Goal: Transaction & Acquisition: Purchase product/service

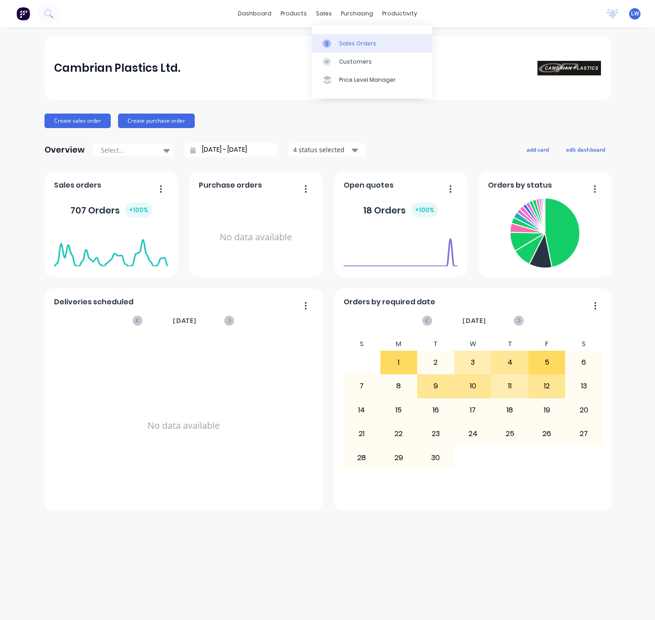
drag, startPoint x: 337, startPoint y: 39, endPoint x: 338, endPoint y: 48, distance: 9.3
click at [337, 40] on link "Sales Orders" at bounding box center [372, 43] width 120 height 18
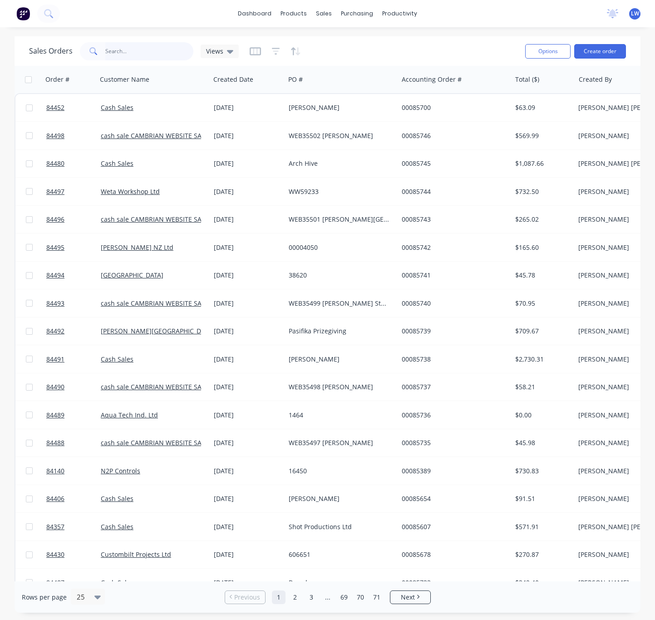
click at [134, 51] on input "text" at bounding box center [149, 51] width 89 height 18
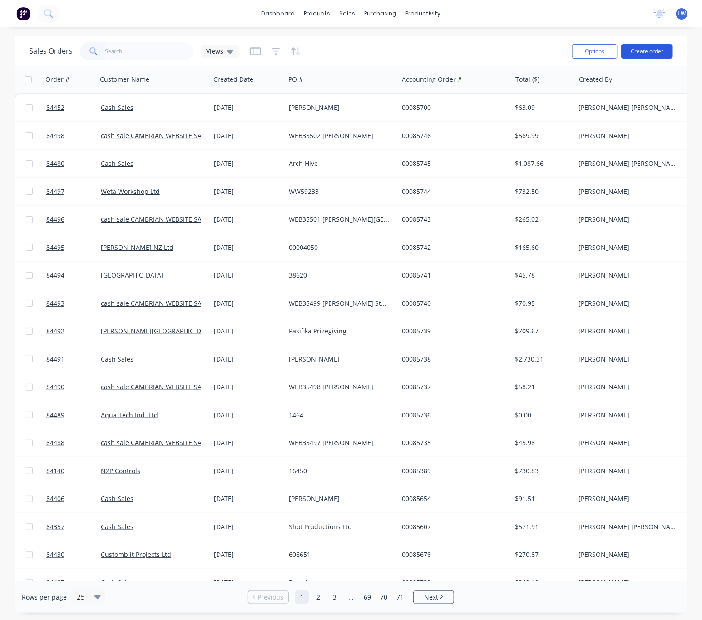
click at [655, 48] on button "Create order" at bounding box center [647, 51] width 52 height 15
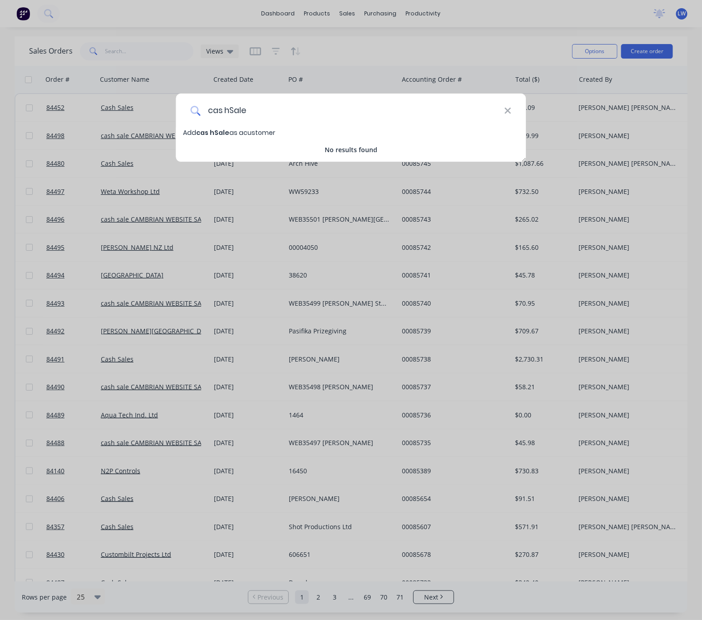
click at [226, 109] on input "cas hSale" at bounding box center [352, 111] width 304 height 34
drag, startPoint x: 259, startPoint y: 109, endPoint x: 149, endPoint y: 117, distance: 110.2
click at [154, 113] on div "cas hSale Add cas hSale as a customer No results found" at bounding box center [351, 310] width 702 height 620
type input "Cash Sale"
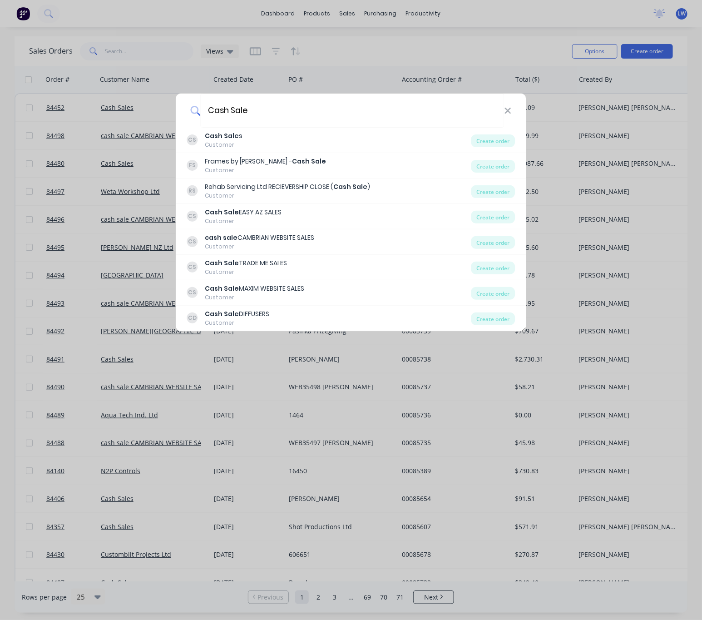
drag, startPoint x: 280, startPoint y: 109, endPoint x: 112, endPoint y: 118, distance: 167.8
click at [126, 113] on div "Cash Sale CS Cash Sale s Customer Create order FS Frames by [PERSON_NAME] - Cas…" at bounding box center [351, 310] width 702 height 620
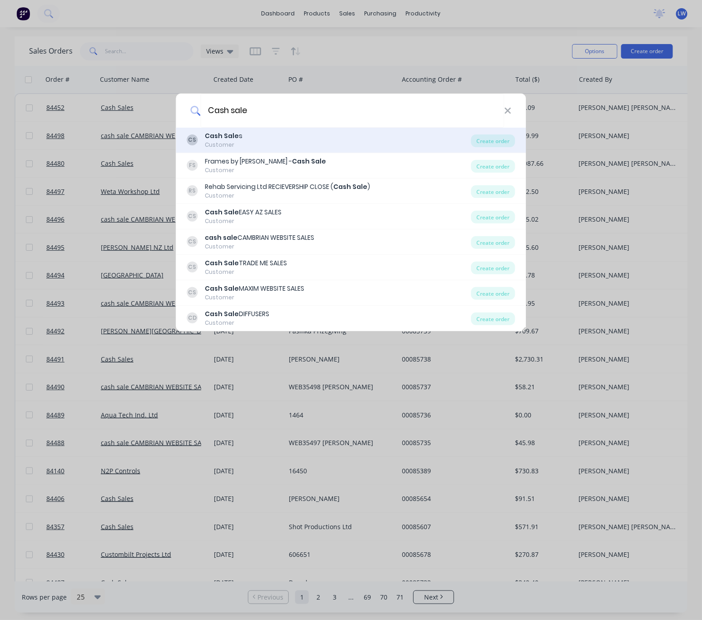
type input "Cash sale"
click at [326, 138] on div "CS Cash Sale s Customer" at bounding box center [329, 140] width 284 height 18
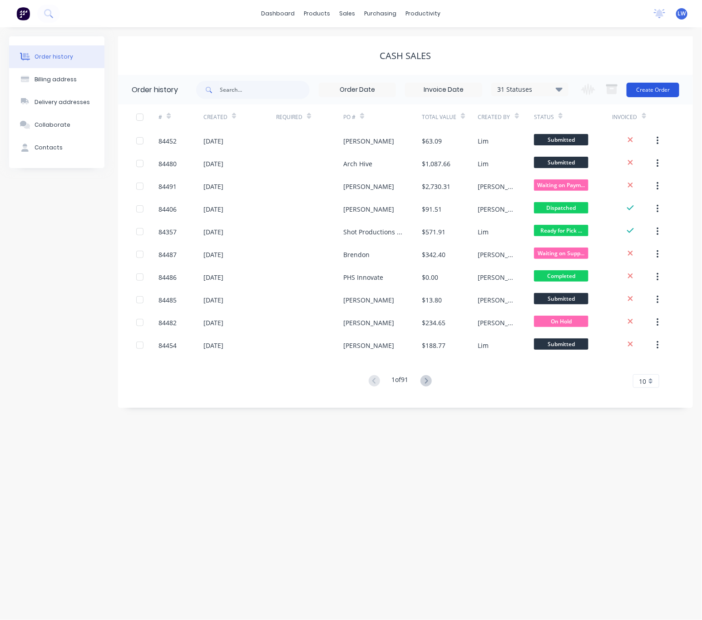
click at [653, 94] on button "Create Order" at bounding box center [653, 90] width 53 height 15
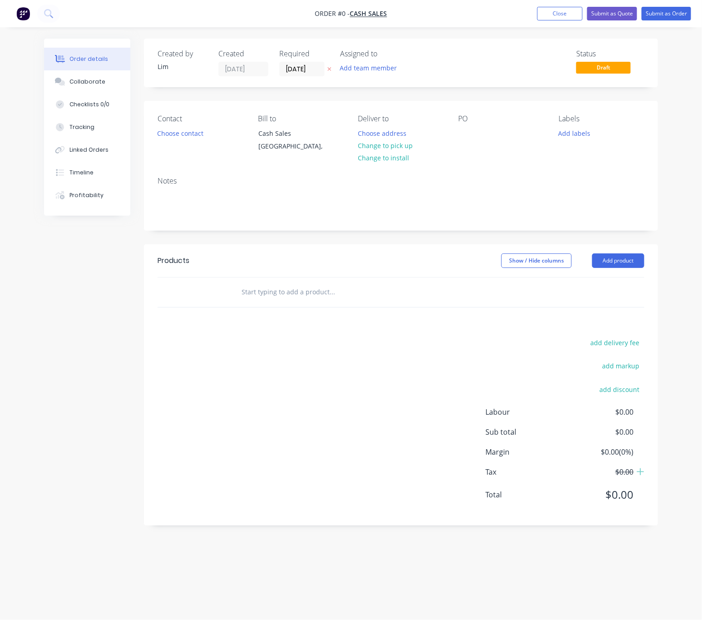
click at [328, 67] on icon "button" at bounding box center [330, 68] width 4 height 5
click at [178, 136] on button "Choose contact" at bounding box center [181, 133] width 56 height 12
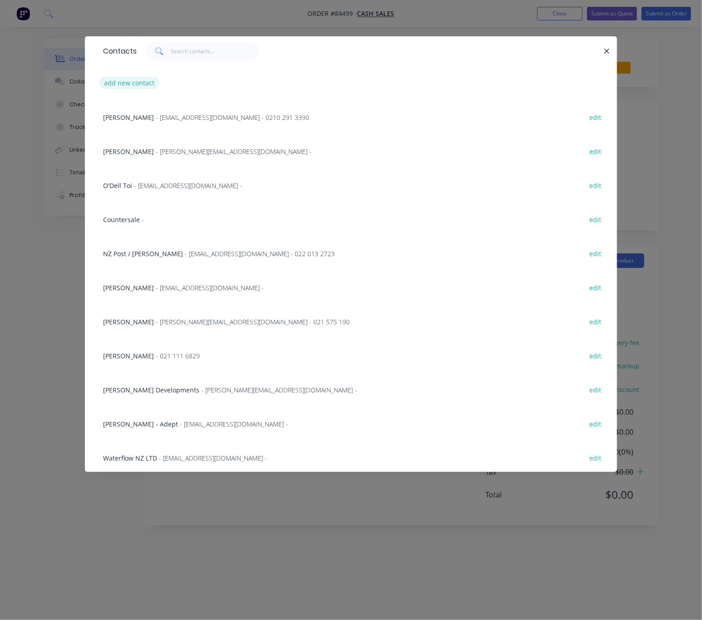
click at [142, 82] on button "add new contact" at bounding box center [129, 83] width 60 height 12
select select "NZ"
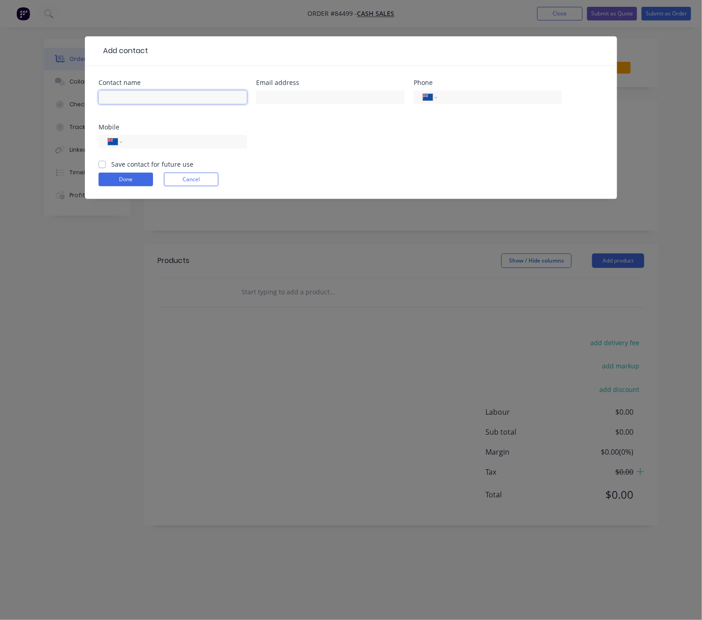
click at [154, 93] on input "text" at bounding box center [173, 97] width 149 height 14
type input "Mauricio Bianchini"
click at [298, 96] on input "text" at bounding box center [330, 97] width 149 height 14
type input "mauricio@cladworks.co.nz"
click at [200, 139] on input "tel" at bounding box center [183, 142] width 109 height 10
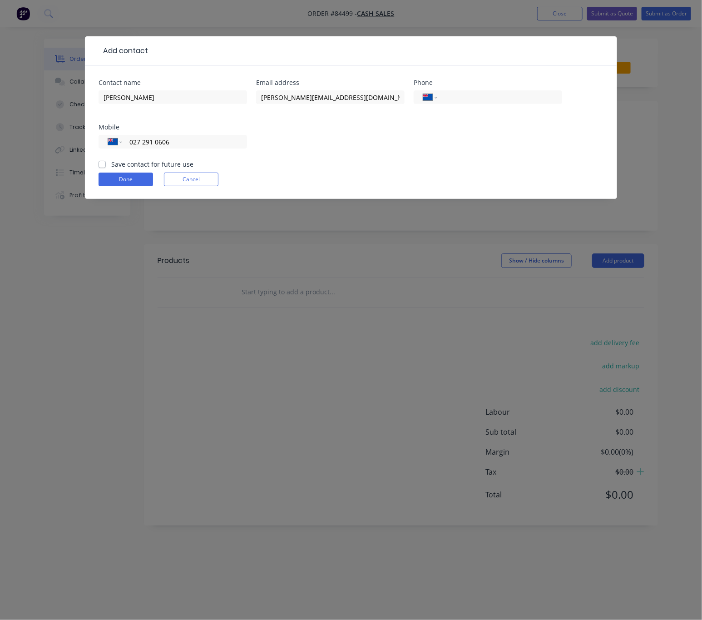
type input "027 291 0606"
click at [111, 160] on label "Save contact for future use" at bounding box center [152, 164] width 82 height 10
click at [102, 160] on input "Save contact for future use" at bounding box center [102, 163] width 7 height 9
checkbox input "true"
click at [133, 183] on button "Done" at bounding box center [126, 180] width 55 height 14
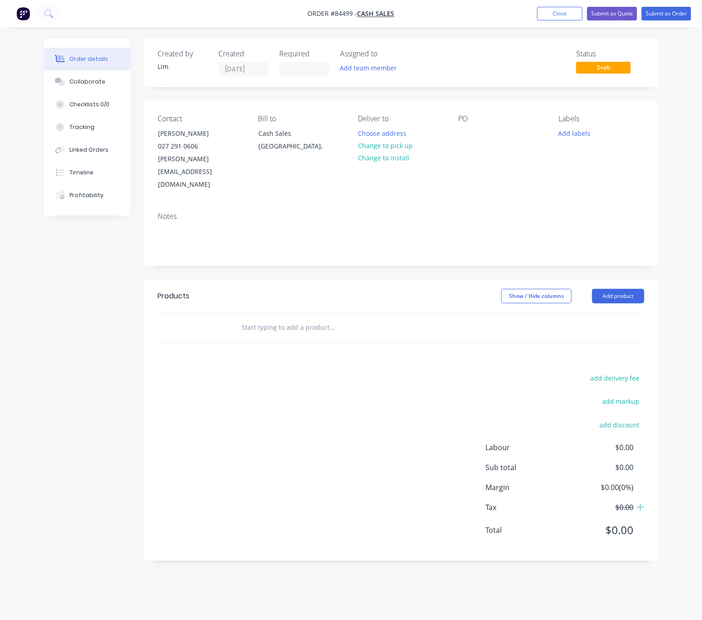
drag, startPoint x: 400, startPoint y: 145, endPoint x: 444, endPoint y: 150, distance: 44.8
click at [401, 145] on button "Change to pick up" at bounding box center [385, 145] width 65 height 12
click at [465, 130] on div at bounding box center [465, 133] width 15 height 13
click at [572, 132] on button "Add labels" at bounding box center [575, 133] width 42 height 12
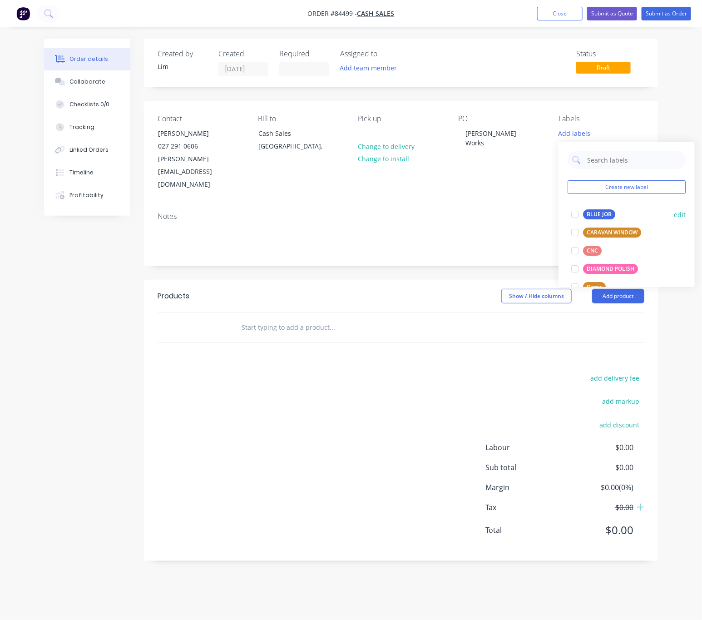
click at [605, 214] on div "BLUE JOB" at bounding box center [599, 214] width 32 height 10
click at [471, 280] on header "Products Show / Hide columns Add product" at bounding box center [401, 296] width 514 height 33
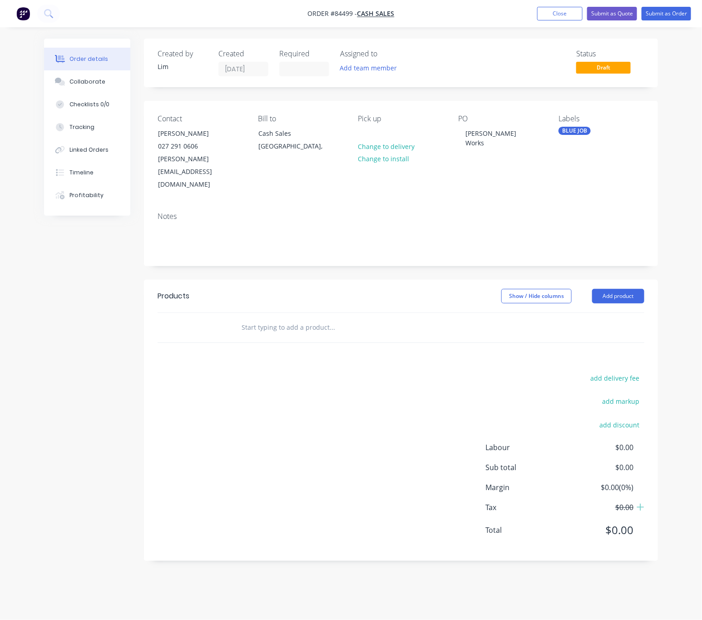
click at [266, 318] on input "text" at bounding box center [332, 327] width 182 height 18
type input "A"
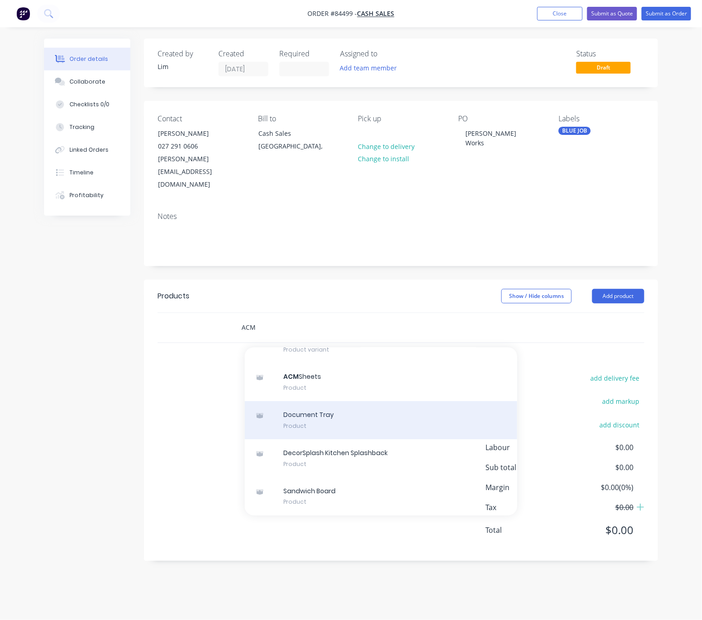
scroll to position [2633, 0]
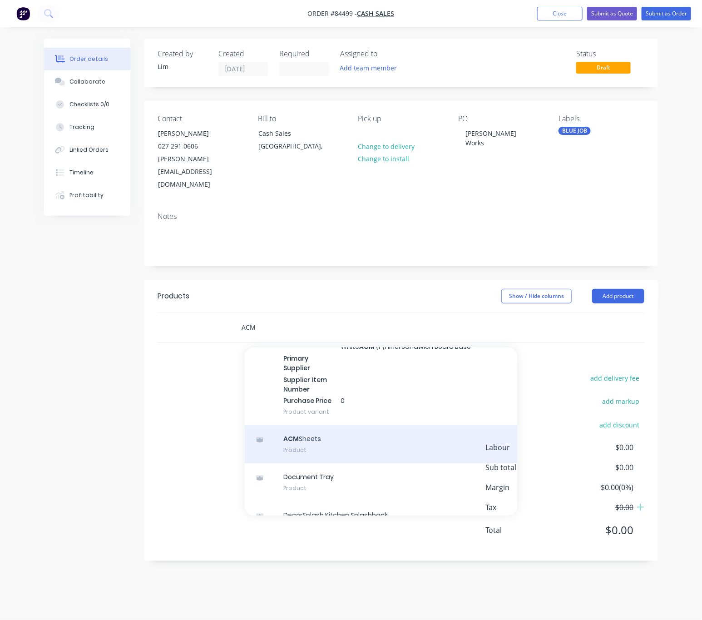
type input "ACM"
click at [431, 427] on div "ACM Sheets Product" at bounding box center [381, 444] width 273 height 38
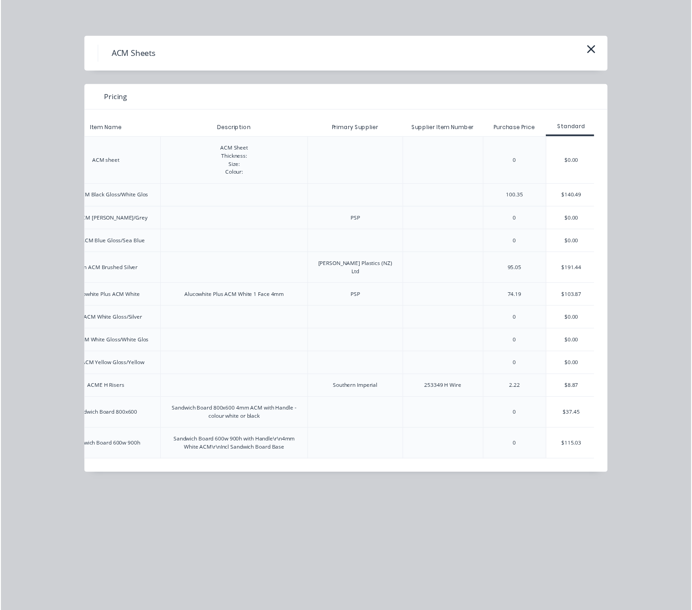
scroll to position [0, 112]
click at [598, 156] on div "$0.00" at bounding box center [577, 162] width 51 height 47
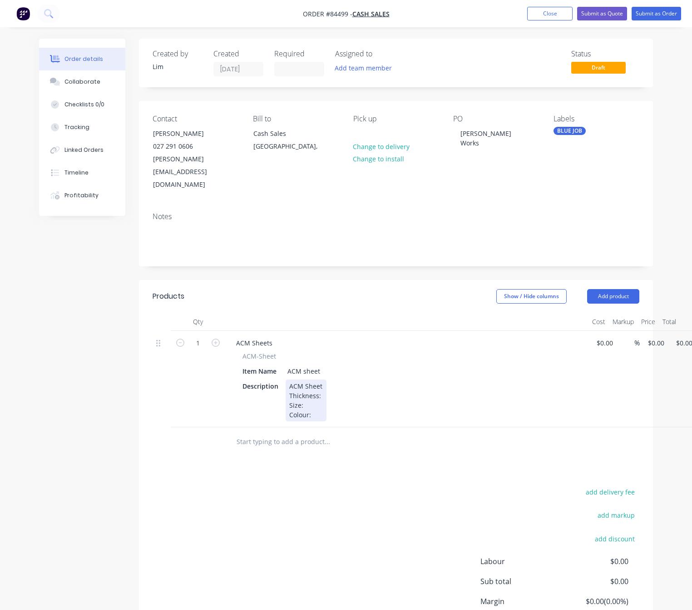
click at [322, 379] on div "ACM Sheet Thickness: Size: Colour:" at bounding box center [306, 400] width 41 height 42
click at [320, 382] on div "ACM Sheet Thickness: 4mm Size: Colour:" at bounding box center [314, 400] width 56 height 42
click at [318, 391] on div "ACM Sheet Thickness: 4mm Size: 1220 x 2440 Colour:" at bounding box center [315, 400] width 59 height 42
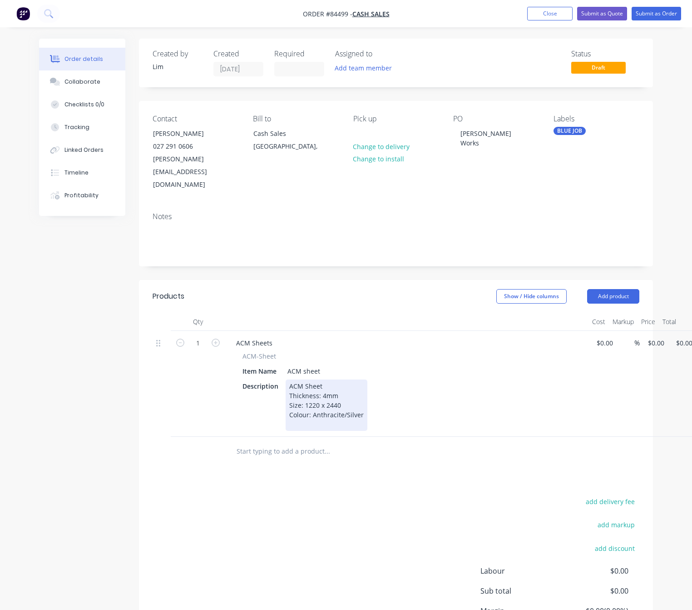
click at [343, 389] on div "ACM Sheet Thickness: 4mm Size: 1220 x 2440 Colour: Anthracite/Silver" at bounding box center [327, 404] width 82 height 51
click at [356, 419] on div at bounding box center [329, 424] width 80 height 10
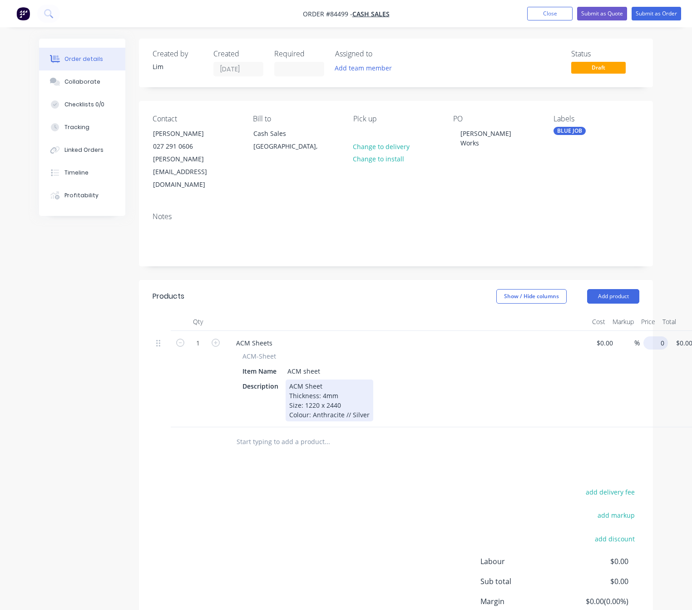
click at [651, 336] on input "0" at bounding box center [657, 342] width 21 height 13
type input "$208.30"
drag, startPoint x: 452, startPoint y: 483, endPoint x: 436, endPoint y: 471, distance: 19.7
click at [450, 486] on div "add delivery fee add markup add discount Labour $0.00 Sub total $208.30 Margin …" at bounding box center [396, 573] width 487 height 175
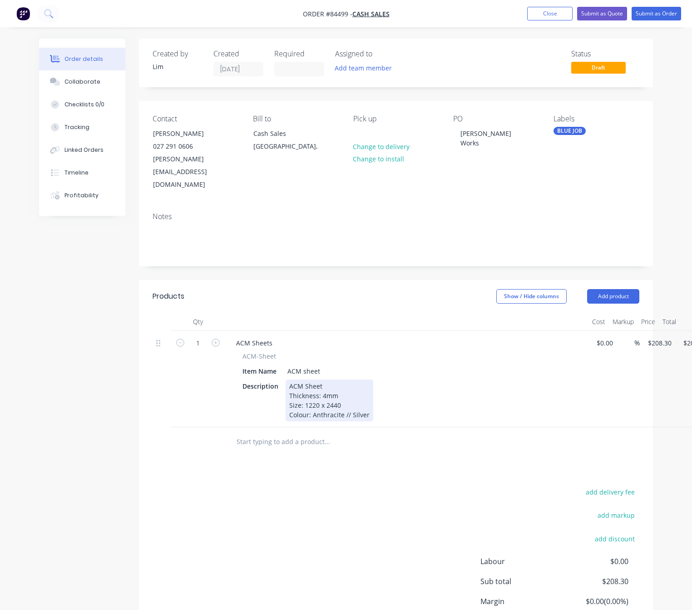
click at [213, 337] on button "button" at bounding box center [216, 342] width 12 height 10
type input "2"
type input "$416.60"
click at [357, 530] on div "add delivery fee add markup add discount Labour $0.00 Sub total $416.60 Margin …" at bounding box center [396, 573] width 487 height 175
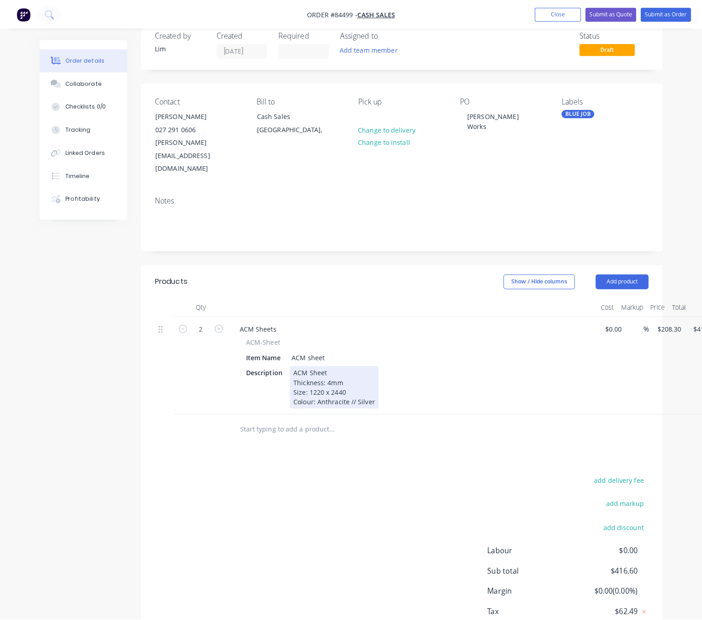
scroll to position [0, 0]
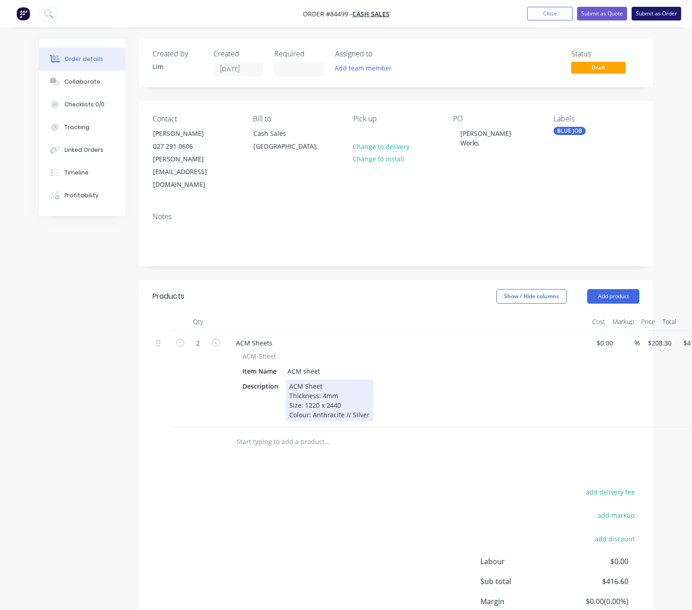
click at [662, 14] on button "Submit as Order" at bounding box center [657, 14] width 50 height 14
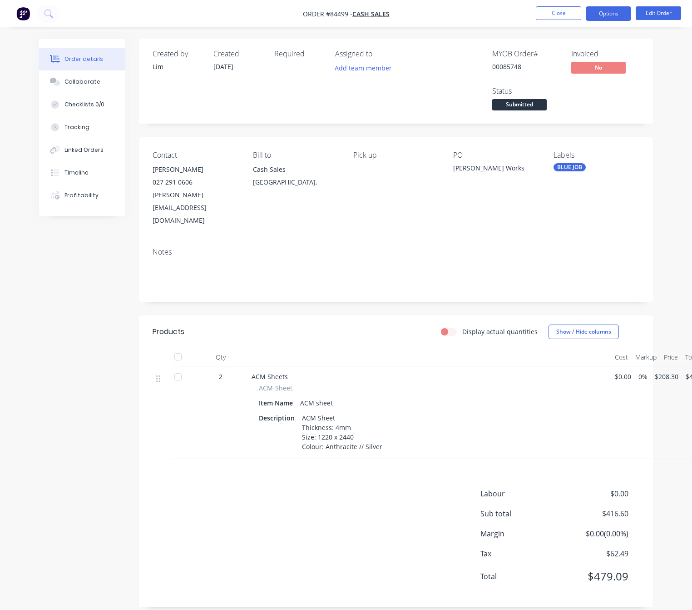
click at [606, 15] on button "Options" at bounding box center [608, 13] width 45 height 15
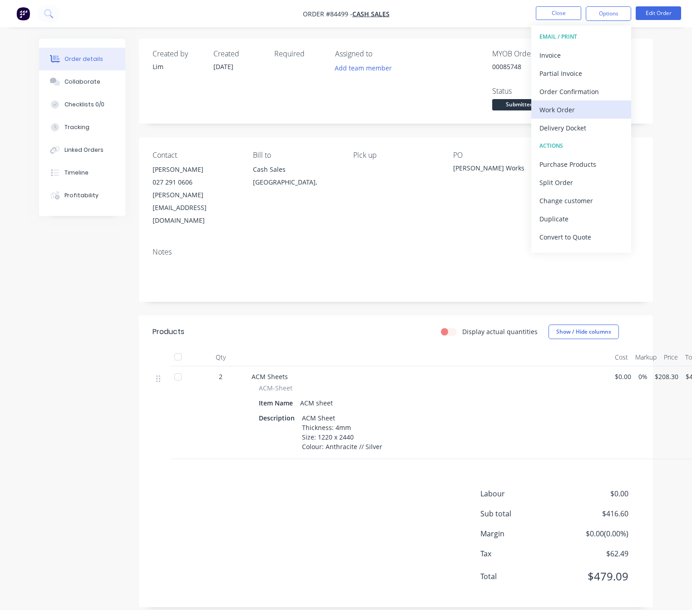
click at [586, 109] on div "Work Order" at bounding box center [582, 109] width 84 height 13
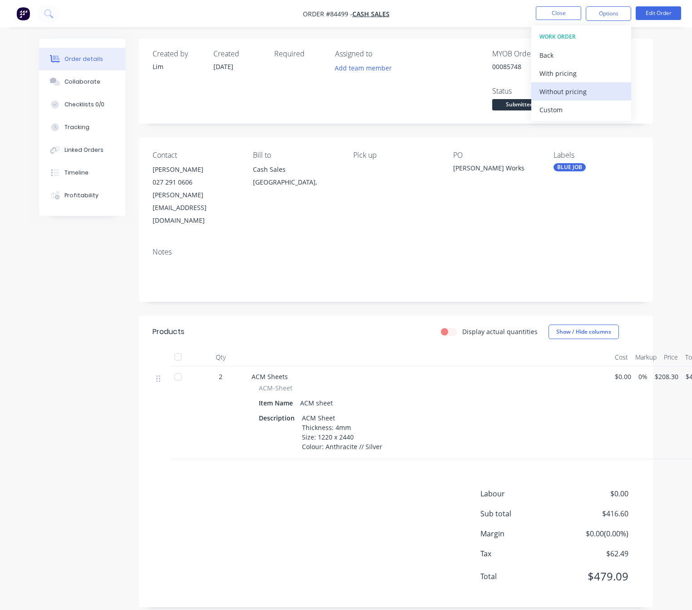
click at [591, 89] on div "Without pricing" at bounding box center [582, 91] width 84 height 13
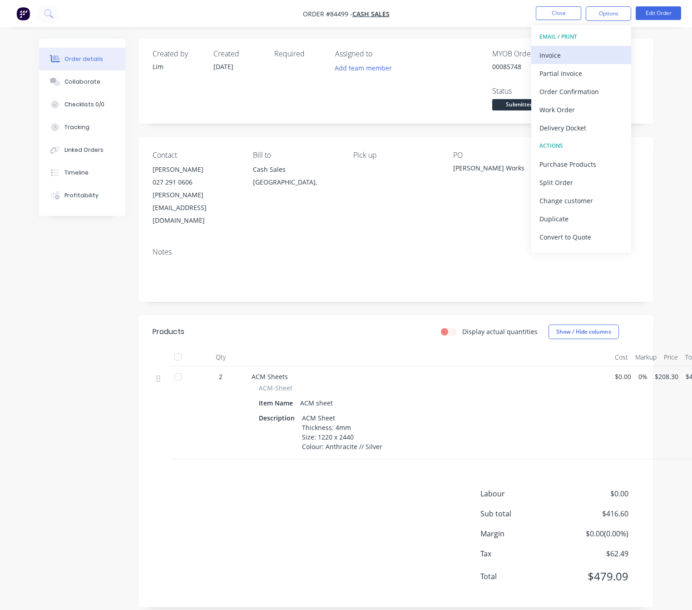
click at [584, 53] on div "Invoice" at bounding box center [582, 55] width 84 height 13
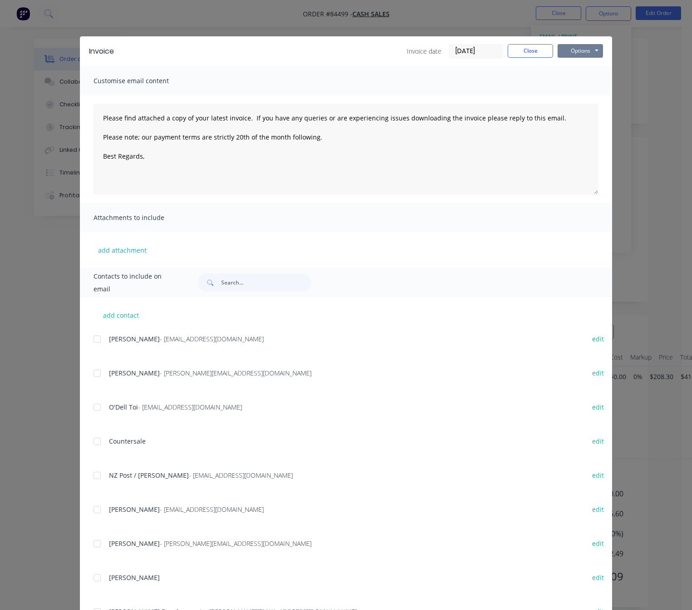
click at [584, 54] on button "Options" at bounding box center [580, 51] width 45 height 14
click at [599, 67] on button "Preview" at bounding box center [587, 67] width 58 height 15
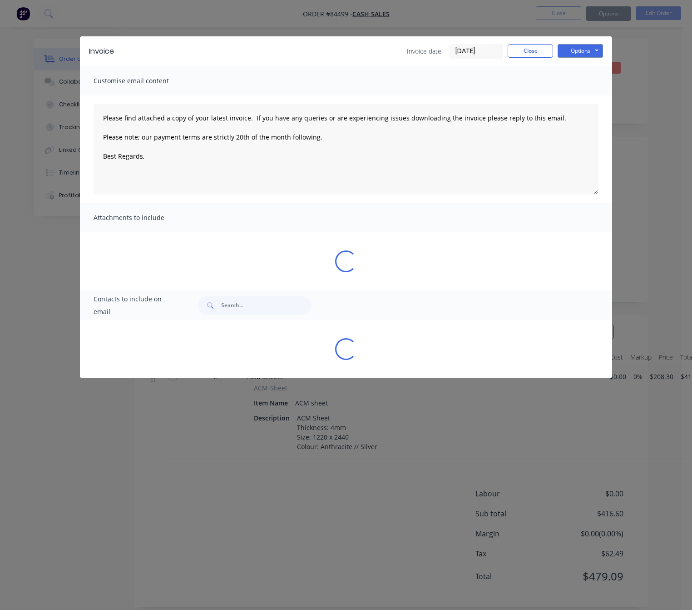
type textarea "Please find attached a copy of your latest invoice. If you have any queries or …"
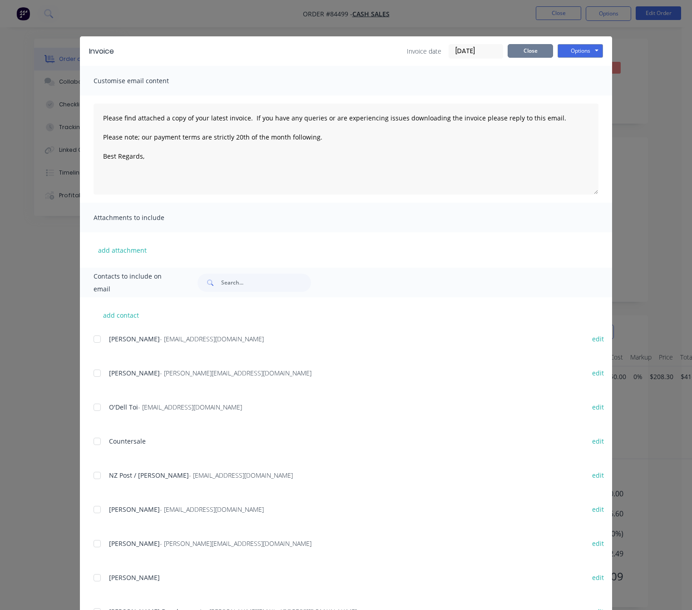
click at [522, 47] on button "Close" at bounding box center [530, 51] width 45 height 14
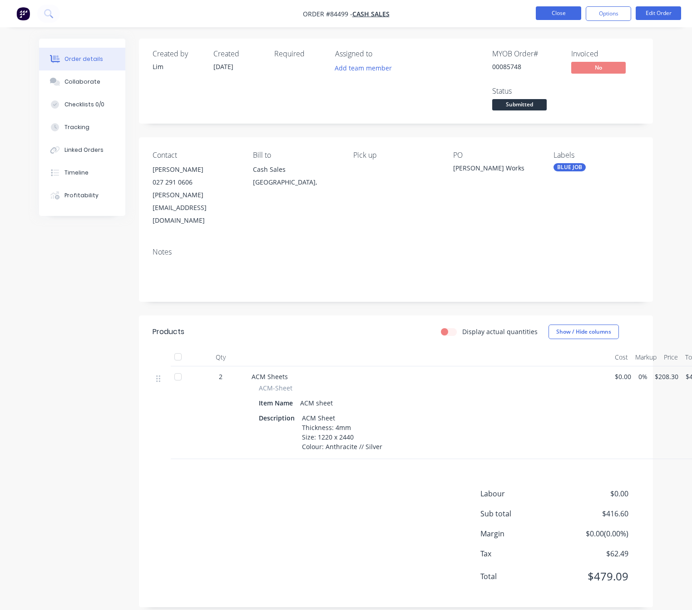
click at [569, 11] on button "Close" at bounding box center [558, 13] width 45 height 14
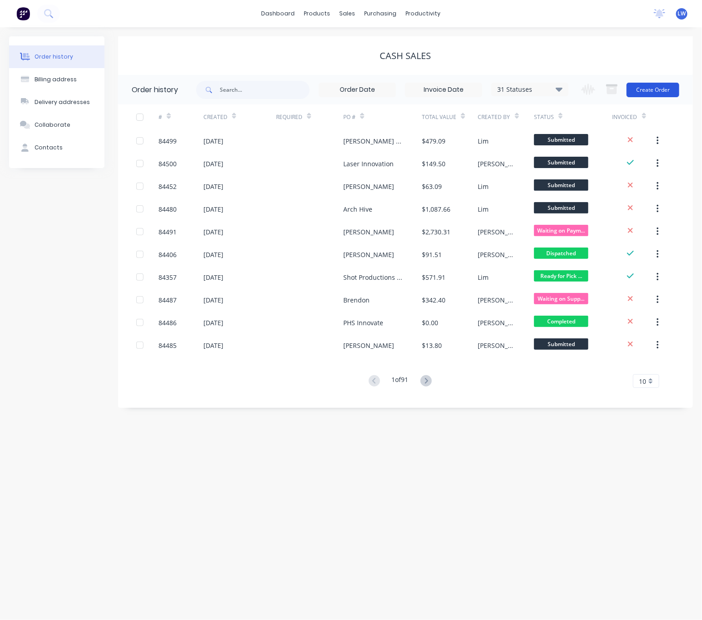
click at [658, 92] on button "Create Order" at bounding box center [653, 90] width 53 height 15
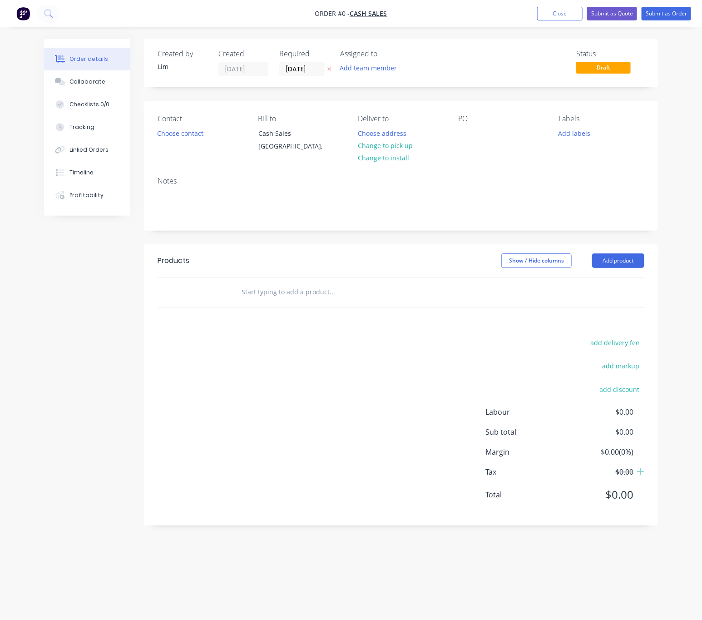
click at [328, 71] on icon "button" at bounding box center [330, 68] width 4 height 5
click at [184, 132] on button "Choose contact" at bounding box center [181, 133] width 56 height 12
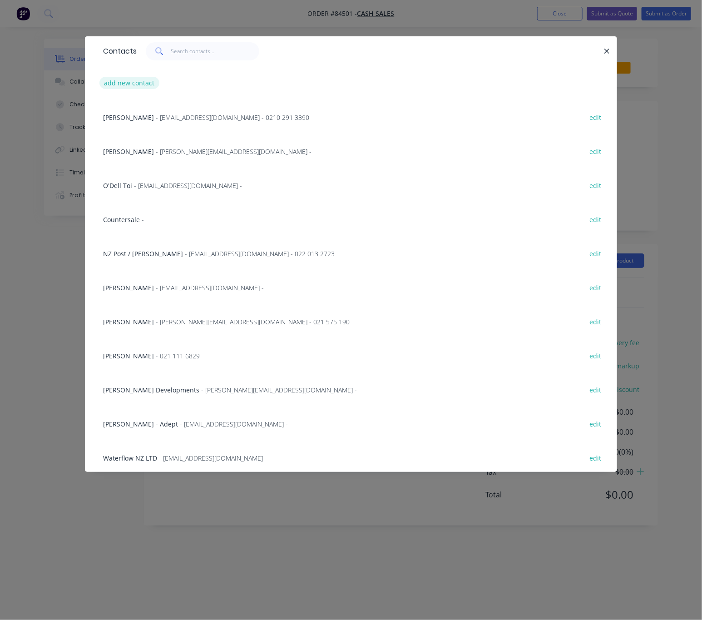
click at [134, 78] on button "add new contact" at bounding box center [129, 83] width 60 height 12
select select "NZ"
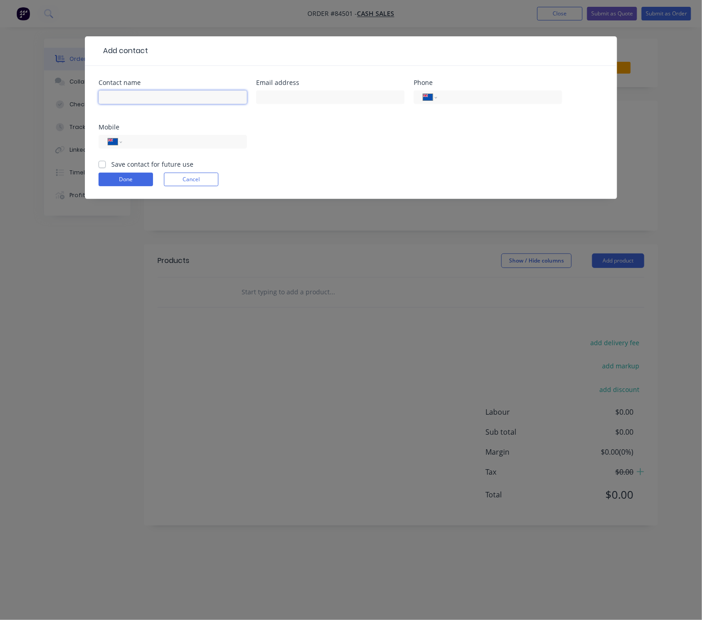
click at [154, 95] on input "text" at bounding box center [173, 97] width 149 height 14
type input "Tina Reed"
click at [280, 93] on input "text" at bounding box center [330, 97] width 149 height 14
type input "tina@kiwigold.net.nz"
click at [202, 149] on div "International Afghanistan Åland Islands Albania Algeria American Samoa Andorra …" at bounding box center [173, 146] width 149 height 27
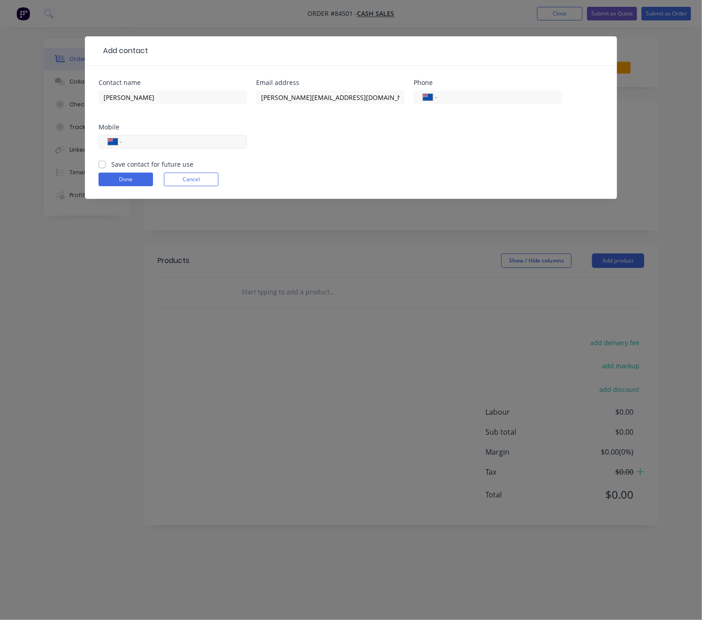
click at [201, 144] on input "tel" at bounding box center [183, 142] width 109 height 10
type input "021 844 704"
click at [111, 164] on label "Save contact for future use" at bounding box center [152, 164] width 82 height 10
click at [101, 164] on input "Save contact for future use" at bounding box center [102, 163] width 7 height 9
checkbox input "true"
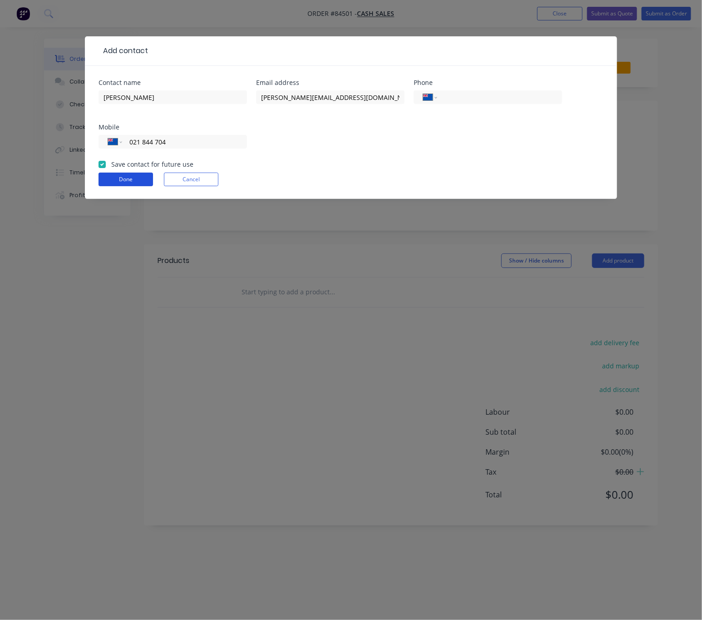
click at [118, 179] on button "Done" at bounding box center [126, 180] width 55 height 14
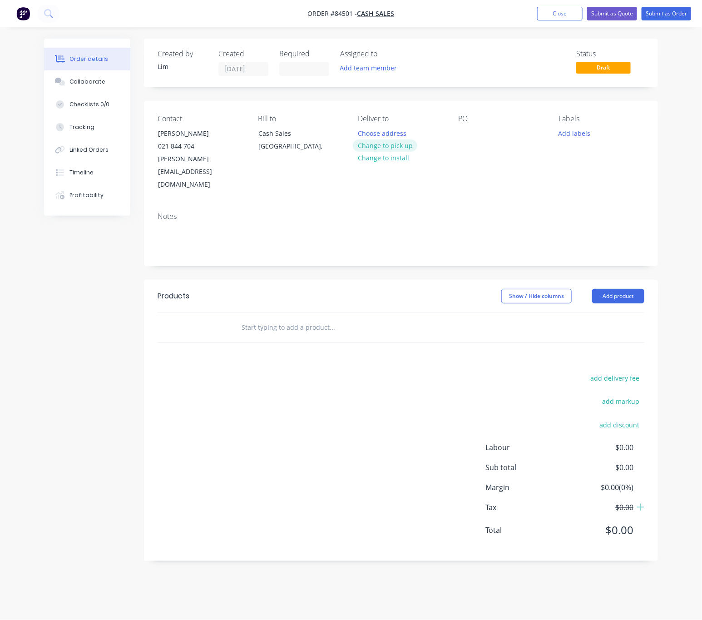
click at [394, 148] on button "Change to pick up" at bounding box center [385, 145] width 65 height 12
click at [463, 134] on div at bounding box center [465, 133] width 15 height 13
click at [576, 136] on button "Add labels" at bounding box center [575, 133] width 42 height 12
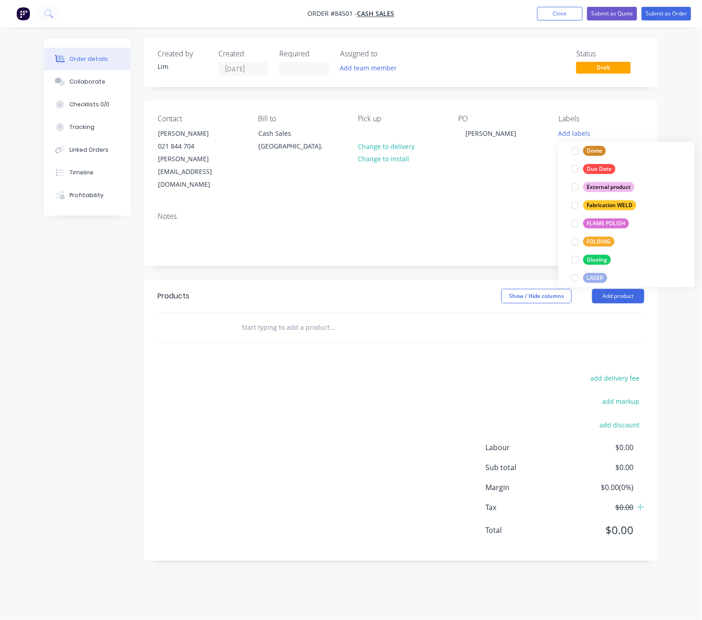
scroll to position [341, 0]
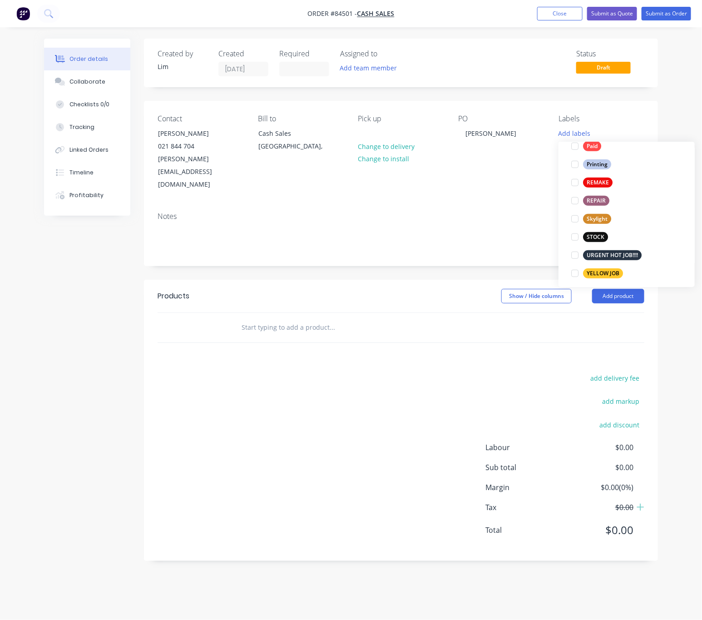
click at [611, 271] on div "YELLOW JOB" at bounding box center [603, 273] width 40 height 10
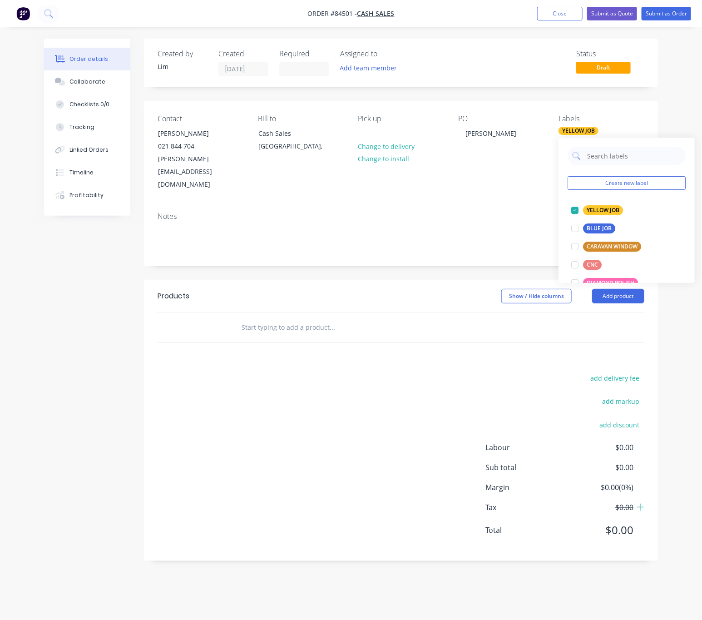
drag, startPoint x: 289, startPoint y: 347, endPoint x: 328, endPoint y: 349, distance: 39.1
click at [290, 347] on div "Products Show / Hide columns Add product add delivery fee add markup add discou…" at bounding box center [401, 420] width 514 height 281
click at [288, 318] on input "text" at bounding box center [332, 327] width 182 height 18
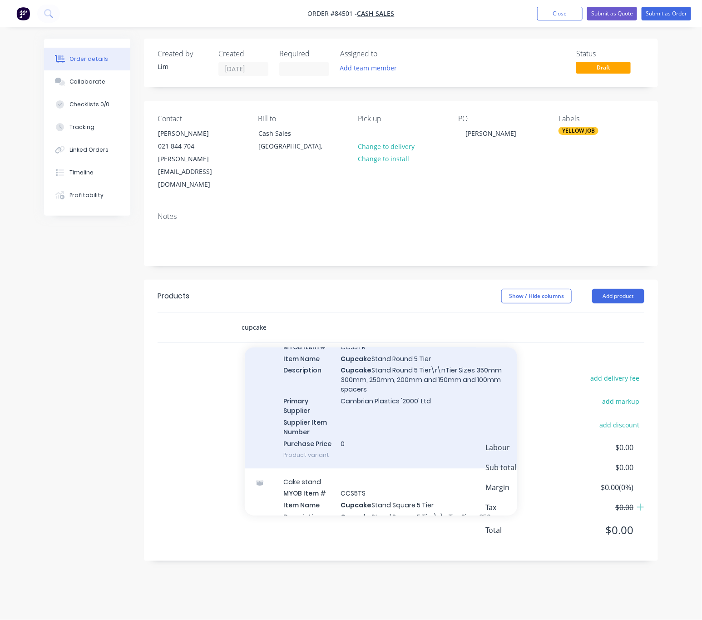
scroll to position [954, 0]
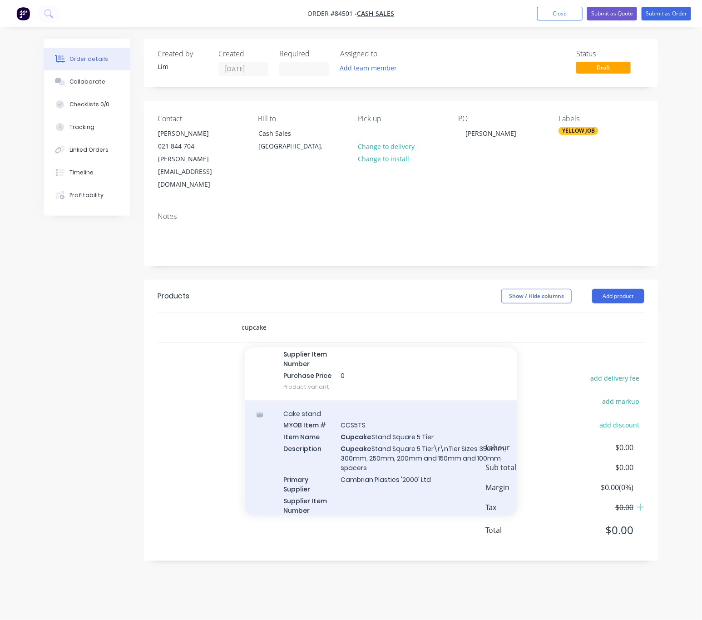
type input "cupcake"
click at [415, 457] on div "Cake stand MYOB Item # CCS5TS Item Name Cupcake Stand Square 5 Tier Description…" at bounding box center [381, 474] width 273 height 147
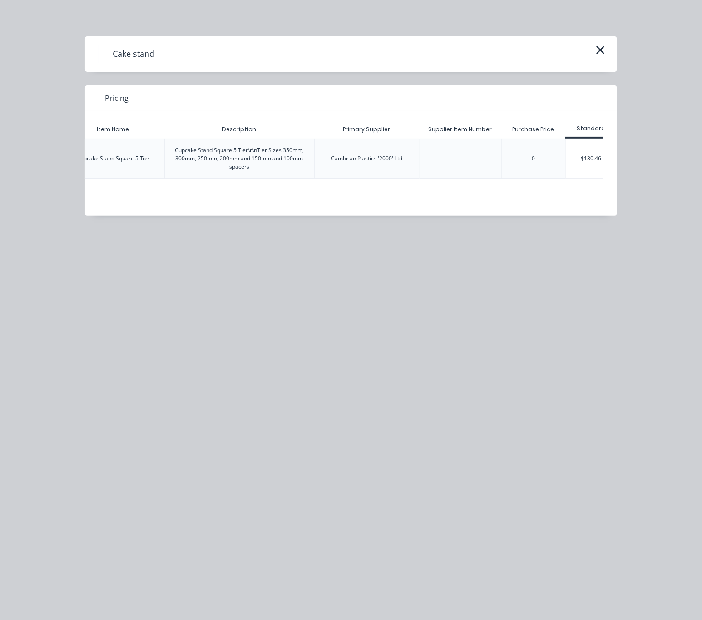
scroll to position [0, 112]
click at [584, 163] on div "$130.46" at bounding box center [577, 158] width 51 height 39
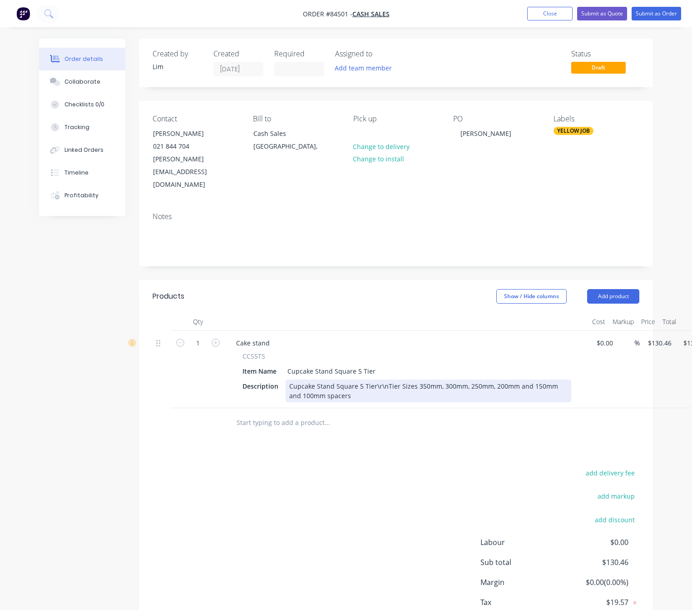
click at [372, 379] on div "Cupcake Stand Square 5 Tier\r\nTier Sizes 350mm, 300mm, 250mm, 200mm and 150mm …" at bounding box center [429, 390] width 286 height 23
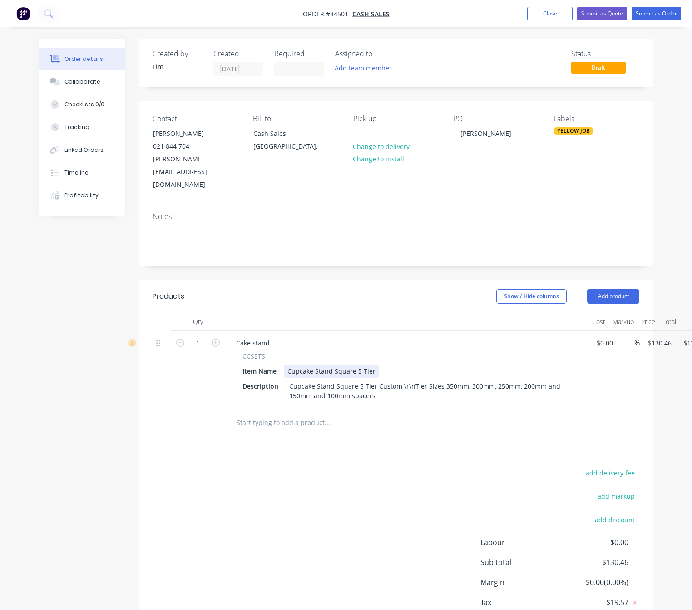
click at [289, 364] on div "Cupcake Stand Square 5 Tier" at bounding box center [331, 370] width 95 height 13
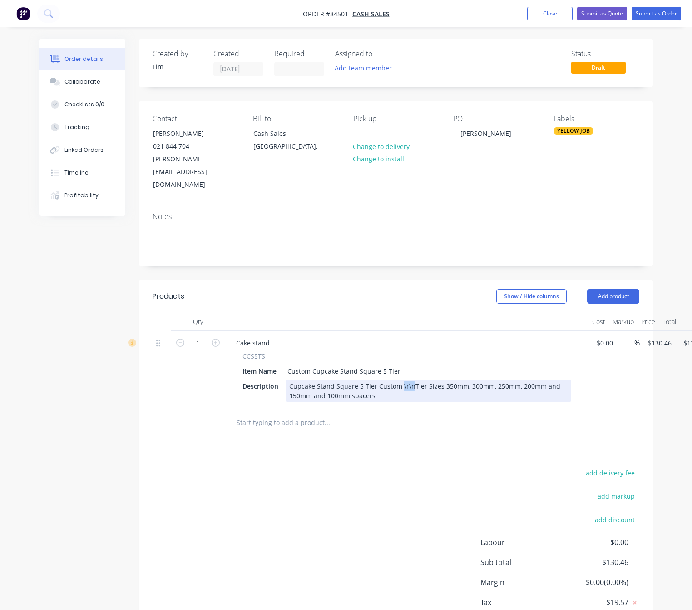
drag, startPoint x: 409, startPoint y: 360, endPoint x: 401, endPoint y: 361, distance: 8.7
click at [401, 379] on div "Cupcake Stand Square 5 Tier Custom \r\nTier Sizes 350mm, 300mm, 250mm, 200mm an…" at bounding box center [429, 390] width 286 height 23
click at [458, 379] on div "Cupcake Stand Square 5 Tier Custom Tier Sizes 350mm, 300mm, 250mm, 200mm and 15…" at bounding box center [406, 390] width 240 height 23
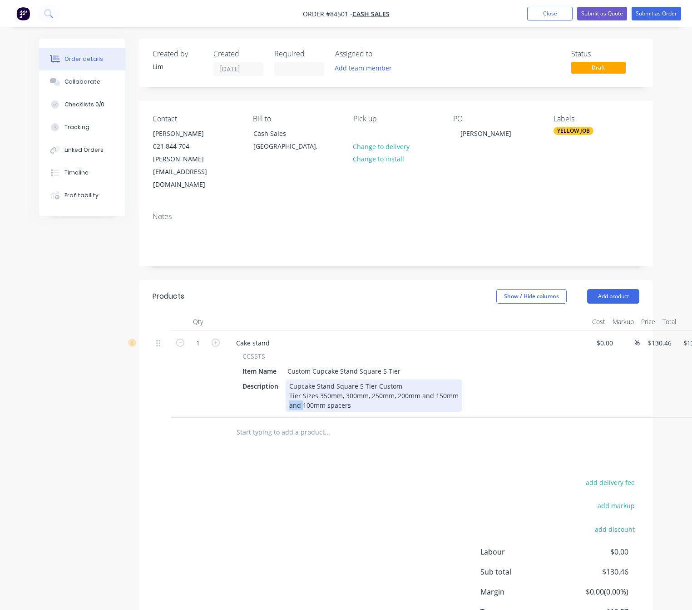
drag, startPoint x: 301, startPoint y: 380, endPoint x: 265, endPoint y: 375, distance: 36.7
click at [271, 379] on div "Description Cupcake Stand Square 5 Tier Custom Tier Sizes 350mm, 300mm, 250mm, …" at bounding box center [405, 395] width 333 height 32
click at [367, 379] on div "Cupcake Stand Square 5 Tier Custom Tier Sizes 350mm, 300mm, 250mm, 200mm and 15…" at bounding box center [374, 395] width 177 height 32
drag, startPoint x: 325, startPoint y: 371, endPoint x: 318, endPoint y: 368, distance: 7.3
click at [318, 379] on div "Cupcake Stand Square 5 Tier Custom Tier Sizes 350mm, 300mm, 250mm, 200mm and 15…" at bounding box center [374, 395] width 177 height 32
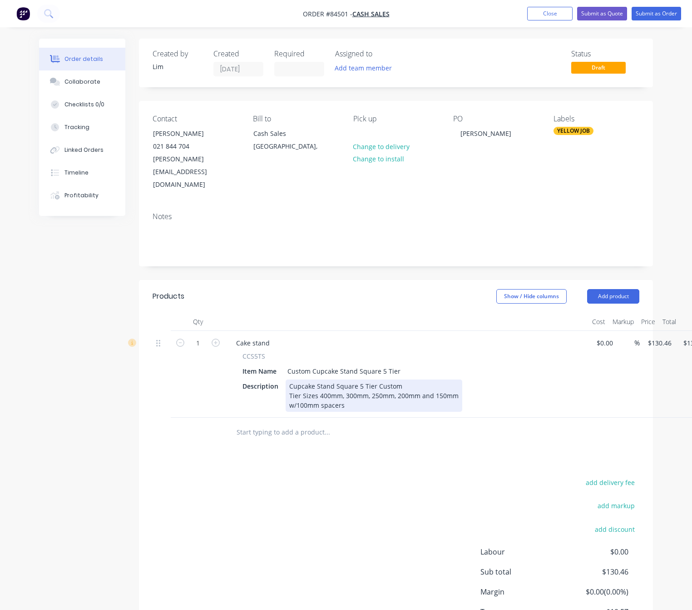
click at [350, 379] on div "Cupcake Stand Square 5 Tier Custom Tier Sizes 400mm, 300mm, 250mm, 200mm and 15…" at bounding box center [374, 395] width 177 height 32
drag, startPoint x: 353, startPoint y: 369, endPoint x: 345, endPoint y: 369, distance: 8.6
click at [345, 379] on div "Cupcake Stand Square 5 Tier Custom Tier Sizes 400mm, 300mm, 250mm, 200mm and 15…" at bounding box center [374, 395] width 177 height 32
click at [354, 379] on div "Cupcake Stand Square 5 Tier Custom Tier Sizes 400mm, 300mm, 250mm, 200mm and 15…" at bounding box center [374, 395] width 177 height 32
click at [358, 379] on div "Cupcake Stand Square 5 Tier Custom Tier Sizes 400mm, 300mm, 250mm, 200mm and 15…" at bounding box center [374, 395] width 177 height 32
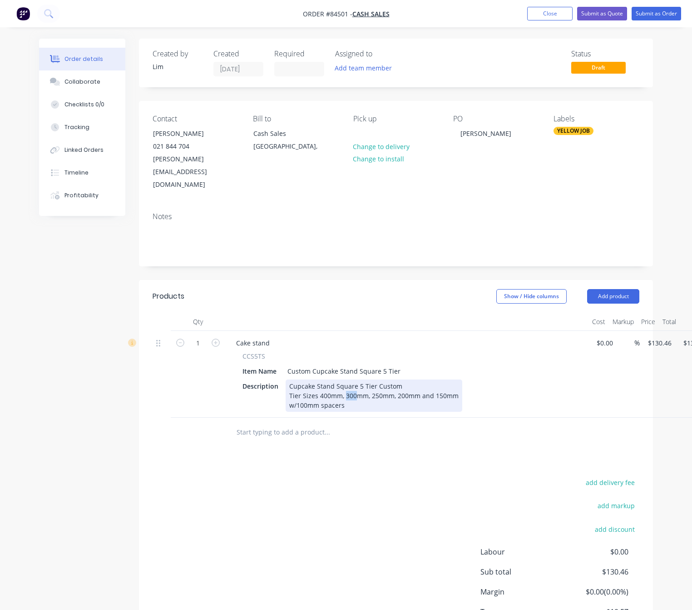
drag, startPoint x: 360, startPoint y: 373, endPoint x: 390, endPoint y: 375, distance: 30.5
click at [366, 379] on div "Cupcake Stand Square 5 Tier Custom Tier Sizes 400mm, 300mm, 250mm, 200mm and 15…" at bounding box center [374, 395] width 177 height 32
click at [359, 379] on div "Cupcake Stand Square 5 Tier Custom Tier Sizes 400mm, 300mm, 250mm, 200mm and 15…" at bounding box center [374, 395] width 177 height 32
click at [356, 379] on div "Cupcake Stand Square 5 Tier Custom Tier Sizes 400mm, 300mm, 250mm, 200mm and 15…" at bounding box center [374, 395] width 177 height 32
click at [378, 379] on div "Cupcake Stand Square 5 Tier Custom Tier Sizes 400mm, 350mm, 250mm, 200mm and 15…" at bounding box center [374, 395] width 177 height 32
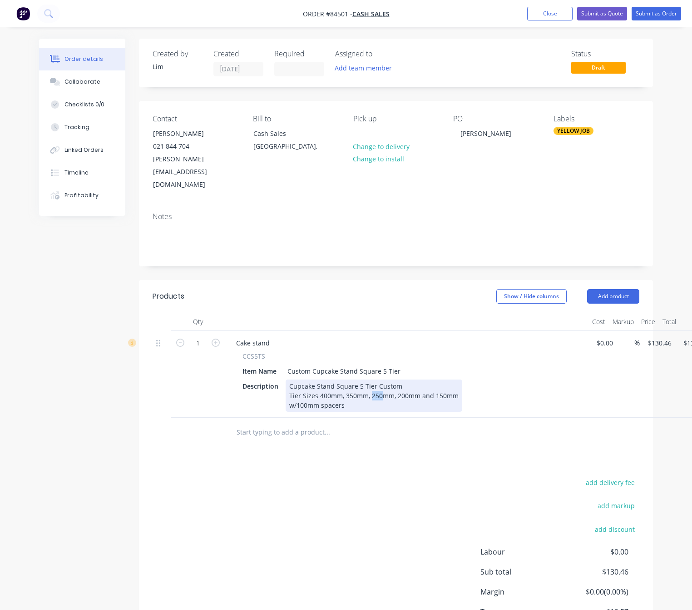
drag, startPoint x: 380, startPoint y: 371, endPoint x: 371, endPoint y: 371, distance: 9.1
click at [371, 379] on div "Cupcake Stand Square 5 Tier Custom Tier Sizes 400mm, 350mm, 250mm, 200mm and 15…" at bounding box center [374, 395] width 177 height 32
drag, startPoint x: 406, startPoint y: 369, endPoint x: 397, endPoint y: 370, distance: 9.1
click at [397, 379] on div "Cupcake Stand Square 5 Tier Custom Tier Sizes 400mm, 350mm, 300mm, 200mm and 15…" at bounding box center [374, 395] width 177 height 32
drag, startPoint x: 443, startPoint y: 371, endPoint x: 435, endPoint y: 368, distance: 8.5
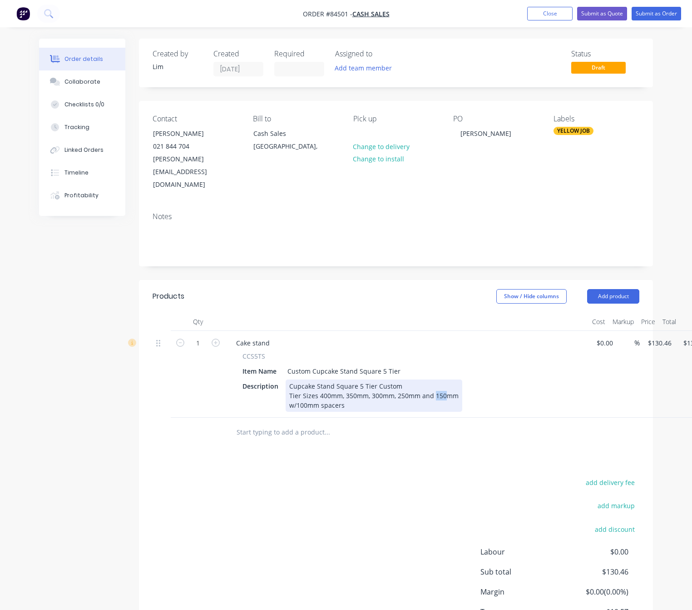
click at [435, 379] on div "Cupcake Stand Square 5 Tier Custom Tier Sizes 400mm, 350mm, 300mm, 250mm and 15…" at bounding box center [374, 395] width 177 height 32
click at [457, 379] on div "Cupcake Stand Square 5 Tier Custom Tier Sizes 400mm, 350mm, 300mm, 250mm and 20…" at bounding box center [374, 395] width 177 height 32
click at [660, 336] on input "130.46" at bounding box center [661, 342] width 28 height 13
type input "$190.23"
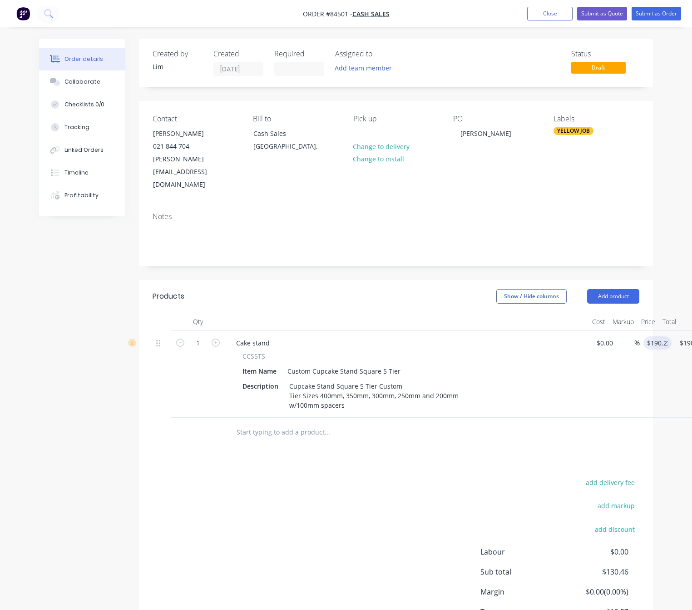
click at [398, 476] on div "add delivery fee add markup add discount Labour $0.00 Sub total $130.46 Margin …" at bounding box center [396, 563] width 487 height 175
click at [391, 379] on div "Cupcake Stand Square 5 Tier Custom Tier Sizes 400mm, 350mm, 300mm, 250mm and 20…" at bounding box center [374, 395] width 177 height 32
click at [397, 379] on div "Cupcake Stand Square 5 Tier Custom Tier Sizes 400mm, 350mm, 300mm, 250mm and 20…" at bounding box center [374, 395] width 177 height 32
click at [377, 379] on div "Cupcake Stand Square 5 Tier Custom" Tier Sizes 400mm, 350mm, 300mm, 250mm and 2…" at bounding box center [374, 395] width 177 height 32
click at [309, 364] on div "Custom Cupcake Stand Square 5 Tier" at bounding box center [344, 370] width 120 height 13
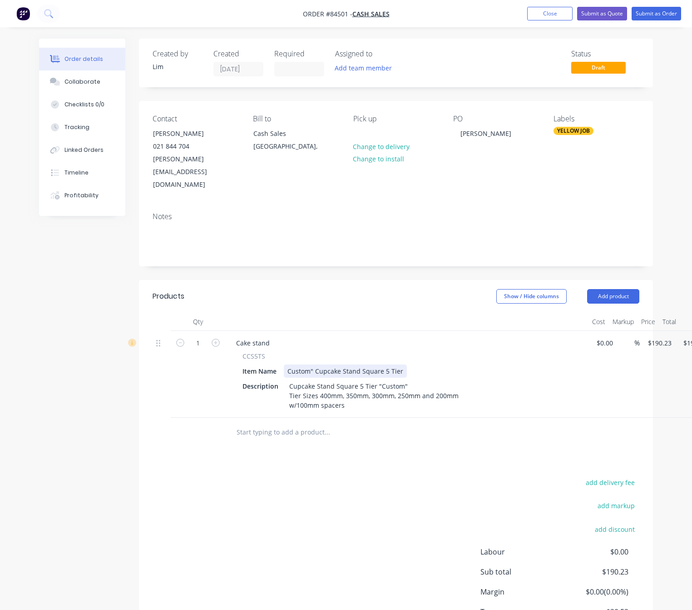
click at [288, 364] on div "Custom" Cupcake Stand Square 5 Tier" at bounding box center [345, 370] width 123 height 13
click at [329, 517] on div "add delivery fee add markup add discount Labour $0.00 Sub total $190.23 Margin …" at bounding box center [396, 563] width 487 height 175
click at [669, 14] on button "Submit as Order" at bounding box center [657, 14] width 50 height 14
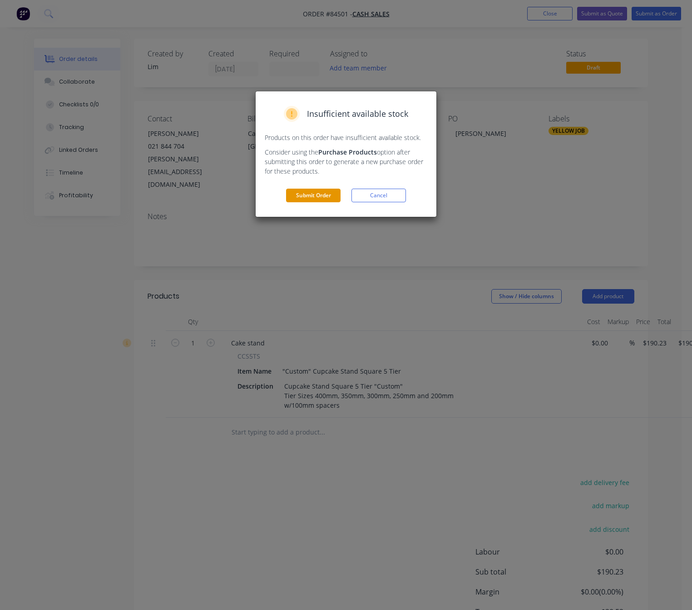
click at [326, 198] on button "Submit Order" at bounding box center [313, 196] width 55 height 14
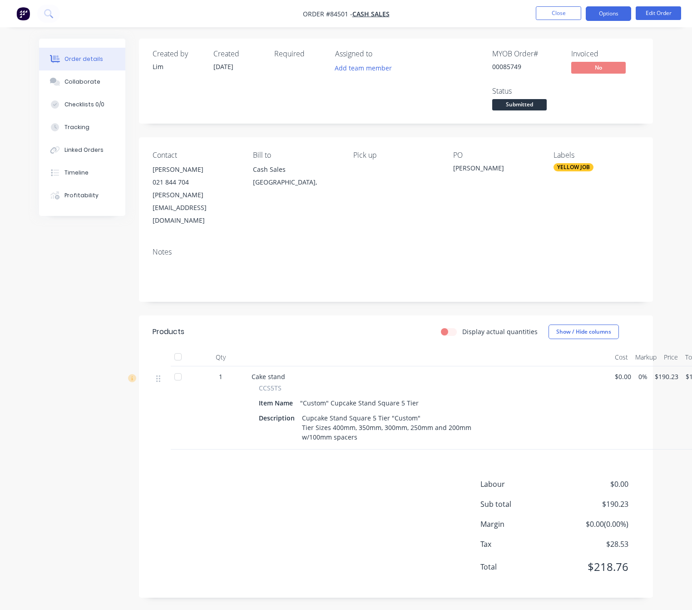
click at [612, 12] on button "Options" at bounding box center [608, 13] width 45 height 15
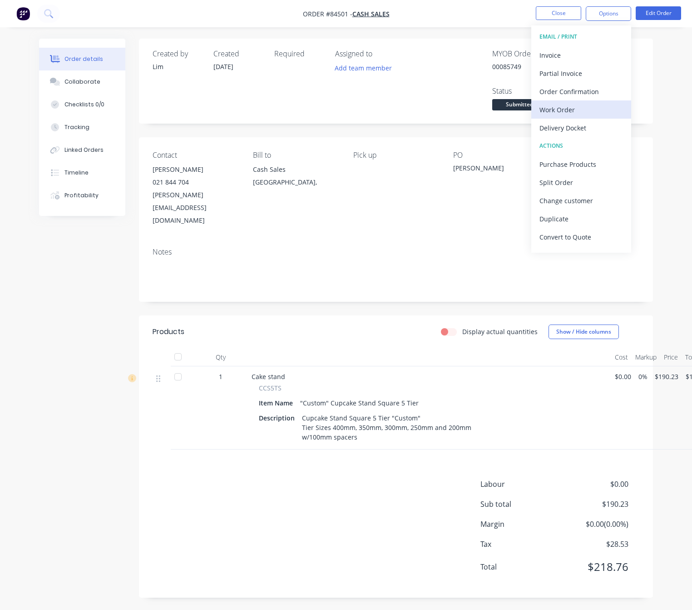
click at [594, 112] on div "Work Order" at bounding box center [582, 109] width 84 height 13
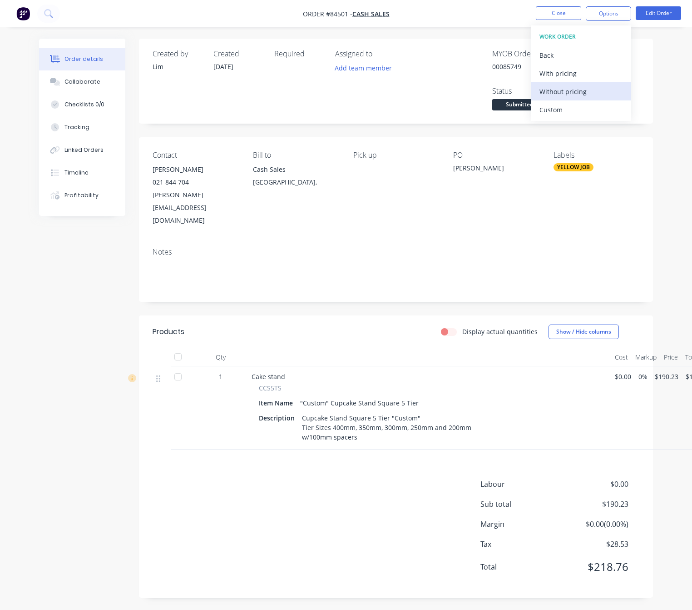
click at [593, 89] on div "Without pricing" at bounding box center [582, 91] width 84 height 13
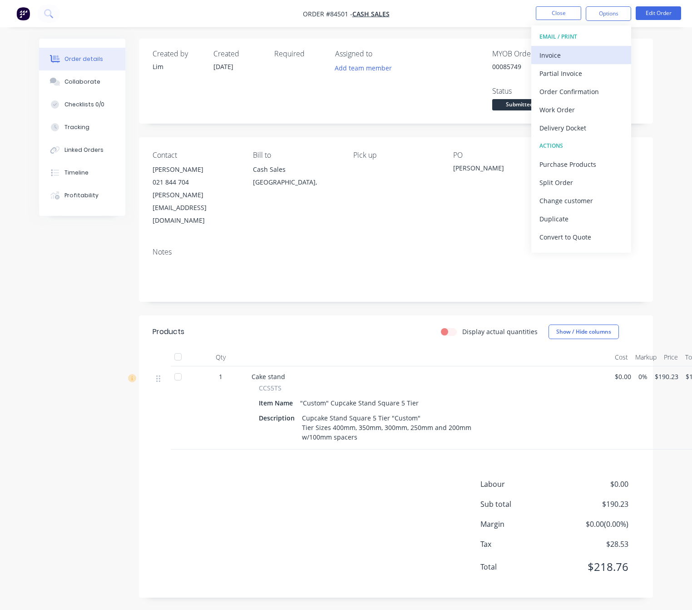
click at [590, 55] on div "Invoice" at bounding box center [582, 55] width 84 height 13
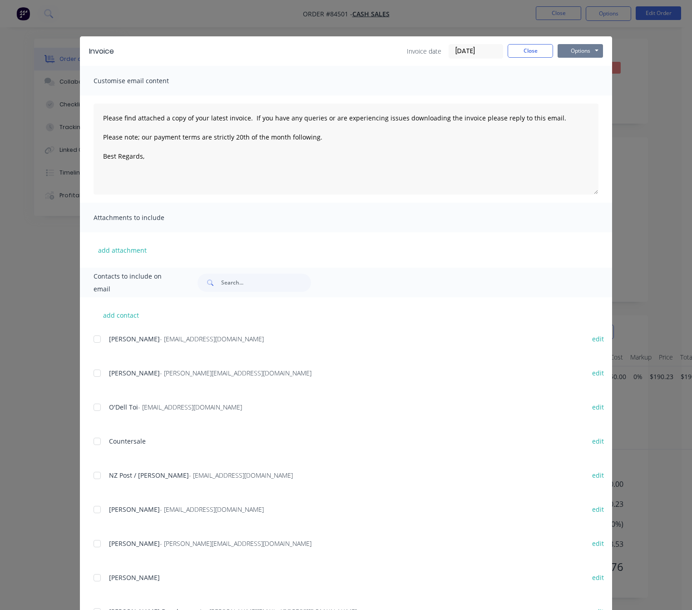
click at [591, 54] on button "Options" at bounding box center [580, 51] width 45 height 14
click at [593, 65] on button "Preview" at bounding box center [587, 67] width 58 height 15
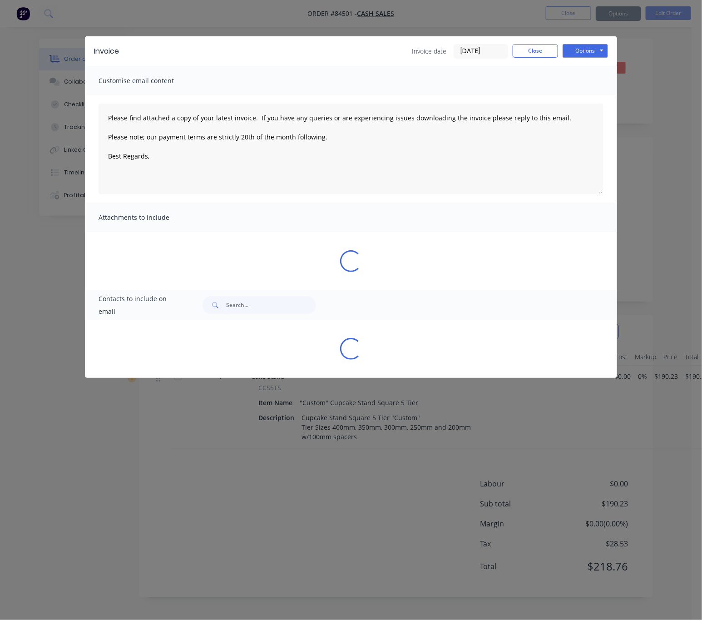
type textarea "Please find attached a copy of your latest invoice. If you have any queries or …"
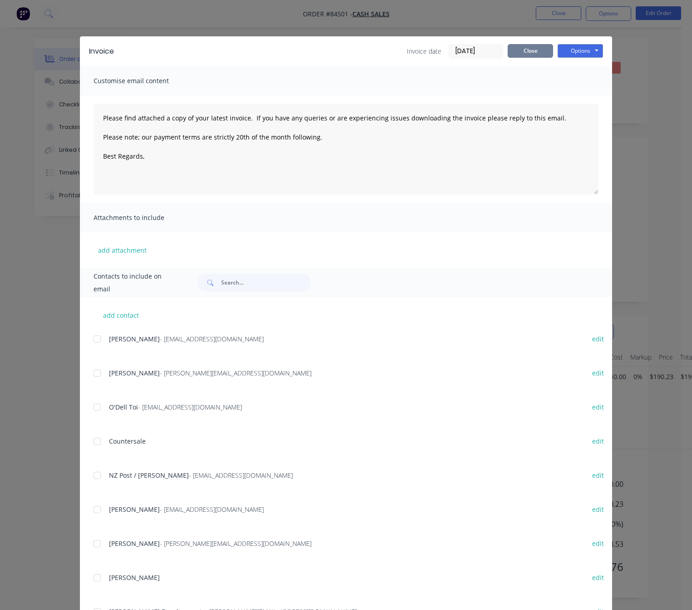
click at [529, 46] on button "Close" at bounding box center [530, 51] width 45 height 14
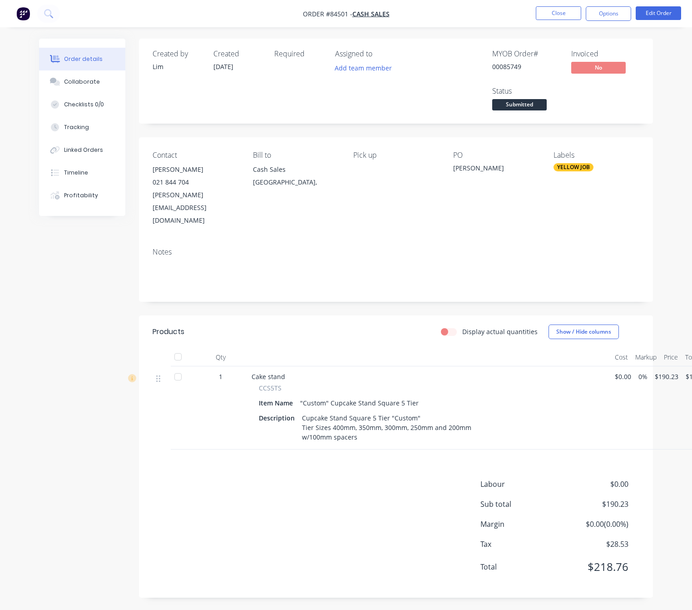
click at [612, 21] on nav "Order #84501 - Cash Sales Close Options Edit Order" at bounding box center [346, 13] width 692 height 27
click at [616, 13] on button "Options" at bounding box center [608, 13] width 45 height 15
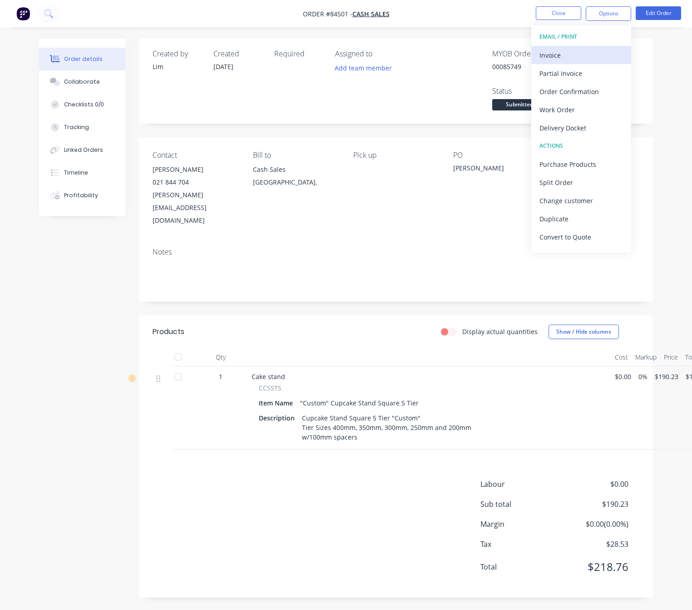
click at [600, 56] on div "Invoice" at bounding box center [582, 55] width 84 height 13
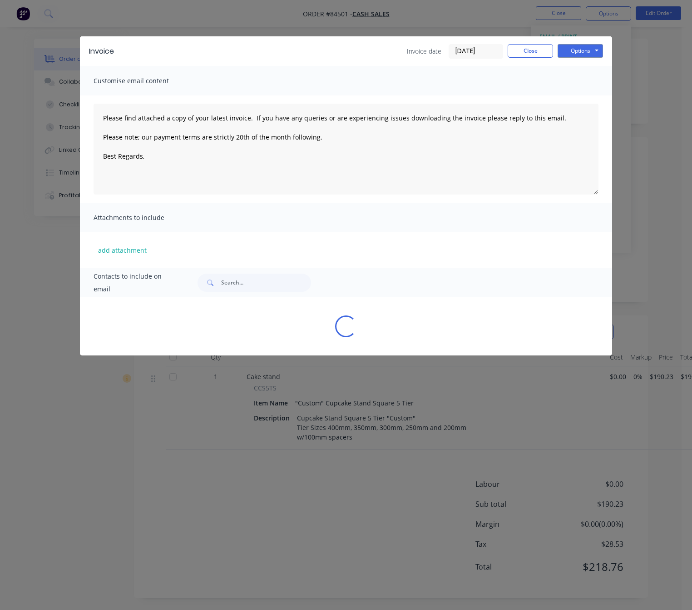
type textarea "Please find attached a copy of your latest invoice. If you have any queries or …"
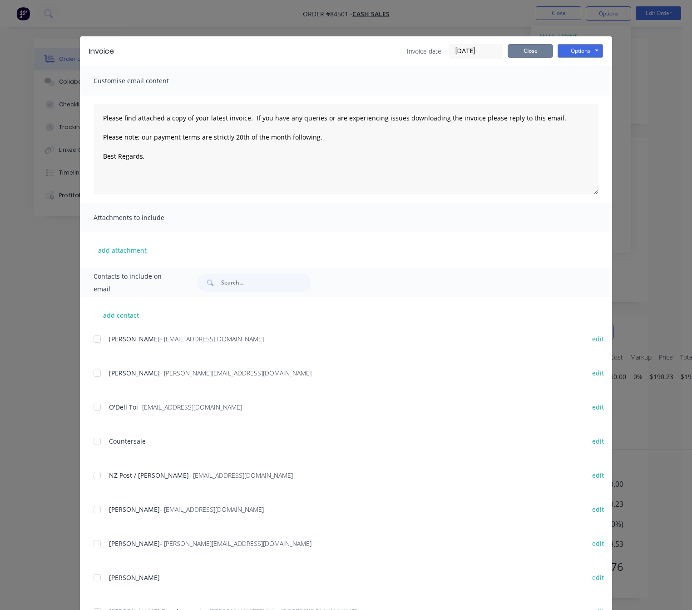
drag, startPoint x: 518, startPoint y: 54, endPoint x: 573, endPoint y: 25, distance: 61.8
click at [519, 54] on button "Close" at bounding box center [530, 51] width 45 height 14
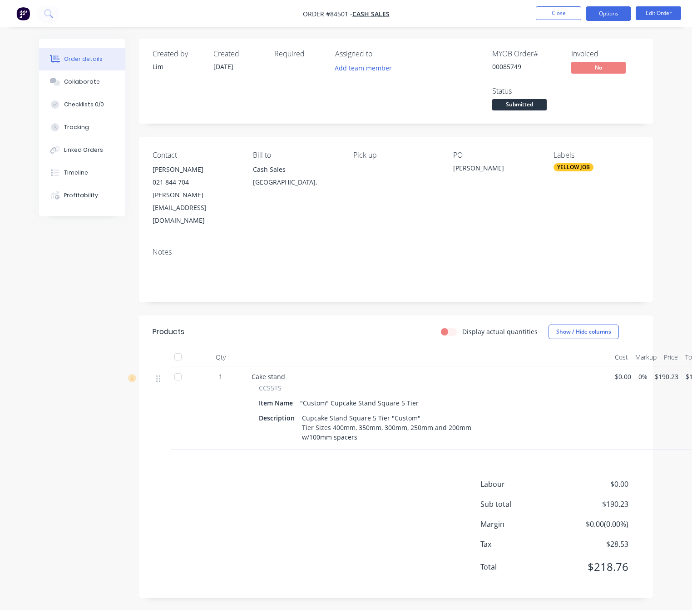
click at [596, 12] on button "Options" at bounding box center [608, 13] width 45 height 15
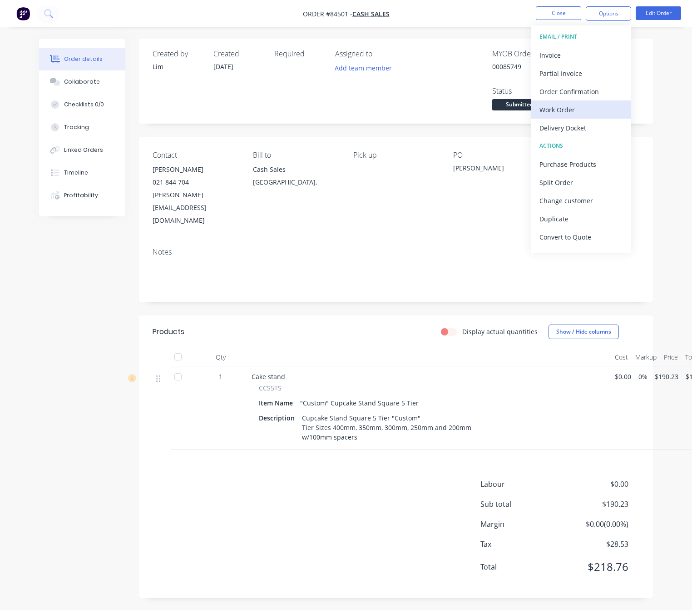
click at [582, 110] on div "Work Order" at bounding box center [582, 109] width 84 height 13
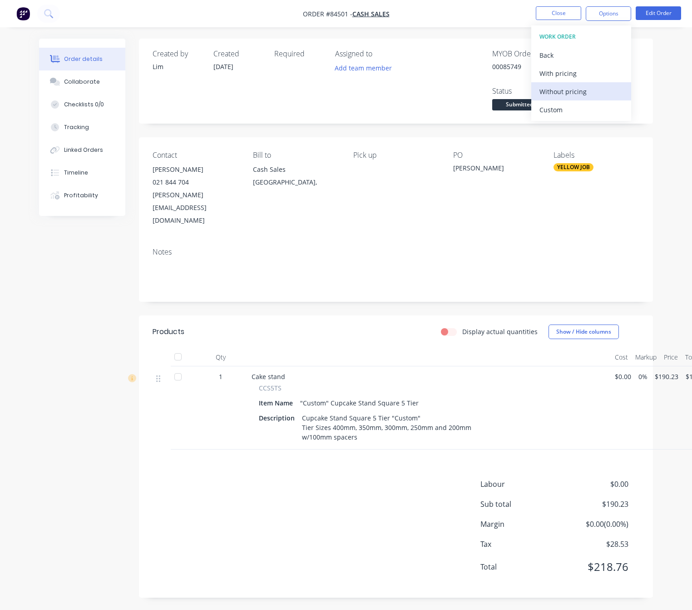
click at [591, 94] on div "Without pricing" at bounding box center [582, 91] width 84 height 13
click at [66, 333] on div "Created by Lim Created 10/09/25 Required Assigned to Add team member MYOB Order…" at bounding box center [346, 325] width 614 height 572
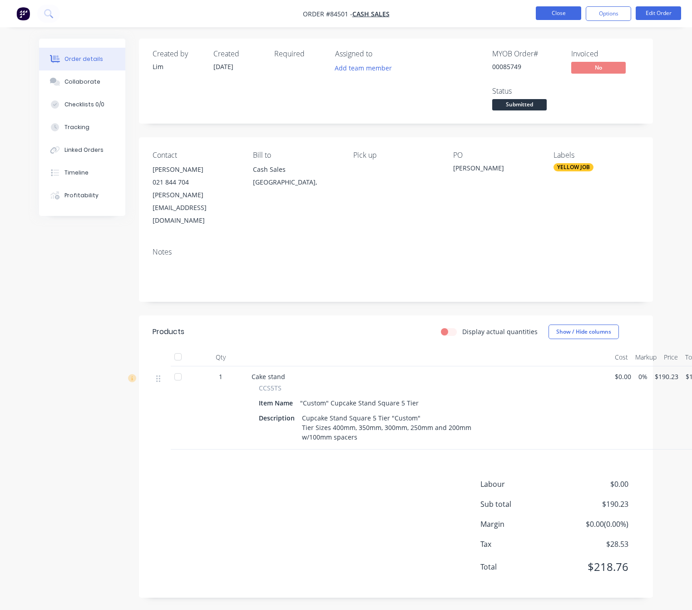
click at [564, 9] on button "Close" at bounding box center [558, 13] width 45 height 14
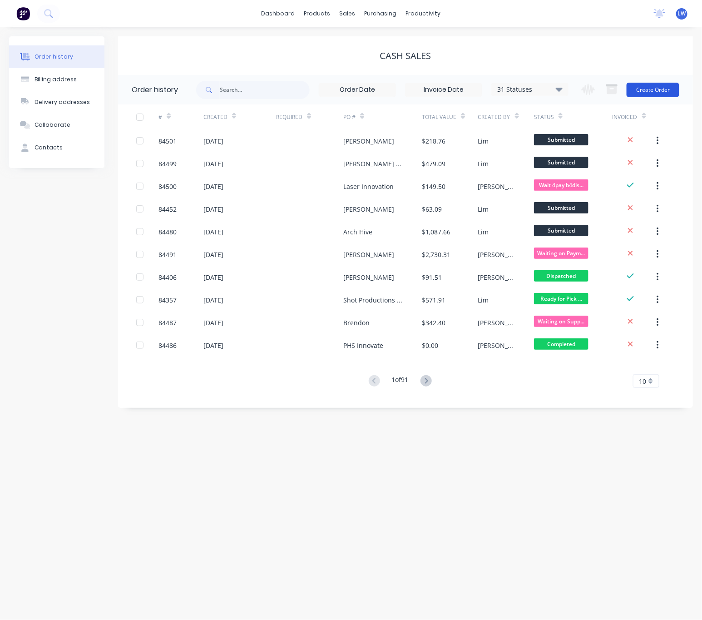
click at [666, 91] on button "Create Order" at bounding box center [653, 90] width 53 height 15
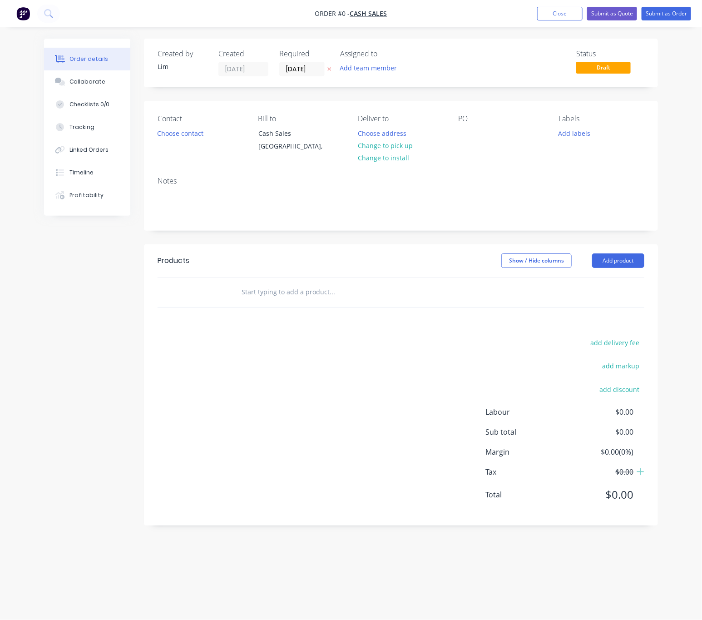
click at [332, 69] on button "button" at bounding box center [330, 69] width 10 height 10
click at [177, 131] on button "Choose contact" at bounding box center [181, 133] width 56 height 12
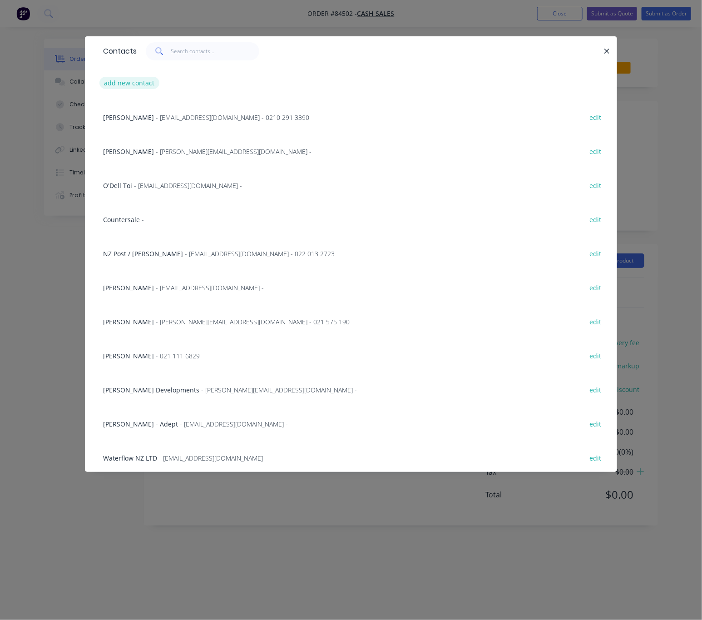
click at [144, 84] on button "add new contact" at bounding box center [129, 83] width 60 height 12
select select "NZ"
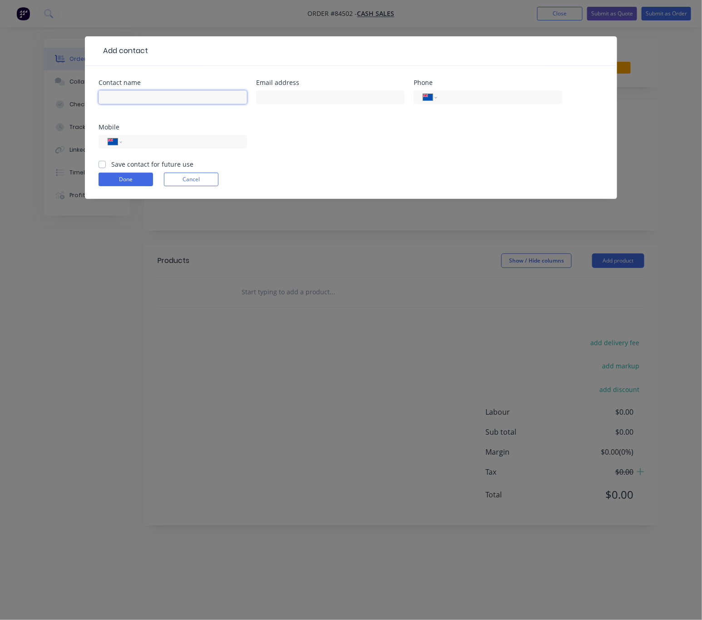
click at [151, 96] on input "text" at bounding box center [173, 97] width 149 height 14
type input "Tina - Elmwood School"
click at [299, 97] on input "text" at bounding box center [330, 97] width 149 height 14
type input "account@elmwood.school.nz"
click at [195, 145] on input "tel" at bounding box center [183, 142] width 109 height 10
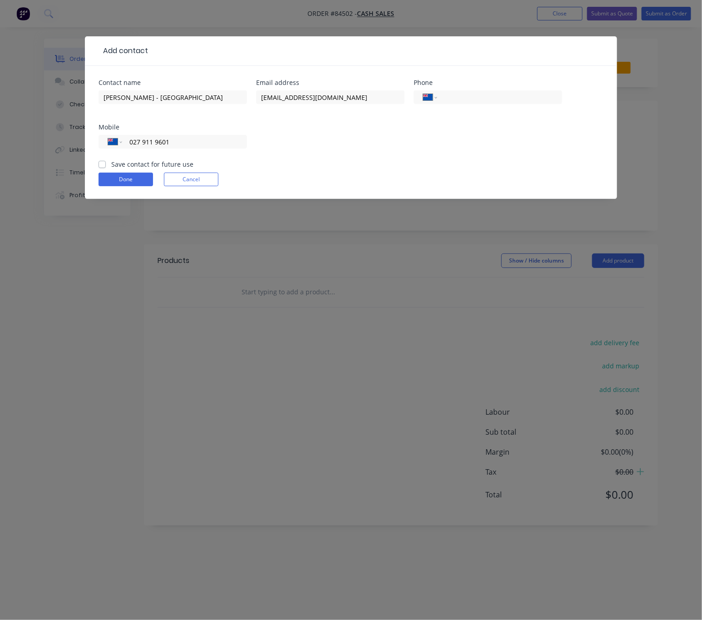
type input "027 911 9601"
click at [111, 165] on label "Save contact for future use" at bounding box center [152, 164] width 82 height 10
click at [102, 165] on input "Save contact for future use" at bounding box center [102, 163] width 7 height 9
checkbox input "true"
click at [236, 140] on input "027 911 9601" at bounding box center [183, 142] width 109 height 10
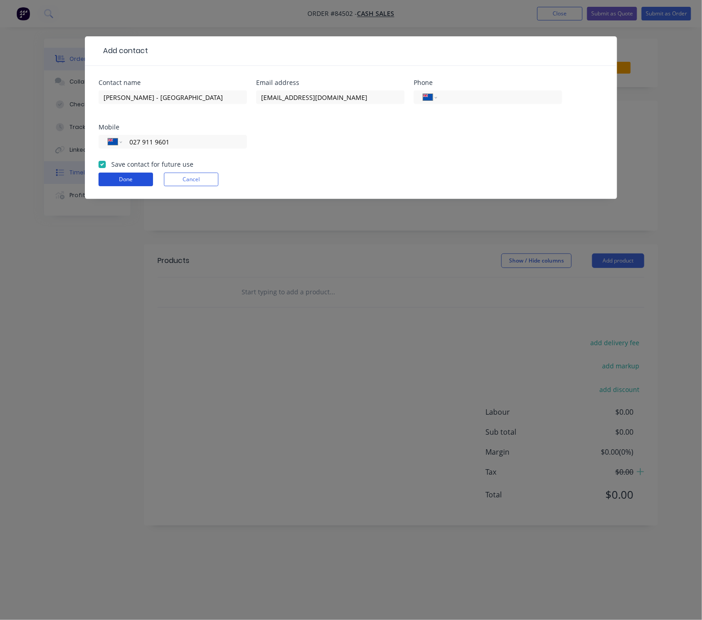
click at [116, 181] on button "Done" at bounding box center [126, 180] width 55 height 14
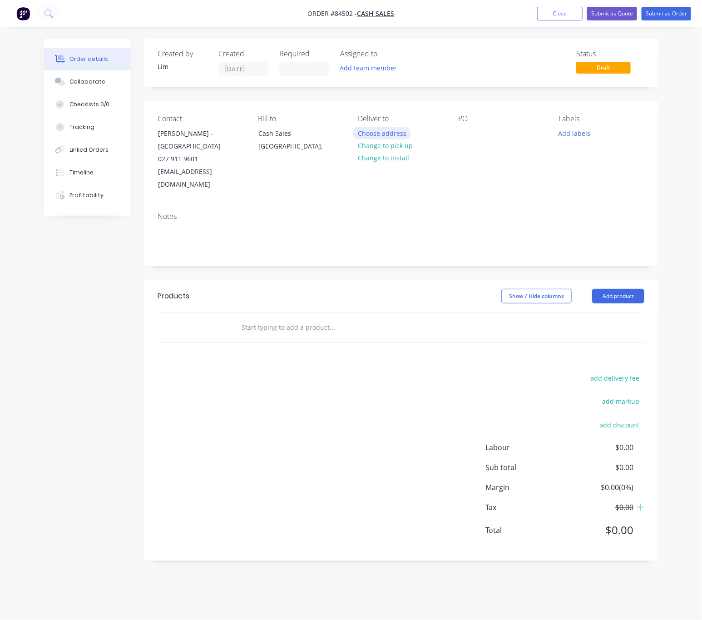
click at [397, 134] on button "Choose address" at bounding box center [382, 133] width 58 height 12
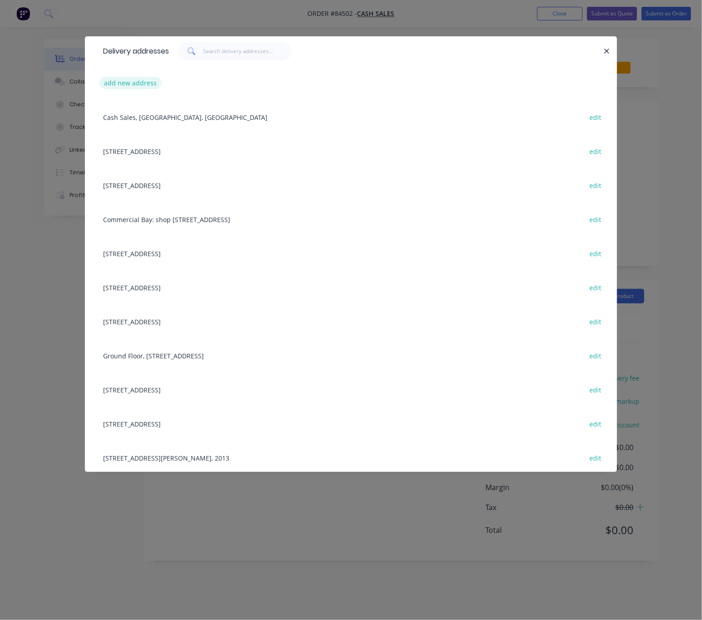
click at [131, 84] on button "add new address" at bounding box center [130, 83] width 62 height 12
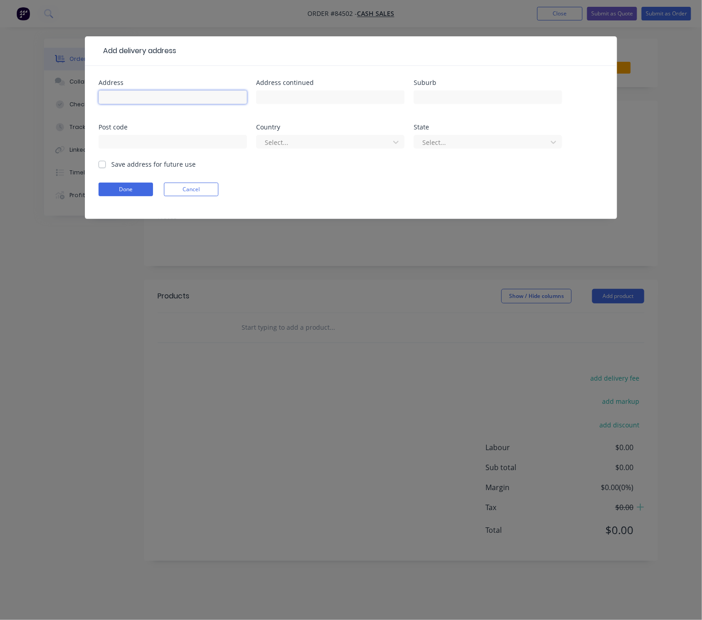
click at [157, 96] on input "text" at bounding box center [173, 97] width 149 height 14
type input "29 aik"
click at [294, 93] on input "text" at bounding box center [330, 97] width 149 height 14
paste input "29 Aikmans RoadMerivale, Christchurch 8014"
drag, startPoint x: 274, startPoint y: 99, endPoint x: 313, endPoint y: 99, distance: 39.5
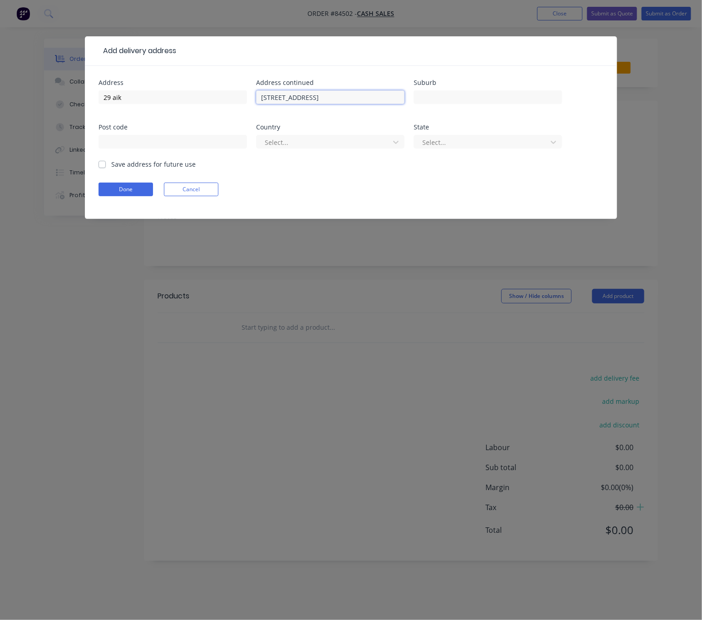
click at [313, 99] on input "29 Aikmans RoadMerivale, Christchurch 8014" at bounding box center [330, 97] width 149 height 14
type input "Merivale, Christchurch 8014"
drag, startPoint x: 143, startPoint y: 89, endPoint x: 135, endPoint y: 99, distance: 13.4
click at [135, 99] on div "29 aik" at bounding box center [173, 101] width 149 height 27
drag, startPoint x: 135, startPoint y: 100, endPoint x: 94, endPoint y: 100, distance: 41.3
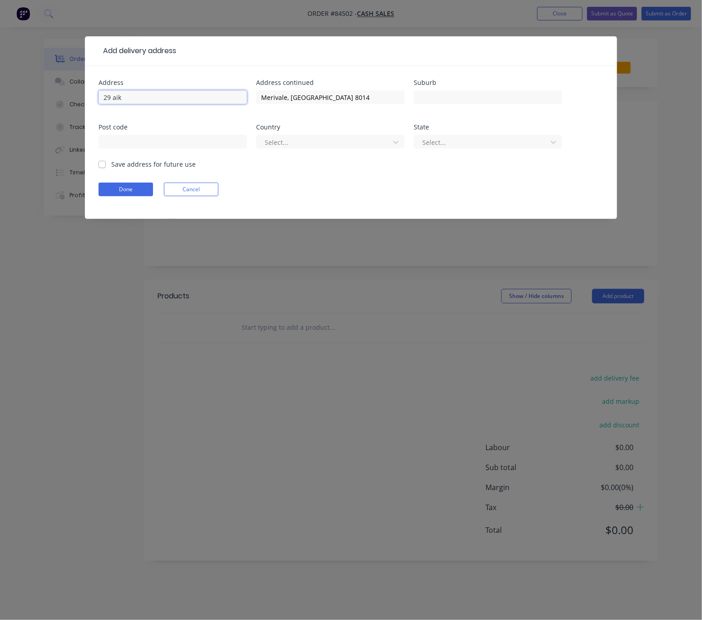
click at [94, 100] on div "Address 29 aik Address continued Merivale, Christchurch 8014 Suburb Post code C…" at bounding box center [351, 142] width 532 height 153
paste input "Aikmans Road"
type input "29 Aikmans Road"
drag, startPoint x: 285, startPoint y: 96, endPoint x: 260, endPoint y: 98, distance: 25.1
click at [260, 98] on input "Merivale, Christchurch 8014" at bounding box center [330, 97] width 149 height 14
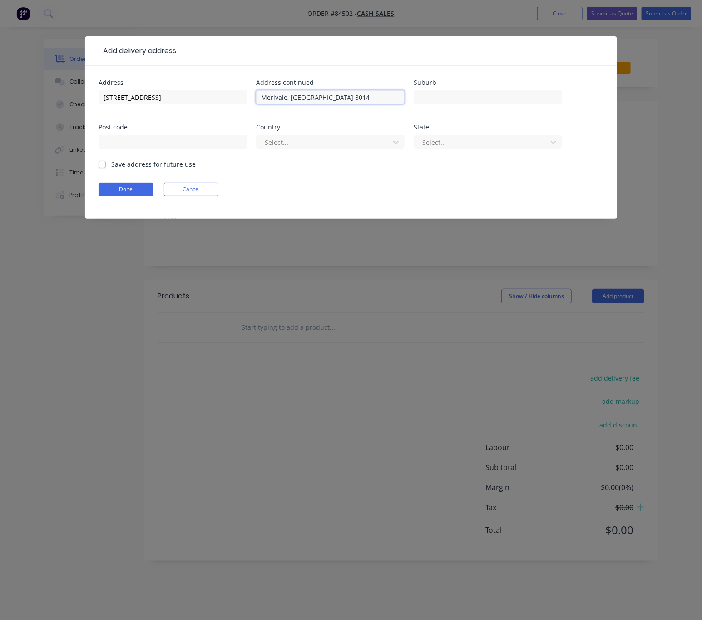
drag, startPoint x: 267, startPoint y: 99, endPoint x: 265, endPoint y: 93, distance: 6.3
click at [265, 93] on input "Merivale, Christchurch 8014" at bounding box center [330, 97] width 149 height 14
drag, startPoint x: 327, startPoint y: 97, endPoint x: 251, endPoint y: 99, distance: 75.9
click at [248, 97] on div "Address 29 Aikmans Road Address continued Merivale, Christchurch 8014 Suburb Po…" at bounding box center [351, 119] width 505 height 80
type input "8014"
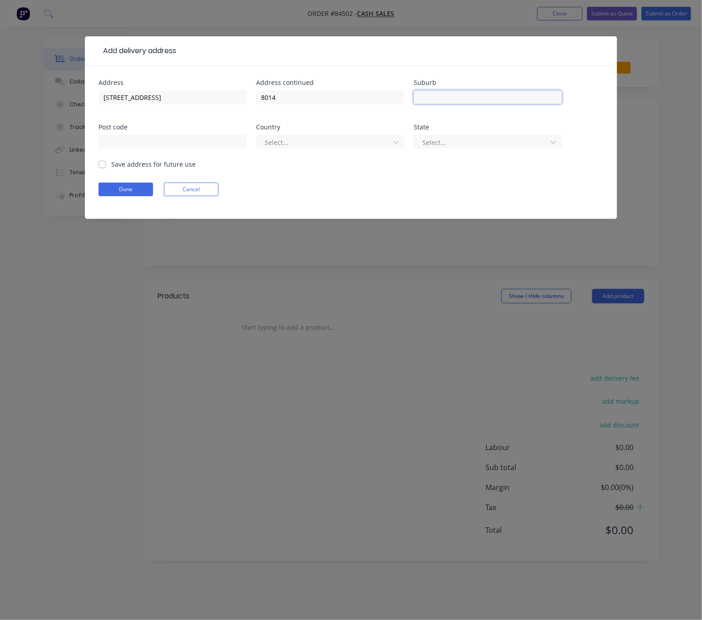
click at [442, 101] on input "text" at bounding box center [488, 97] width 149 height 14
paste input "Merivale, Christchurch"
type input "Merivale, Christchurch"
drag, startPoint x: 295, startPoint y: 97, endPoint x: 262, endPoint y: 97, distance: 32.7
click at [248, 97] on div "Address 29 Aikmans Road Address continued 8014 Suburb Merivale, Christchurch Po…" at bounding box center [351, 119] width 505 height 80
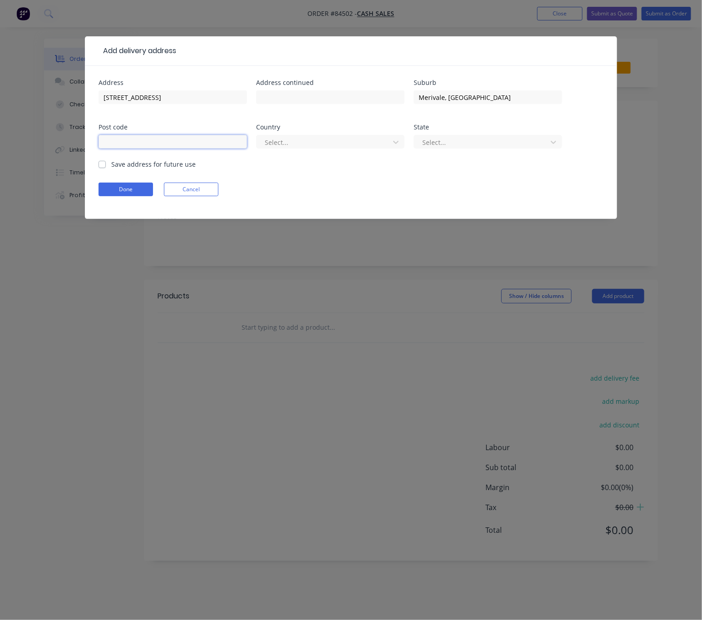
click at [201, 144] on input "text" at bounding box center [173, 142] width 149 height 14
paste input "8014"
drag, startPoint x: 105, startPoint y: 137, endPoint x: 87, endPoint y: 137, distance: 18.2
click at [88, 137] on div "Address 29 Aikmans Road Address continued Suburb Merivale, Christchurch Post co…" at bounding box center [351, 142] width 532 height 153
type input "8014"
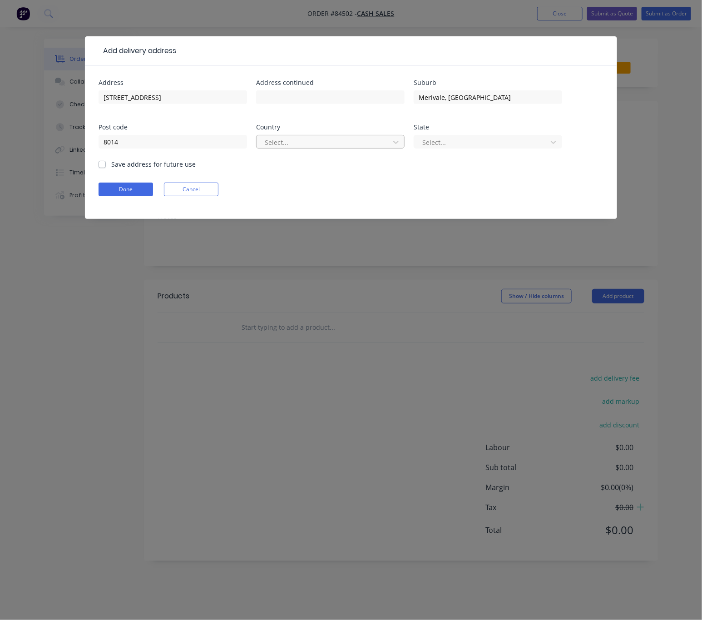
click at [370, 139] on div at bounding box center [324, 142] width 121 height 11
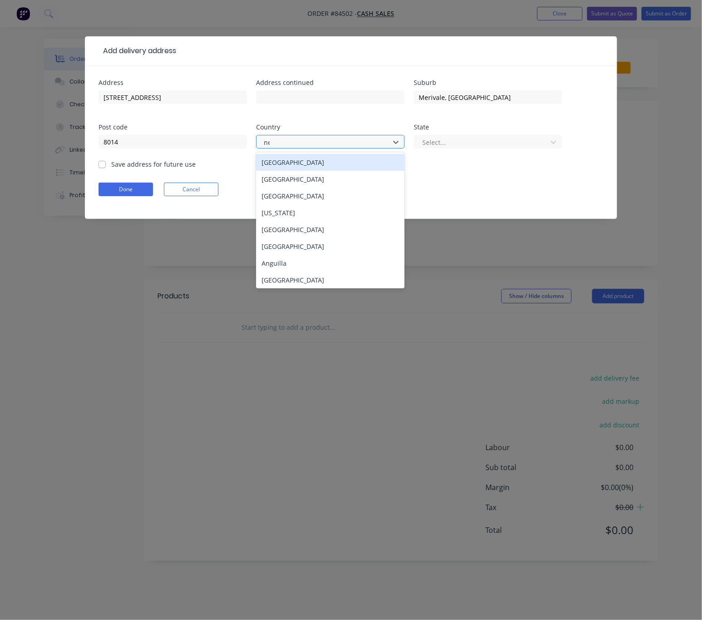
type input "new"
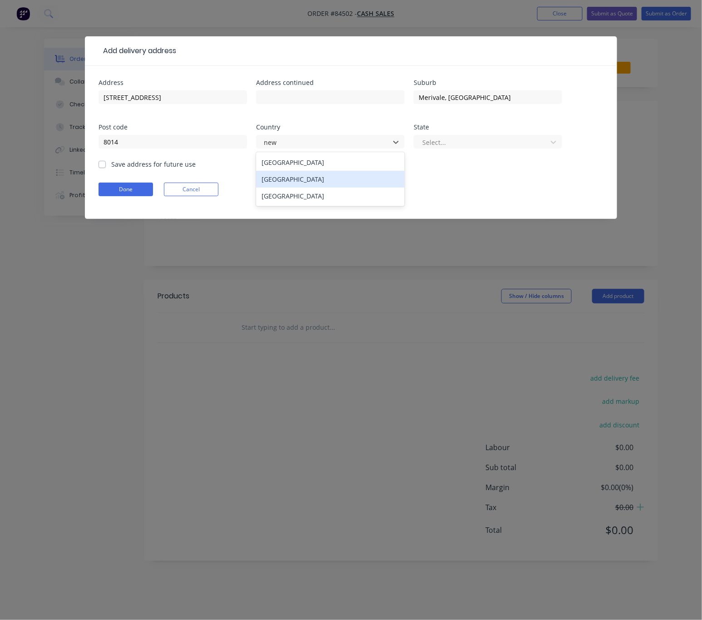
click at [365, 184] on div "New Zealand" at bounding box center [330, 179] width 149 height 17
click at [454, 139] on div at bounding box center [482, 142] width 121 height 11
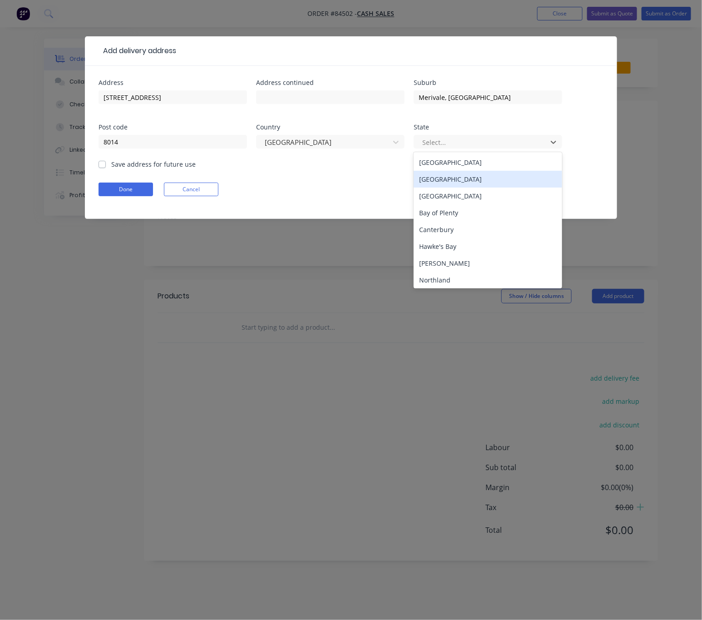
click at [458, 178] on div "South Island" at bounding box center [488, 179] width 149 height 17
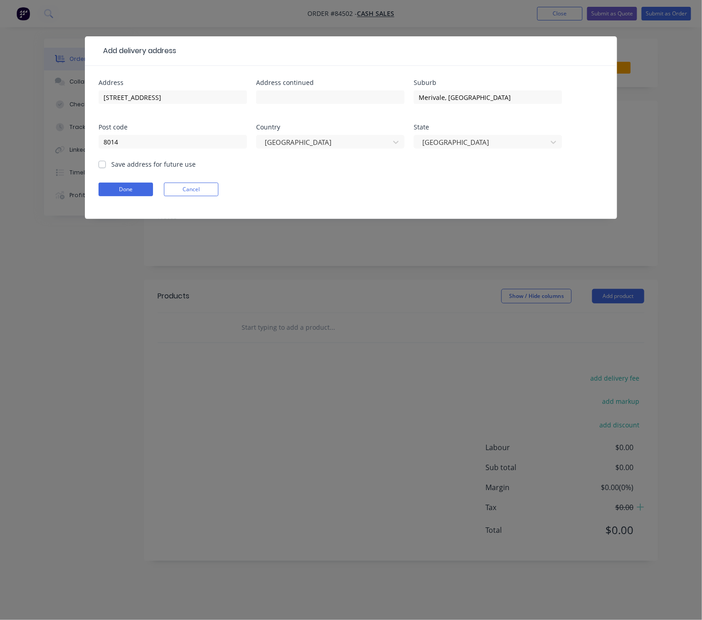
click at [111, 165] on label "Save address for future use" at bounding box center [153, 164] width 84 height 10
click at [103, 165] on input "Save address for future use" at bounding box center [102, 163] width 7 height 9
checkbox input "true"
click at [119, 195] on button "Done" at bounding box center [126, 190] width 55 height 14
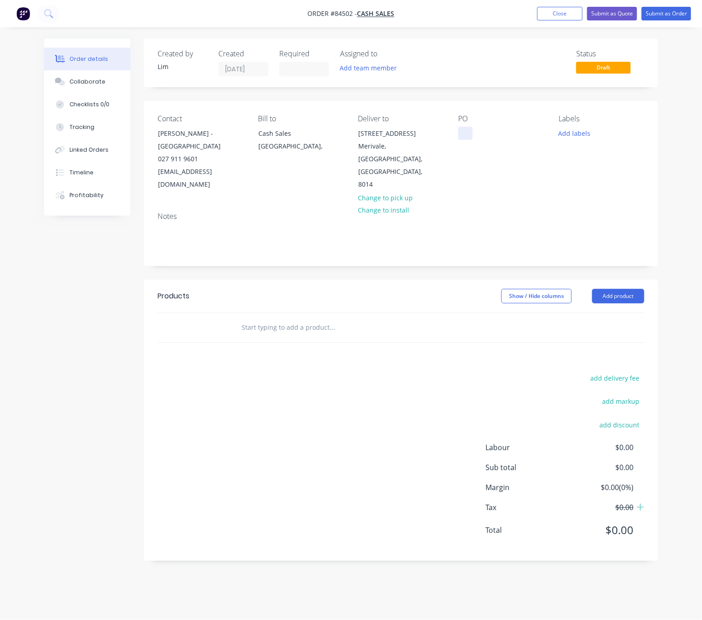
click at [466, 139] on div at bounding box center [465, 133] width 15 height 13
click at [564, 135] on button "Add labels" at bounding box center [575, 133] width 42 height 12
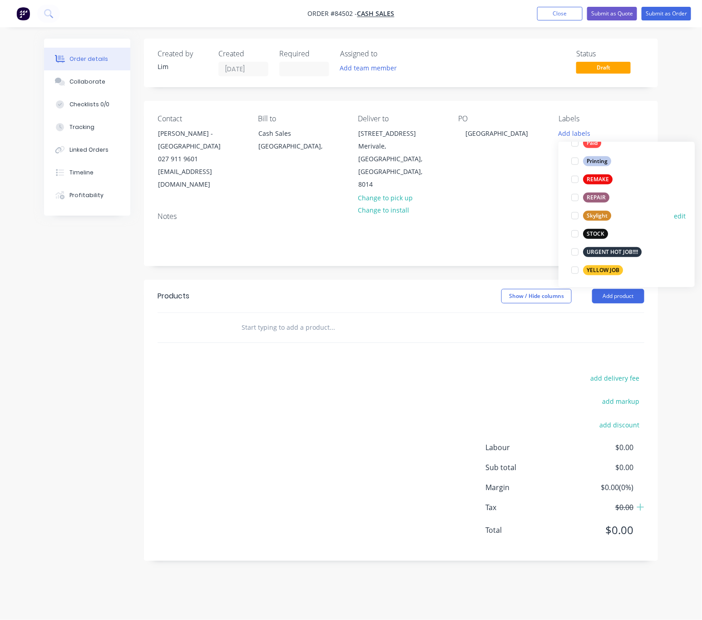
scroll to position [345, 0]
click at [608, 270] on div "YELLOW JOB" at bounding box center [603, 269] width 40 height 10
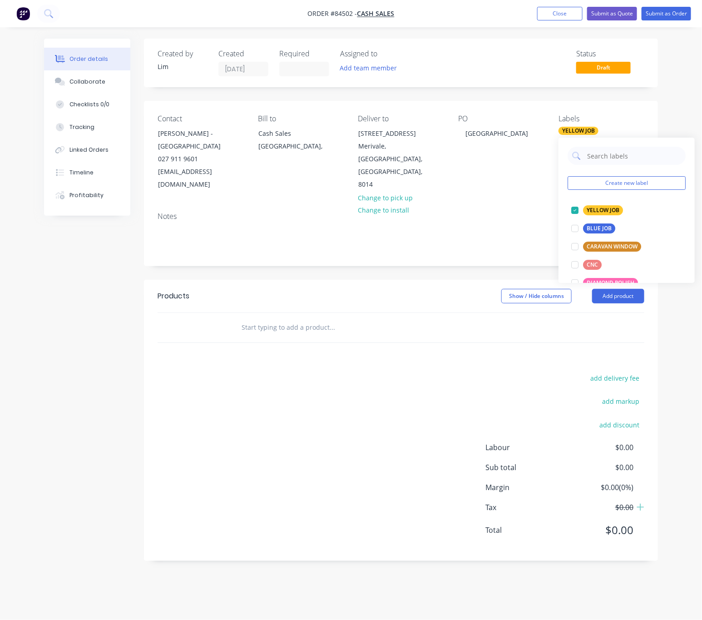
click at [329, 289] on div "Show / Hide columns Add product" at bounding box center [452, 296] width 383 height 15
click at [317, 318] on input "text" at bounding box center [332, 327] width 182 height 18
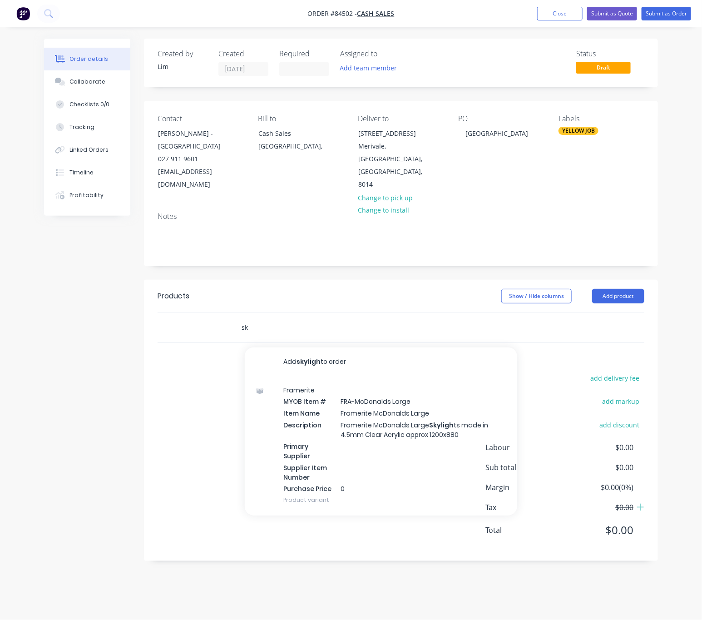
type input "s"
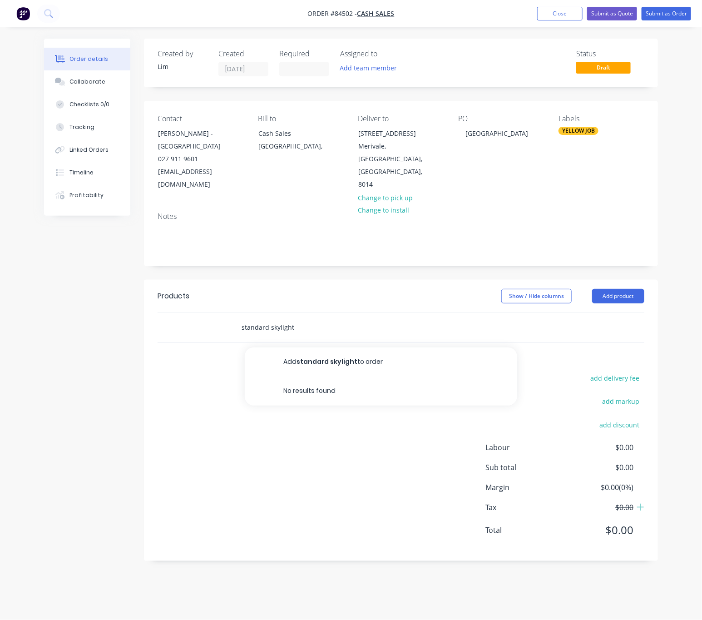
drag, startPoint x: 268, startPoint y: 303, endPoint x: 233, endPoint y: 307, distance: 35.2
click at [234, 318] on div "standard skylight Add standard skylight to order No results found" at bounding box center [370, 327] width 273 height 18
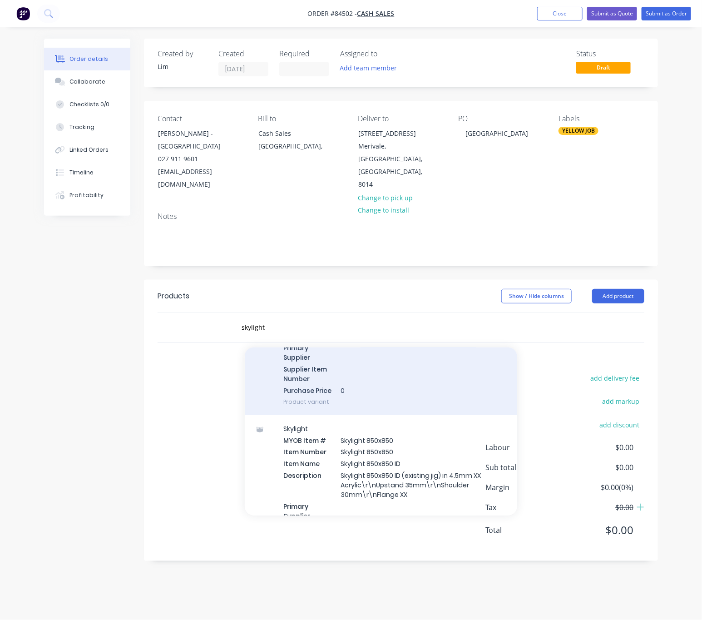
scroll to position [3203, 0]
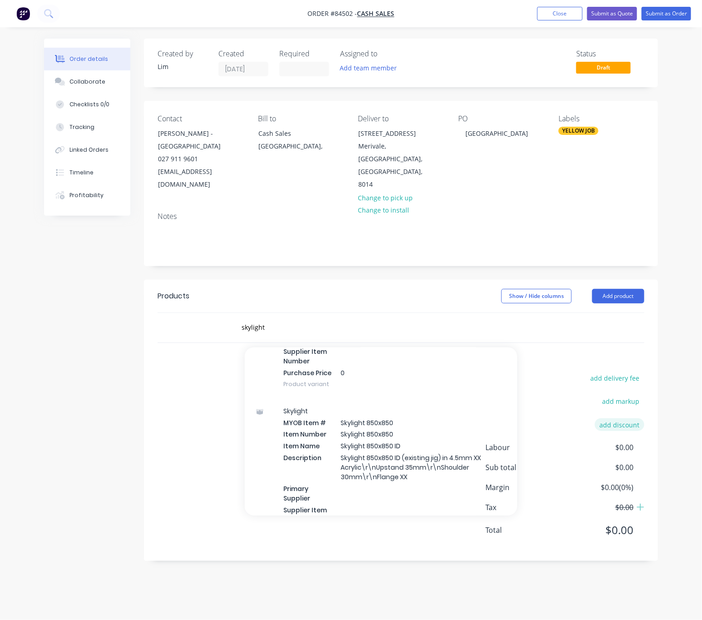
drag, startPoint x: 105, startPoint y: 420, endPoint x: 641, endPoint y: 402, distance: 535.9
click at [104, 421] on div "Created by Lim Created 10/09/25 Required Assigned to Add team member Status Dra…" at bounding box center [351, 307] width 614 height 536
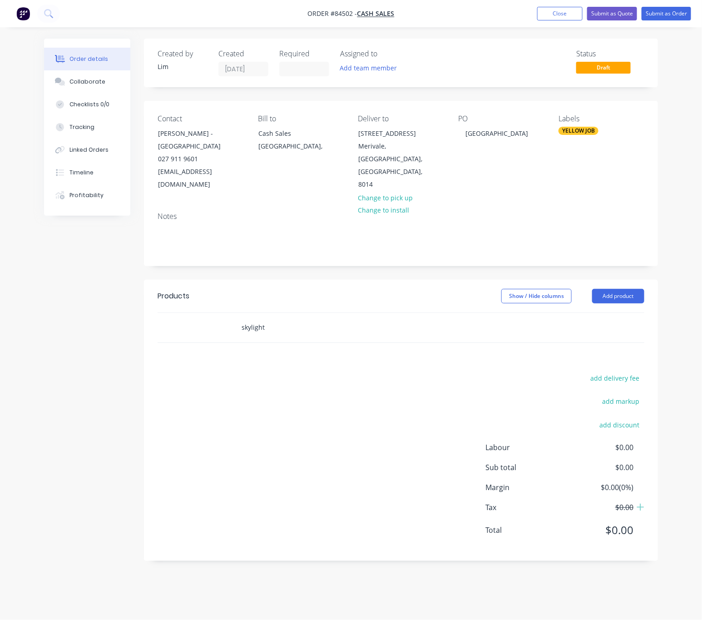
click at [276, 318] on input "skylight" at bounding box center [332, 327] width 182 height 18
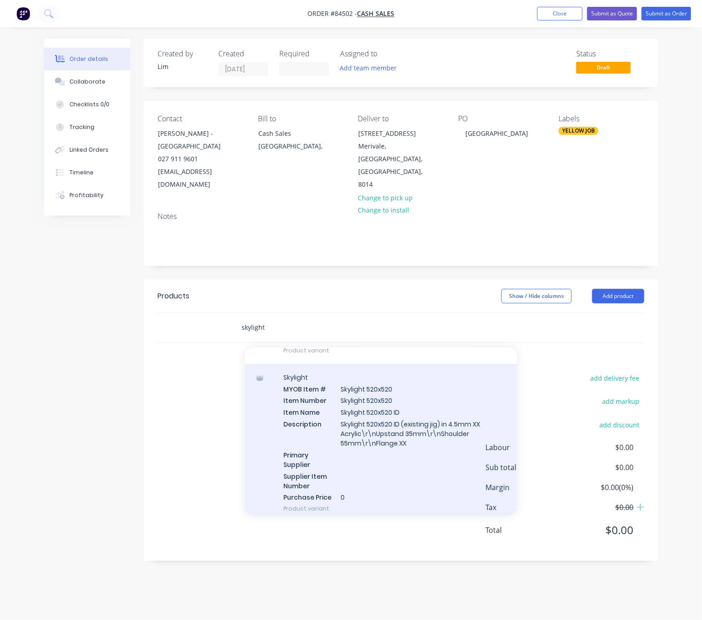
scroll to position [1567, 0]
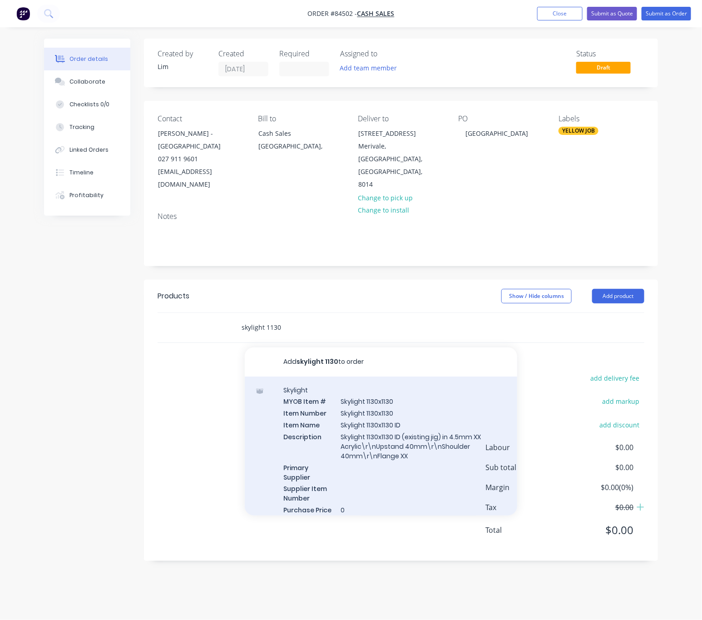
type input "skylight 1130"
click at [432, 396] on div "Skylight MYOB Item # Skylight 1130x1130 Item Number Skylight 1130x1130 Item Nam…" at bounding box center [381, 456] width 273 height 158
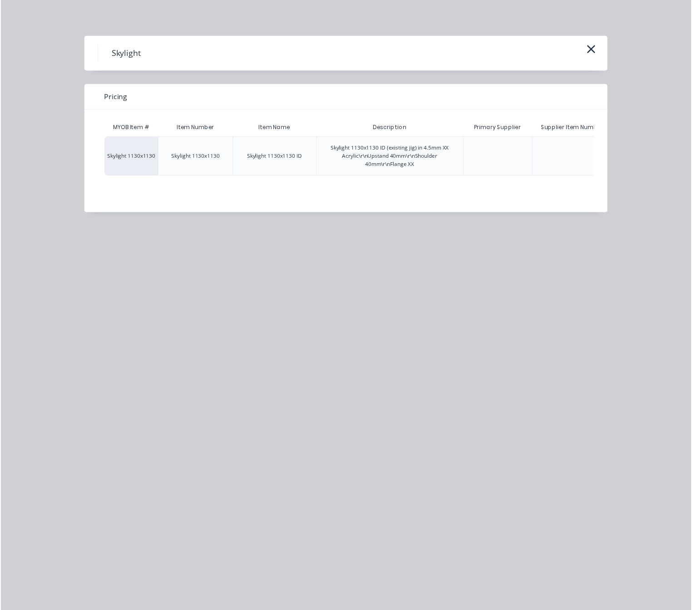
scroll to position [0, 135]
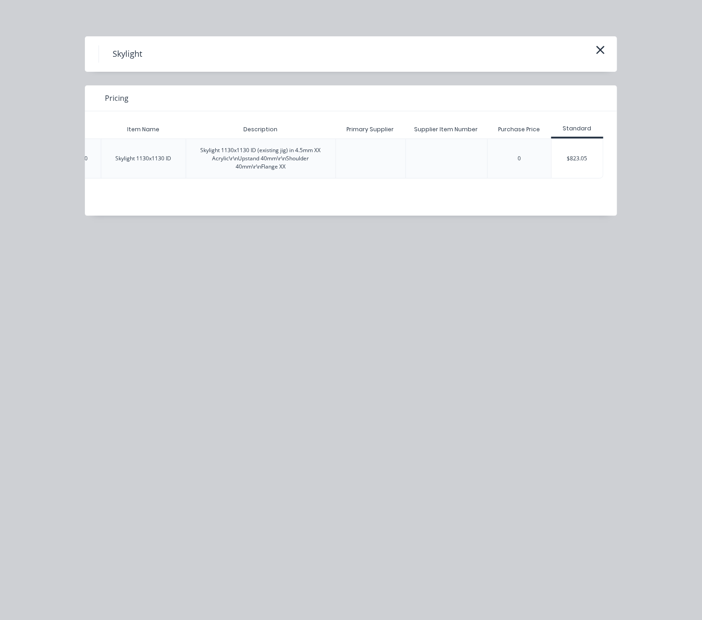
click at [591, 164] on div "$823.05" at bounding box center [577, 158] width 51 height 39
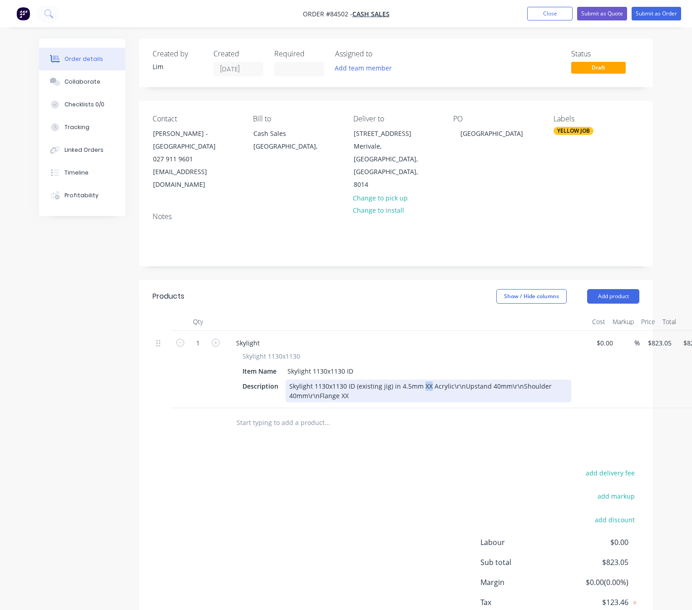
drag, startPoint x: 427, startPoint y: 360, endPoint x: 421, endPoint y: 358, distance: 6.1
click at [421, 379] on div "Skylight 1130x1130 ID (existing jig) in 4.5mm XX Acrylic\r\nUpstand 40mm\r\nSho…" at bounding box center [429, 390] width 286 height 23
drag, startPoint x: 468, startPoint y: 362, endPoint x: 455, endPoint y: 360, distance: 12.8
click at [455, 379] on div "Skylight 1130x1130 ID (existing jig) in 4.5mm Opal Acrylic\r\nUpstand 40mm\r\nS…" at bounding box center [429, 390] width 286 height 23
drag, startPoint x: 344, startPoint y: 371, endPoint x: 336, endPoint y: 371, distance: 8.2
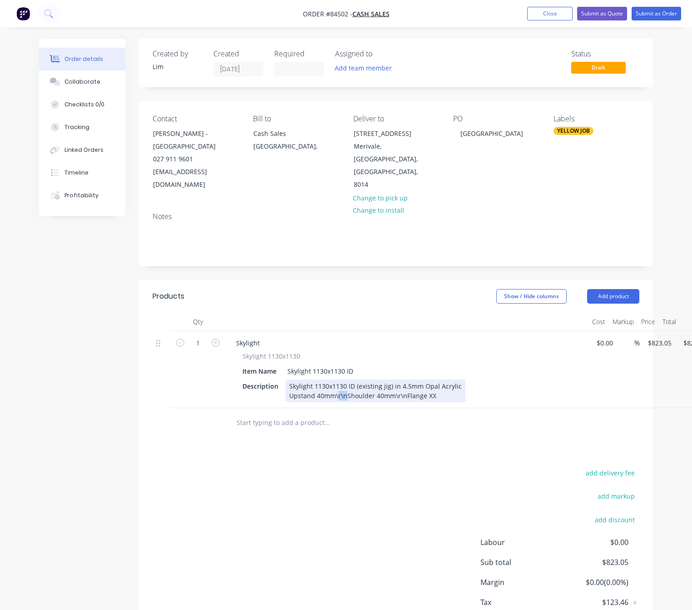
click at [336, 379] on div "Skylight 1130x1130 ID (existing jig) in 4.5mm Opal Acrylic Upstand 40mm\r\nShou…" at bounding box center [376, 390] width 180 height 23
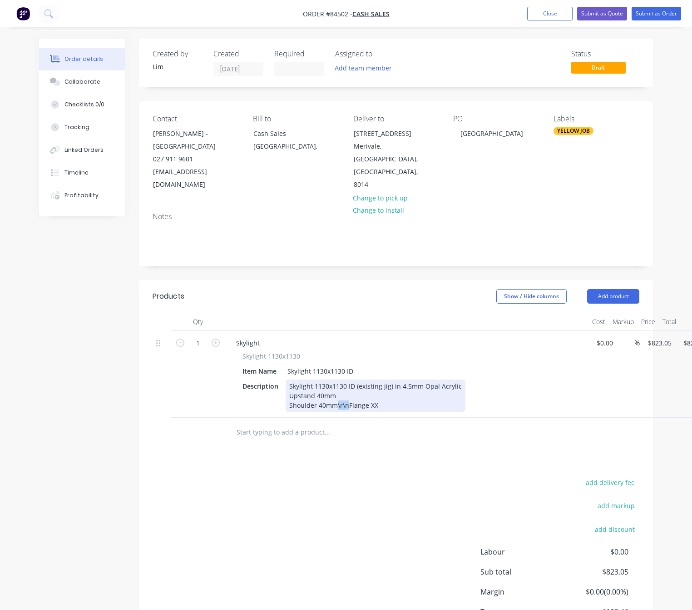
drag, startPoint x: 348, startPoint y: 381, endPoint x: 334, endPoint y: 380, distance: 13.2
click at [334, 380] on div "Skylight 1130x1130 ID (existing jig) in 4.5mm Opal Acrylic Upstand 40mm Shoulde…" at bounding box center [376, 395] width 180 height 32
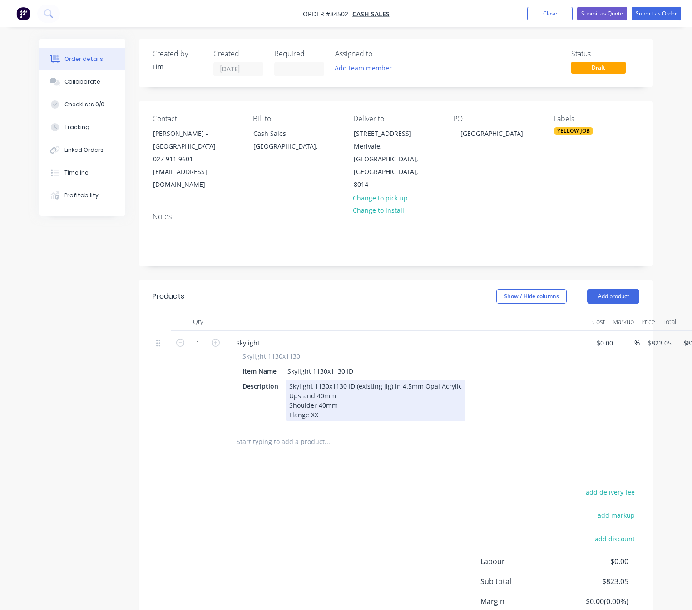
click at [329, 394] on div "Skylight 1130x1130 ID (existing jig) in 4.5mm Opal Acrylic Upstand 40mm Shoulde…" at bounding box center [376, 400] width 180 height 42
drag, startPoint x: 315, startPoint y: 388, endPoint x: 308, endPoint y: 390, distance: 6.6
click at [307, 389] on div "Skylight 1130x1130 ID (existing jig) in 4.5mm Opal Acrylic Upstand 40mm Shoulde…" at bounding box center [376, 400] width 180 height 42
click at [308, 388] on div "Skylight 1130x1130 ID (existing jig) in 4.5mm Opal Acrylic Upstand 40mm Shoulde…" at bounding box center [376, 400] width 180 height 42
click at [313, 379] on div "Skylight 1130x1130 ID (existing jig) in 4.5mm Opal Acrylic Upstand 40mm Shoulde…" at bounding box center [376, 400] width 180 height 42
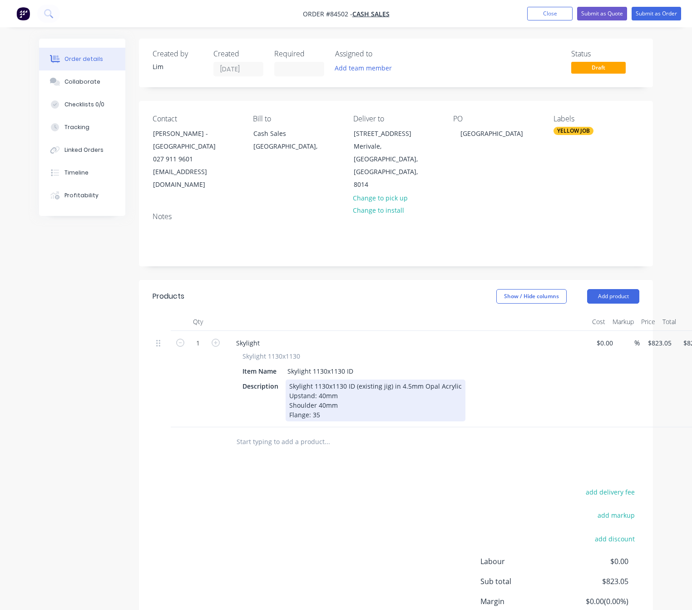
click at [314, 379] on div "Skylight 1130x1130 ID (existing jig) in 4.5mm Opal Acrylic Upstand: 40mm Should…" at bounding box center [376, 400] width 180 height 42
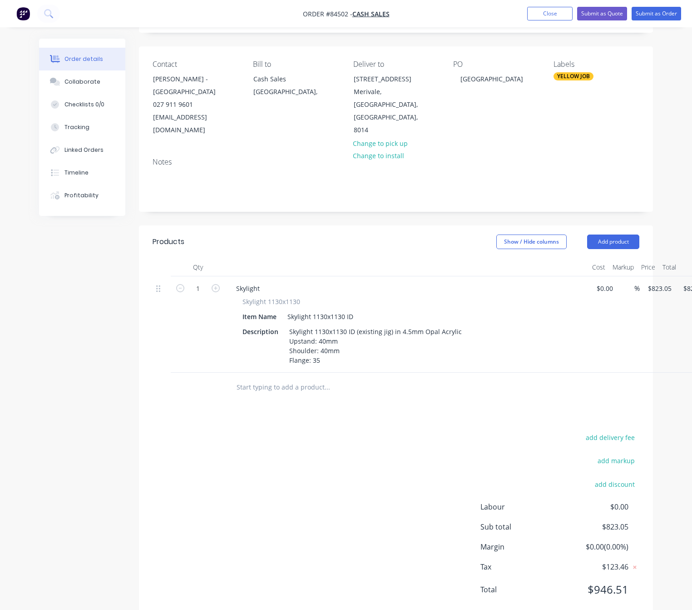
click at [384, 483] on div "add delivery fee add markup add discount Labour $0.00 Sub total $823.05 Margin …" at bounding box center [396, 518] width 487 height 175
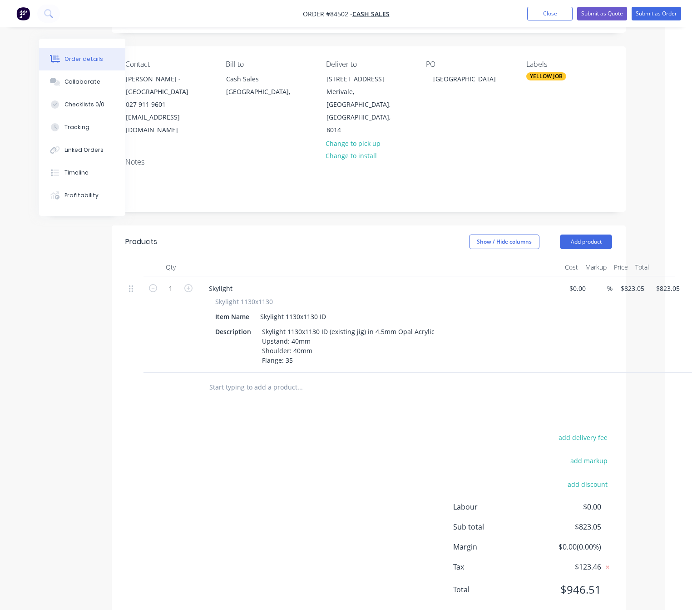
scroll to position [55, 41]
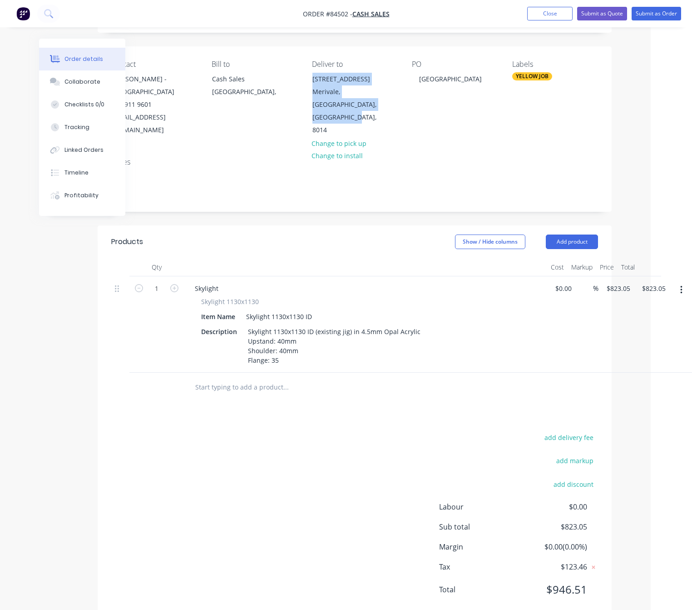
drag, startPoint x: 311, startPoint y: 78, endPoint x: 390, endPoint y: 114, distance: 86.6
click at [390, 114] on div "Contact Tina - Elmwood School 027 911 9601 account@elmwood.school.nz Bill to Ca…" at bounding box center [355, 98] width 514 height 104
copy div "29 Aikmans Road Merivale, Christchurch, South Island, 8014"
click at [581, 431] on button "add delivery fee" at bounding box center [569, 437] width 59 height 12
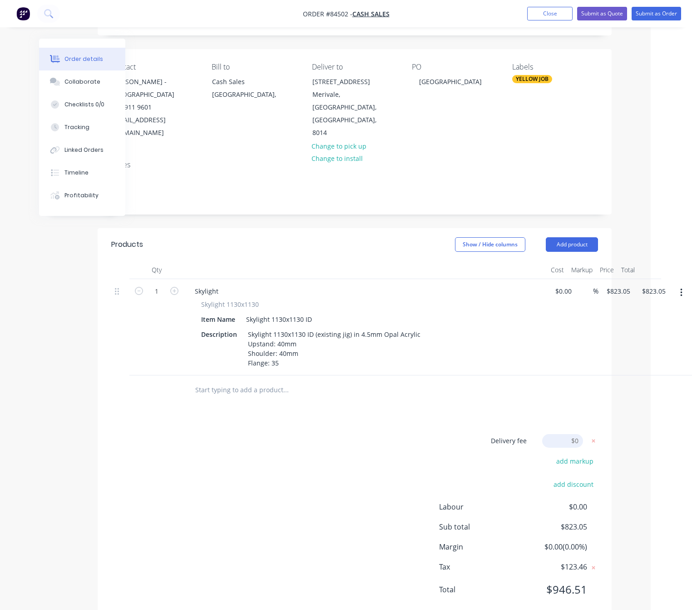
type input "169.90"
click at [355, 375] on div at bounding box center [347, 390] width 327 height 30
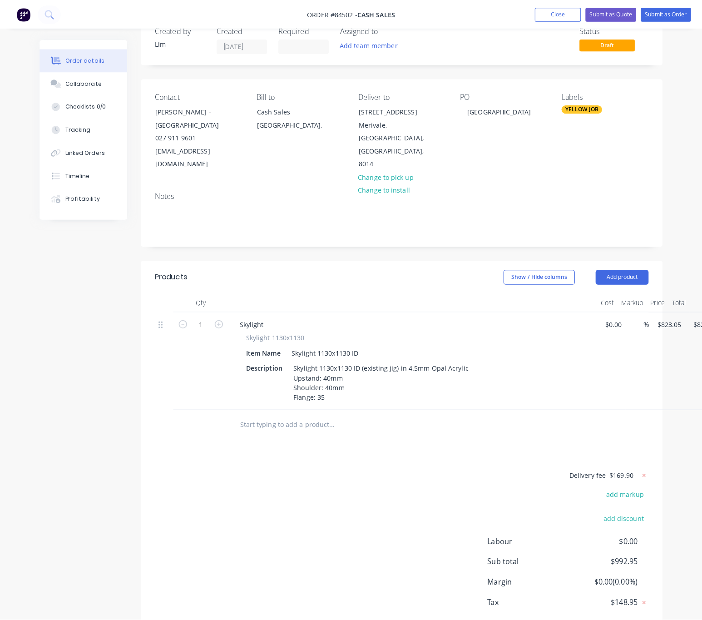
scroll to position [0, 0]
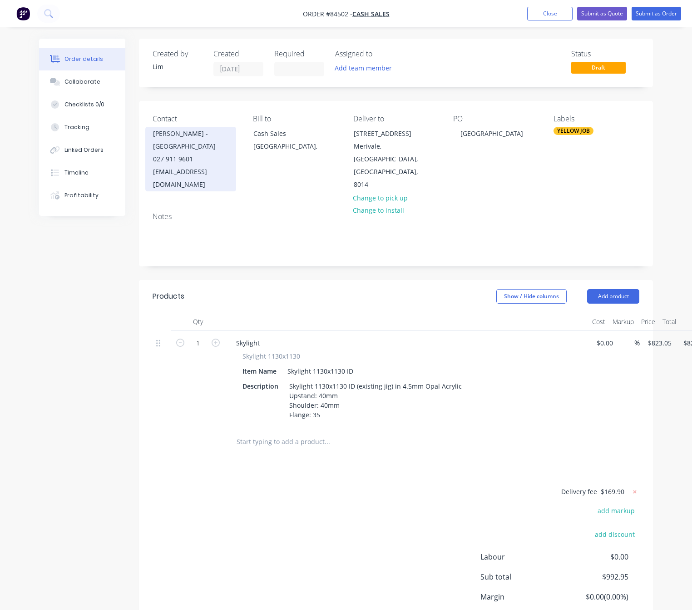
click at [196, 165] on div "account@elmwood.school.nz" at bounding box center [190, 177] width 75 height 25
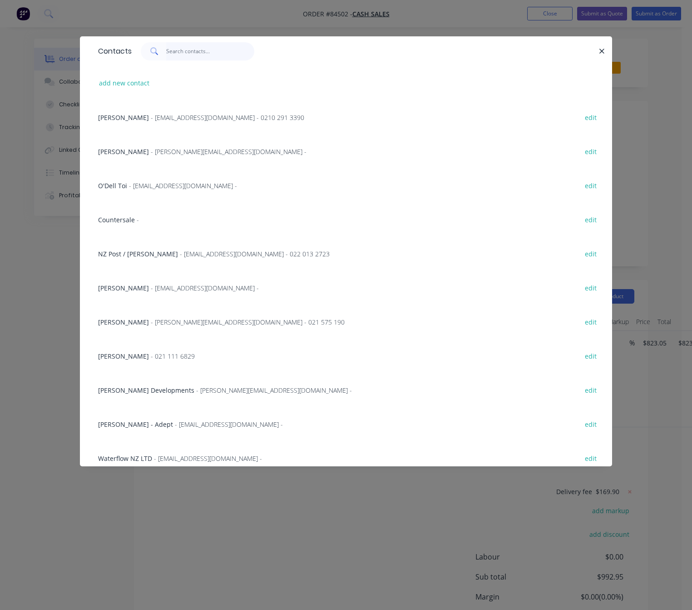
click at [189, 50] on input "text" at bounding box center [210, 51] width 89 height 18
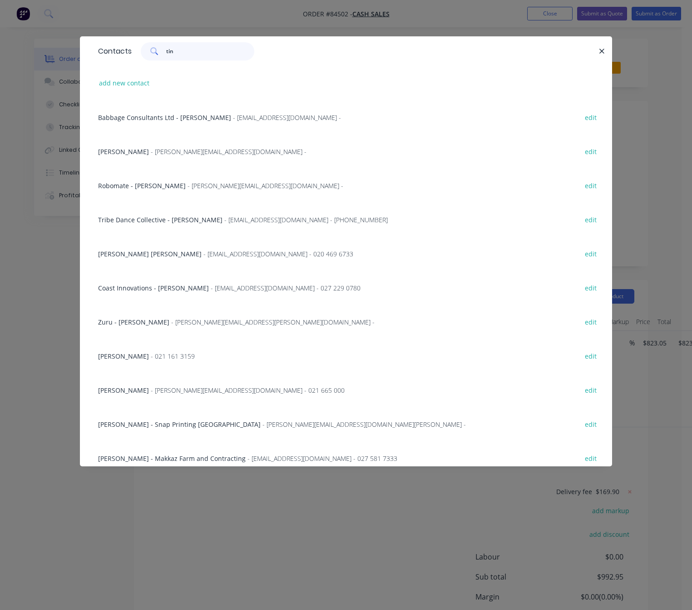
type input "tina"
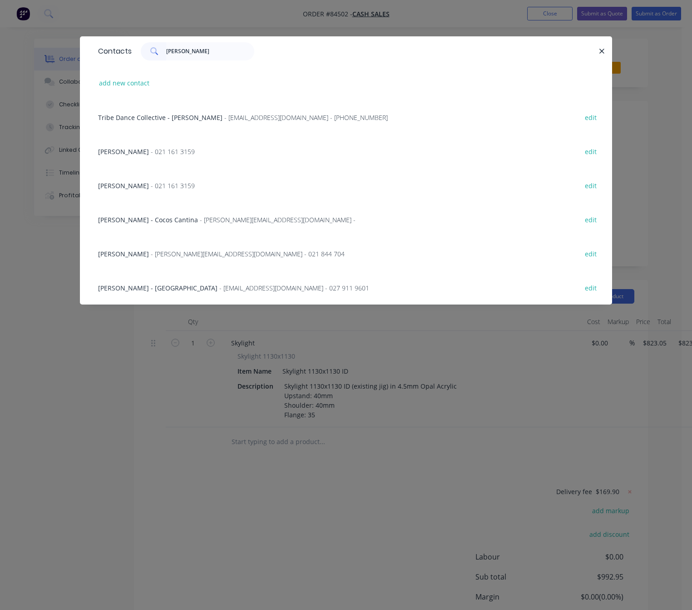
click at [593, 291] on button "edit" at bounding box center [590, 287] width 21 height 12
select select "NZ"
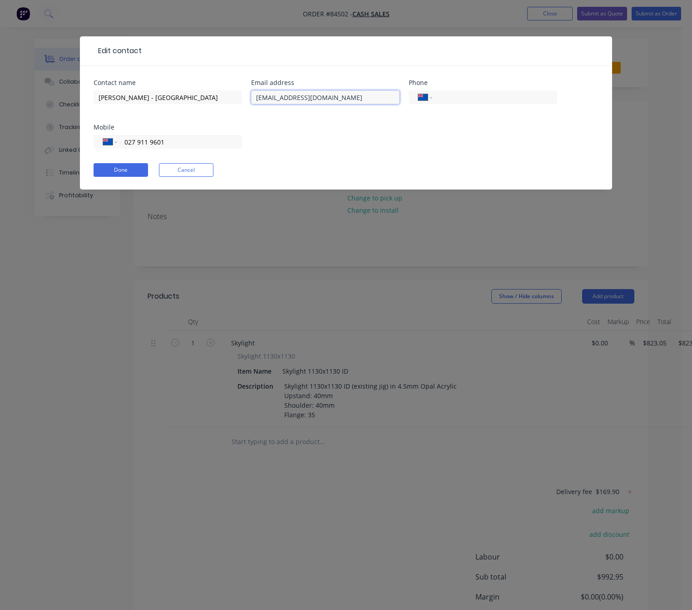
click at [278, 93] on input "account@elmwood.school.nz" at bounding box center [325, 97] width 149 height 14
click at [279, 98] on input "account@elmwood.school.nz" at bounding box center [325, 97] width 149 height 14
type input "accounts@elmwood.school.nz"
click at [132, 174] on button "Done" at bounding box center [121, 170] width 55 height 14
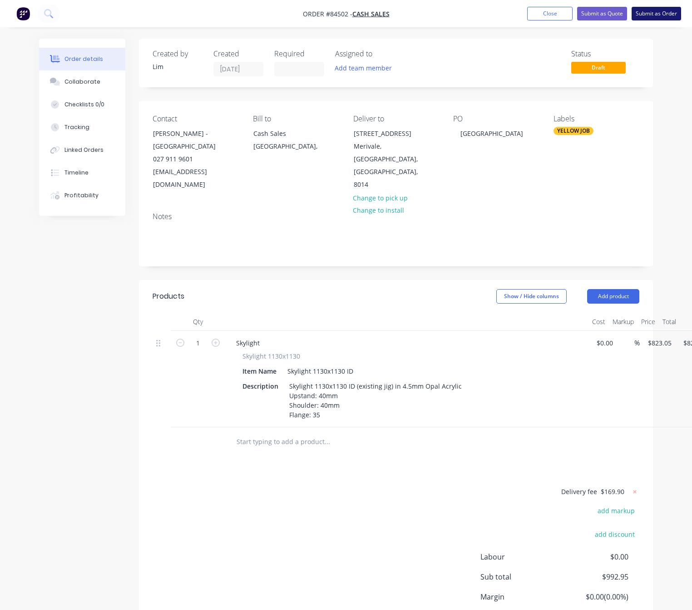
click at [668, 13] on button "Submit as Order" at bounding box center [657, 14] width 50 height 14
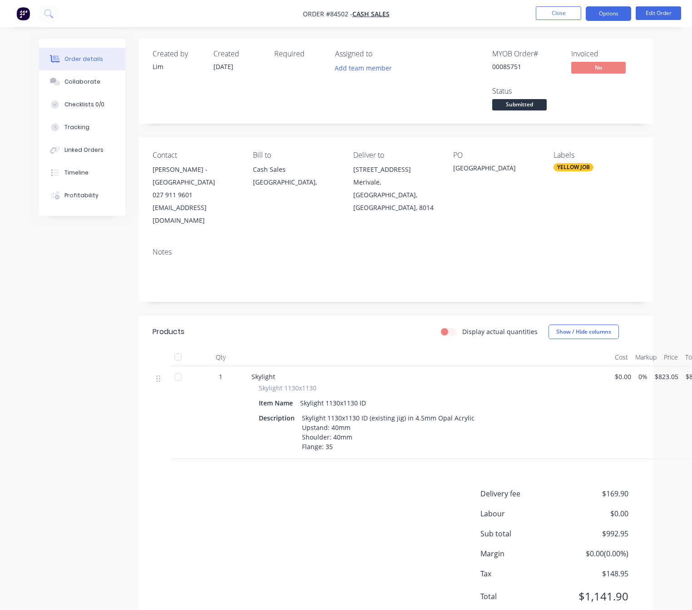
click at [616, 15] on button "Options" at bounding box center [608, 13] width 45 height 15
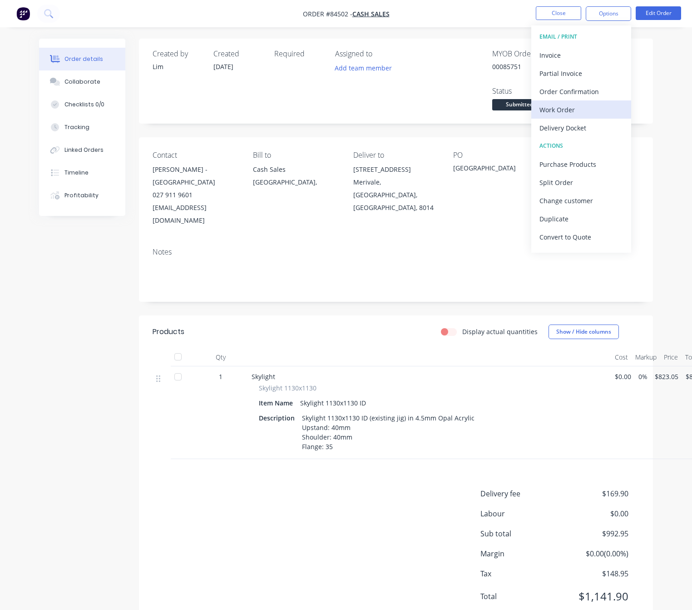
click at [578, 108] on div "Work Order" at bounding box center [582, 109] width 84 height 13
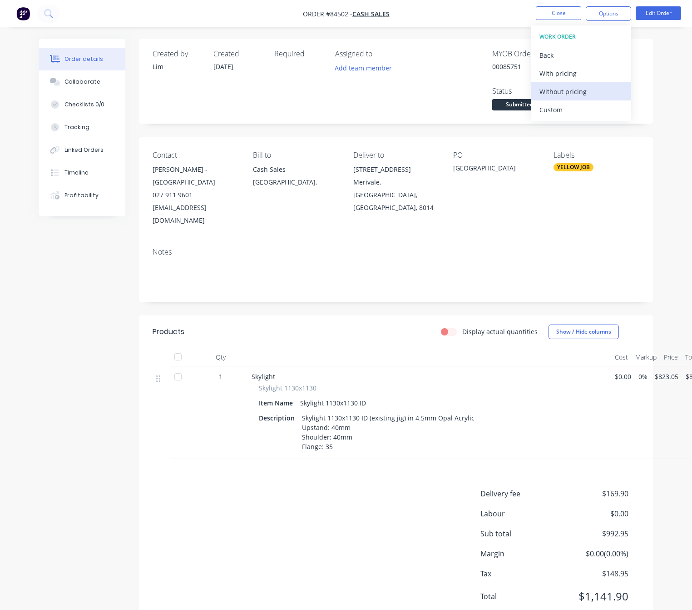
click at [579, 91] on div "Without pricing" at bounding box center [582, 91] width 84 height 13
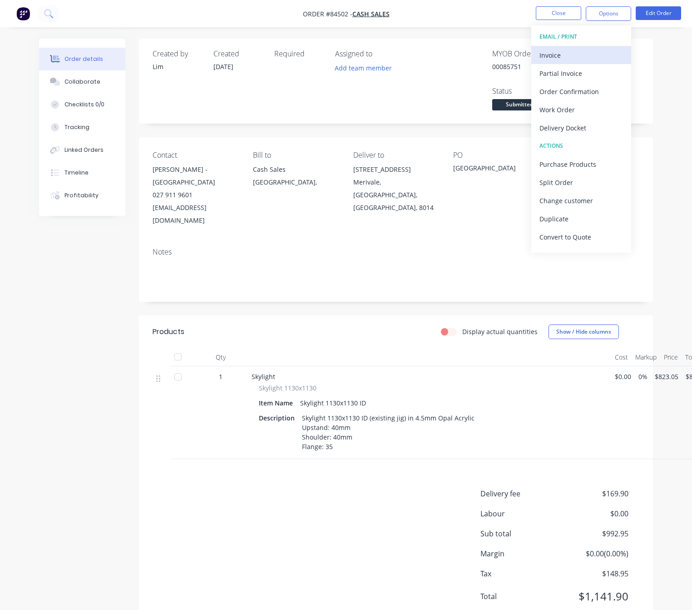
click at [576, 60] on div "Invoice" at bounding box center [582, 55] width 84 height 13
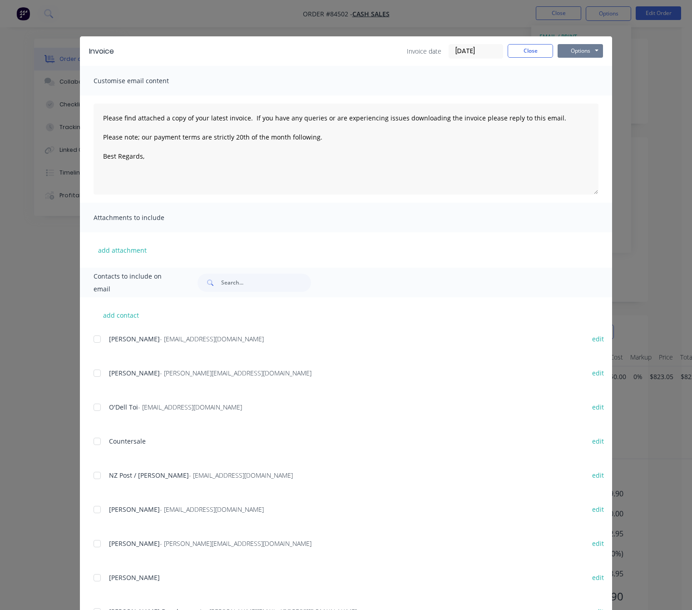
click at [585, 55] on button "Options" at bounding box center [580, 51] width 45 height 14
click at [585, 64] on button "Preview" at bounding box center [587, 67] width 58 height 15
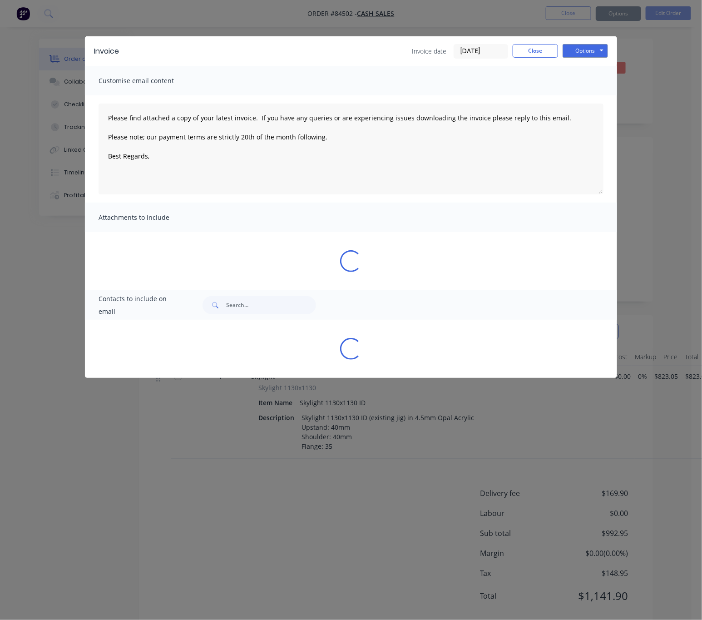
type textarea "Please find attached a copy of your latest invoice. If you have any queries or …"
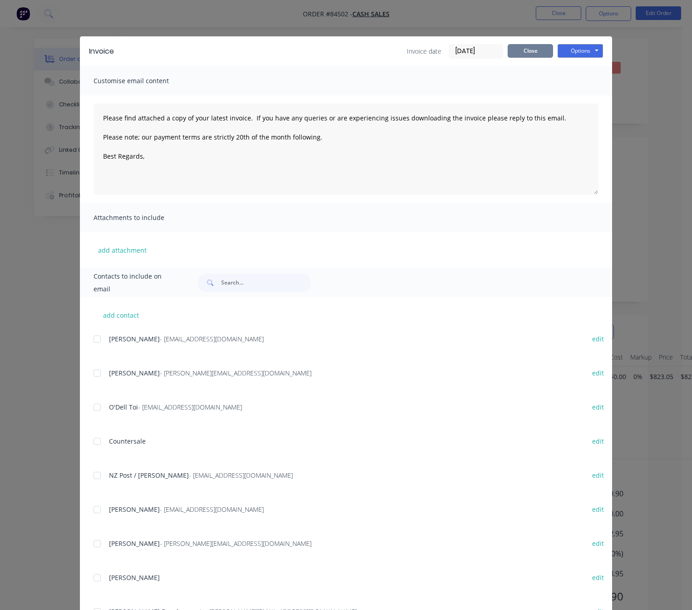
click at [528, 47] on button "Close" at bounding box center [530, 51] width 45 height 14
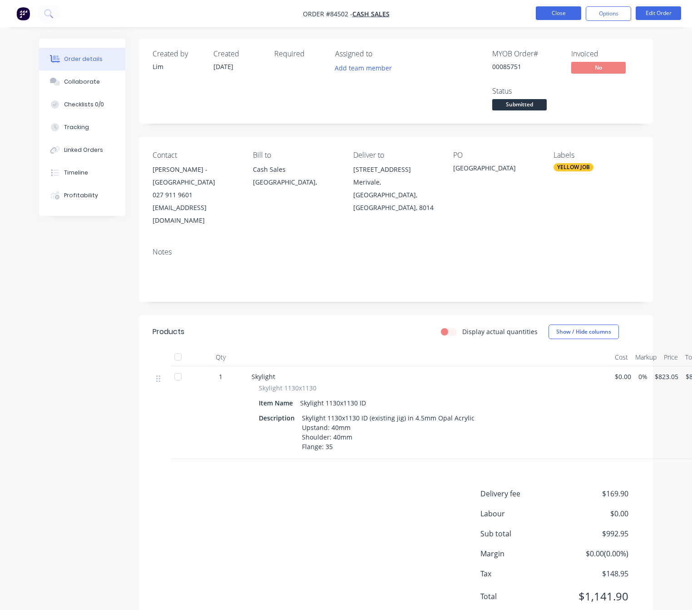
click at [560, 10] on button "Close" at bounding box center [558, 13] width 45 height 14
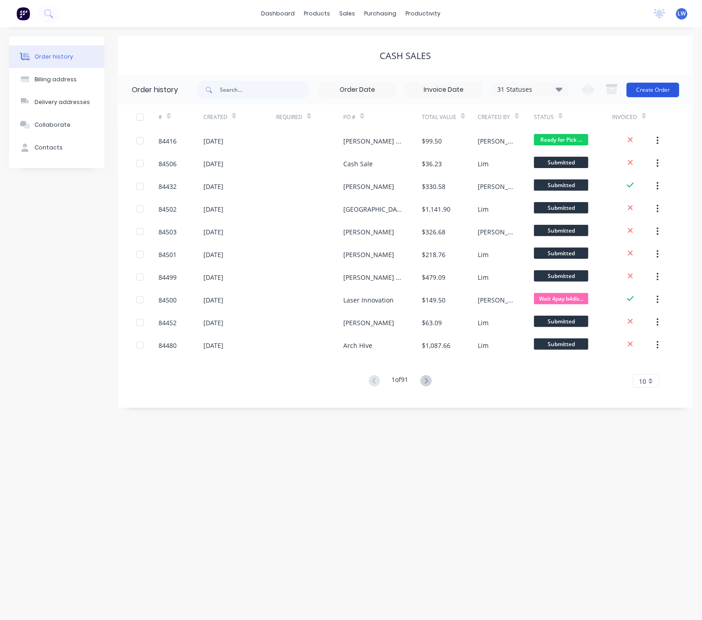
click at [641, 93] on button "Create Order" at bounding box center [653, 90] width 53 height 15
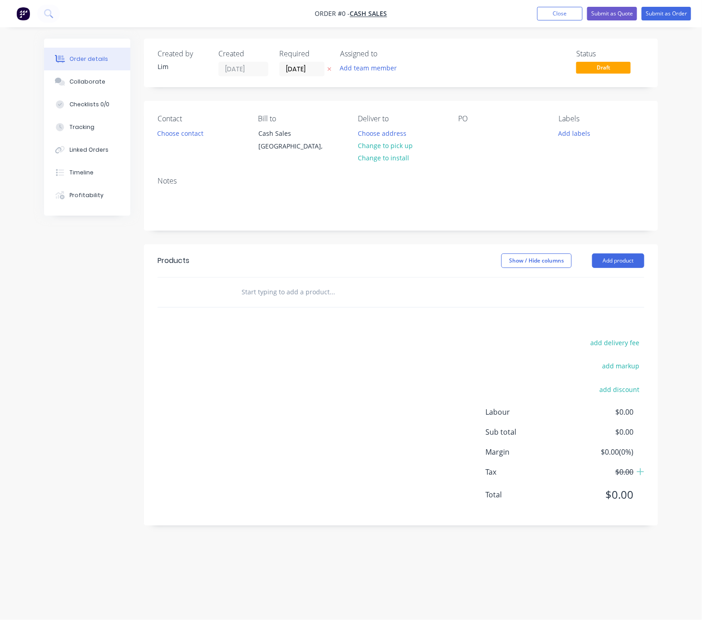
click at [326, 66] on button "button" at bounding box center [330, 69] width 10 height 10
click at [183, 135] on button "Choose contact" at bounding box center [181, 133] width 56 height 12
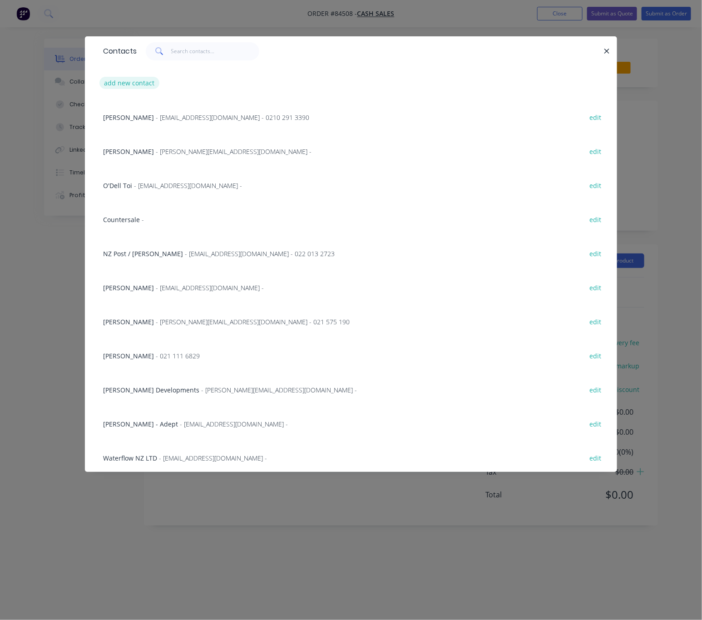
click at [141, 86] on button "add new contact" at bounding box center [129, 83] width 60 height 12
select select "NZ"
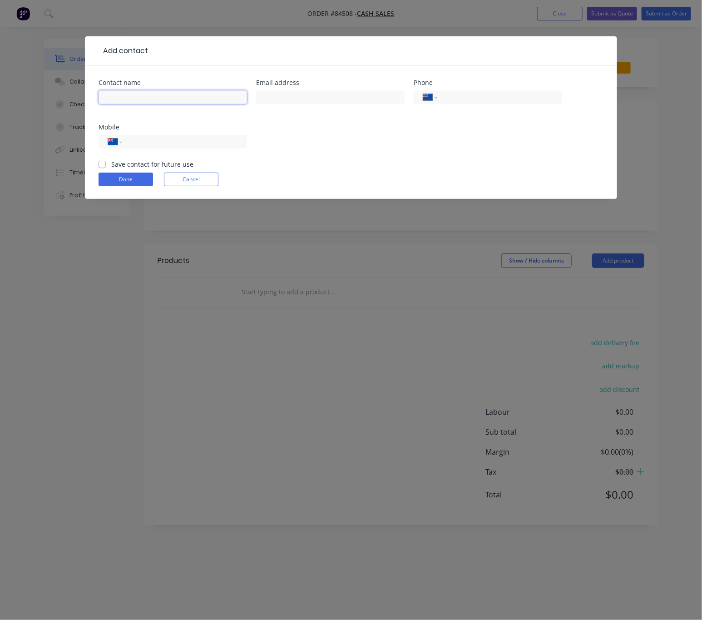
click at [150, 97] on input "text" at bounding box center [173, 97] width 149 height 14
type input "Jeff"
click at [280, 94] on input "text" at bounding box center [330, 97] width 149 height 14
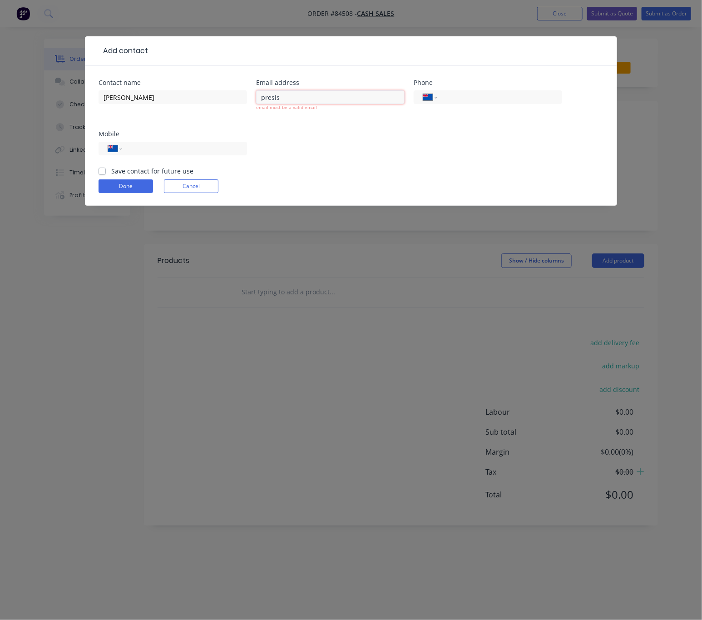
drag, startPoint x: 279, startPoint y: 98, endPoint x: 268, endPoint y: 100, distance: 11.1
click at [199, 99] on div "Contact name Jeff Email address presis email must be a valid email Phone Intern…" at bounding box center [351, 122] width 505 height 87
paste input "cision"
click at [348, 90] on input "precisionautocenter" at bounding box center [330, 97] width 149 height 14
drag, startPoint x: 326, startPoint y: 97, endPoint x: 315, endPoint y: 97, distance: 10.9
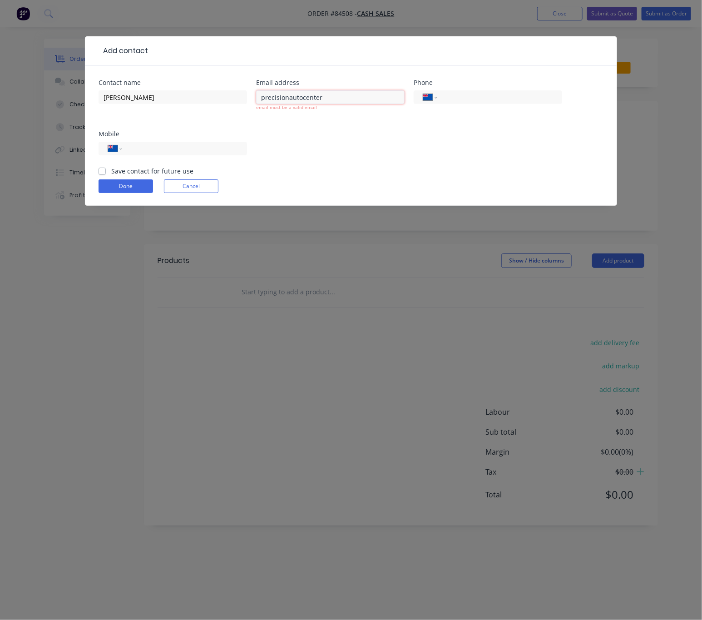
click at [315, 97] on input "precisionautocenter" at bounding box center [330, 97] width 149 height 14
type input "precisionautocentre@outlook.co.nz"
click at [137, 147] on div "International Afghanistan Åland Islands Albania Algeria American Samoa Andorra …" at bounding box center [173, 149] width 149 height 14
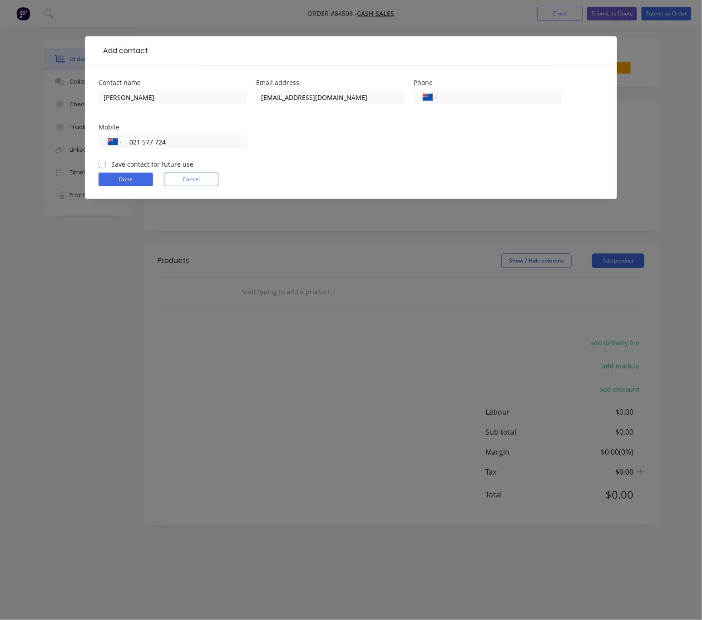
type input "021 577 724"
click at [111, 164] on label "Save contact for future use" at bounding box center [152, 164] width 82 height 10
click at [101, 164] on input "Save contact for future use" at bounding box center [102, 163] width 7 height 9
checkbox input "true"
click at [139, 179] on button "Done" at bounding box center [126, 180] width 55 height 14
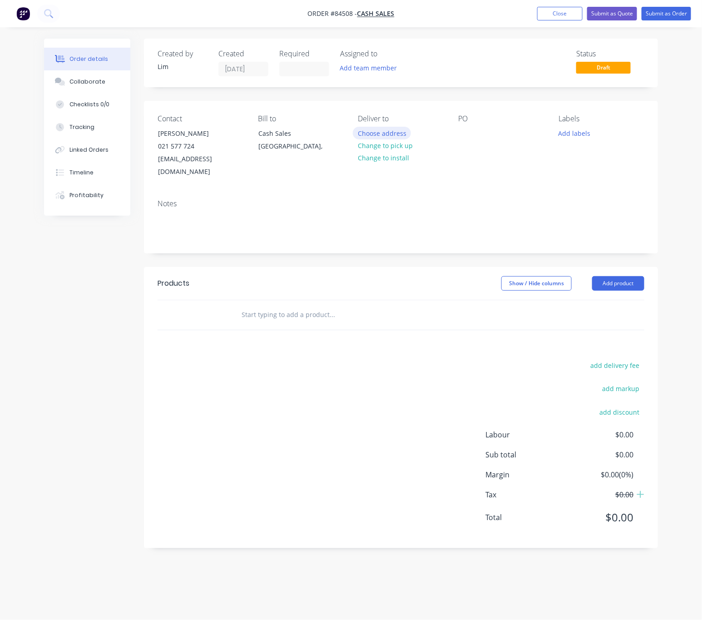
click at [393, 132] on button "Choose address" at bounding box center [382, 133] width 58 height 12
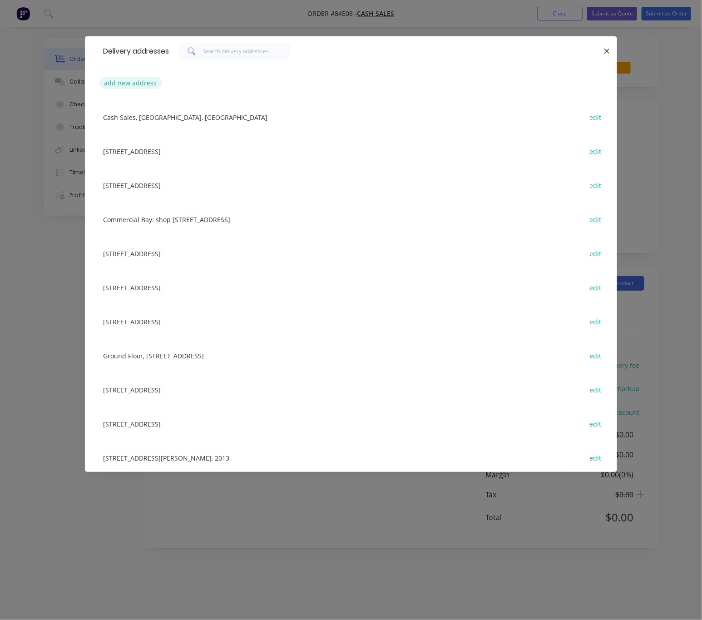
click at [123, 82] on button "add new address" at bounding box center [130, 83] width 62 height 12
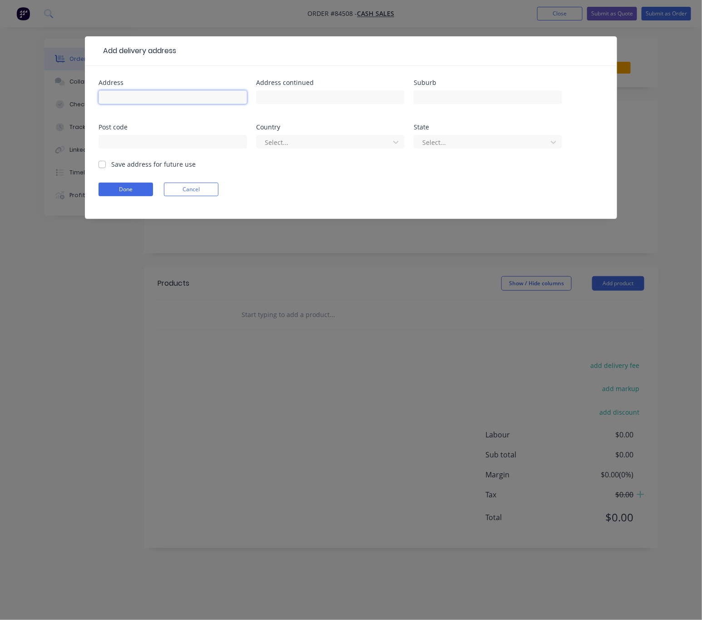
click at [138, 90] on input "text" at bounding box center [173, 97] width 149 height 14
type input "16 Auckland Street"
click at [329, 94] on input "text" at bounding box center [330, 97] width 149 height 14
click at [432, 99] on input "text" at bounding box center [488, 97] width 149 height 14
drag, startPoint x: 169, startPoint y: 93, endPoint x: 79, endPoint y: 92, distance: 90.0
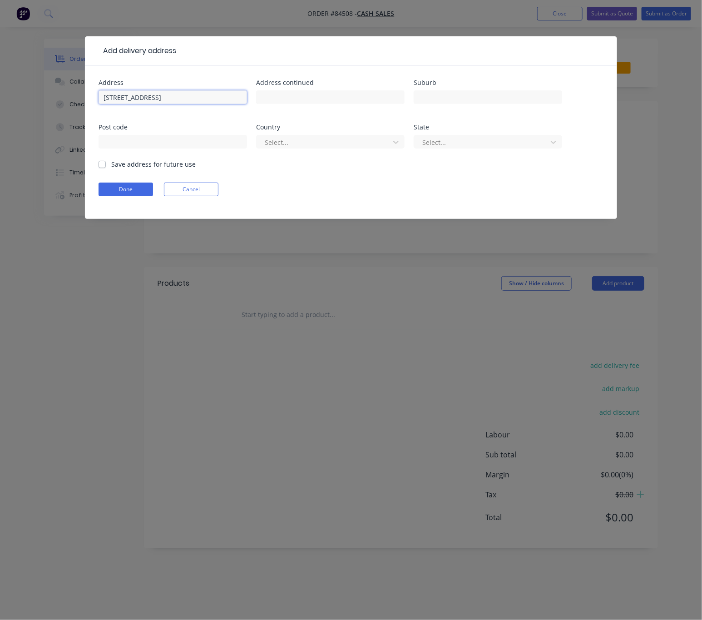
click at [78, 92] on div "Add delivery address Address 16 Auckland Street Address continued Suburb Post c…" at bounding box center [351, 310] width 702 height 620
click at [460, 99] on input "text" at bounding box center [488, 97] width 149 height 14
paste input "16 Auckland StreetMayfield, Blenheim 7201"
drag, startPoint x: 476, startPoint y: 97, endPoint x: 393, endPoint y: 98, distance: 82.7
click at [393, 98] on div "Address 16 Auckland Street Address continued Suburb 16 Auckland StreetMayfield,…" at bounding box center [351, 119] width 505 height 80
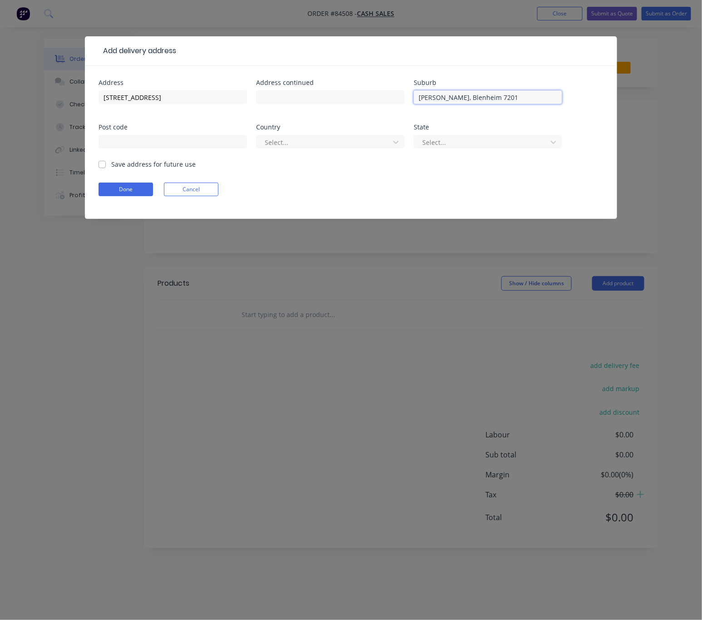
drag, startPoint x: 492, startPoint y: 95, endPoint x: 479, endPoint y: 95, distance: 13.2
click at [479, 95] on input "Mayfield, Blenheim 7201" at bounding box center [488, 97] width 149 height 14
type input "Mayfield, Blenheim"
click at [169, 142] on input "text" at bounding box center [173, 142] width 149 height 14
paste input "7201"
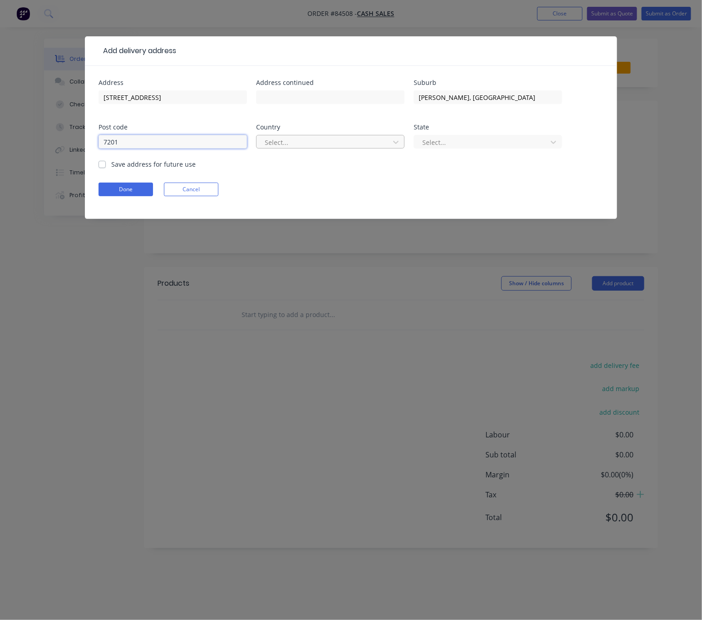
type input "7201"
click at [318, 139] on div at bounding box center [324, 142] width 121 height 11
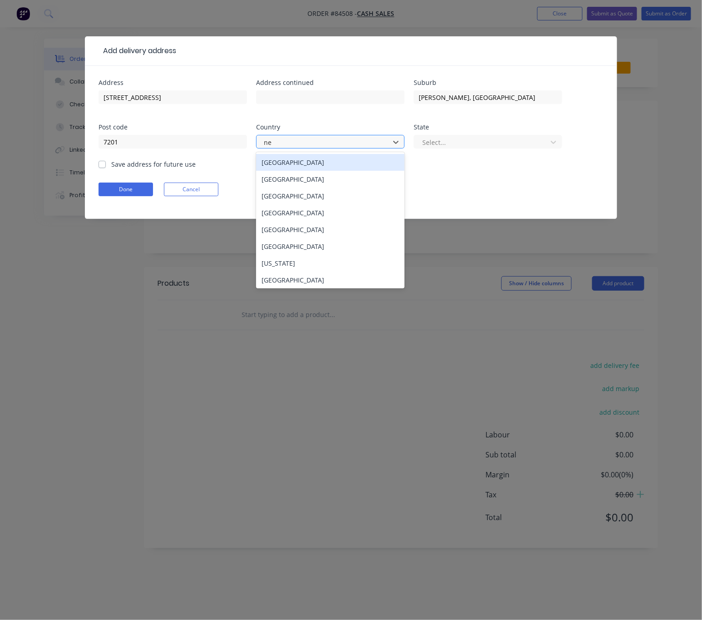
type input "new"
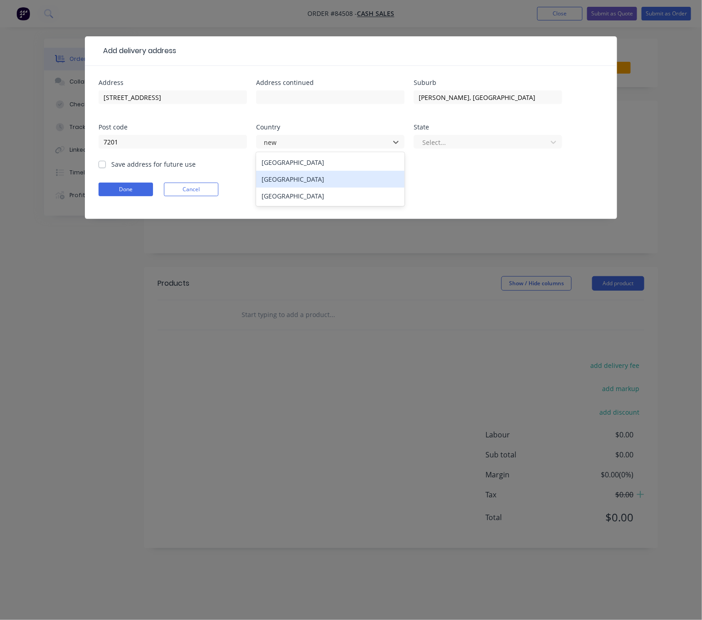
click at [322, 181] on div "New Zealand" at bounding box center [330, 179] width 149 height 17
click at [425, 149] on div "Select..." at bounding box center [488, 146] width 149 height 27
click at [432, 144] on div at bounding box center [482, 142] width 121 height 11
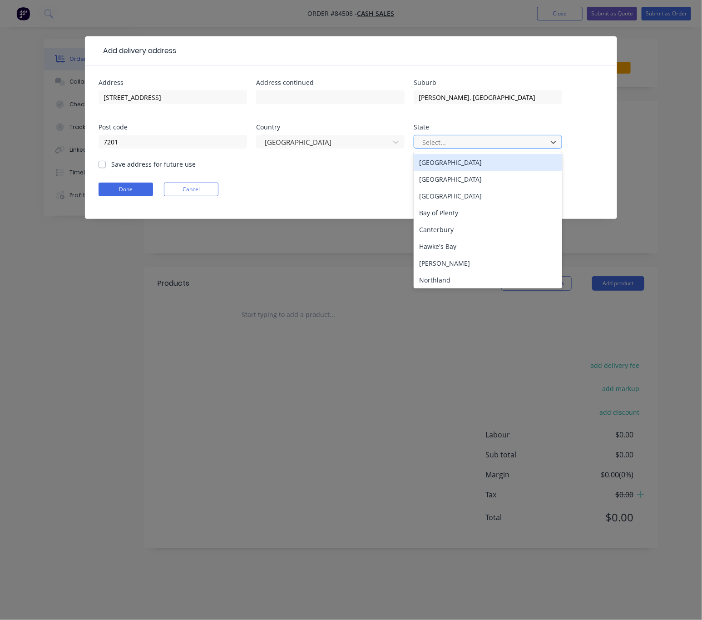
click at [432, 149] on div "Select..." at bounding box center [482, 142] width 127 height 14
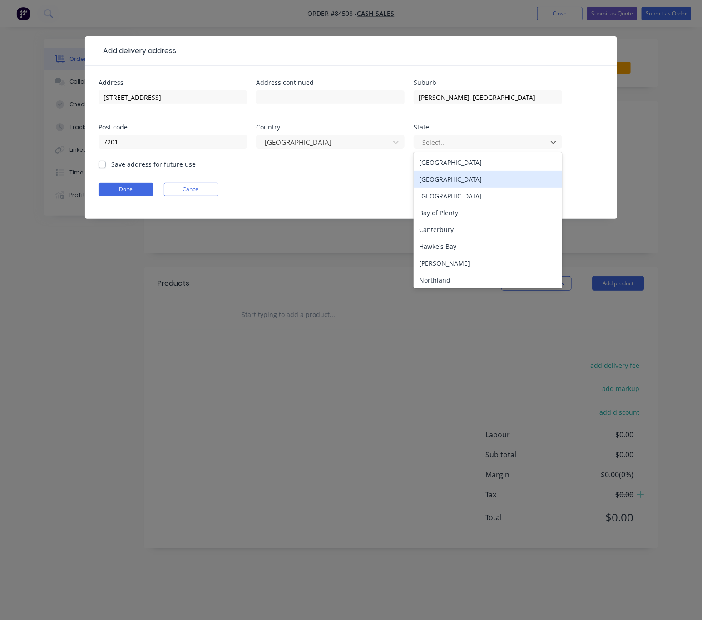
click at [437, 181] on div "South Island" at bounding box center [488, 179] width 149 height 17
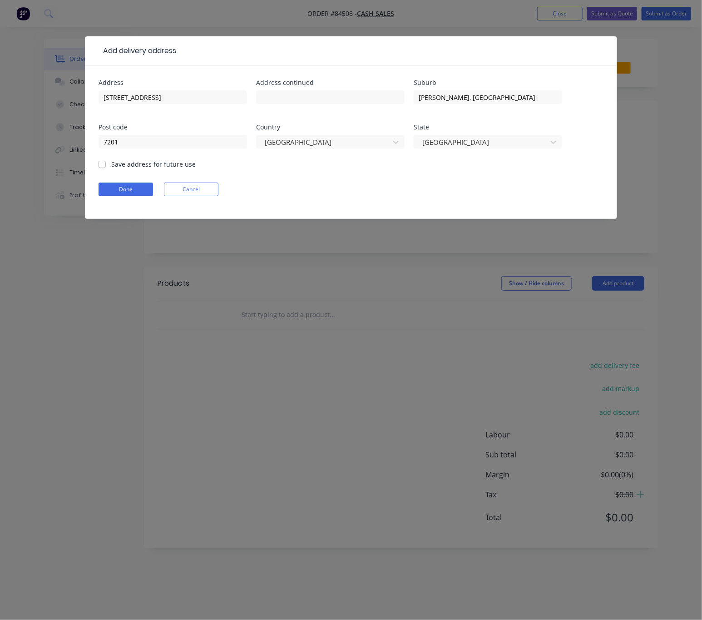
click at [111, 164] on label "Save address for future use" at bounding box center [153, 164] width 84 height 10
click at [101, 164] on input "Save address for future use" at bounding box center [102, 163] width 7 height 9
checkbox input "true"
click at [128, 194] on button "Done" at bounding box center [126, 190] width 55 height 14
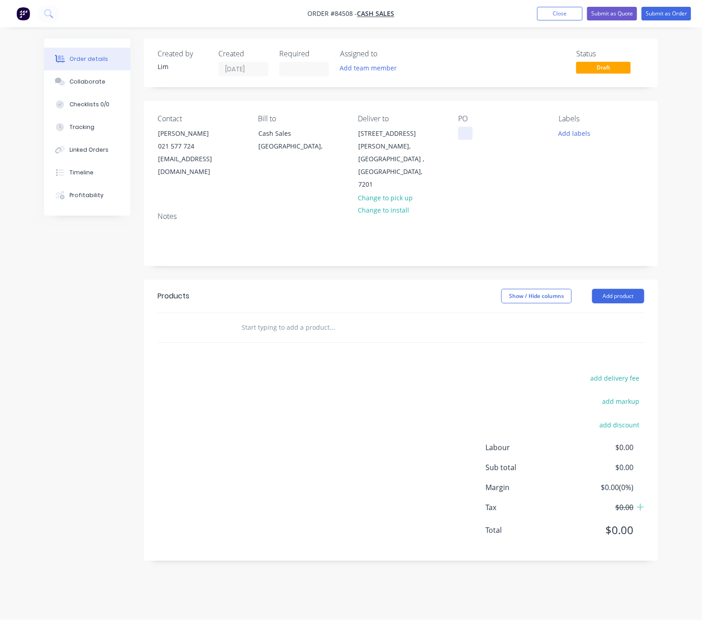
click at [463, 139] on div at bounding box center [465, 133] width 15 height 13
drag, startPoint x: 568, startPoint y: 127, endPoint x: 585, endPoint y: 140, distance: 21.6
click at [568, 127] on button "Add labels" at bounding box center [575, 133] width 42 height 12
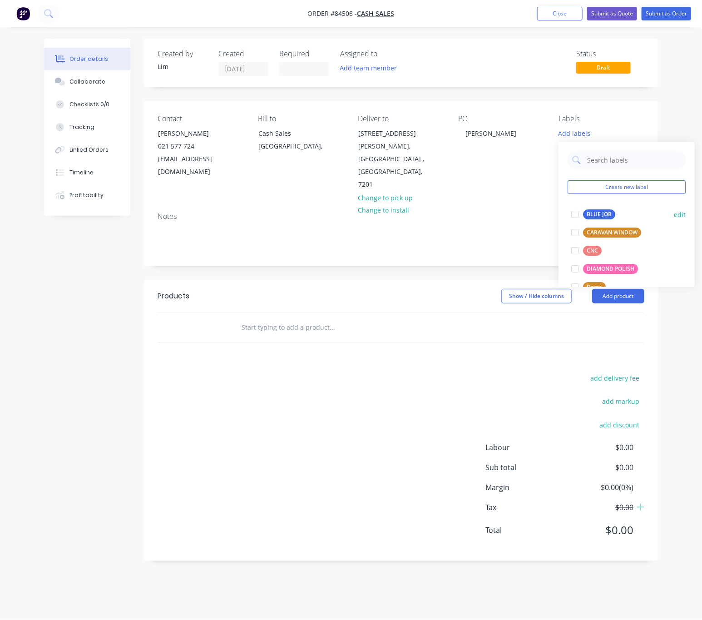
click at [608, 217] on div "BLUE JOB" at bounding box center [599, 214] width 32 height 10
drag, startPoint x: 350, startPoint y: 269, endPoint x: 443, endPoint y: 293, distance: 96.3
click at [353, 289] on div "Show / Hide columns Add product" at bounding box center [452, 296] width 383 height 15
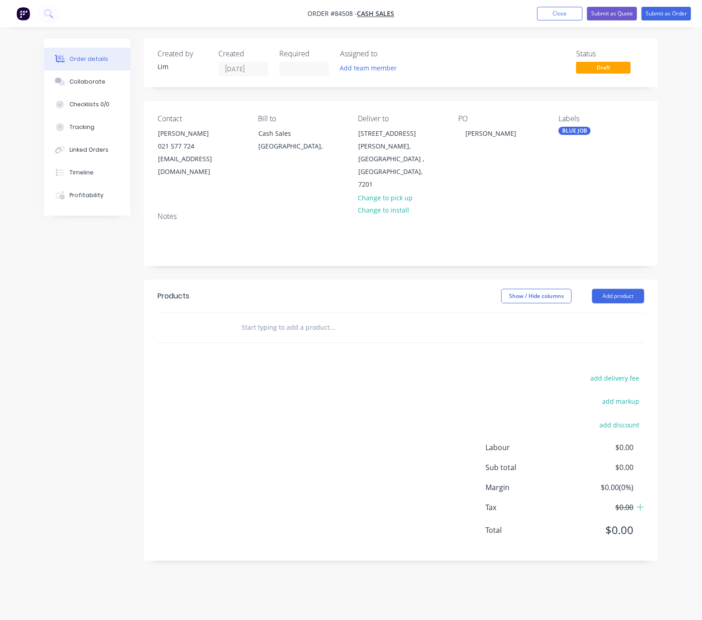
click at [289, 318] on input "text" at bounding box center [332, 327] width 182 height 18
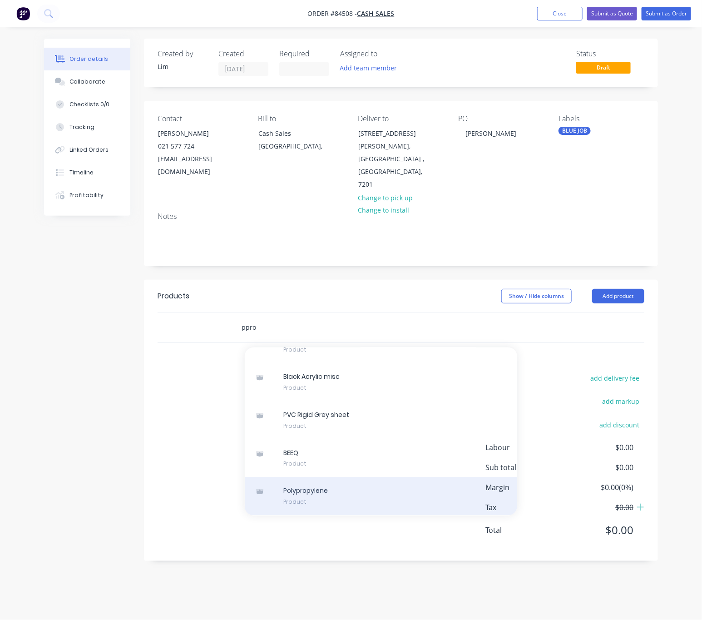
type input "ppro"
click at [352, 477] on div "Polypropylene Product" at bounding box center [381, 496] width 273 height 38
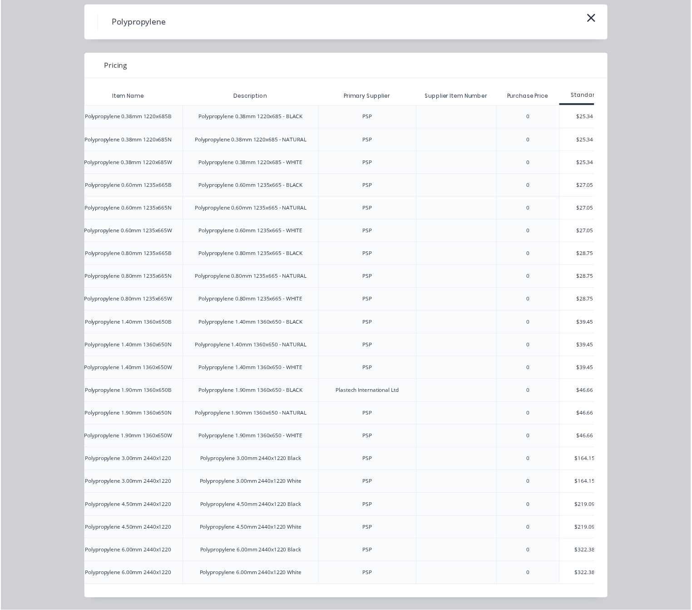
scroll to position [0, 87]
click at [576, 455] on div "$164.15" at bounding box center [593, 466] width 51 height 23
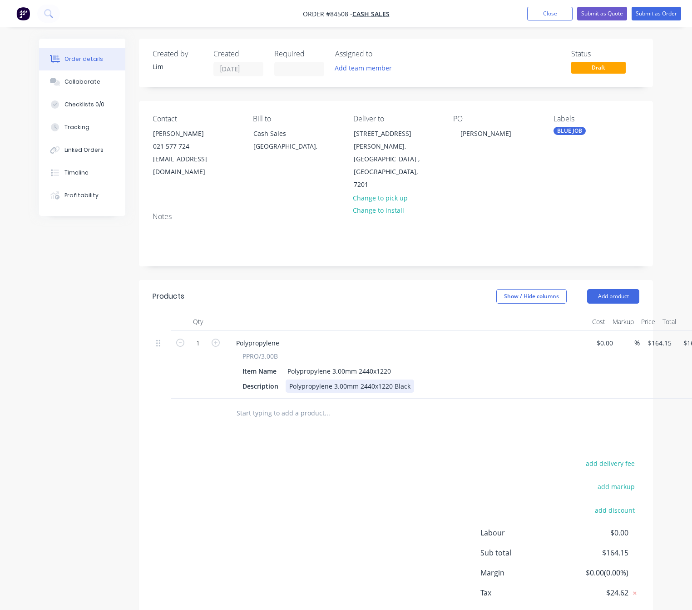
click at [410, 379] on div "Polypropylene 3.00mm 2440x1220 Black" at bounding box center [350, 385] width 129 height 13
click at [338, 468] on div "add delivery fee add markup add discount Labour $0.00 Sub total $164.15 Margin …" at bounding box center [396, 544] width 487 height 175
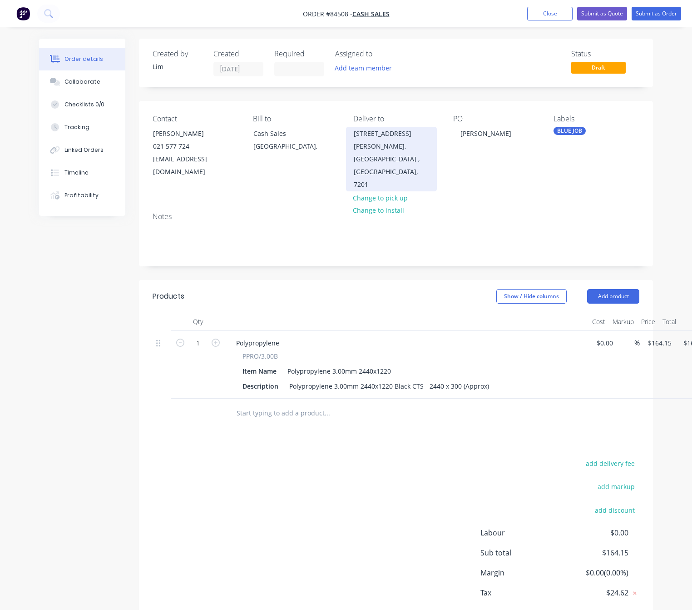
drag, startPoint x: 352, startPoint y: 133, endPoint x: 424, endPoint y: 127, distance: 72.5
click at [424, 127] on div "16 Auckland Street Mayfield, Blenheim , South Island, 7201" at bounding box center [391, 159] width 91 height 65
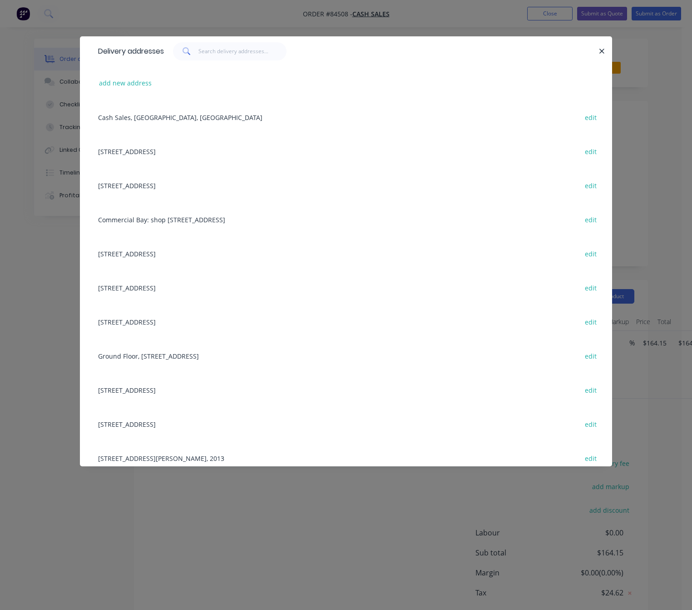
drag, startPoint x: 424, startPoint y: 127, endPoint x: 589, endPoint y: 58, distance: 178.4
click at [597, 47] on button "button" at bounding box center [601, 50] width 11 height 11
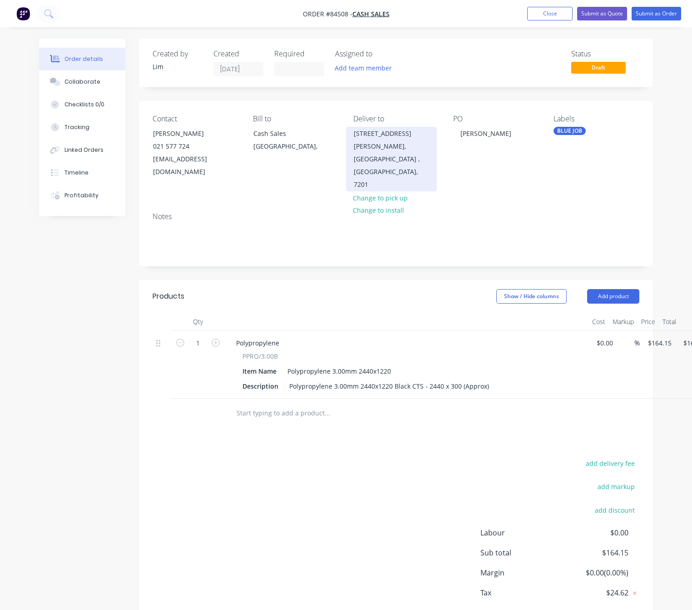
drag, startPoint x: 351, startPoint y: 131, endPoint x: 424, endPoint y: 133, distance: 73.1
click at [424, 133] on div "16 Auckland Street Mayfield, Blenheim , South Island, 7201" at bounding box center [391, 159] width 91 height 65
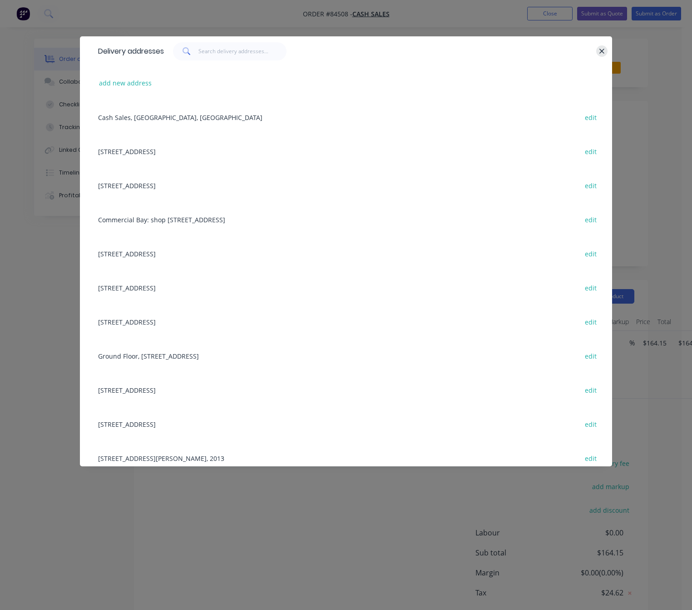
click at [601, 52] on icon "button" at bounding box center [602, 51] width 5 height 5
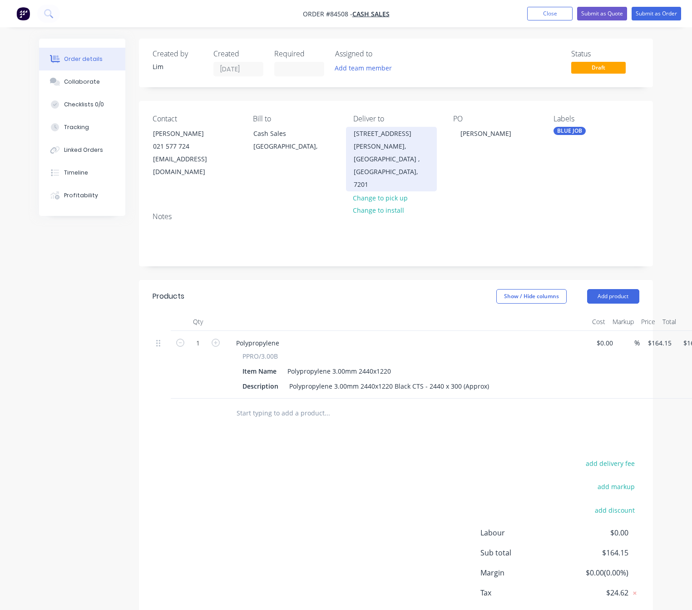
copy div "16 Auckland Street"
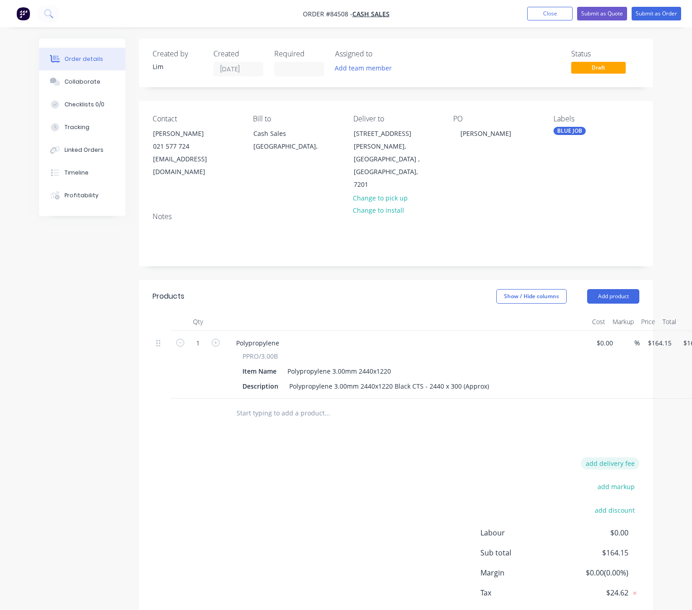
click at [625, 432] on div "Products Show / Hide columns Add product Qty Cost Markup Price Total 1 Polyprop…" at bounding box center [396, 463] width 514 height 366
click at [626, 457] on button "add delivery fee" at bounding box center [610, 463] width 59 height 12
type input "$64.98"
click at [412, 431] on div "Products Show / Hide columns Add product Qty Cost Markup Price Total 1 Polyprop…" at bounding box center [396, 462] width 514 height 364
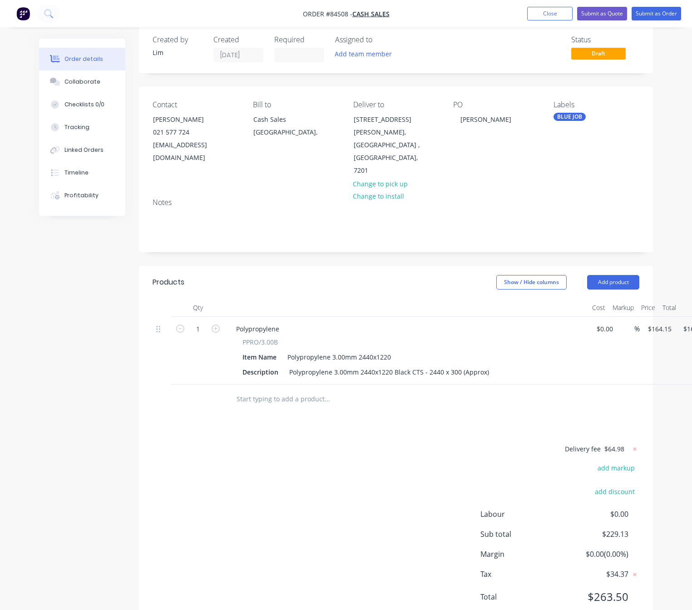
scroll to position [22, 0]
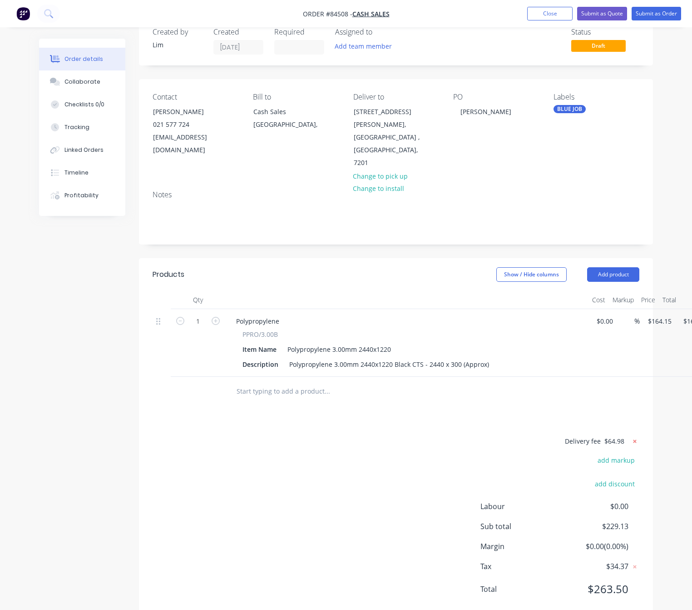
click at [635, 437] on icon at bounding box center [635, 441] width 9 height 9
click at [619, 435] on button "add delivery fee" at bounding box center [610, 441] width 59 height 12
type input "70"
click at [397, 454] on div "Delivery fee Delivery fee Delivery fee name (Optional) 70 70 $0 add markup add …" at bounding box center [396, 521] width 487 height 173
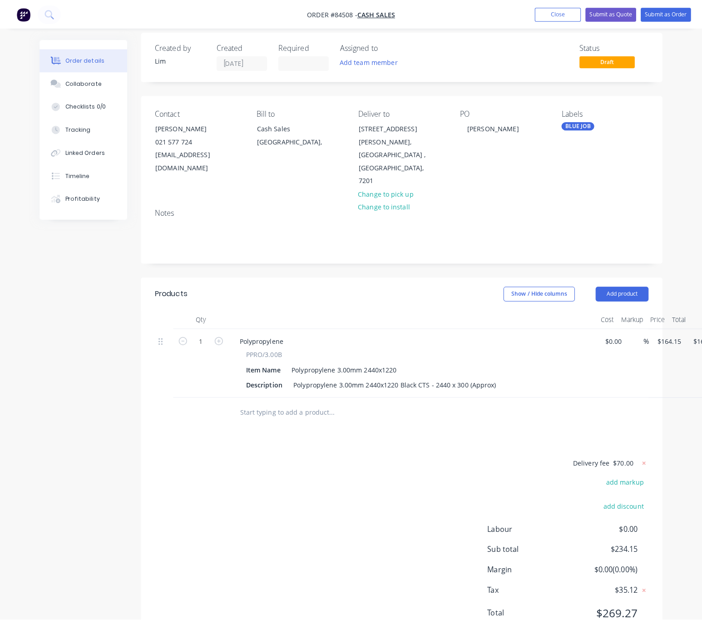
scroll to position [0, 0]
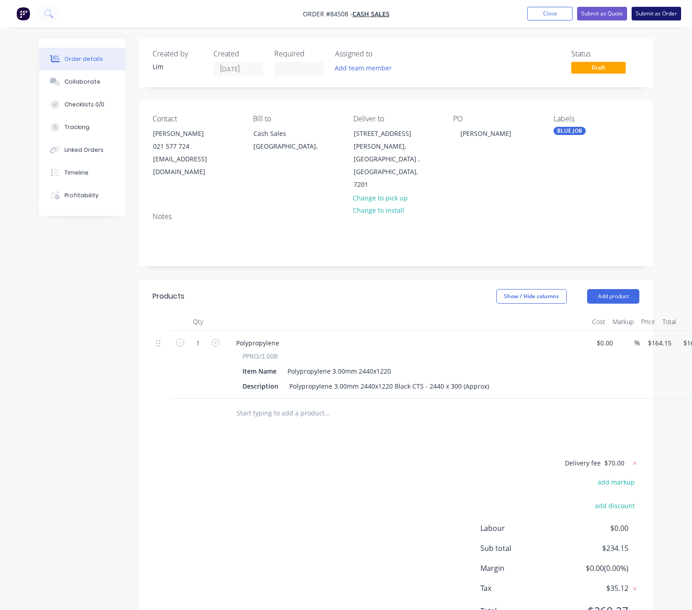
click at [642, 11] on button "Submit as Order" at bounding box center [657, 14] width 50 height 14
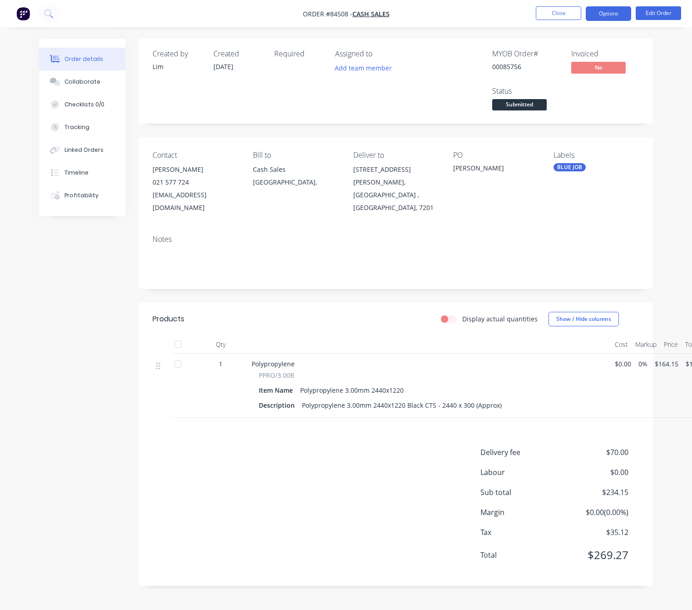
click at [603, 16] on button "Options" at bounding box center [608, 13] width 45 height 15
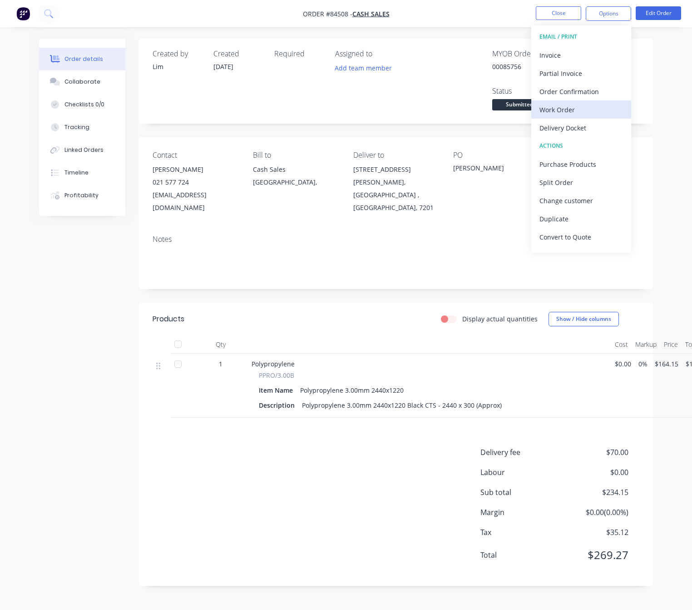
click at [586, 106] on div "Work Order" at bounding box center [582, 109] width 84 height 13
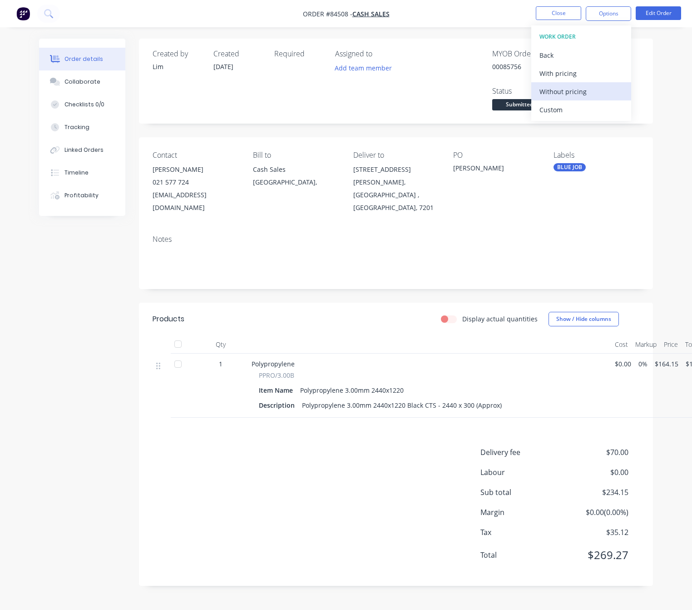
click at [586, 87] on div "Without pricing" at bounding box center [582, 91] width 84 height 13
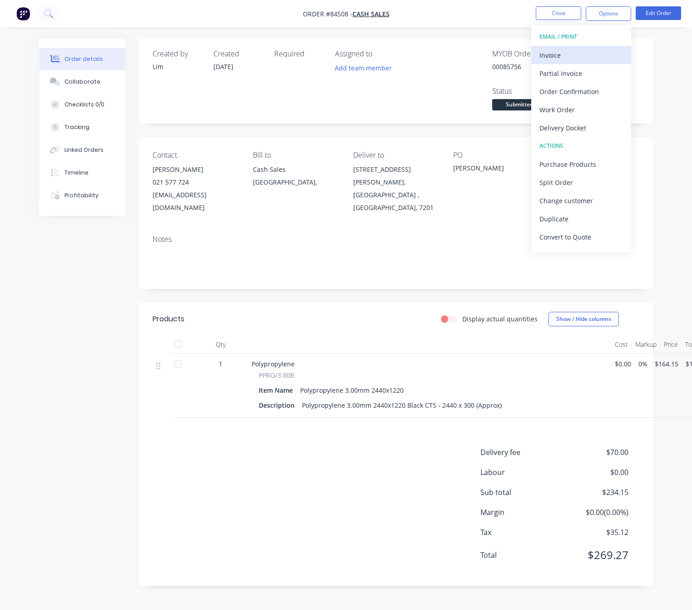
click at [563, 52] on div "Invoice" at bounding box center [582, 55] width 84 height 13
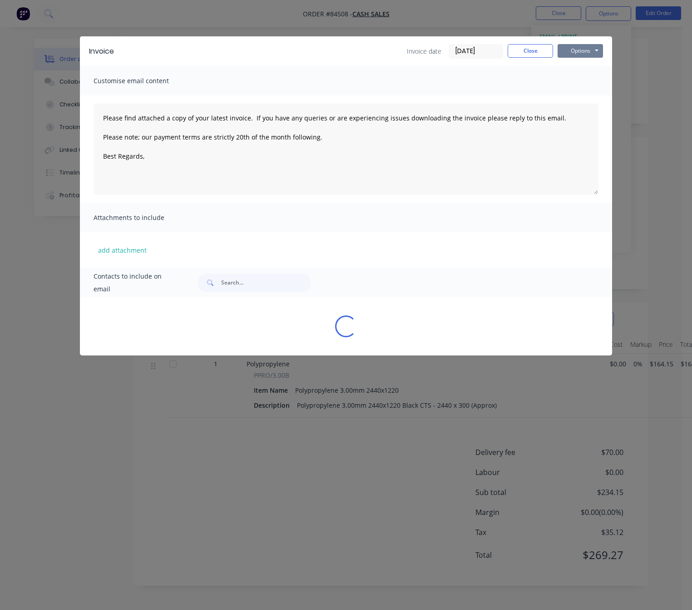
click at [580, 52] on button "Options" at bounding box center [580, 51] width 45 height 14
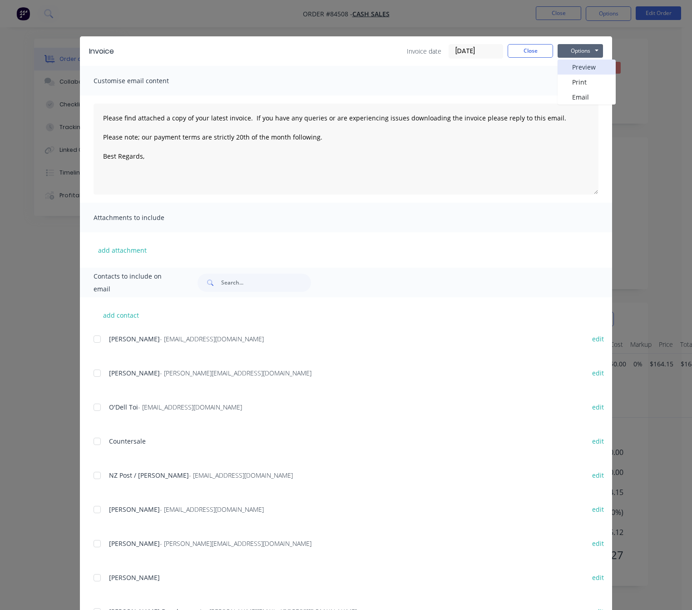
click at [583, 63] on button "Preview" at bounding box center [587, 67] width 58 height 15
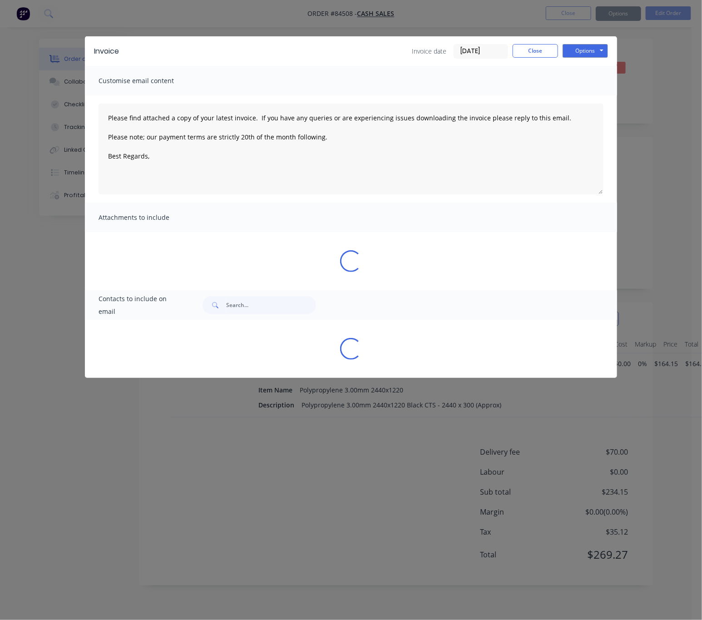
type textarea "Please find attached a copy of your latest invoice. If you have any queries or …"
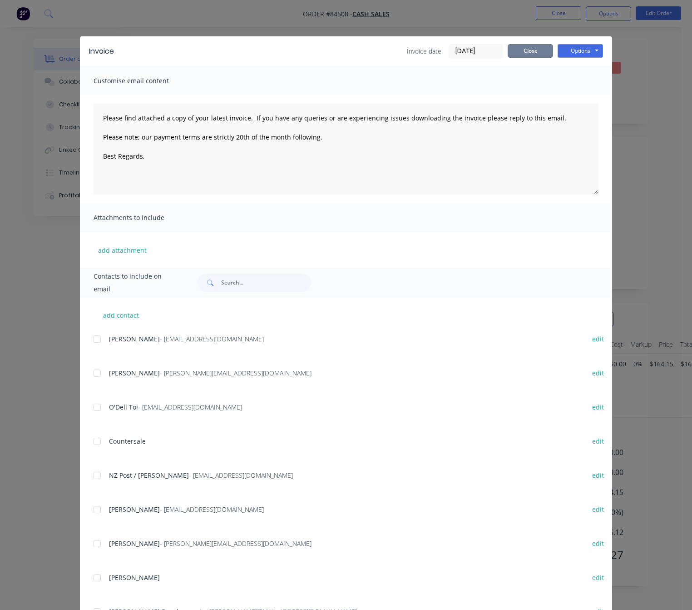
click at [515, 50] on button "Close" at bounding box center [530, 51] width 45 height 14
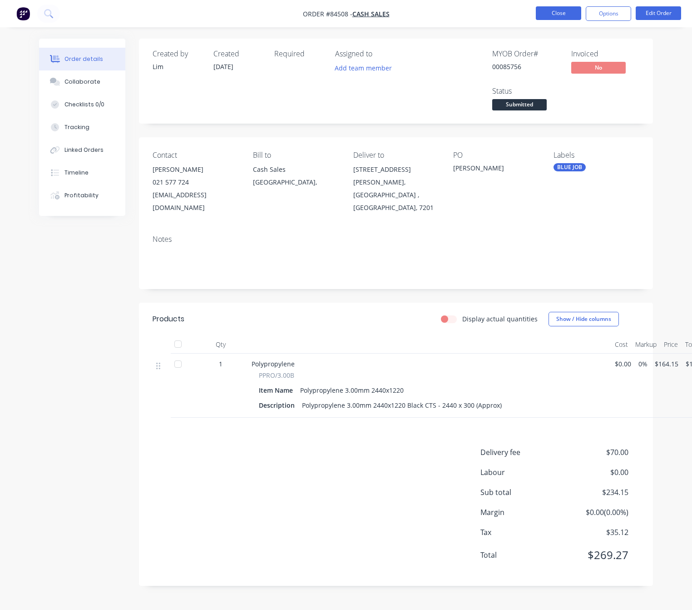
click at [555, 18] on button "Close" at bounding box center [558, 13] width 45 height 14
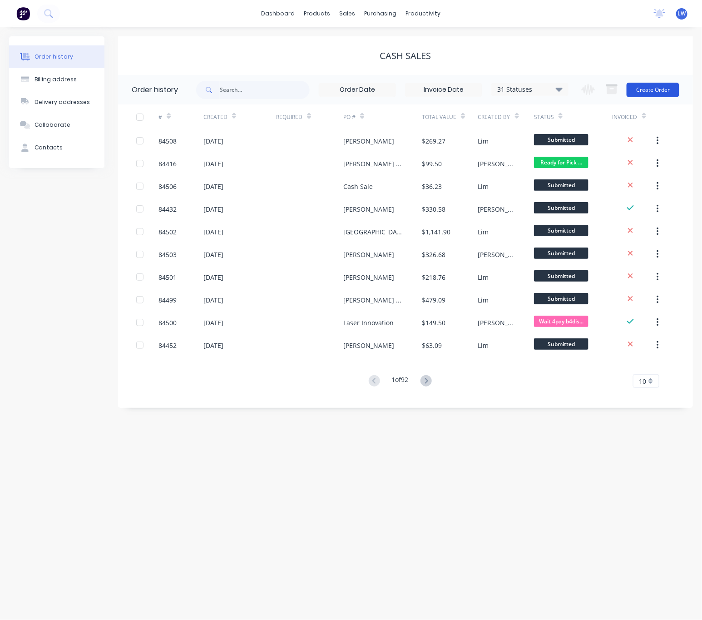
click at [660, 90] on button "Create Order" at bounding box center [653, 90] width 53 height 15
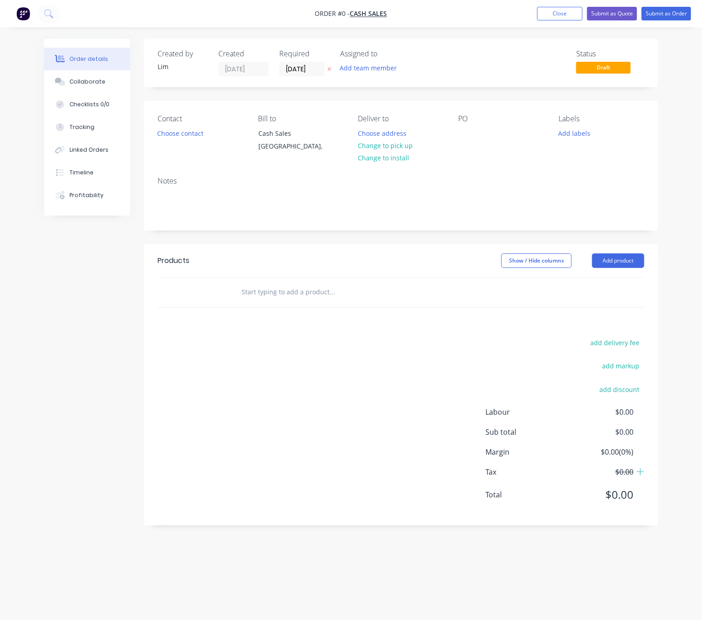
click at [333, 67] on button "button" at bounding box center [330, 69] width 10 height 10
click at [193, 133] on button "Choose contact" at bounding box center [181, 133] width 56 height 12
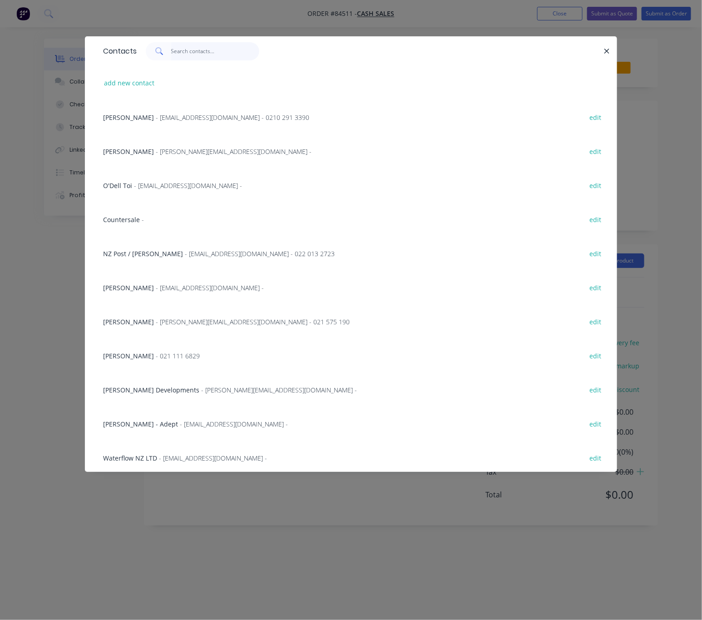
click at [189, 53] on input "text" at bounding box center [215, 51] width 89 height 18
click at [202, 56] on input "text" at bounding box center [215, 51] width 89 height 18
click at [191, 52] on input "text" at bounding box center [215, 51] width 89 height 18
paste input "Nathan Lauridsen"
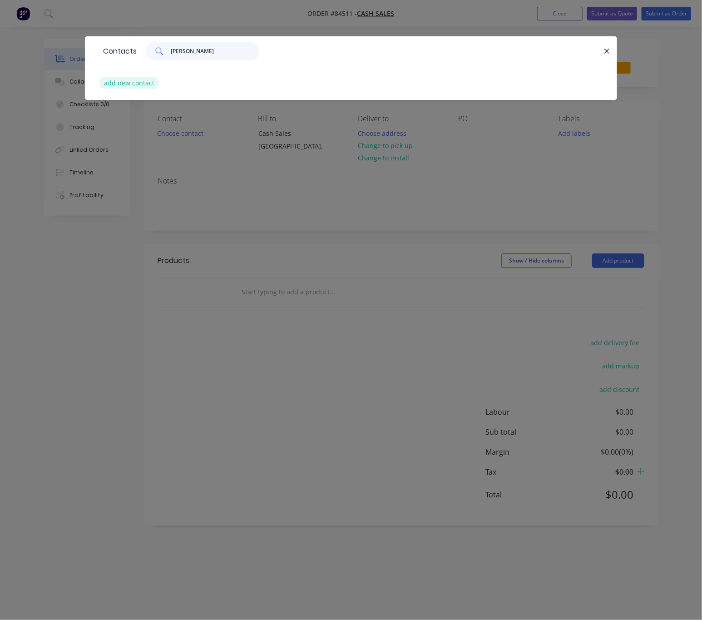
type input "Nathan Lauridsen"
click at [137, 78] on button "add new contact" at bounding box center [129, 83] width 60 height 12
select select "NZ"
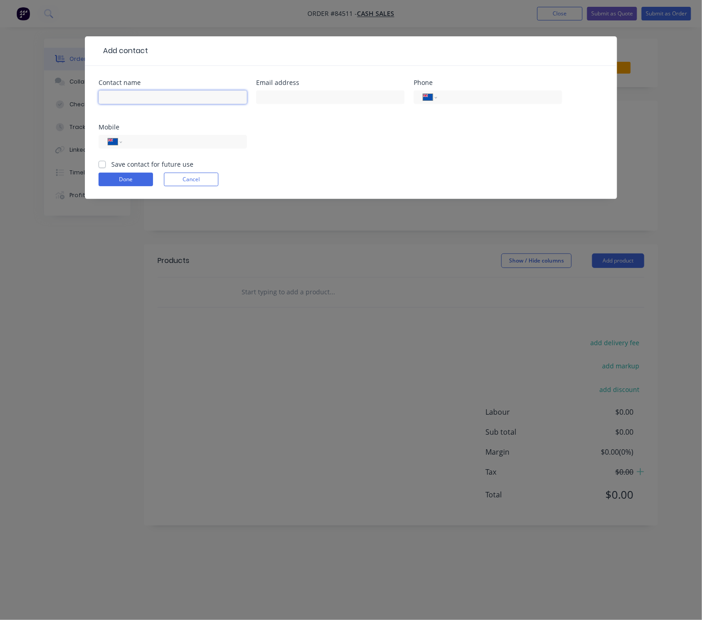
click at [144, 94] on input "text" at bounding box center [173, 97] width 149 height 14
paste input "Nathan Lauridsen"
type input "Nathan Lauridsen"
click at [304, 100] on input "text" at bounding box center [330, 97] width 149 height 14
paste input "nathanlauridsen@icloud.com>"
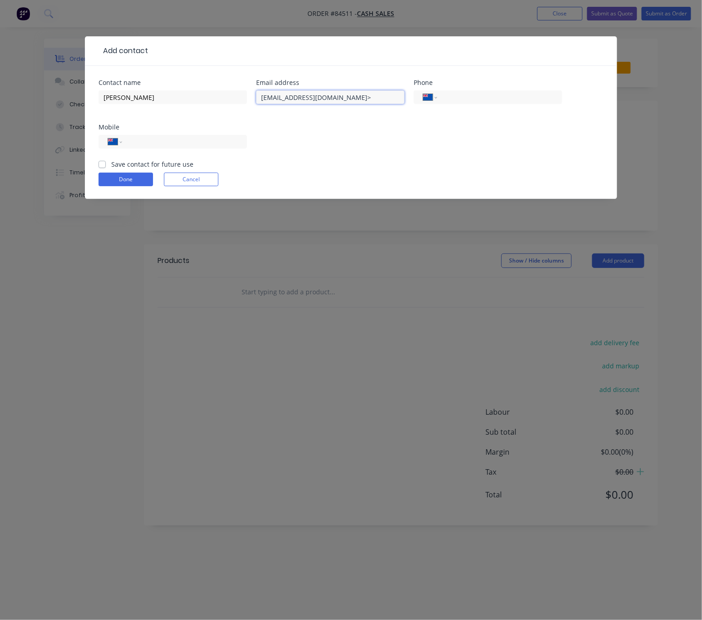
type input "nathanlauridsen@icloud.com>"
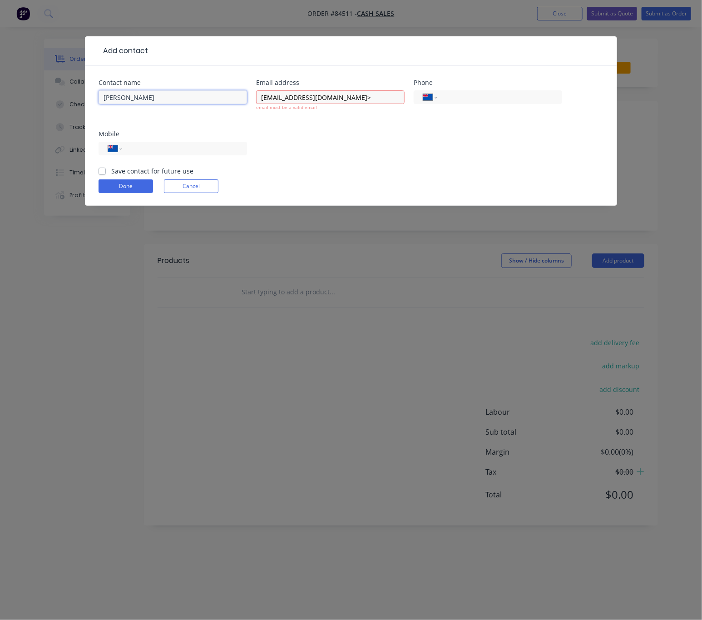
click at [169, 98] on input "Nathan Lauridsen" at bounding box center [173, 97] width 149 height 14
click at [101, 96] on input "Nathan Lauridsen" at bounding box center [173, 97] width 149 height 14
paste input "National Army Museum"
type input "National Army Museum - Nathan Lauridsen"
click at [369, 96] on input "nathanlauridsen@icloud.com>" at bounding box center [330, 97] width 149 height 14
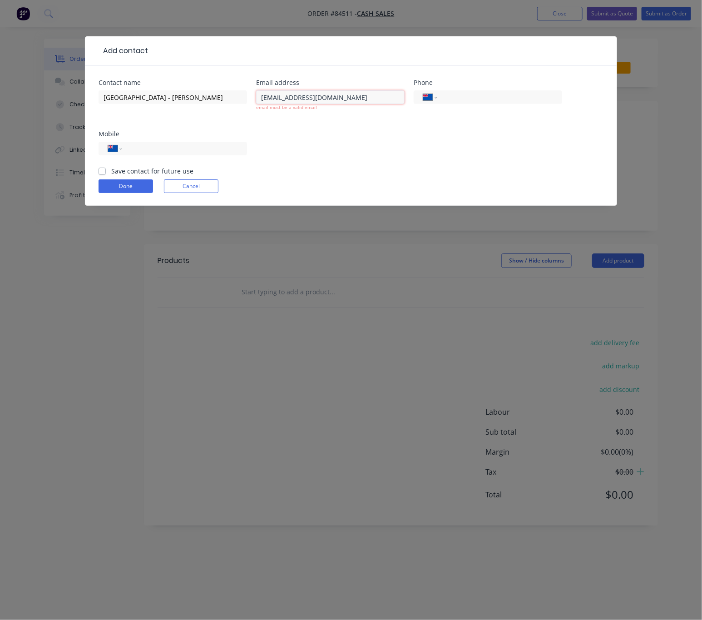
type input "nathanlauridsen@icloud.com"
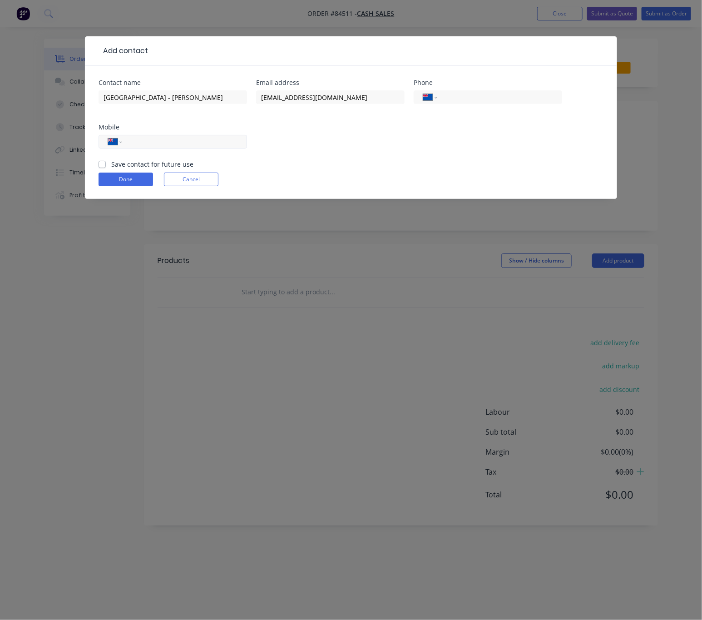
click at [182, 138] on input "tel" at bounding box center [183, 142] width 109 height 10
paste input "021 943 655"
type input "021 943 655"
click at [457, 95] on input "tel" at bounding box center [498, 97] width 109 height 10
paste input "06 387 6911"
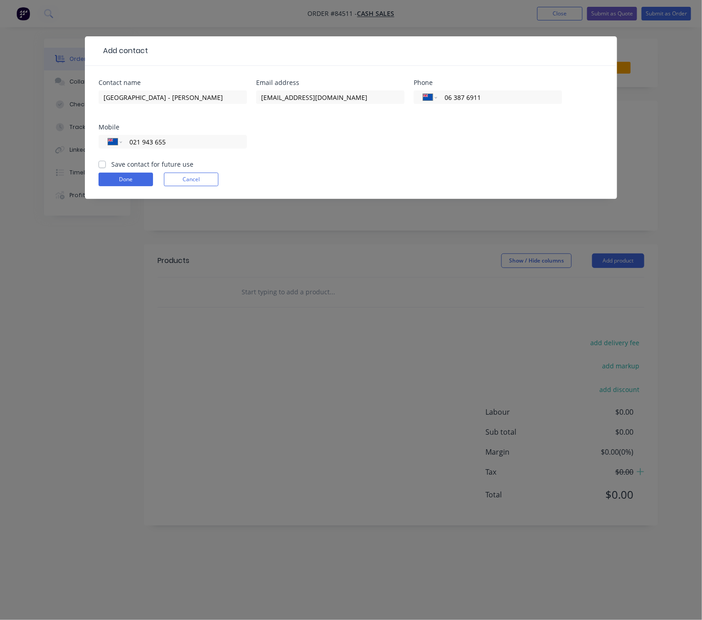
type input "06 387 6911"
click at [111, 162] on label "Save contact for future use" at bounding box center [152, 164] width 82 height 10
click at [104, 162] on input "Save contact for future use" at bounding box center [102, 163] width 7 height 9
checkbox input "true"
click at [115, 179] on button "Done" at bounding box center [126, 180] width 55 height 14
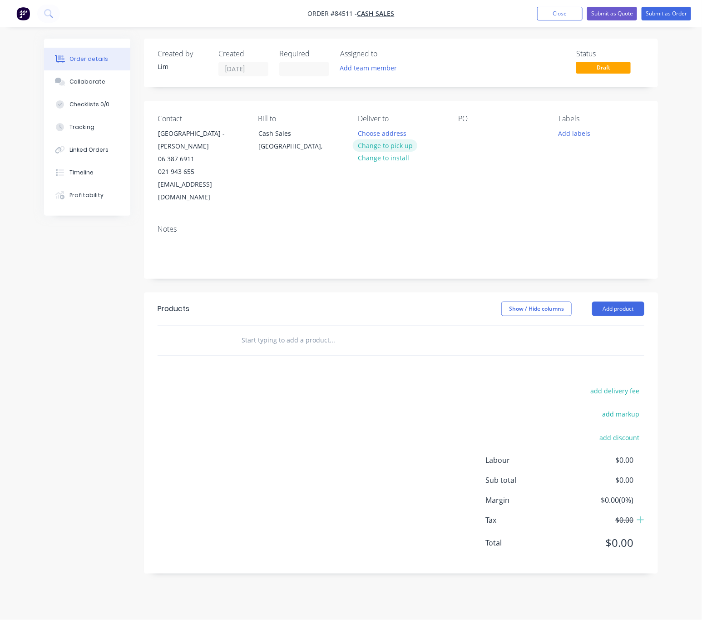
click at [391, 147] on button "Change to pick up" at bounding box center [385, 145] width 65 height 12
click at [469, 131] on div at bounding box center [465, 133] width 15 height 13
drag, startPoint x: 457, startPoint y: 135, endPoint x: 440, endPoint y: 135, distance: 16.4
click at [442, 135] on div "Contact National Army Museum - Nathan Lauridsen 06 387 6911 021 943 655 nathanl…" at bounding box center [401, 159] width 514 height 117
click at [585, 134] on button "Add labels" at bounding box center [575, 133] width 42 height 12
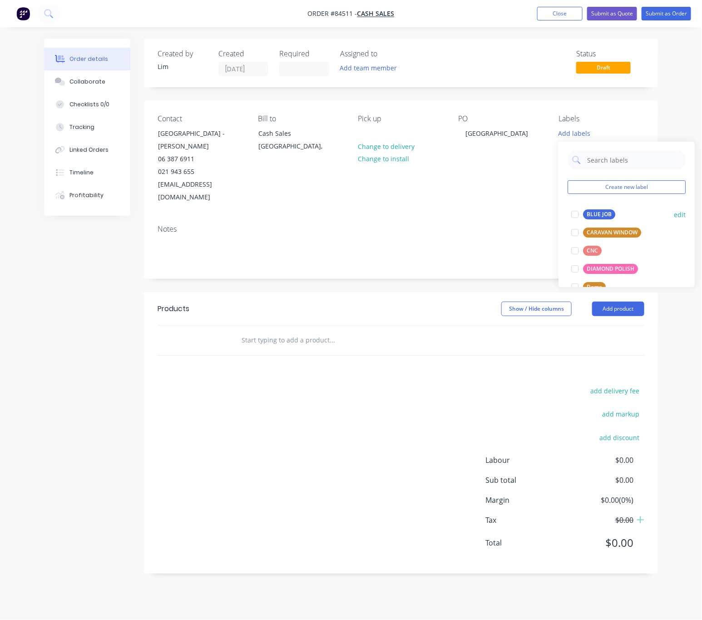
click at [606, 218] on div "BLUE JOB" at bounding box center [599, 214] width 32 height 10
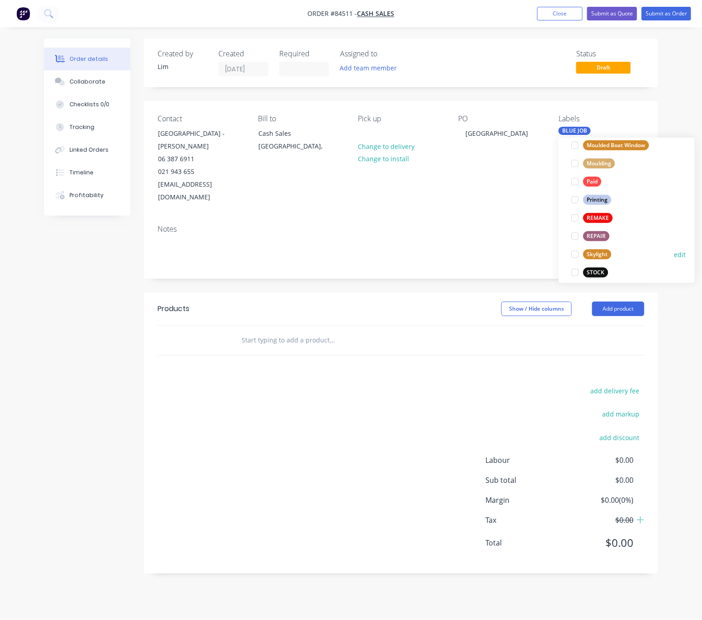
scroll to position [345, 0]
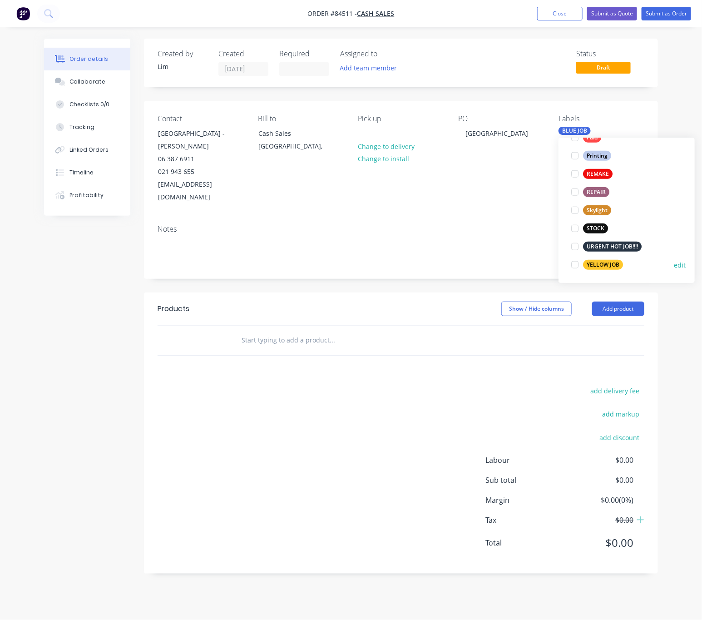
click at [615, 264] on div "YELLOW JOB" at bounding box center [603, 265] width 40 height 10
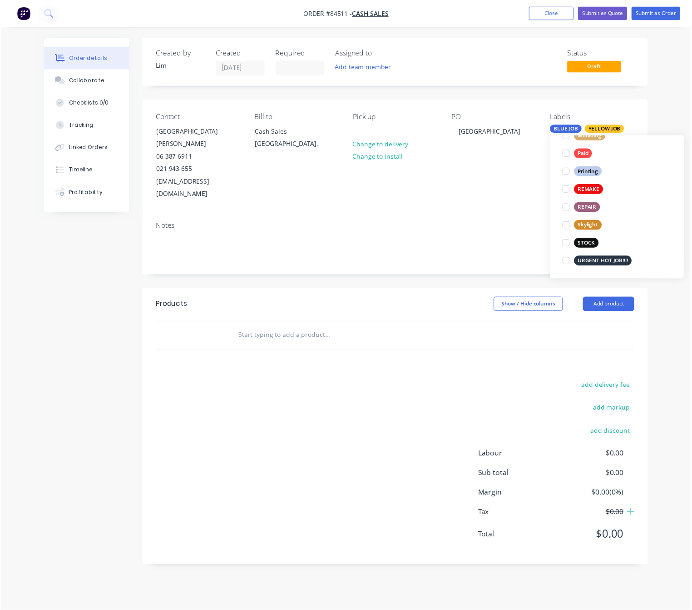
scroll to position [0, 0]
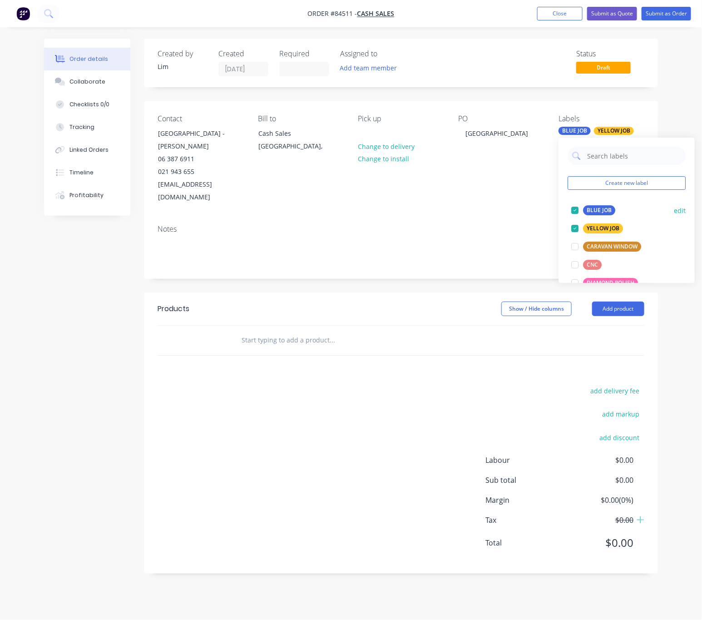
click at [597, 212] on div "BLUE JOB" at bounding box center [599, 210] width 32 height 10
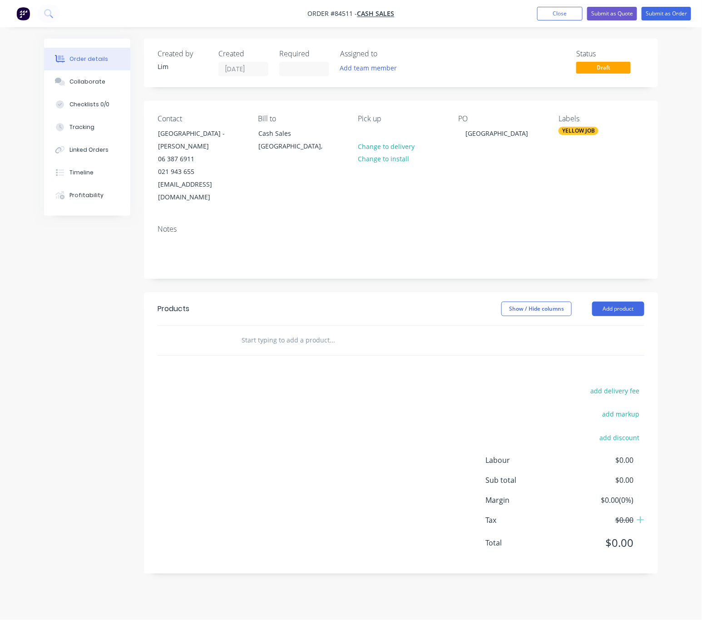
click at [325, 302] on div "Show / Hide columns Add product" at bounding box center [452, 309] width 383 height 15
click at [280, 333] on input "text" at bounding box center [332, 340] width 182 height 18
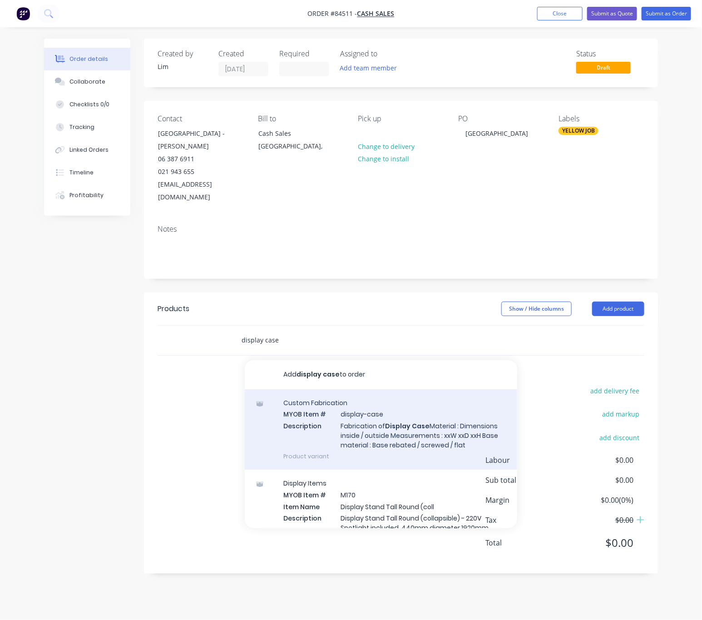
type input "display case"
click at [452, 436] on div "Custom Fabrication MYOB Item # display-case Description Fabrication of Display …" at bounding box center [381, 429] width 273 height 80
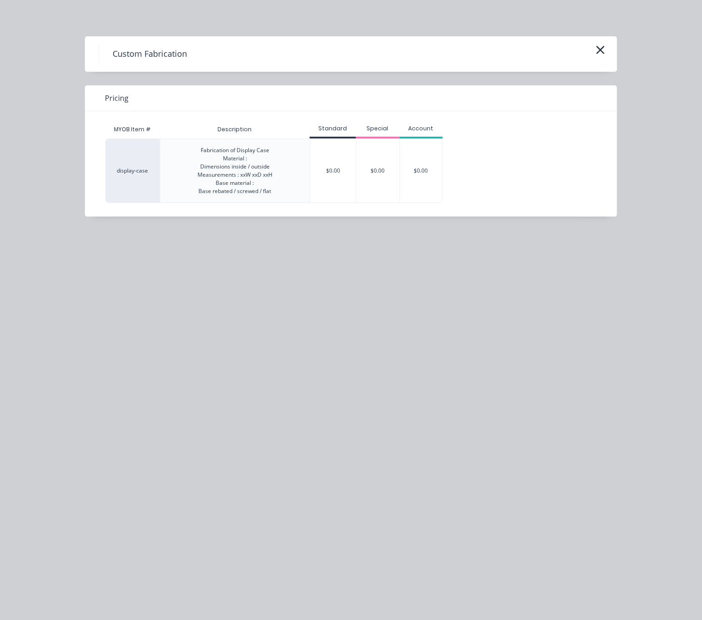
click at [437, 168] on div "$0.00" at bounding box center [421, 171] width 43 height 64
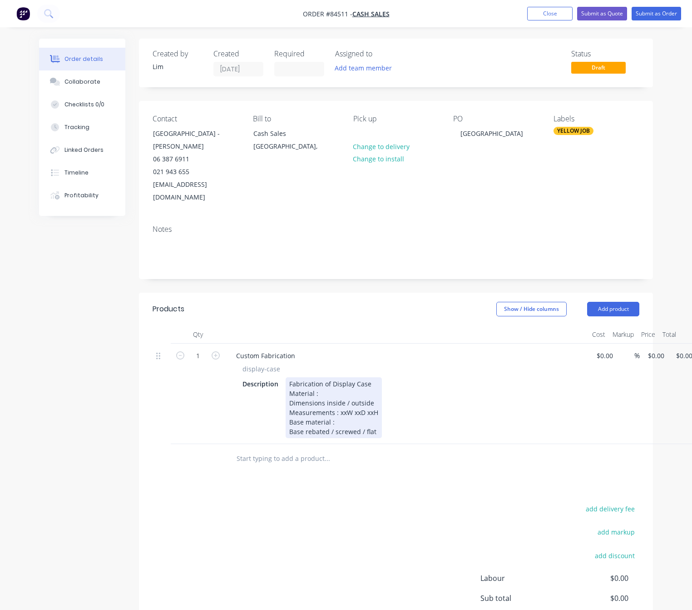
drag, startPoint x: 343, startPoint y: 401, endPoint x: 353, endPoint y: 405, distance: 10.6
click at [344, 401] on div "Fabrication of Display Case Material : Dimensions inside / outside Measurements…" at bounding box center [334, 407] width 96 height 61
click at [334, 401] on div "Fabrication of Display Case Material : Dimensions inside / outside Measurements…" at bounding box center [333, 407] width 94 height 61
click at [362, 401] on div "Fabrication of Display Case Material : Dimensions inside / outside Measurements…" at bounding box center [344, 407] width 116 height 61
click at [358, 402] on div "Fabrication of Display Case Material : Dimensions inside / outside Measurements…" at bounding box center [344, 407] width 116 height 61
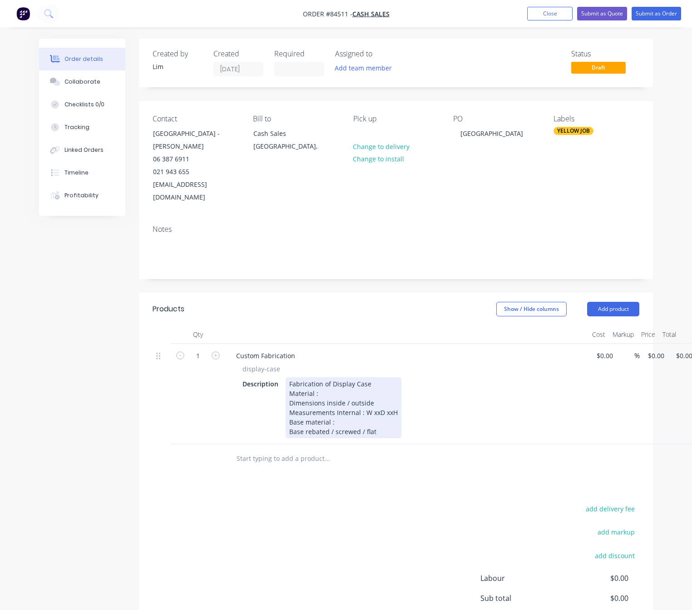
click at [359, 401] on div "Fabrication of Display Case Material : Dimensions inside / outside Measurements…" at bounding box center [344, 407] width 116 height 61
drag, startPoint x: 368, startPoint y: 401, endPoint x: 398, endPoint y: 401, distance: 30.0
click at [368, 400] on div "Fabrication of Display Case Material : Dimensions inside / outside Measurements…" at bounding box center [343, 407] width 114 height 61
click at [360, 399] on div "Fabrication of Display Case Material : Dimensions inside / outside Measurements…" at bounding box center [343, 407] width 114 height 61
click at [363, 399] on div "Fabrication of Display Case Material : Dimensions inside / outside Measurements…" at bounding box center [343, 407] width 114 height 61
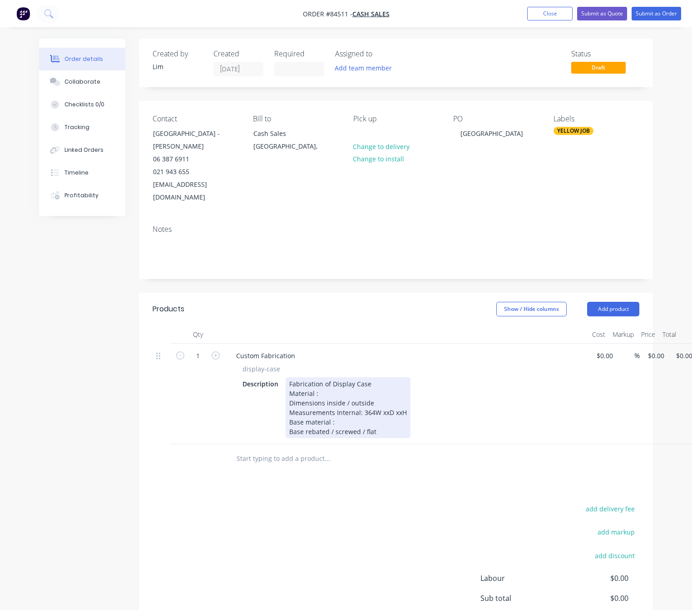
click at [383, 399] on div "Fabrication of Display Case Material : Dimensions inside / outside Measurements…" at bounding box center [348, 407] width 125 height 61
click at [386, 400] on div "Fabrication of Display Case Material : Dimensions inside / outside Measurements…" at bounding box center [348, 407] width 125 height 61
click at [402, 398] on div "Fabrication of Display Case Material : Dimensions inside / outside Measurements…" at bounding box center [350, 407] width 129 height 61
click at [389, 401] on div "Fabrication of Display Case Material : Dimensions inside / outside Measurements…" at bounding box center [353, 407] width 134 height 61
click at [372, 398] on div "Fabrication of Display Case Material : Dimensions inside / outside Measurements…" at bounding box center [353, 407] width 134 height 61
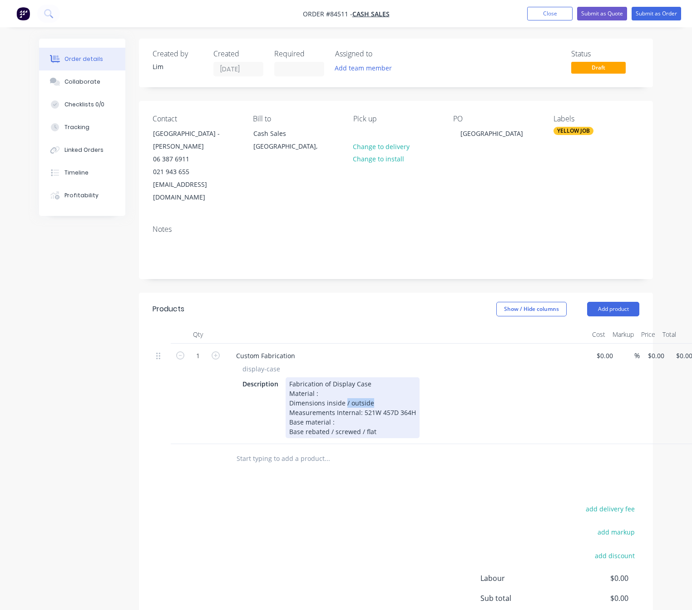
drag, startPoint x: 369, startPoint y: 387, endPoint x: 344, endPoint y: 392, distance: 25.8
click at [344, 392] on div "Fabrication of Display Case Material : Dimensions inside / outside Measurements…" at bounding box center [353, 407] width 134 height 61
click at [357, 398] on div "Fabrication of Display Case Material : Dimensions inside Measurements Internal:…" at bounding box center [353, 407] width 134 height 61
drag, startPoint x: 358, startPoint y: 401, endPoint x: 334, endPoint y: 399, distance: 23.2
click at [334, 399] on div "Fabrication of Display Case Material : Dimensions inside Measurements Internal:…" at bounding box center [353, 407] width 134 height 61
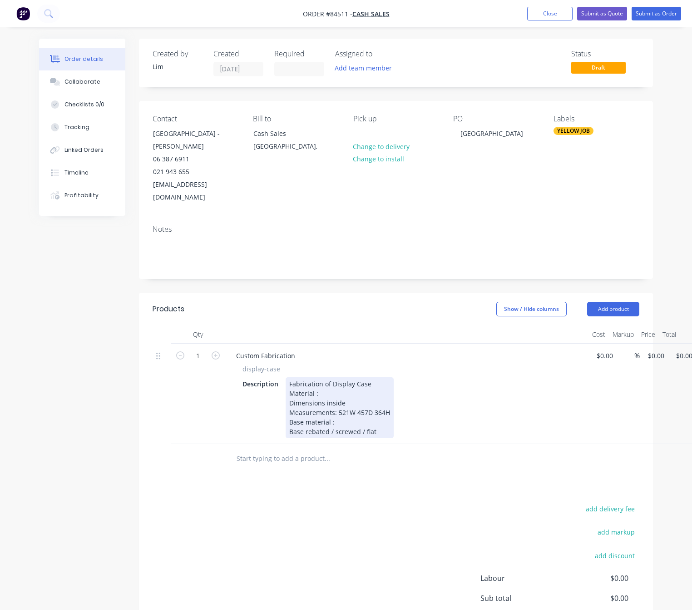
click at [387, 400] on div "Fabrication of Display Case Material : Dimensions inside Measurements: 521W 457…" at bounding box center [340, 407] width 108 height 61
click at [340, 417] on div "Fabrication of Display Case Material : Dimensions inside Measurements: 521W 457…" at bounding box center [340, 407] width 108 height 61
drag, startPoint x: 371, startPoint y: 428, endPoint x: 272, endPoint y: 431, distance: 99.1
click at [272, 431] on div "Description Fabrication of Display Case Material : Dimensions inside Measuremen…" at bounding box center [405, 407] width 333 height 61
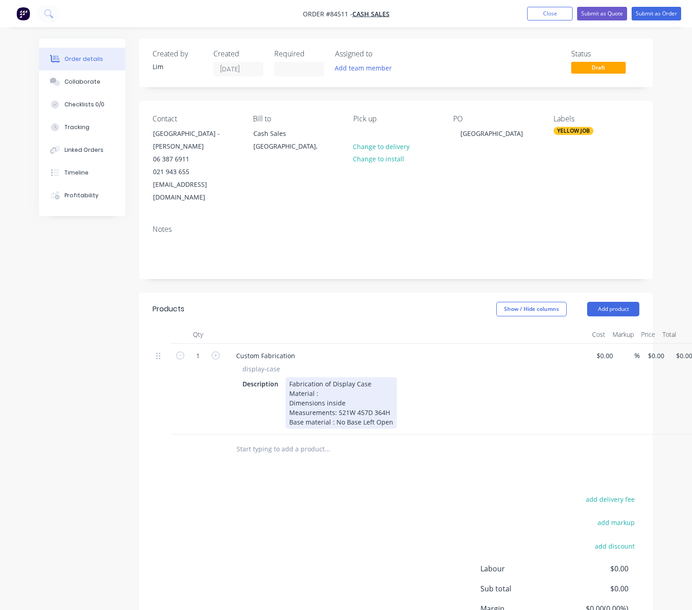
click at [359, 427] on div "Fabrication of Display Case Material : Dimensions inside Measurements: 521W 457…" at bounding box center [341, 402] width 111 height 51
drag, startPoint x: 370, startPoint y: 405, endPoint x: 374, endPoint y: 407, distance: 4.9
click at [371, 405] on div "Fabrication of Display Case Material : Dimensions inside Measurements: 521W 457…" at bounding box center [341, 402] width 111 height 51
click at [303, 411] on div "Fabrication of Display Case Material : Dimensions inside Measurements: 521W 457…" at bounding box center [341, 402] width 111 height 51
click at [290, 420] on div "Fabrication of Display Case Material : Dimensions inside Measurements: 521W 457…" at bounding box center [341, 402] width 111 height 51
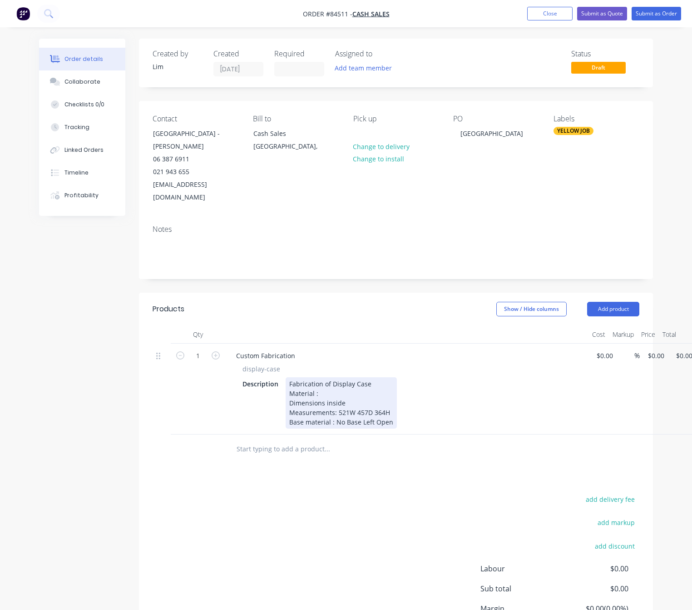
click at [298, 417] on div "Fabrication of Display Case Material : Dimensions inside Measurements: 521W 457…" at bounding box center [341, 402] width 111 height 51
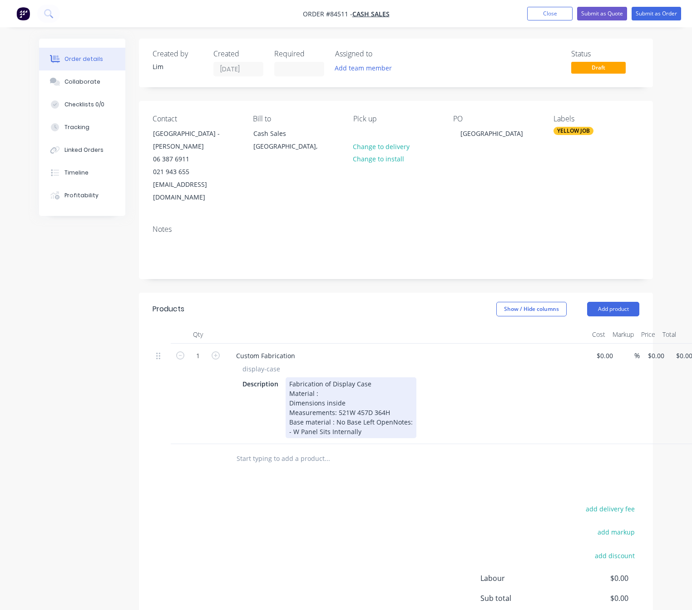
click at [326, 383] on div "Fabrication of Display Case Material : Dimensions inside Measurements: 521W 457…" at bounding box center [351, 407] width 131 height 61
click at [313, 381] on div "Fabrication of Display Case Material : 6mm Clear Acrylic Dimensions inside Meas…" at bounding box center [351, 407] width 131 height 61
click at [328, 391] on div "Fabrication of Display Case Material: 6mm Clear Acrylic Dimensions inside Measu…" at bounding box center [351, 407] width 131 height 61
click at [367, 390] on div "Fabrication of Display Case Material: 6mm Clear Acrylic Dimensions "Inside Meas…" at bounding box center [351, 407] width 131 height 61
click at [385, 428] on div "Fabrication of Display Case Material: 6mm Clear Acrylic Dimensions "Inside" Mea…" at bounding box center [351, 407] width 131 height 61
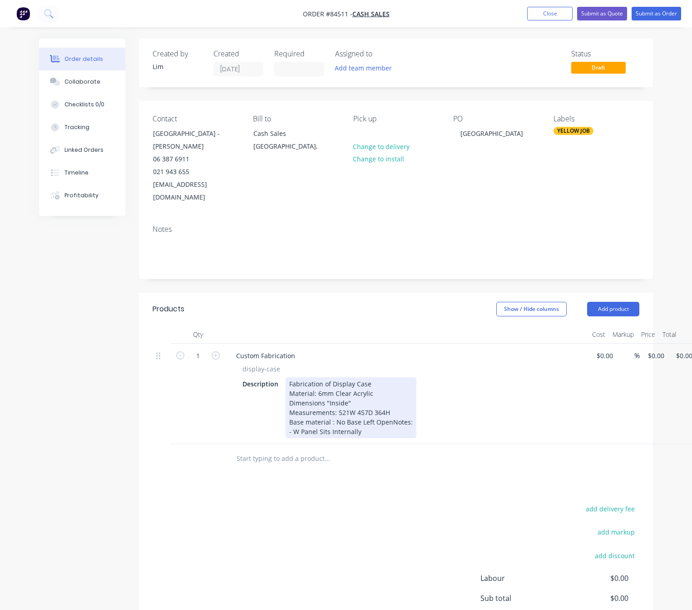
click at [298, 430] on div "Fabrication of Display Case Material: 6mm Clear Acrylic Dimensions "Inside" Mea…" at bounding box center [351, 407] width 131 height 61
click at [383, 429] on div "Fabrication of Display Case Material: 6mm Clear Acrylic Dimensions "Inside" Mea…" at bounding box center [351, 407] width 131 height 61
click at [311, 426] on div "Fabrication of Display Case Material: 6mm Clear Acrylic Dimensions "Inside" Mea…" at bounding box center [351, 407] width 131 height 61
click at [389, 425] on div "Fabrication of Display Case Material: 6mm Clear Acrylic Dimensions "Inside" Mea…" at bounding box center [351, 407] width 131 height 61
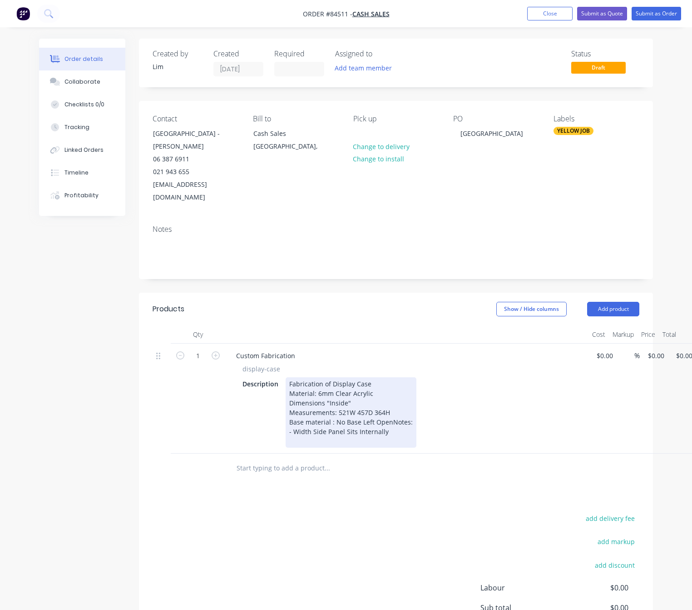
click at [342, 431] on div "Fabrication of Display Case Material: 6mm Clear Acrylic Dimensions "Inside" Mea…" at bounding box center [351, 412] width 131 height 70
click at [357, 425] on div "Fabrication of Display Case Material: 6mm Clear Acrylic Dimensions "Inside" Mea…" at bounding box center [351, 412] width 131 height 70
click at [348, 438] on div "Fabrication of Display Case Material: 6mm Clear Acrylic Dimensions "Inside" Mea…" at bounding box center [351, 412] width 131 height 70
click at [377, 378] on div "Fabrication of Display Case Material: 6mm Clear Acrylic Dimensions "Inside" Mea…" at bounding box center [351, 412] width 131 height 70
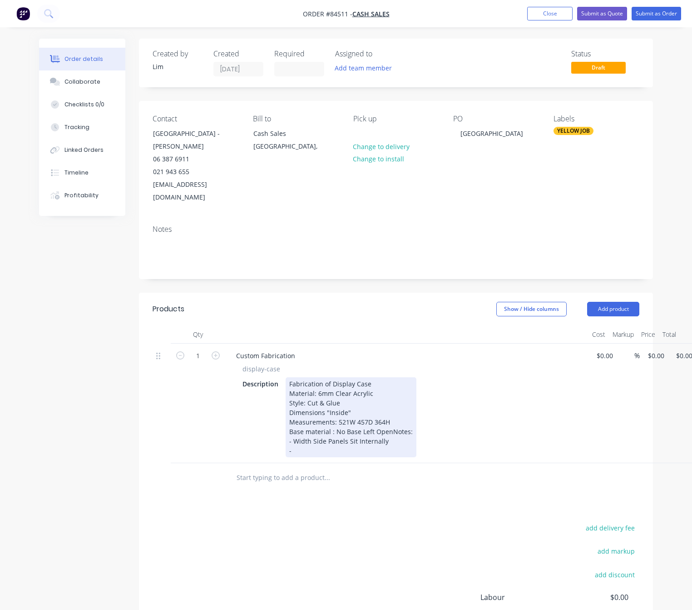
click at [350, 448] on div "Fabrication of Display Case Material: 6mm Clear Acrylic Style: Cut & Glue Dimen…" at bounding box center [351, 417] width 131 height 80
click at [323, 398] on div "Fabrication of Display Case Material: 6mm Clear Acrylic Style: Cut & Glue Dimen…" at bounding box center [351, 417] width 131 height 80
click at [379, 431] on div "Fabrication of Display Case Material: 6mm Clear Acrylic Style: Cut & Glue Dimen…" at bounding box center [351, 417] width 131 height 80
click at [361, 418] on div "Fabrication of Display Case Material: 6mm Clear Acrylic Style: Cut & Glue Dimen…" at bounding box center [351, 417] width 131 height 80
click at [392, 416] on div "Fabrication of Display Case Material: 6mm Clear Acrylic Style: Cut & Glue Dimen…" at bounding box center [353, 417] width 134 height 80
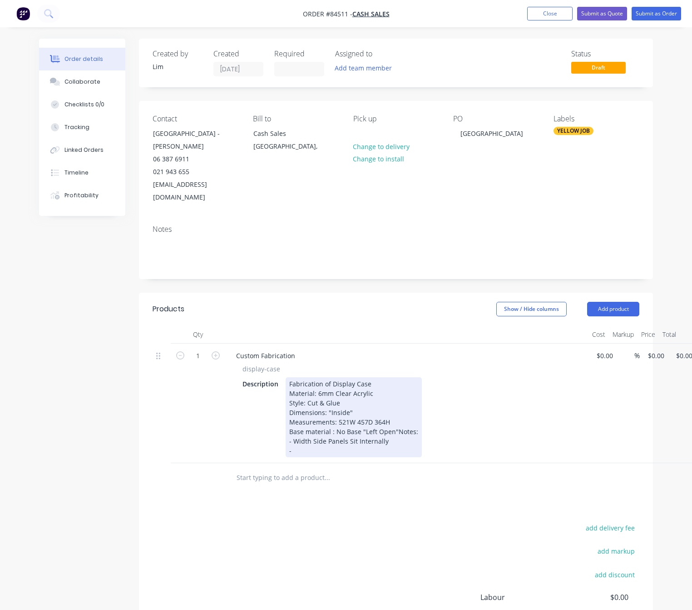
click at [324, 446] on div "Fabrication of Display Case Material: 6mm Clear Acrylic Style: Cut & Glue Dimen…" at bounding box center [354, 417] width 136 height 80
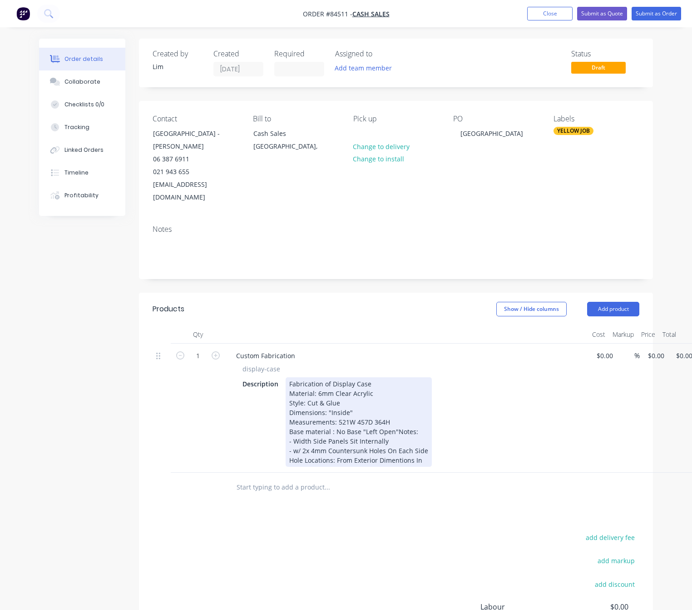
click at [411, 458] on div "Fabrication of Display Case Material: 6mm Clear Acrylic Style: Cut & Glue Dimen…" at bounding box center [359, 421] width 146 height 89
click at [419, 457] on div "Fabrication of Display Case Material: 6mm Clear Acrylic Style: Cut & Glue Dimen…" at bounding box center [359, 421] width 146 height 89
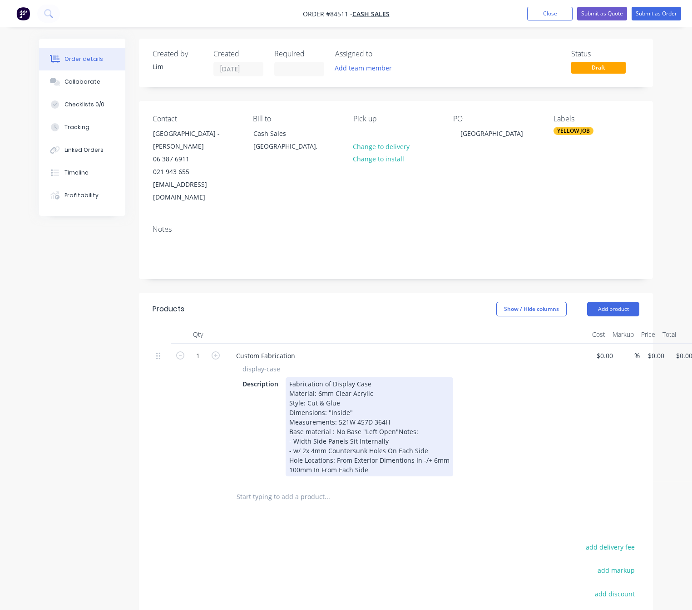
click at [371, 468] on div "Fabrication of Display Case Material: 6mm Clear Acrylic Style: Cut & Glue Dimen…" at bounding box center [370, 426] width 168 height 99
click at [424, 466] on div "Fabrication of Display Case Material: 6mm Clear Acrylic Style: Cut & Glue Dimen…" at bounding box center [382, 426] width 192 height 99
click at [410, 458] on div "Fabrication of Display Case Material: 6mm Clear Acrylic Style: Cut & Glue Dimen…" at bounding box center [382, 426] width 192 height 99
click at [413, 458] on div "Fabrication of Display Case Material: 6mm Clear Acrylic Style: Cut & Glue Dimen…" at bounding box center [382, 426] width 192 height 99
click at [399, 457] on div "Fabrication of Display Case Material: 6mm Clear Acrylic Style: Cut & Glue Dimen…" at bounding box center [382, 426] width 192 height 99
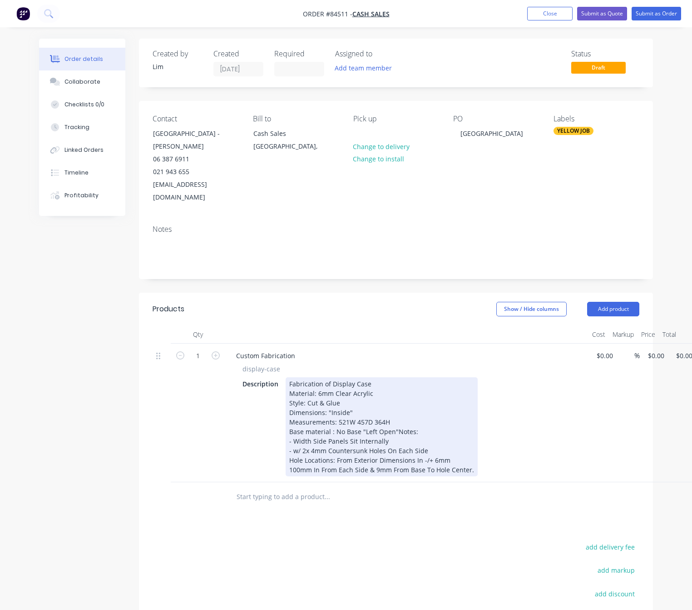
click at [432, 454] on div "Fabrication of Display Case Material: 6mm Clear Acrylic Style: Cut & Glue Dimen…" at bounding box center [382, 426] width 192 height 99
click at [413, 455] on div "Fabrication of Display Case Material: 6mm Clear Acrylic Style: Cut & Glue Dimen…" at bounding box center [382, 426] width 192 height 99
click at [426, 458] on div "Fabrication of Display Case Material: 6mm Clear Acrylic Style: Cut & Glue Dimen…" at bounding box center [382, 426] width 192 height 99
click at [471, 468] on div "Fabrication of Display Case Material: 6mm Clear Acrylic Style: Cut & Glue Dimen…" at bounding box center [382, 426] width 192 height 99
click at [398, 437] on div "Fabrication of Display Case Material: 6mm Clear Acrylic Style: Cut & Glue Dimen…" at bounding box center [382, 426] width 192 height 99
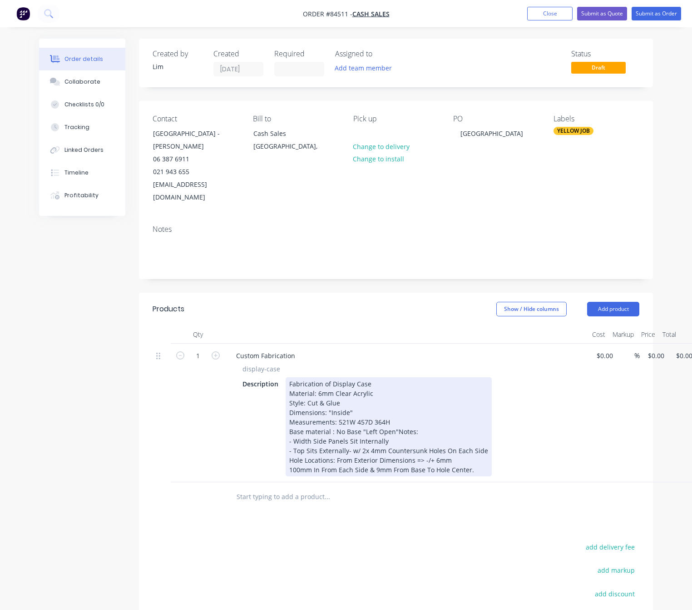
click at [306, 447] on div "Fabrication of Display Case Material: 6mm Clear Acrylic Style: Cut & Glue Dimen…" at bounding box center [389, 426] width 206 height 99
click at [361, 450] on div "Fabrication of Display Case Material: 6mm Clear Acrylic Style: Cut & Glue Dimen…" at bounding box center [414, 426] width 256 height 99
click at [363, 450] on div "Fabrication of Display Case Material: 6mm Clear Acrylic Style: Cut & Glue Dimen…" at bounding box center [414, 426] width 256 height 99
click at [400, 440] on div "Fabrication of Display Case Material: 6mm Clear Acrylic Style: Cut & Glue Dimen…" at bounding box center [412, 426] width 253 height 99
click at [313, 450] on div "Fabrication of Display Case Material: 6mm Clear Acrylic Style: Cut & Glue Dimen…" at bounding box center [412, 426] width 253 height 99
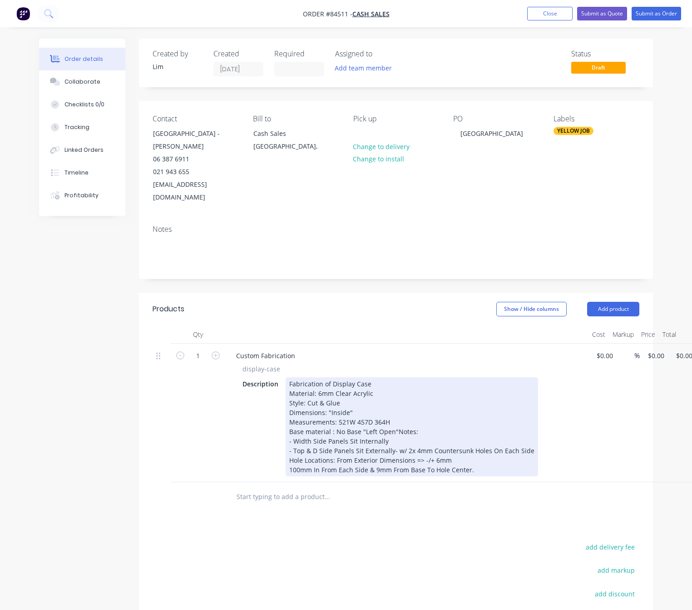
click at [314, 446] on div "Fabrication of Display Case Material: 6mm Clear Acrylic Style: Cut & Glue Dimen…" at bounding box center [412, 426] width 253 height 99
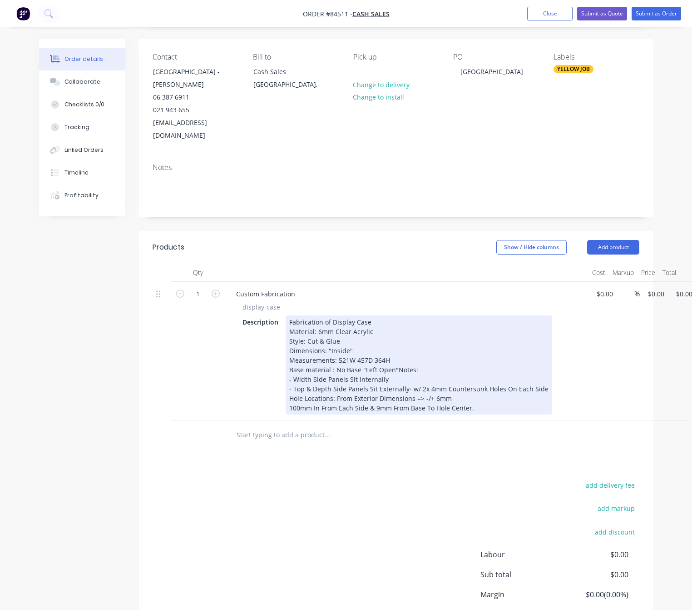
scroll to position [5, 0]
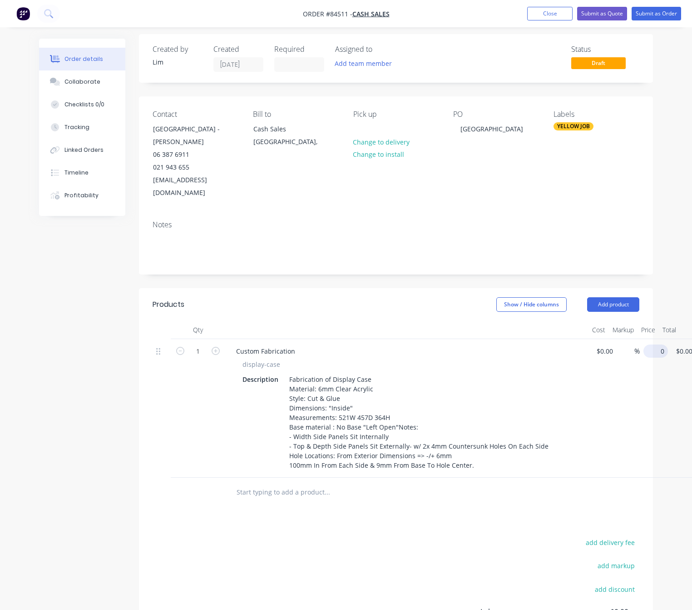
click at [640, 340] on div "1 Custom Fabrication display-case Description Fabrication of Display Case Mater…" at bounding box center [396, 408] width 487 height 139
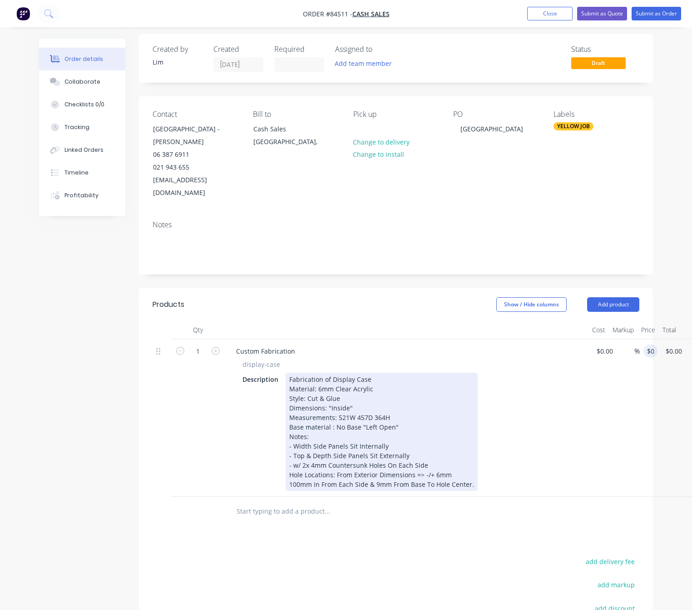
click at [399, 404] on div "Fabrication of Display Case Material: 6mm Clear Acrylic Style: Cut & Glue Dimen…" at bounding box center [382, 431] width 192 height 118
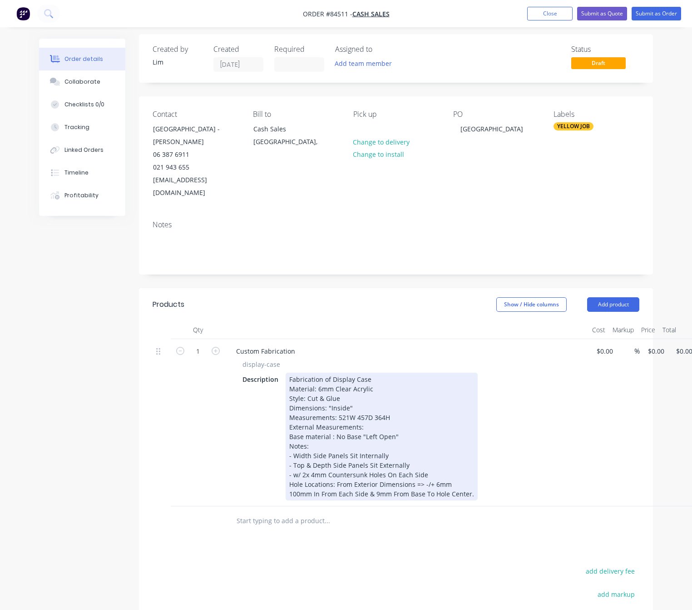
click at [290, 405] on div "Fabrication of Display Case Material: 6mm Clear Acrylic Style: Cut & Glue Dimen…" at bounding box center [382, 436] width 192 height 128
drag, startPoint x: 352, startPoint y: 398, endPoint x: 285, endPoint y: 399, distance: 66.3
click at [286, 399] on div "Fabrication of Display Case Material: 6mm Clear Acrylic Style: Cut & Glue Dimen…" at bounding box center [382, 436] width 192 height 128
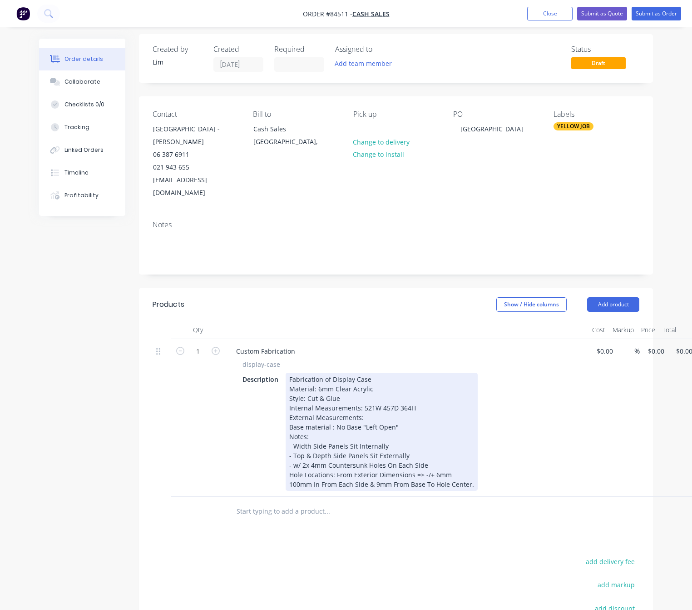
click at [387, 405] on div "Fabrication of Display Case Material: 6mm Clear Acrylic Style: Cut & Glue Inter…" at bounding box center [382, 431] width 192 height 118
click at [363, 454] on div "Fabrication of Display Case Material: 6mm Clear Acrylic Style: Cut & Glue Inter…" at bounding box center [382, 431] width 192 height 118
click at [364, 451] on div "Fabrication of Display Case Material: 6mm Clear Acrylic Style: Cut & Glue Inter…" at bounding box center [382, 431] width 192 height 118
click at [326, 452] on div "Fabrication of Display Case Material: 6mm Clear Acrylic Style: Cut & Glue Inter…" at bounding box center [382, 431] width 192 height 118
click at [329, 454] on div "Fabrication of Display Case Material: 6mm Clear Acrylic Style: Cut & Glue Inter…" at bounding box center [382, 431] width 192 height 118
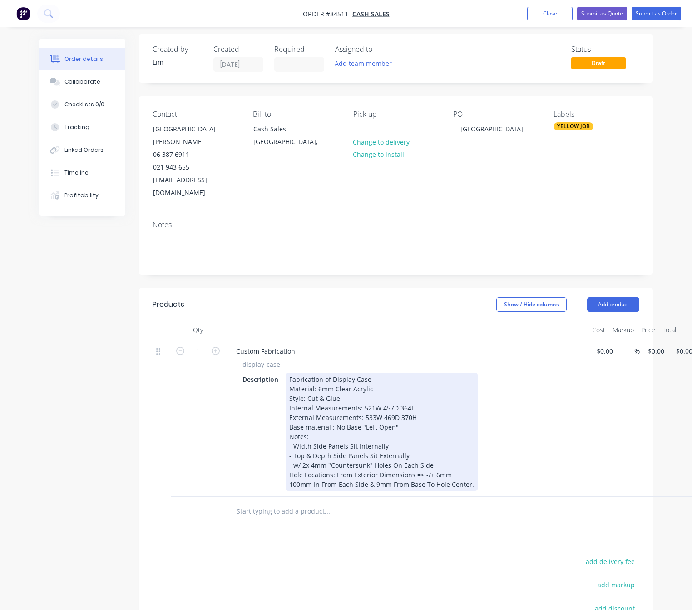
click at [327, 452] on div "Fabrication of Display Case Material: 6mm Clear Acrylic Style: Cut & Glue Inter…" at bounding box center [382, 431] width 192 height 118
click at [437, 461] on div "Fabrication of Display Case Material: 6mm Clear Acrylic Style: Cut & Glue Inter…" at bounding box center [382, 431] width 192 height 118
click at [435, 476] on div "Fabrication of Display Case Material: 6mm Clear Acrylic Style: Cut & Glue Inter…" at bounding box center [382, 431] width 192 height 118
click at [360, 470] on div "Fabrication of Display Case Material: 6mm Clear Acrylic Style: Cut & Glue Inter…" at bounding box center [382, 431] width 192 height 118
drag, startPoint x: 351, startPoint y: 452, endPoint x: 356, endPoint y: 450, distance: 5.5
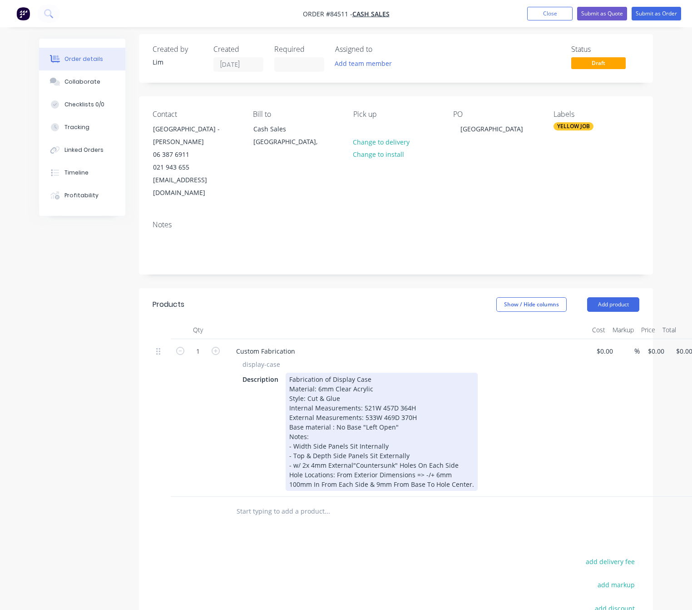
click at [351, 452] on div "Fabrication of Display Case Material: 6mm Clear Acrylic Style: Cut & Glue Inter…" at bounding box center [382, 431] width 192 height 118
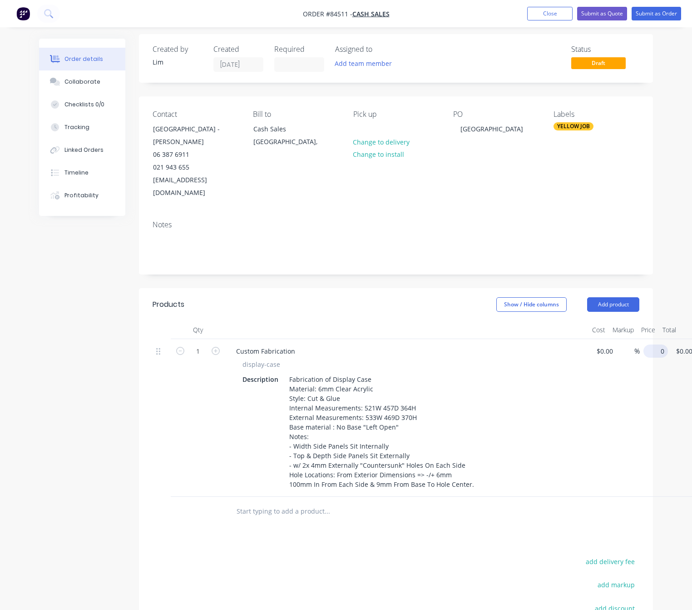
click at [640, 342] on div "1 Custom Fabrication display-case Description Fabrication of Display Case Mater…" at bounding box center [396, 418] width 487 height 158
click at [668, 339] on div "$0.00 $0.00" at bounding box center [682, 418] width 28 height 158
click at [658, 344] on input "378.73" at bounding box center [659, 350] width 25 height 13
click at [659, 344] on input "378.73" at bounding box center [659, 350] width 25 height 13
click at [664, 344] on input "378.73" at bounding box center [659, 350] width 25 height 13
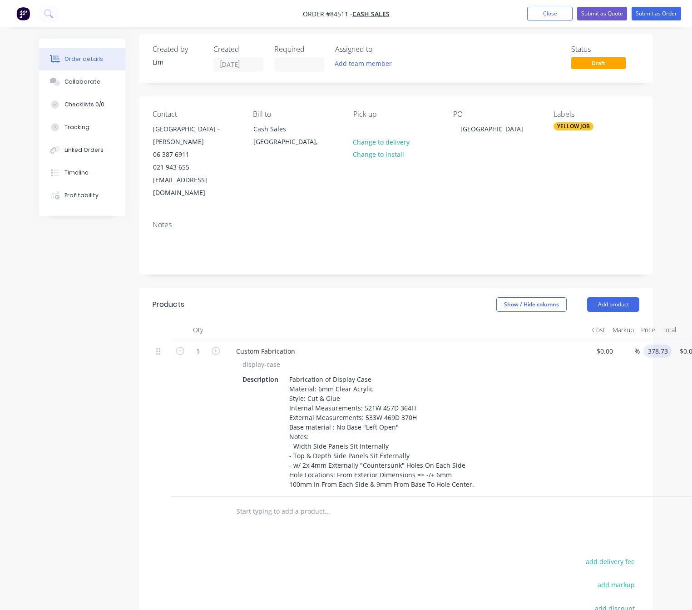
click at [670, 344] on input "378.73" at bounding box center [659, 350] width 25 height 13
drag, startPoint x: 657, startPoint y: 337, endPoint x: 648, endPoint y: 338, distance: 9.2
click at [655, 344] on input "378.73" at bounding box center [659, 350] width 25 height 13
click at [648, 344] on input "378.73" at bounding box center [659, 350] width 25 height 13
type input "$378.73"
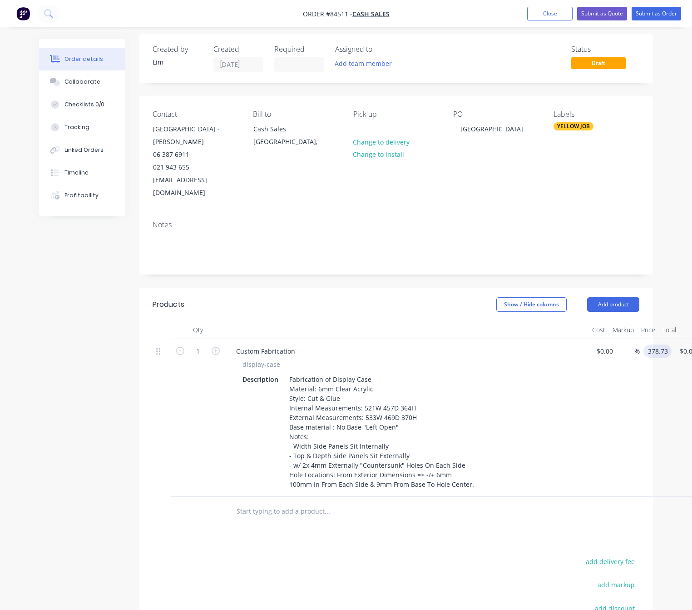
type input "$378.73"
click at [461, 533] on div "Products Show / Hide columns Add product Qty Cost Markup Price Total 1 Custom F…" at bounding box center [396, 516] width 514 height 456
click at [661, 344] on input "378.73" at bounding box center [661, 350] width 28 height 13
click at [654, 344] on input "378.73" at bounding box center [659, 350] width 25 height 13
click at [537, 578] on div "add markup" at bounding box center [583, 589] width 114 height 23
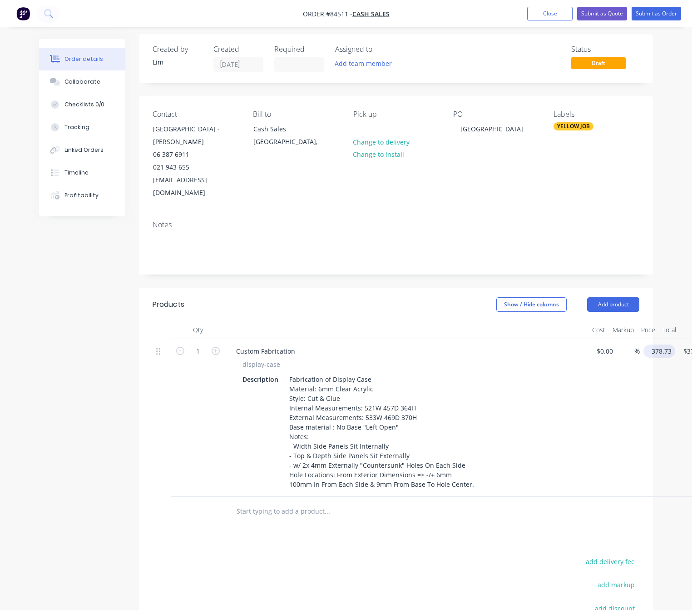
click at [659, 344] on input "378.73" at bounding box center [661, 350] width 28 height 13
type input "$386.73"
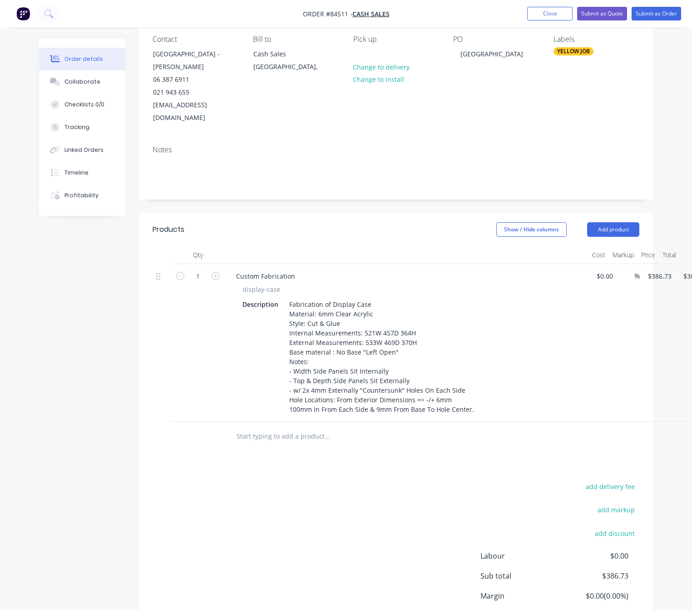
scroll to position [141, 0]
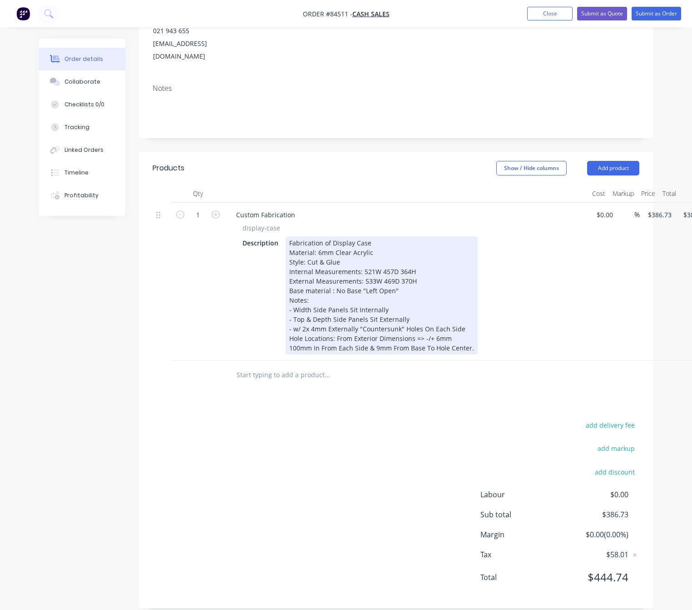
click at [471, 338] on div "Fabrication of Display Case Material: 6mm Clear Acrylic Style: Cut & Glue Inter…" at bounding box center [382, 295] width 192 height 118
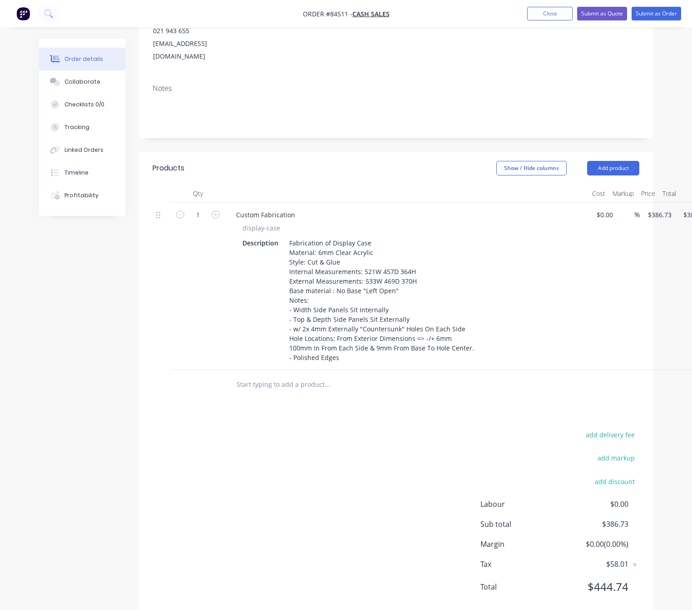
click at [292, 507] on div "add delivery fee add markup add discount Labour $0.00 Sub total $386.73 Margin …" at bounding box center [396, 515] width 487 height 175
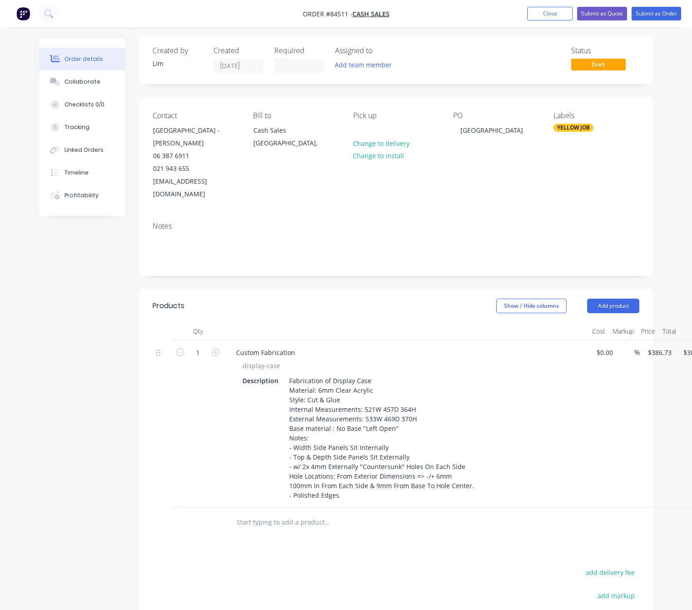
scroll to position [0, 0]
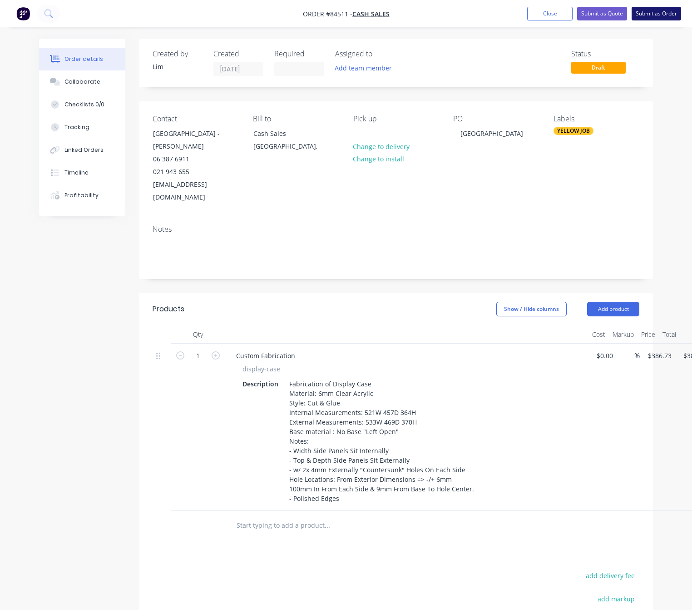
click at [663, 14] on button "Submit as Order" at bounding box center [657, 14] width 50 height 14
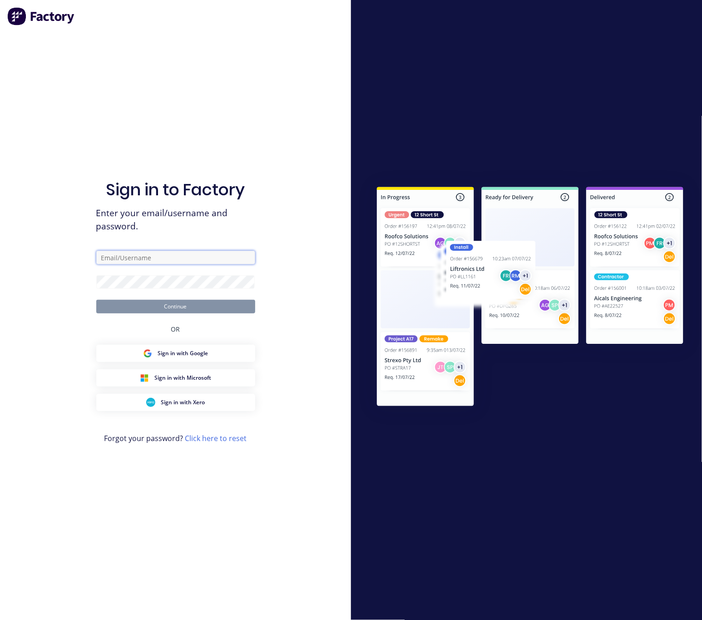
click at [171, 258] on input "text" at bounding box center [175, 258] width 159 height 14
type input "lim@cambrianplastics.co.nz"
click at [129, 309] on button "Continue" at bounding box center [175, 307] width 159 height 14
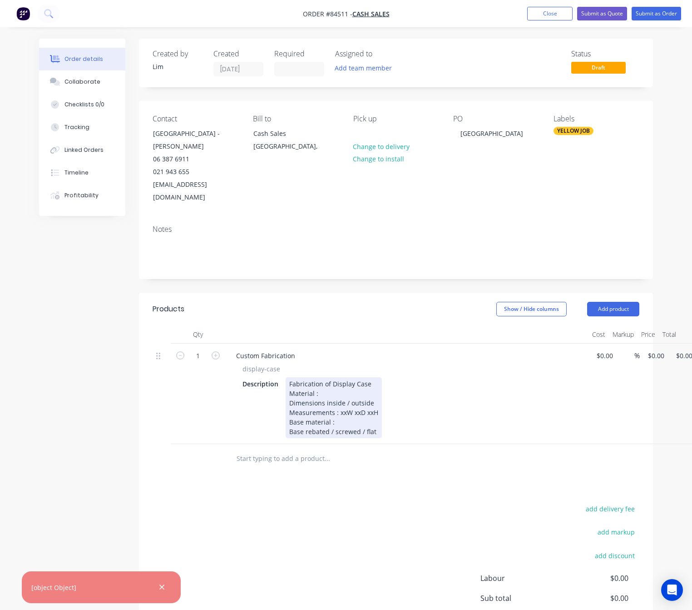
click at [290, 398] on div "Fabrication of Display Case Material : Dimensions inside / outside Measurements…" at bounding box center [334, 407] width 96 height 61
click at [364, 401] on div "Fabrication of Display Case Material : Dimensions inside / outside Internal Mea…" at bounding box center [347, 407] width 122 height 61
click at [387, 399] on div "Fabrication of Display Case Material : Dimensions inside / outside Internal Mea…" at bounding box center [349, 407] width 127 height 61
drag, startPoint x: 374, startPoint y: 401, endPoint x: 364, endPoint y: 401, distance: 9.6
click at [364, 401] on div "Fabrication of Display Case Material : Dimensions inside / outside Internal Mea…" at bounding box center [349, 407] width 127 height 61
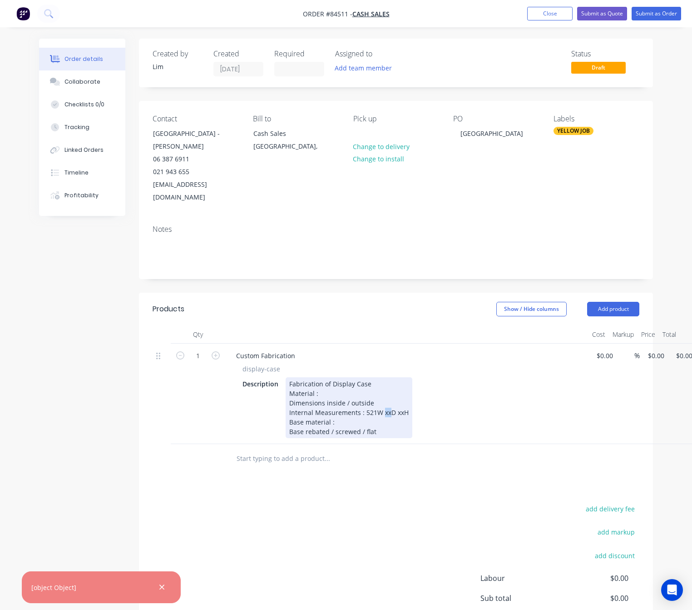
drag, startPoint x: 387, startPoint y: 401, endPoint x: 382, endPoint y: 401, distance: 5.9
click at [382, 401] on div "Fabrication of Display Case Material : Dimensions inside / outside Internal Mea…" at bounding box center [349, 407] width 127 height 61
drag, startPoint x: 403, startPoint y: 401, endPoint x: 398, endPoint y: 401, distance: 5.0
click at [398, 401] on div "Fabrication of Display Case Material : Dimensions inside / outside Internal Mea…" at bounding box center [351, 407] width 131 height 61
click at [405, 402] on div "Fabrication of Display Case Material : Dimensions inside / outside Internal Mea…" at bounding box center [351, 407] width 131 height 61
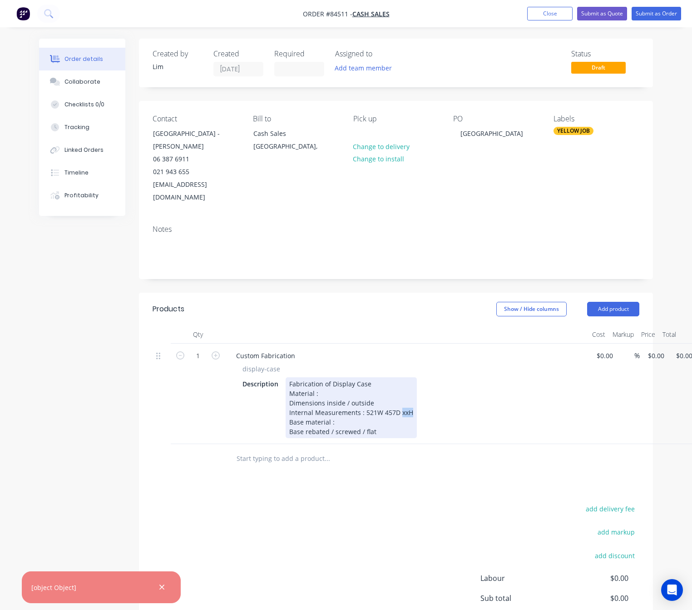
drag, startPoint x: 405, startPoint y: 402, endPoint x: 398, endPoint y: 402, distance: 6.8
click at [398, 402] on div "Fabrication of Display Case Material : Dimensions inside / outside Internal Mea…" at bounding box center [351, 407] width 131 height 61
click at [404, 404] on div "Fabrication of Display Case Material : Dimensions inside / outside Internal Mea…" at bounding box center [351, 407] width 131 height 61
drag, startPoint x: 404, startPoint y: 401, endPoint x: 398, endPoint y: 400, distance: 6.1
click at [398, 400] on div "Fabrication of Display Case Material : Dimensions inside / outside Internal Mea…" at bounding box center [351, 407] width 131 height 61
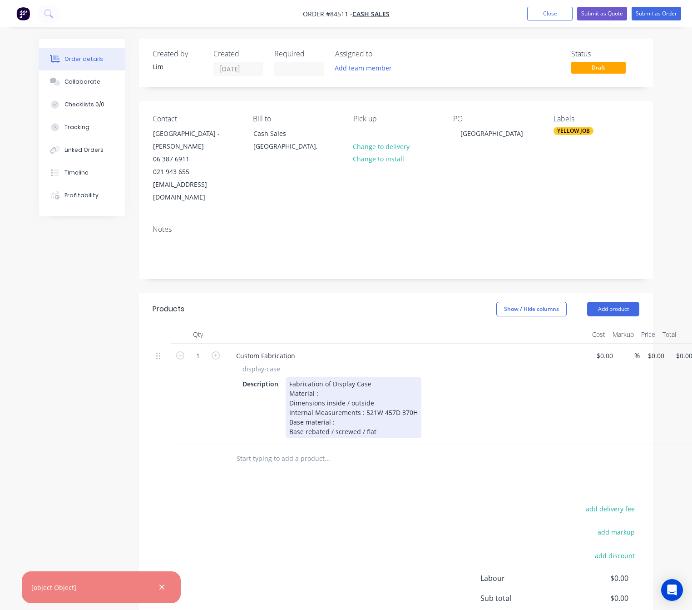
click at [417, 400] on div "Fabrication of Display Case Material : Dimensions inside / outside Internal Mea…" at bounding box center [354, 407] width 136 height 61
click at [342, 409] on div "Fabrication of Display Case Material : Dimensions inside / outside Internal Mea…" at bounding box center [354, 407] width 136 height 61
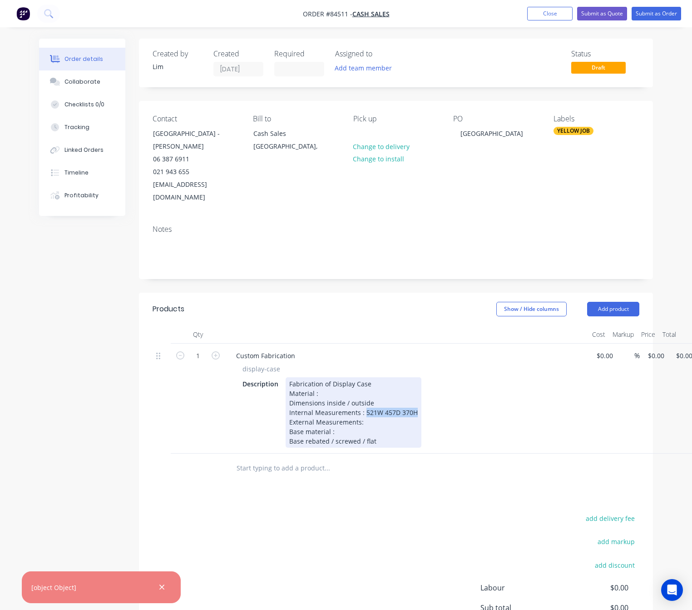
drag, startPoint x: 363, startPoint y: 399, endPoint x: 442, endPoint y: 401, distance: 79.1
click at [442, 401] on div "Description Fabrication of Display Case Material : Dimensions inside / outside …" at bounding box center [405, 412] width 333 height 70
copy div "521W 457D 370H"
click at [388, 412] on div "Fabrication of Display Case Material : Dimensions inside / outside Internal Mea…" at bounding box center [354, 412] width 136 height 70
drag, startPoint x: 372, startPoint y: 408, endPoint x: 362, endPoint y: 409, distance: 10.9
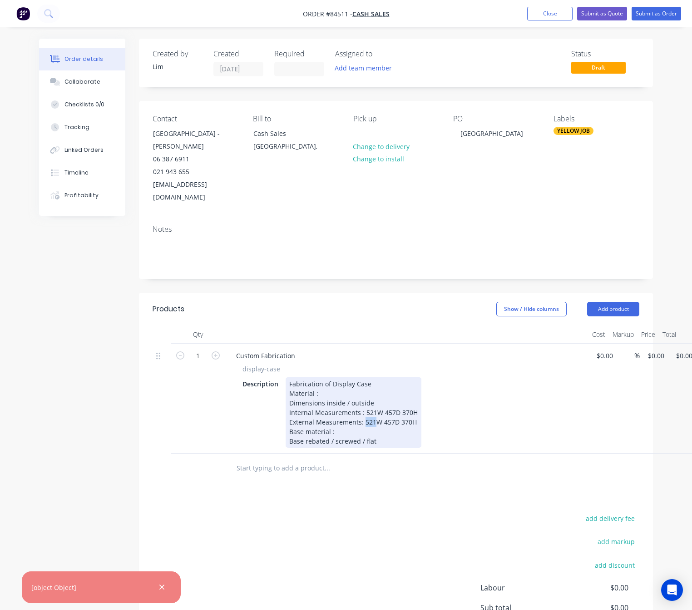
click at [362, 409] on div "Fabrication of Display Case Material : Dimensions inside / outside Internal Mea…" at bounding box center [354, 412] width 136 height 70
drag, startPoint x: 392, startPoint y: 410, endPoint x: 382, endPoint y: 410, distance: 9.5
click at [382, 410] on div "Fabrication of Display Case Material : Dimensions inside / outside Internal Mea…" at bounding box center [354, 412] width 136 height 70
drag, startPoint x: 407, startPoint y: 409, endPoint x: 398, endPoint y: 410, distance: 9.2
click at [398, 410] on div "Fabrication of Display Case Material : Dimensions inside / outside Internal Mea…" at bounding box center [354, 412] width 136 height 70
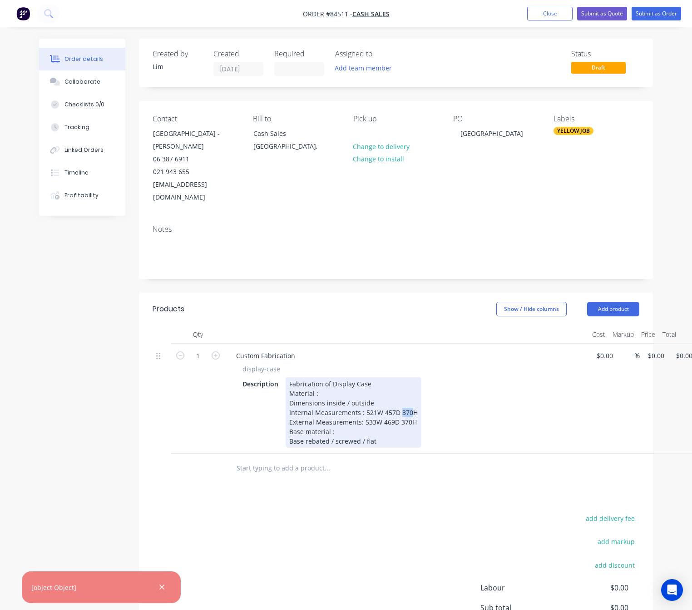
drag, startPoint x: 409, startPoint y: 401, endPoint x: 400, endPoint y: 399, distance: 9.2
click at [400, 399] on div "Fabrication of Display Case Material : Dimensions inside / outside Internal Mea…" at bounding box center [354, 412] width 136 height 70
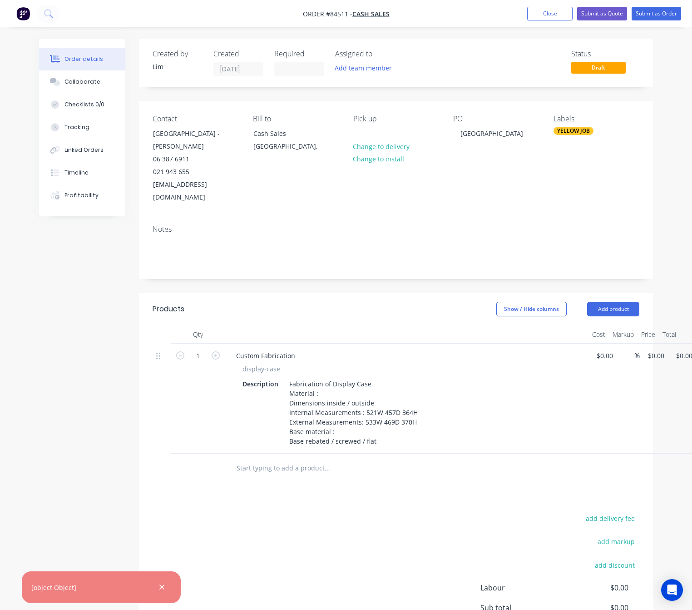
click at [349, 522] on div "add delivery fee add markup add discount Labour $0.00 Sub total $0.00 Margin $0…" at bounding box center [396, 599] width 487 height 175
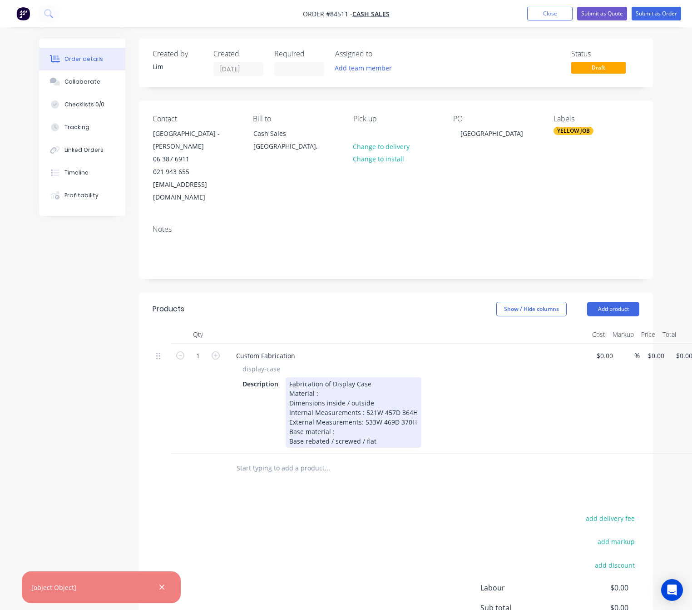
click at [349, 419] on div "Fabrication of Display Case Material : Dimensions inside / outside Internal Mea…" at bounding box center [354, 412] width 136 height 70
drag, startPoint x: 382, startPoint y: 429, endPoint x: 222, endPoint y: 436, distance: 159.6
click at [222, 436] on div "1 Custom Fabrication display-case Description Fabrication of Display Case Mater…" at bounding box center [396, 398] width 487 height 110
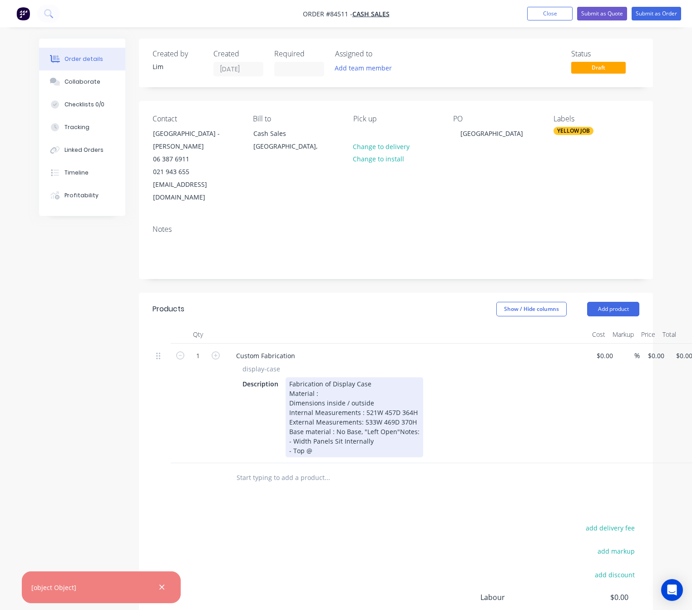
click at [311, 442] on div "Fabrication of Display Case Material : Dimensions inside / outside Internal Mea…" at bounding box center [355, 417] width 138 height 80
click at [326, 449] on div "Fabrication of Display Case Material : Dimensions inside / outside Internal Mea…" at bounding box center [355, 417] width 138 height 80
drag, startPoint x: 322, startPoint y: 397, endPoint x: 264, endPoint y: 389, distance: 58.3
click at [264, 389] on div "Description Fabrication of Display Case Material : Dimensions inside / outside …" at bounding box center [405, 417] width 333 height 80
click at [326, 383] on div "Fabrication of Display Case Material : Dimensions inside / outside Internal Mea…" at bounding box center [355, 417] width 138 height 80
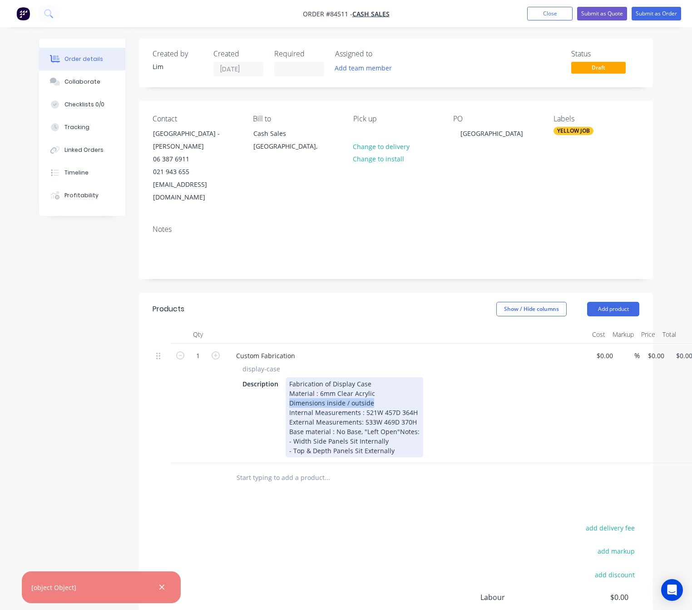
drag, startPoint x: 376, startPoint y: 390, endPoint x: 243, endPoint y: 392, distance: 133.6
click at [243, 392] on div "Description Fabrication of Display Case Material : 6mm Clear Acrylic Dimensions…" at bounding box center [405, 417] width 333 height 80
click at [403, 449] on div "Fabrication of Display Case Material : 6mm Clear Acrylic Style: Cut & Glue Inte…" at bounding box center [355, 417] width 138 height 80
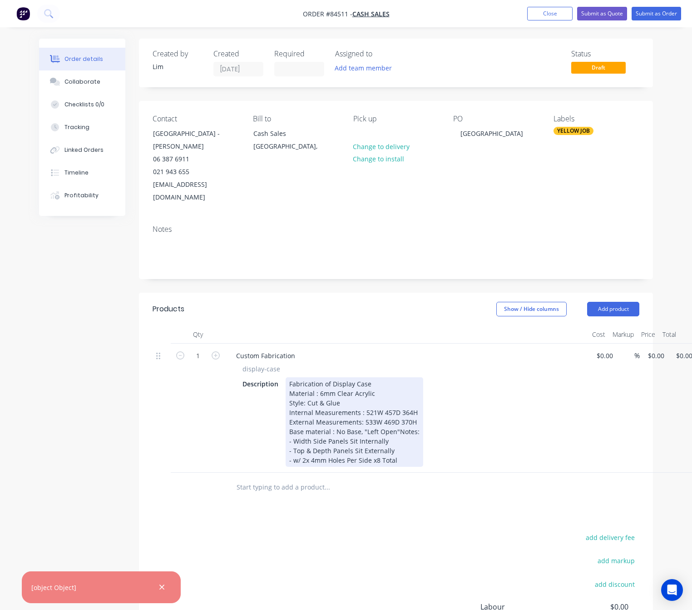
click at [328, 458] on div "Fabrication of Display Case Material : 6mm Clear Acrylic Style: Cut & Glue Inte…" at bounding box center [355, 421] width 138 height 89
click at [442, 457] on div "Fabrication of Display Case Material : 6mm Clear Acrylic Style: Cut & Glue Inte…" at bounding box center [380, 421] width 188 height 89
click at [468, 458] on div "Fabrication of Display Case Material : 6mm Clear Acrylic Style: Cut & Glue Inte…" at bounding box center [381, 421] width 190 height 89
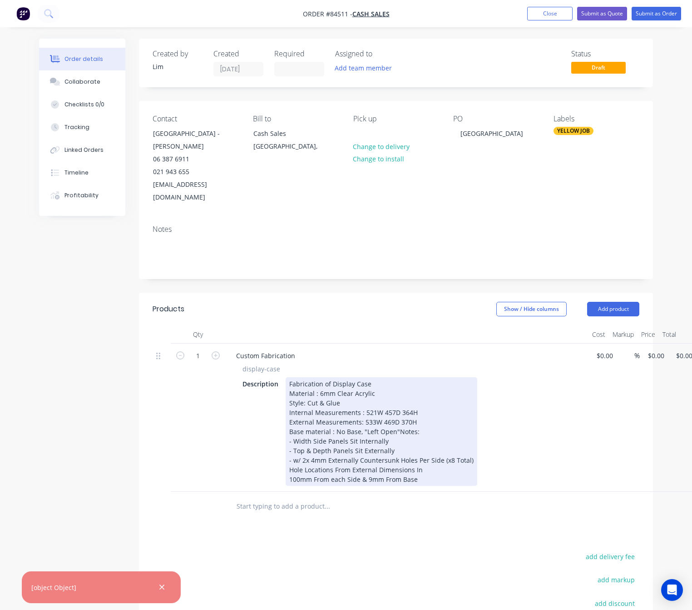
click at [313, 472] on div "Fabrication of Display Case Material : 6mm Clear Acrylic Style: Cut & Glue Inte…" at bounding box center [382, 431] width 192 height 109
click at [442, 477] on div "Fabrication of Display Case Material : 6mm Clear Acrylic Style: Cut & Glue Inte…" at bounding box center [382, 431] width 192 height 109
click at [425, 469] on div "Fabrication of Display Case Material : 6mm Clear Acrylic Style: Cut & Glue Inte…" at bounding box center [382, 431] width 192 height 109
click at [421, 465] on div "Fabrication of Display Case Material : 6mm Clear Acrylic Style: Cut & Glue Inte…" at bounding box center [382, 431] width 192 height 109
click at [452, 465] on div "Fabrication of Display Case Material : 6mm Clear Acrylic Style: Cut & Glue Inte…" at bounding box center [382, 431] width 192 height 109
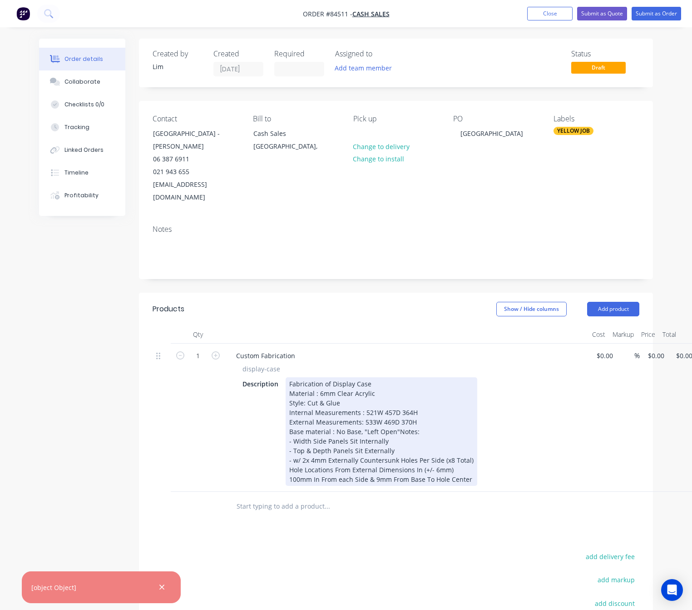
click at [469, 477] on div "Fabrication of Display Case Material : 6mm Clear Acrylic Style: Cut & Glue Inte…" at bounding box center [382, 431] width 192 height 109
click at [364, 392] on div "Fabrication of Display Case Material : 6mm Clear Acrylic Style: Cut & Glue Inte…" at bounding box center [382, 436] width 192 height 118
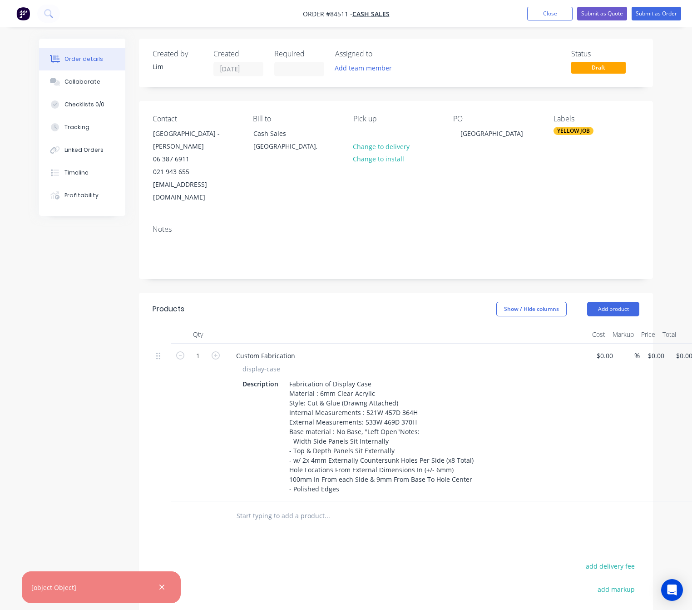
click at [388, 524] on div at bounding box center [388, 516] width 327 height 30
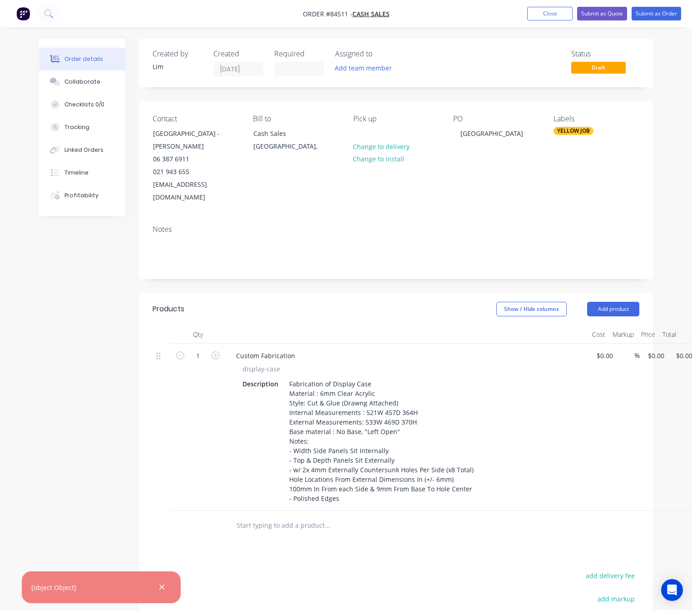
click at [663, 352] on div "$0.00 $0.00" at bounding box center [654, 426] width 28 height 167
click at [640, 344] on div "1 Custom Fabrication display-case Description Fabrication of Display Case Mater…" at bounding box center [396, 426] width 487 height 167
click at [440, 552] on div "Products Show / Hide columns Add product Qty Cost Markup Price Total 1 Custom F…" at bounding box center [396, 526] width 514 height 466
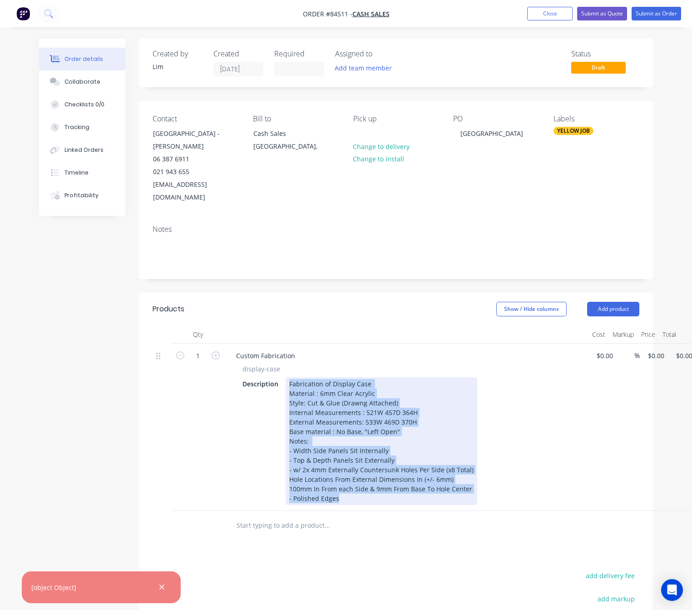
drag, startPoint x: 338, startPoint y: 487, endPoint x: 277, endPoint y: 353, distance: 146.7
click at [277, 364] on div "display-case Description Fabrication of Display Case Material : 6mm Clear Acryl…" at bounding box center [407, 434] width 356 height 141
copy div "Fabrication of Display Case Material : 6mm Clear Acrylic Style: Cut & Glue (Dra…"
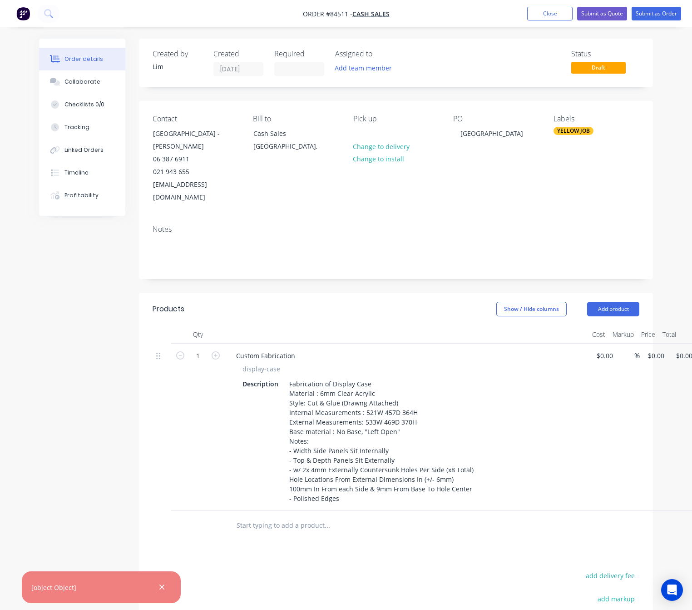
click at [404, 535] on div "Products Show / Hide columns Add product Qty Cost Markup Price Total 1 Custom F…" at bounding box center [396, 526] width 514 height 466
click at [657, 349] on input "0" at bounding box center [652, 355] width 10 height 13
type input "$386.73"
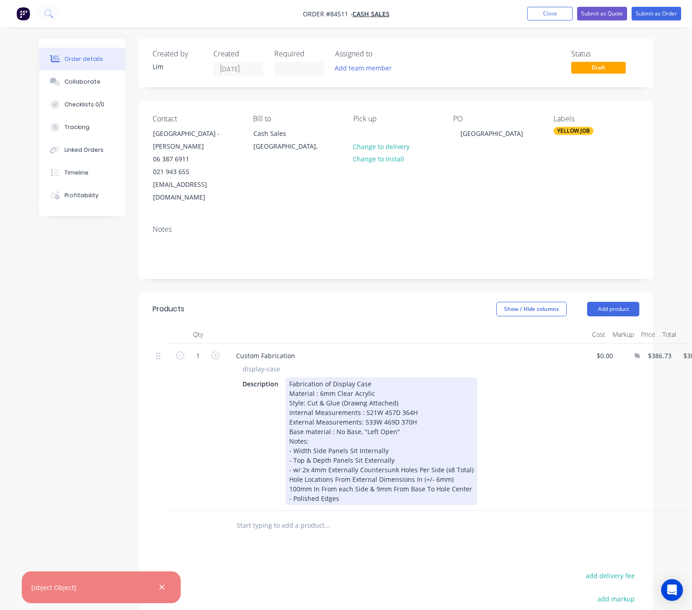
click at [290, 428] on div "Fabrication of Display Case Material : 6mm Clear Acrylic Style: Cut & Glue (Dra…" at bounding box center [382, 441] width 192 height 128
click at [288, 400] on div "Fabrication of Display Case Material : 6mm Clear Acrylic Style: Cut & Glue (Dra…" at bounding box center [382, 441] width 192 height 128
drag, startPoint x: 399, startPoint y: 429, endPoint x: 282, endPoint y: 428, distance: 117.2
click at [282, 428] on div "Description Fabrication of Display Case Material : 6mm Clear Acrylic Style: Cut…" at bounding box center [405, 441] width 333 height 128
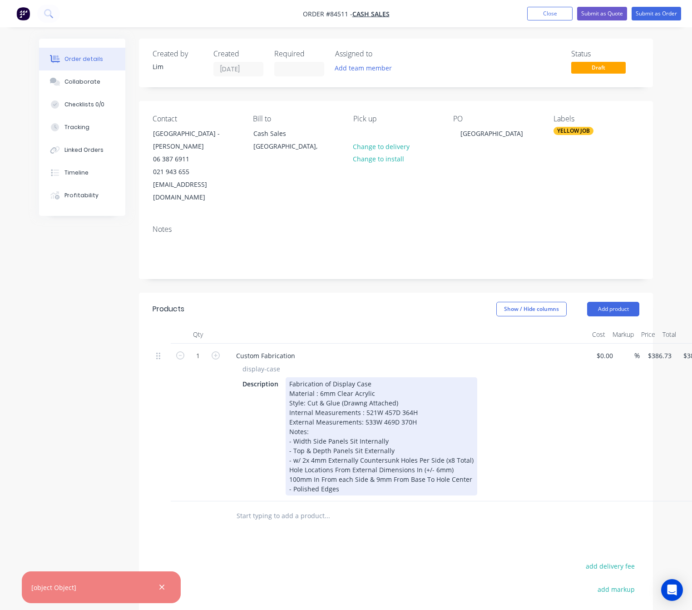
click at [296, 396] on div "Fabrication of Display Case Material : 6mm Clear Acrylic Style: Cut & Glue (Dra…" at bounding box center [382, 436] width 192 height 118
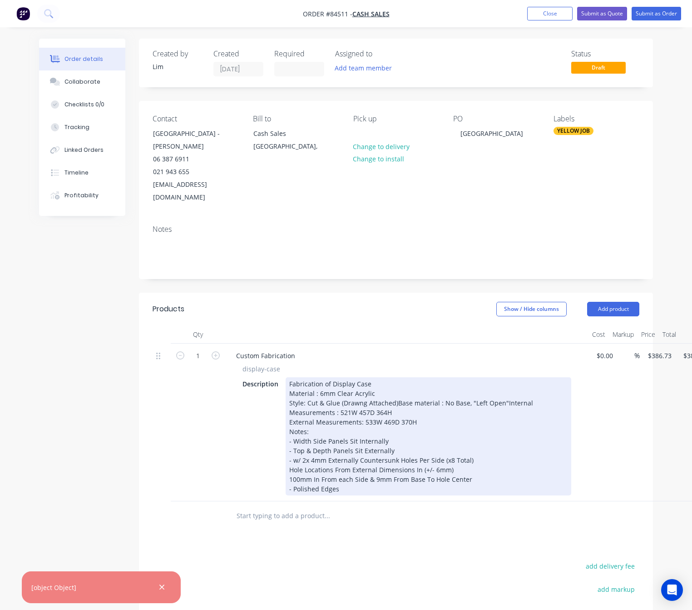
click at [289, 407] on div "Fabrication of Display Case Material : 6mm Clear Acrylic Style: Cut & Glue (Dra…" at bounding box center [429, 436] width 286 height 118
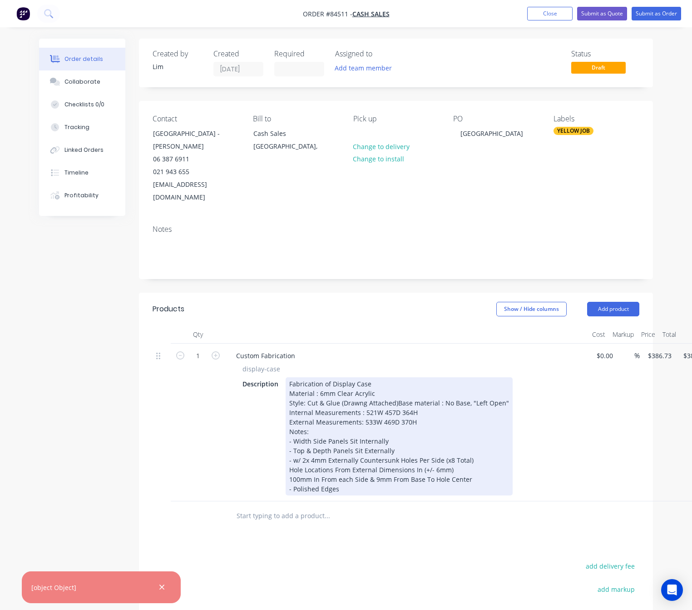
click at [294, 446] on div "Fabrication of Display Case Material : 6mm Clear Acrylic Style: Cut & Glue (Dra…" at bounding box center [399, 436] width 227 height 118
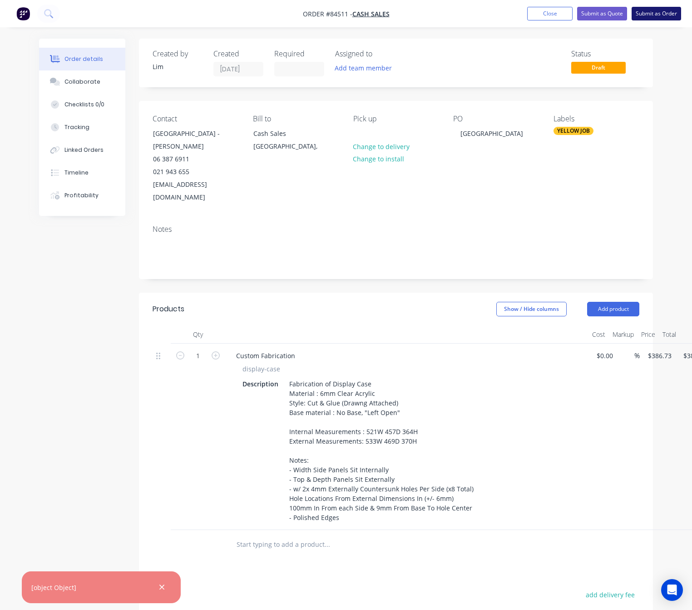
click at [661, 12] on button "Submit as Order" at bounding box center [657, 14] width 50 height 14
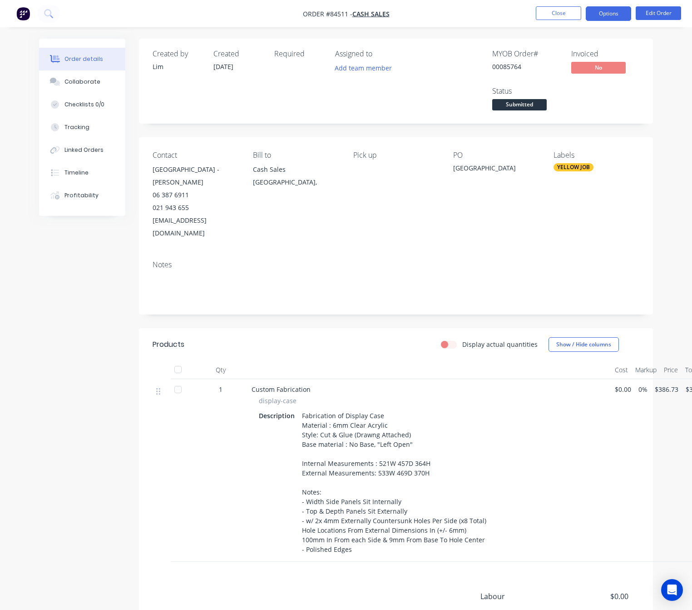
click at [611, 15] on button "Options" at bounding box center [608, 13] width 45 height 15
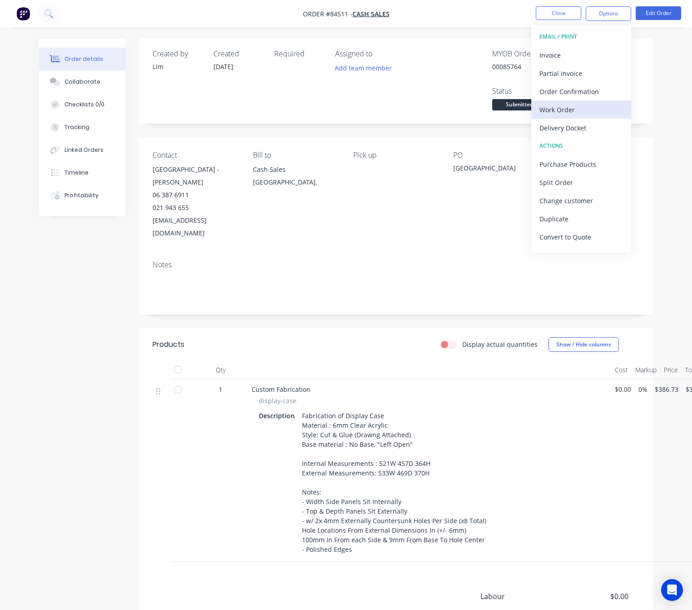
click at [586, 109] on div "Work Order" at bounding box center [582, 109] width 84 height 13
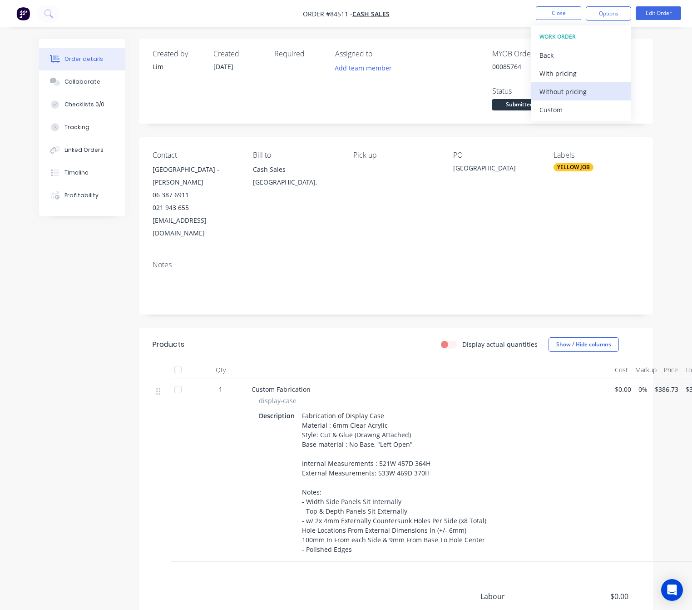
click at [578, 95] on div "Without pricing" at bounding box center [582, 91] width 84 height 13
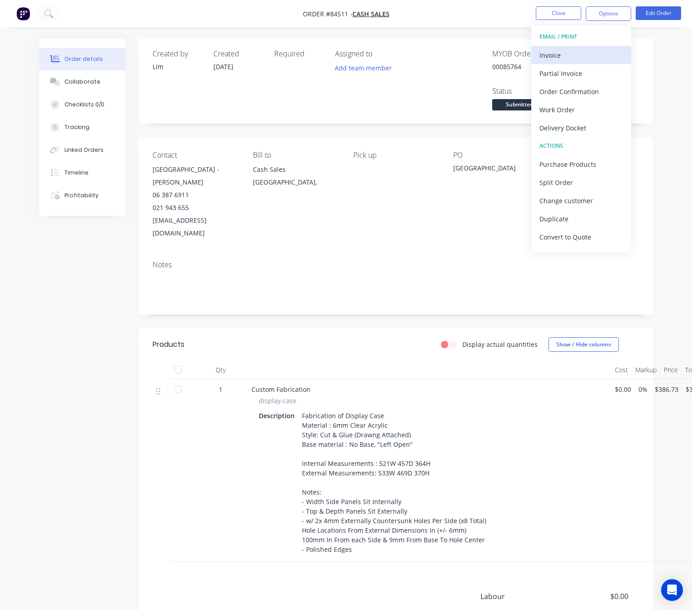
click at [547, 50] on div "Invoice" at bounding box center [582, 55] width 84 height 13
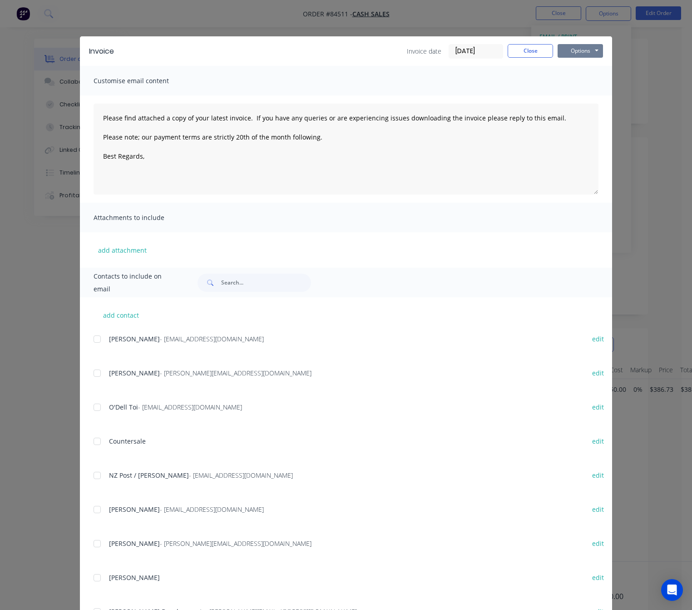
click at [567, 55] on button "Options" at bounding box center [580, 51] width 45 height 14
click at [585, 65] on button "Preview" at bounding box center [587, 67] width 58 height 15
click at [538, 48] on button "Close" at bounding box center [530, 51] width 45 height 14
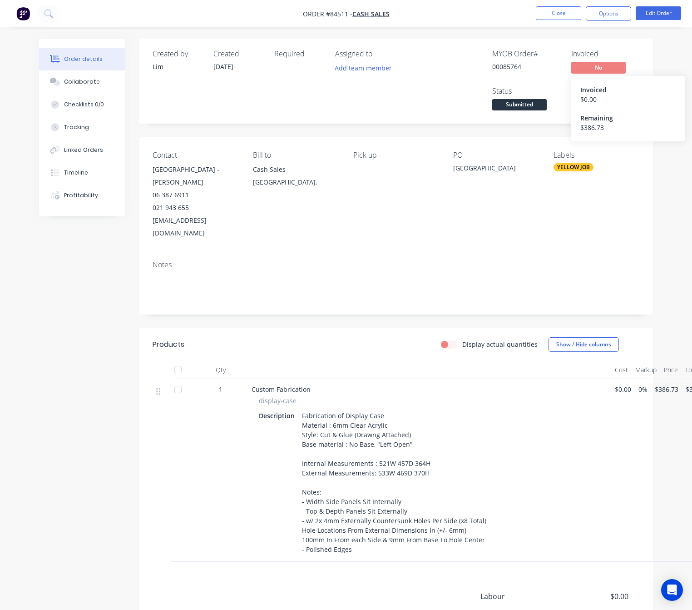
click at [604, 65] on span "No" at bounding box center [598, 67] width 55 height 11
click at [536, 105] on span "Submitted" at bounding box center [519, 104] width 55 height 11
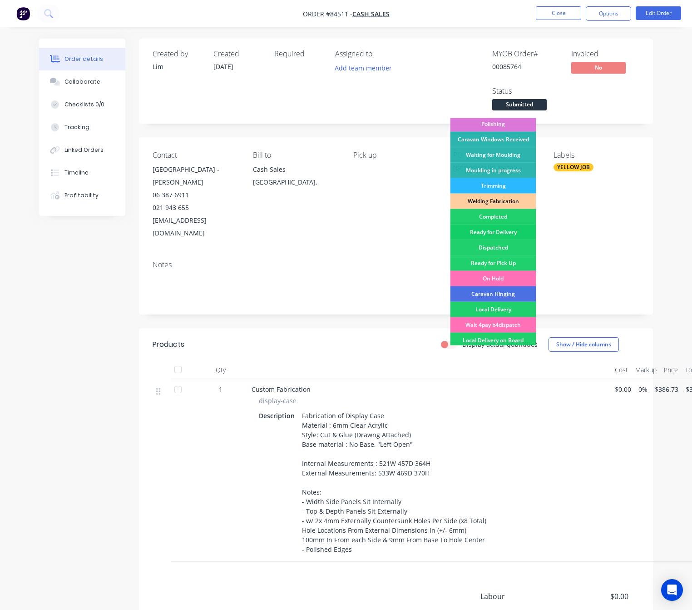
scroll to position [136, 0]
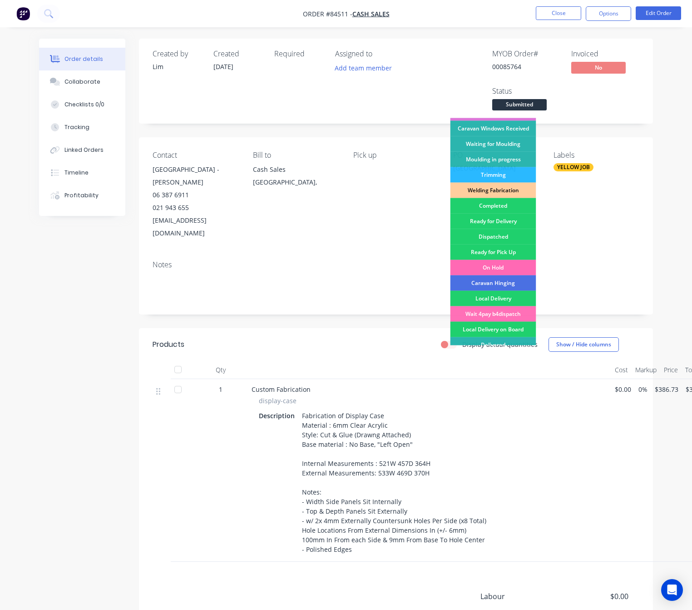
click at [507, 267] on div "On Hold" at bounding box center [494, 267] width 86 height 15
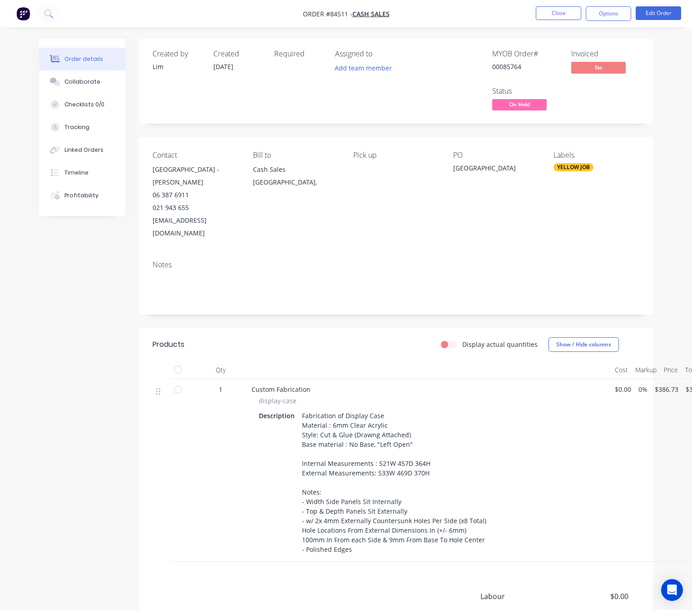
drag, startPoint x: 94, startPoint y: 363, endPoint x: 99, endPoint y: 366, distance: 5.7
click at [95, 363] on div "Created by Lim Created 10/09/25 Required Assigned to Add team member MYOB Order…" at bounding box center [346, 381] width 614 height 685
click at [550, 17] on button "Close" at bounding box center [558, 13] width 45 height 14
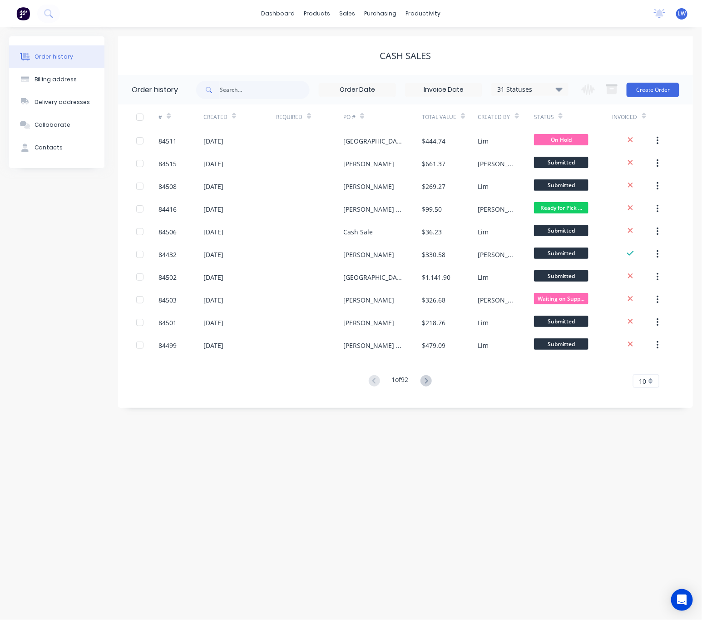
click at [244, 104] on div "Created" at bounding box center [240, 116] width 73 height 25
click at [244, 93] on input "text" at bounding box center [265, 90] width 90 height 18
type input "archive"
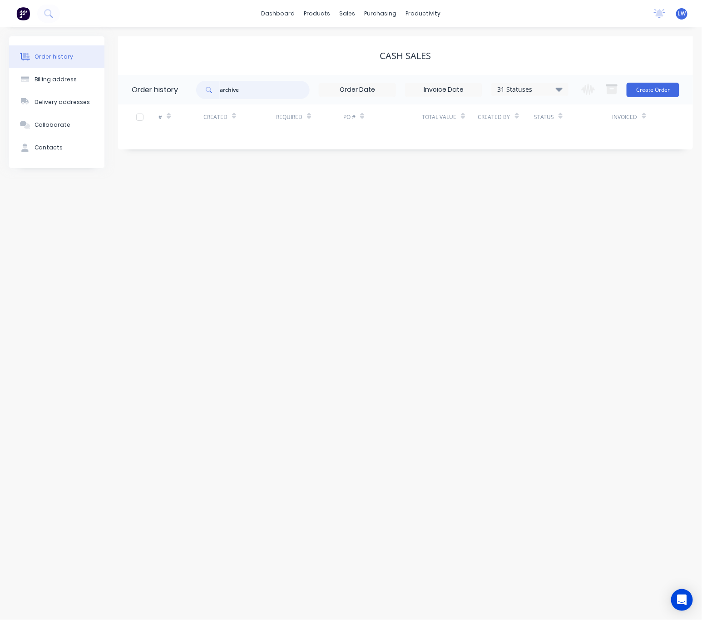
drag, startPoint x: 258, startPoint y: 93, endPoint x: 232, endPoint y: 108, distance: 30.3
click at [218, 94] on div "archive" at bounding box center [253, 90] width 114 height 18
type input "arch"
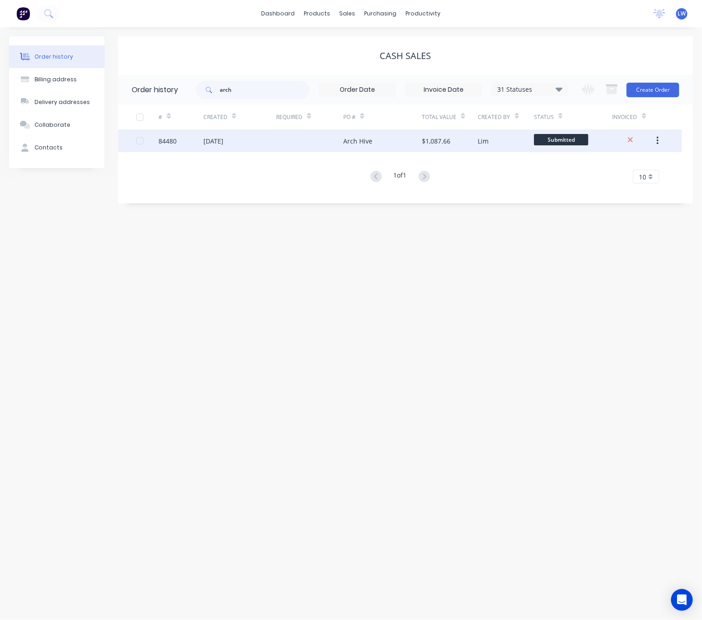
click at [304, 140] on div at bounding box center [309, 140] width 67 height 23
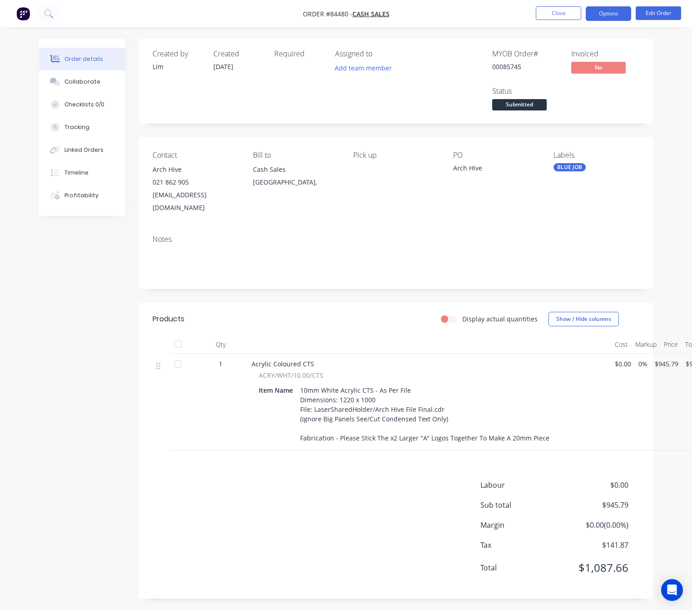
click at [608, 14] on button "Options" at bounding box center [608, 13] width 45 height 15
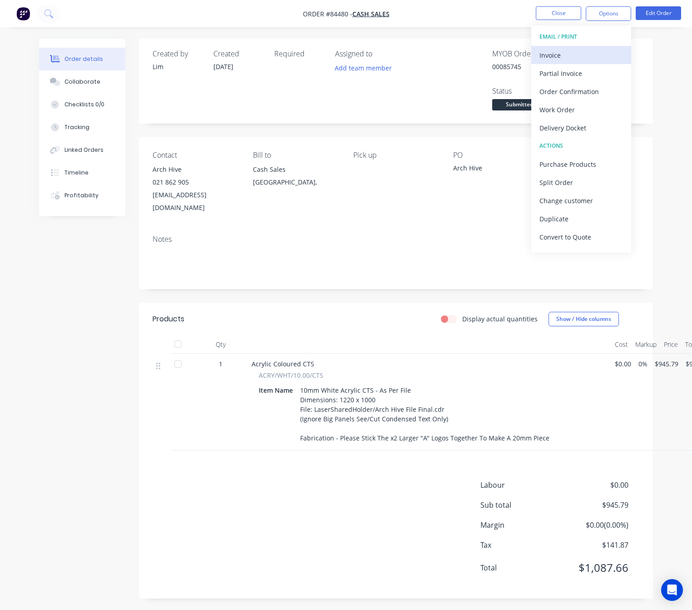
click at [598, 49] on div "Invoice" at bounding box center [582, 55] width 84 height 13
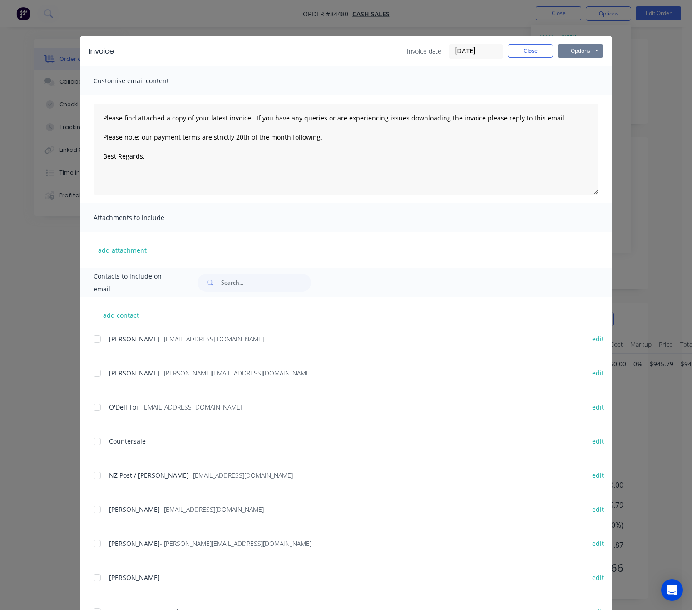
click at [594, 50] on button "Options" at bounding box center [580, 51] width 45 height 14
click at [596, 70] on button "Preview" at bounding box center [587, 67] width 58 height 15
click at [529, 47] on button "Close" at bounding box center [530, 51] width 45 height 14
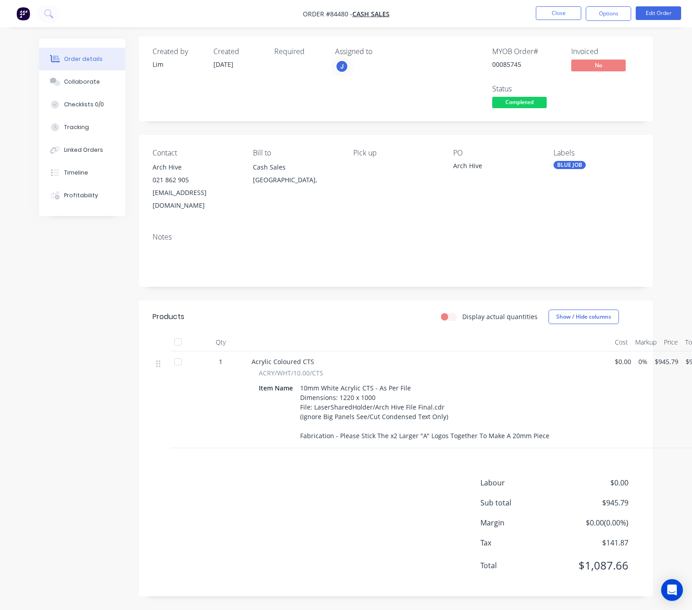
scroll to position [10, 0]
click at [649, 10] on button "Edit Order" at bounding box center [658, 13] width 45 height 14
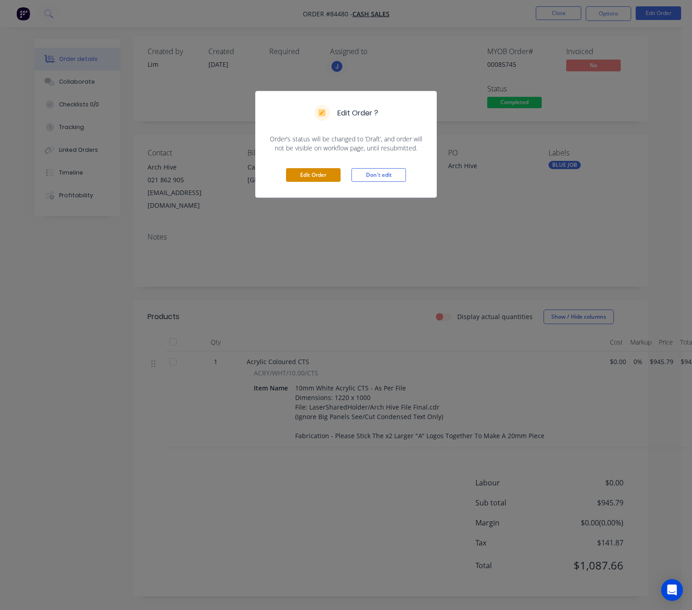
click at [314, 177] on button "Edit Order" at bounding box center [313, 175] width 55 height 14
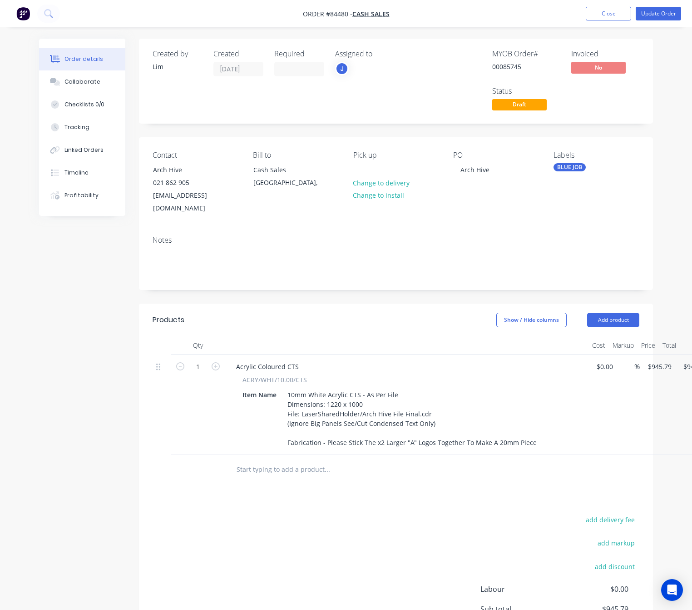
click at [247, 460] on input "text" at bounding box center [327, 469] width 182 height 18
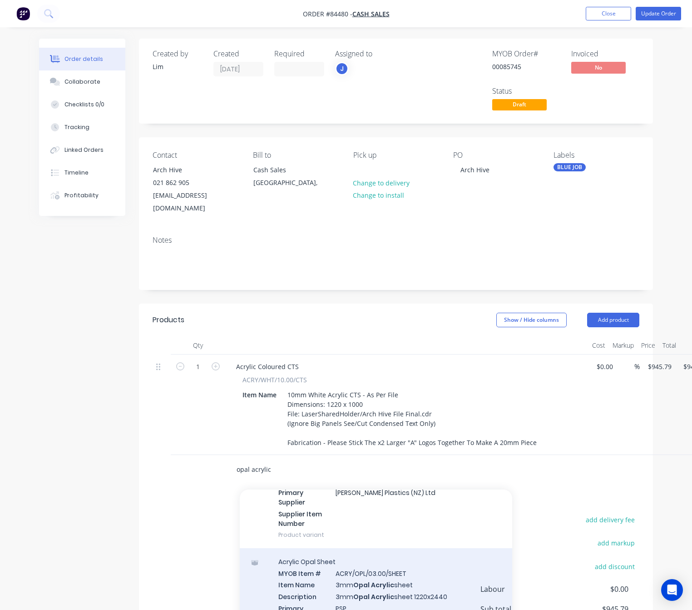
scroll to position [750, 0]
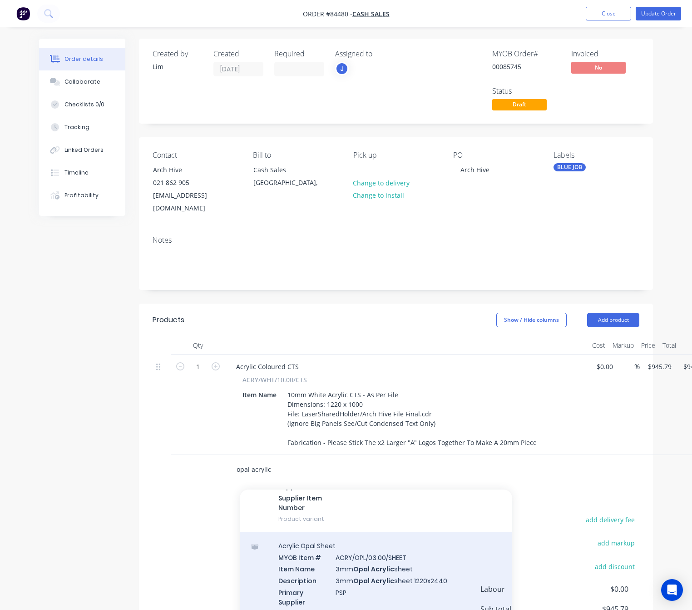
type input "opal acrylic"
click at [449, 563] on div "Acrylic Opal Sheet MYOB Item # ACRY/OPL/03.00/SHEET Item Name 3mm Opal Acrylic …" at bounding box center [376, 590] width 273 height 116
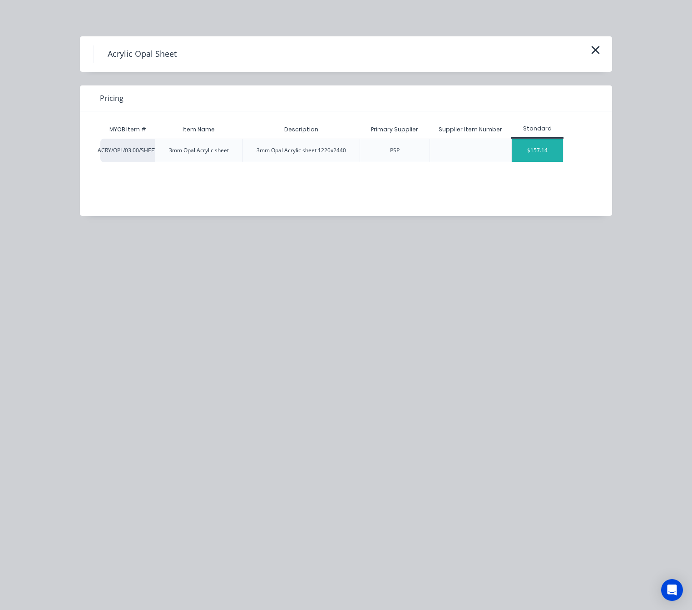
click at [541, 152] on div "$157.14" at bounding box center [537, 150] width 51 height 23
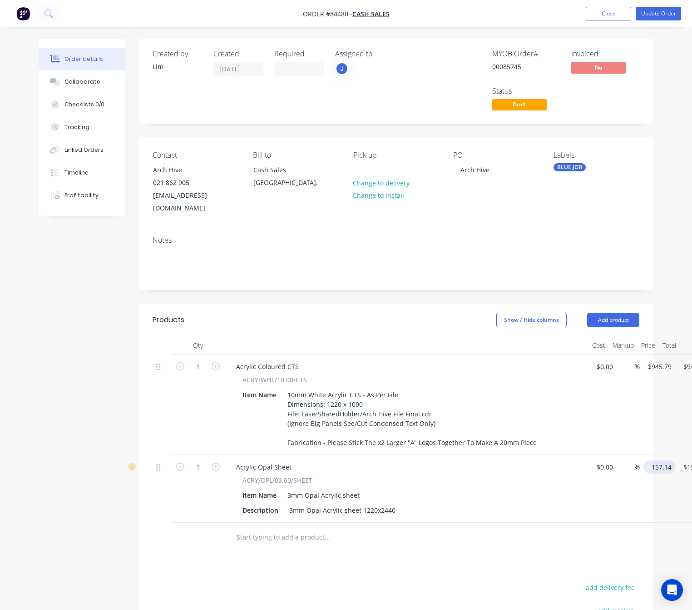
click at [659, 460] on input "157.14" at bounding box center [661, 466] width 28 height 13
click at [664, 460] on input "157.14" at bounding box center [661, 466] width 28 height 13
paste input "29.60"
type input "$129.60"
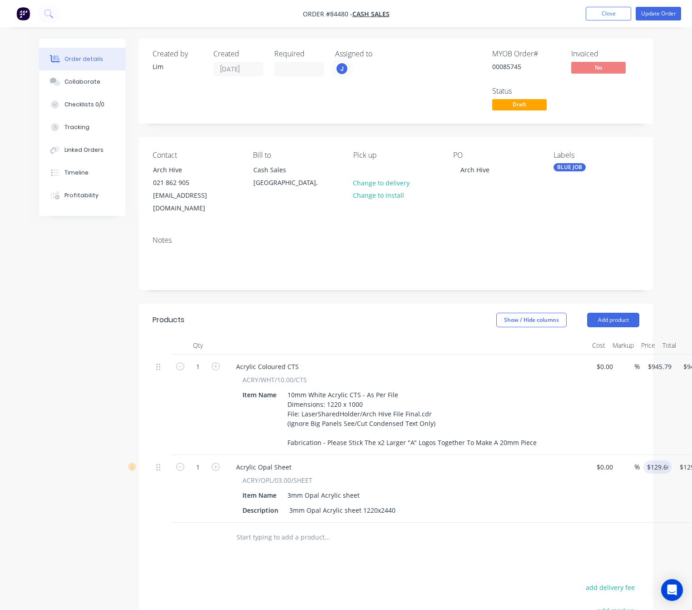
click at [394, 555] on div "Products Show / Hide columns Add product Qty Cost Markup Price Total 1 Acrylic …" at bounding box center [396, 536] width 514 height 467
click at [673, 19] on button "Update Order" at bounding box center [658, 14] width 45 height 14
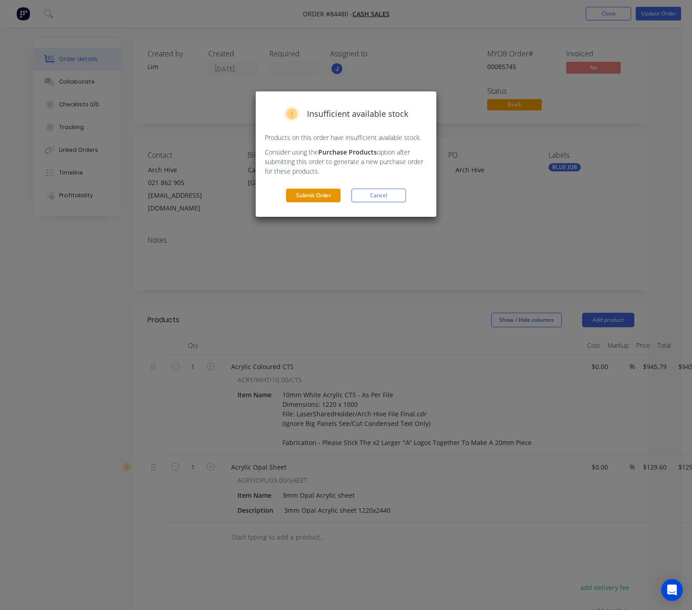
click at [319, 196] on button "Submit Order" at bounding box center [313, 196] width 55 height 14
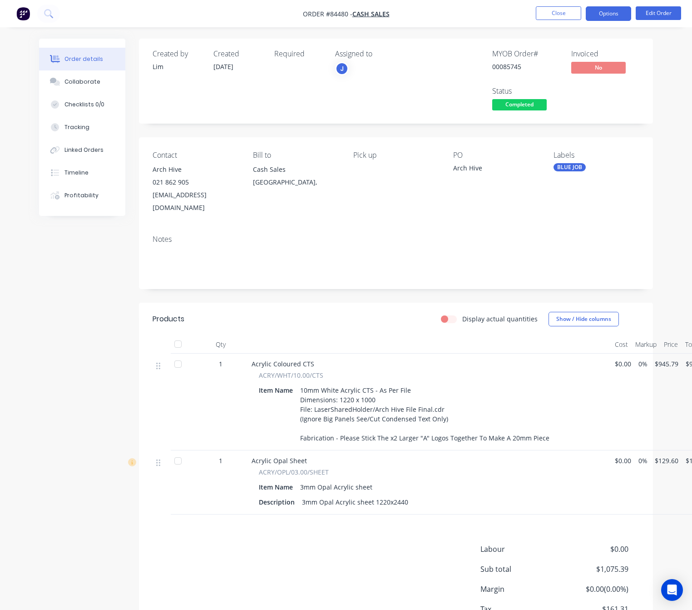
click at [604, 16] on button "Options" at bounding box center [608, 13] width 45 height 15
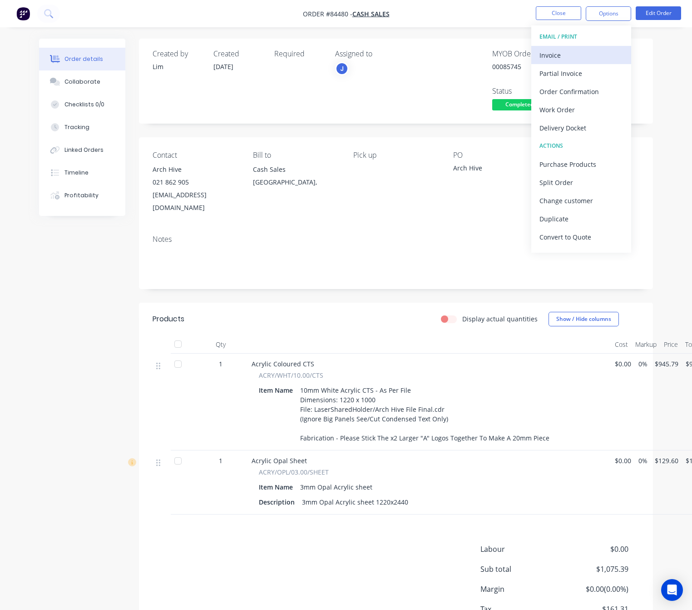
click at [587, 55] on div "Invoice" at bounding box center [582, 55] width 84 height 13
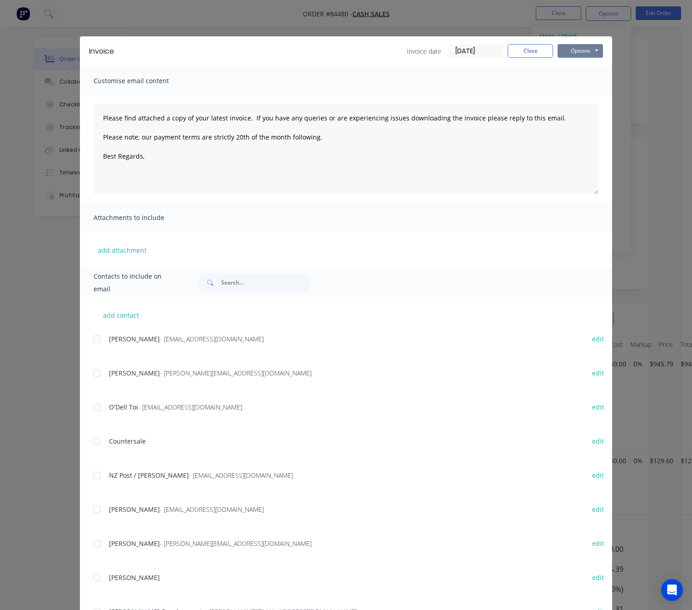
click at [587, 52] on button "Options" at bounding box center [580, 51] width 45 height 14
click at [591, 64] on button "Preview" at bounding box center [587, 67] width 58 height 15
click at [522, 49] on button "Close" at bounding box center [530, 51] width 45 height 14
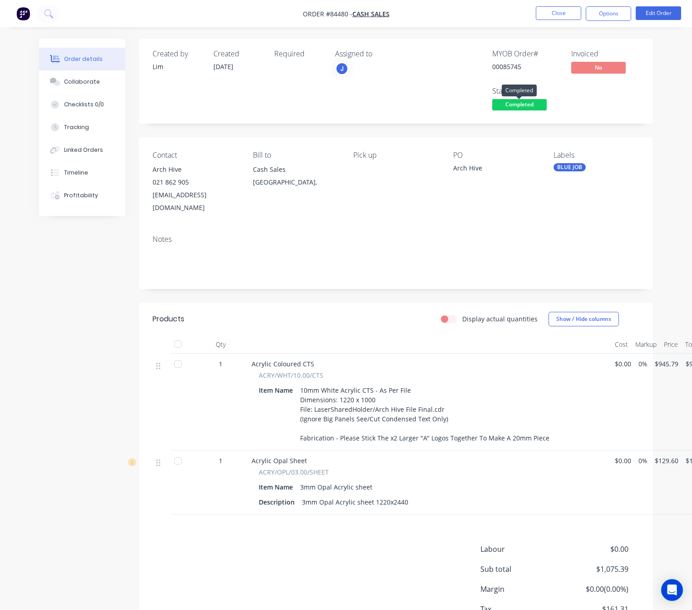
click at [536, 101] on span "Completed" at bounding box center [519, 104] width 55 height 11
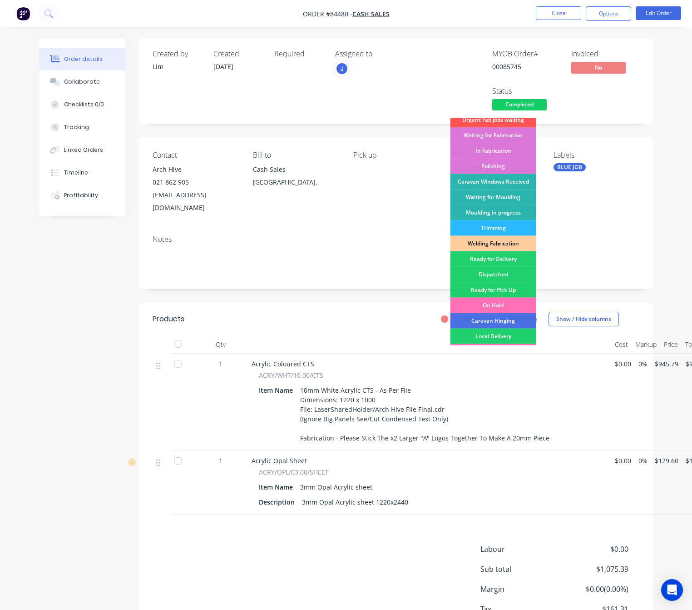
scroll to position [159, 0]
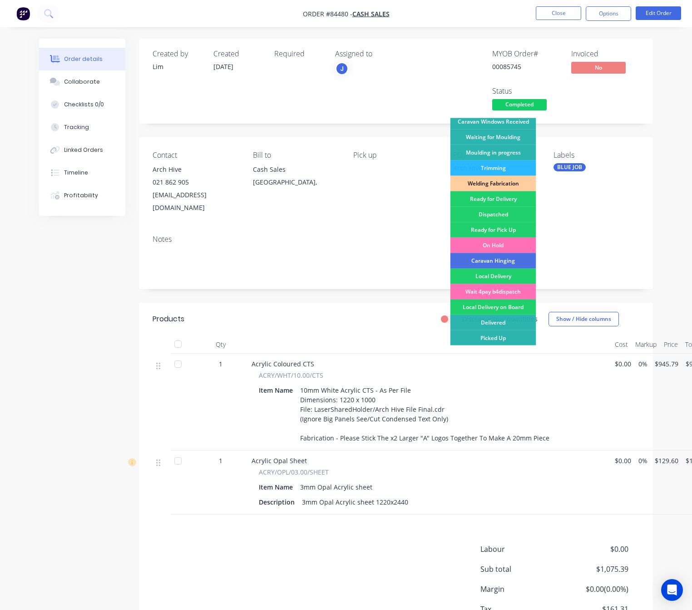
click at [503, 334] on div "Picked Up" at bounding box center [494, 337] width 86 height 15
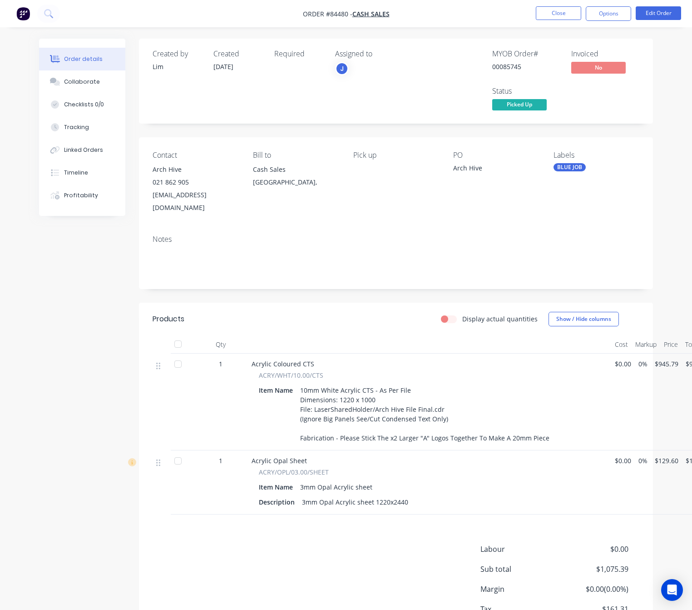
click at [638, 228] on div "Notes" at bounding box center [396, 258] width 514 height 61
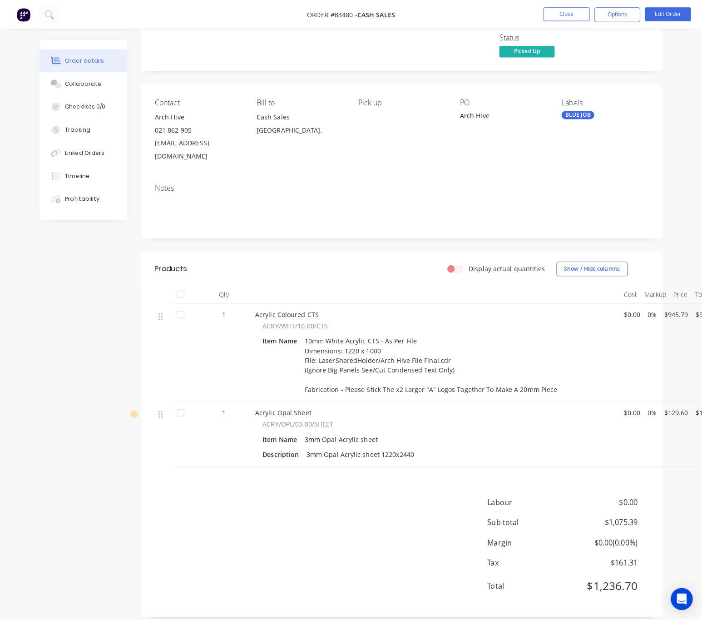
scroll to position [0, 0]
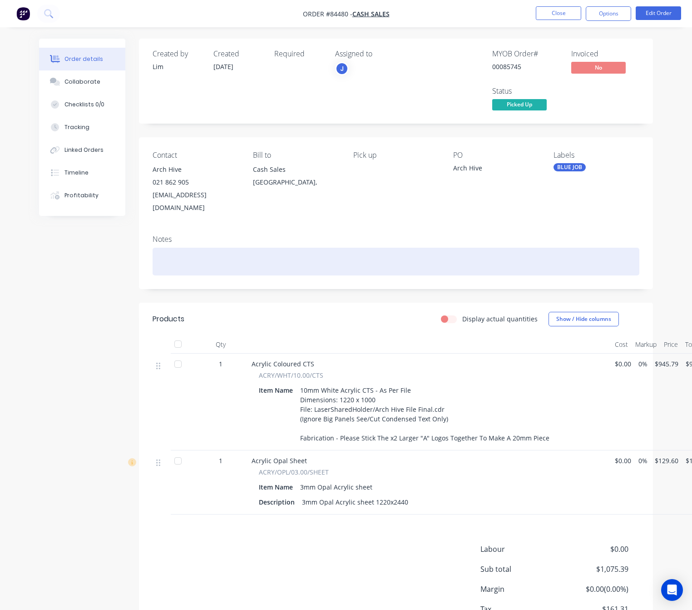
click at [230, 248] on div at bounding box center [396, 262] width 487 height 28
drag, startPoint x: 191, startPoint y: 253, endPoint x: 173, endPoint y: 248, distance: 18.7
click at [173, 248] on div "Paid In Store" at bounding box center [396, 262] width 487 height 28
drag, startPoint x: 196, startPoint y: 249, endPoint x: 175, endPoint y: 246, distance: 21.7
click at [175, 248] on div "Paid In Store" at bounding box center [396, 262] width 487 height 28
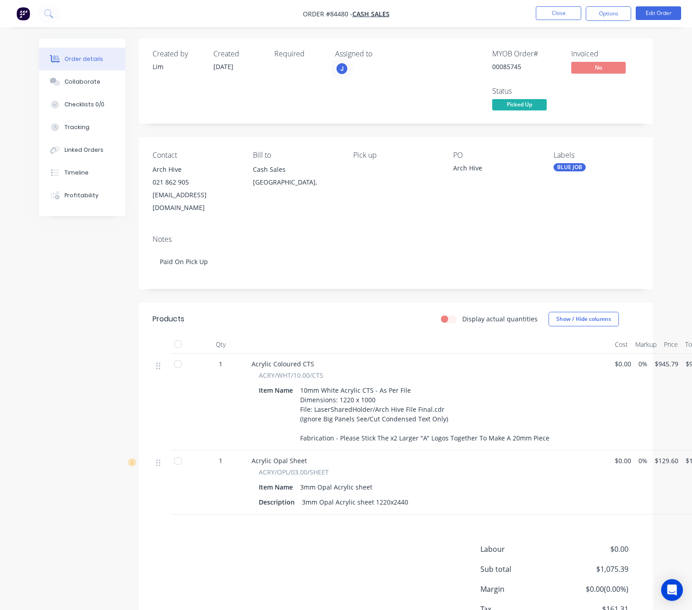
click at [68, 364] on div "Created by Lim Created 09/09/25 Required Assigned to J MYOB Order # 00085745 In…" at bounding box center [346, 357] width 614 height 637
click at [561, 15] on button "Close" at bounding box center [558, 13] width 45 height 14
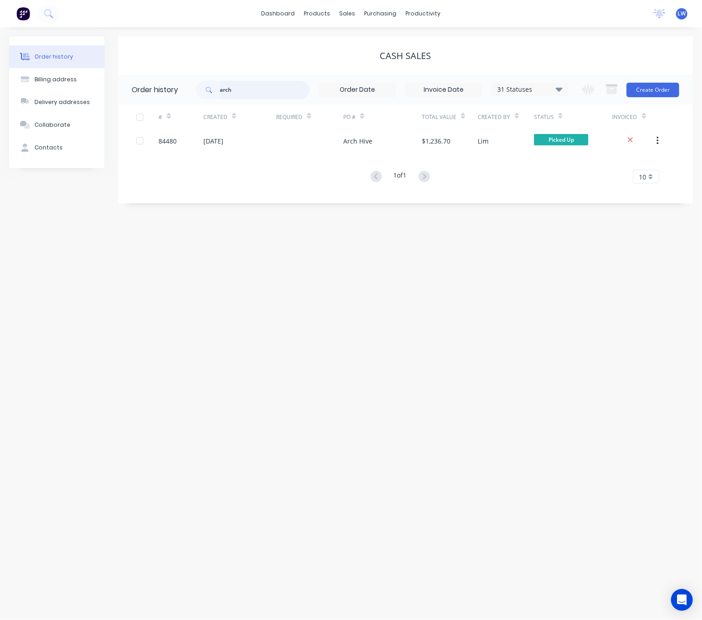
click at [252, 97] on input "arch" at bounding box center [265, 90] width 90 height 18
type input "a"
type input "l"
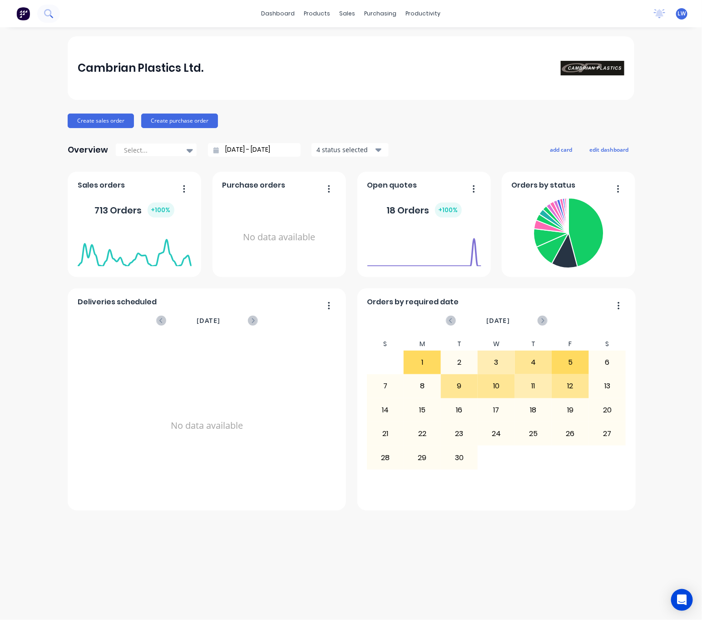
click at [49, 16] on icon at bounding box center [48, 13] width 9 height 9
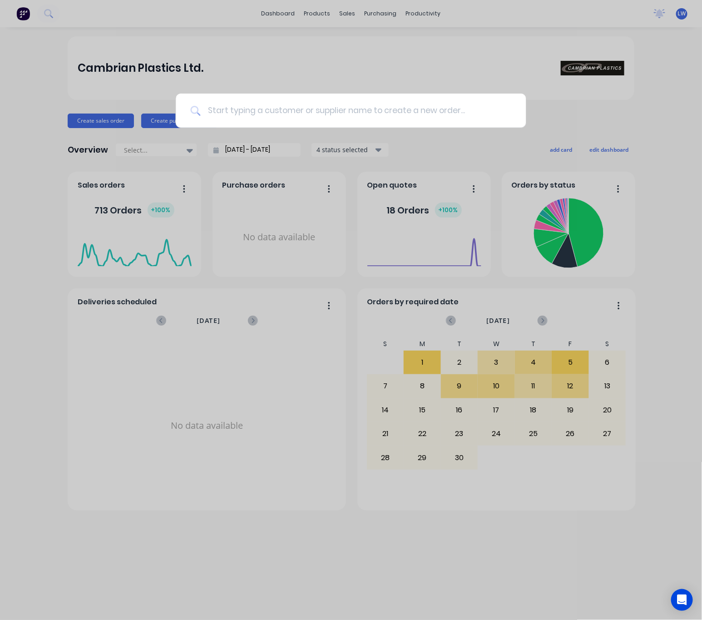
click at [267, 101] on input at bounding box center [355, 111] width 311 height 34
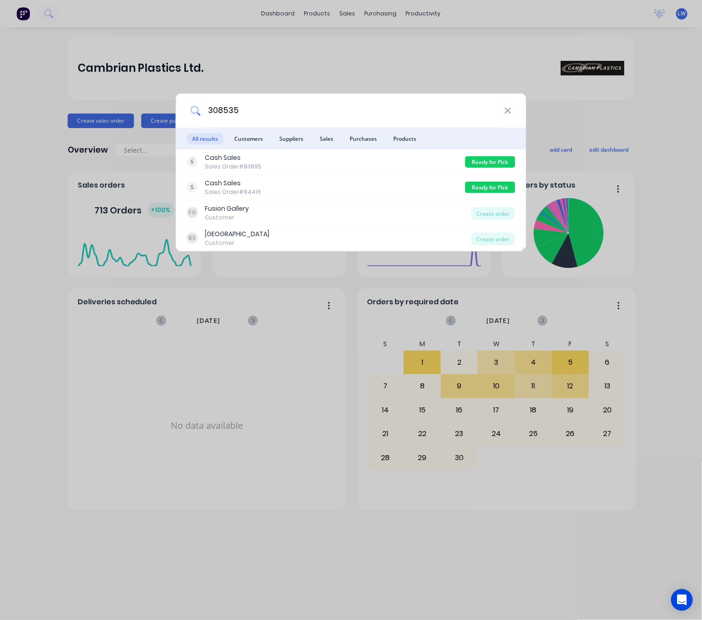
type input "3085351"
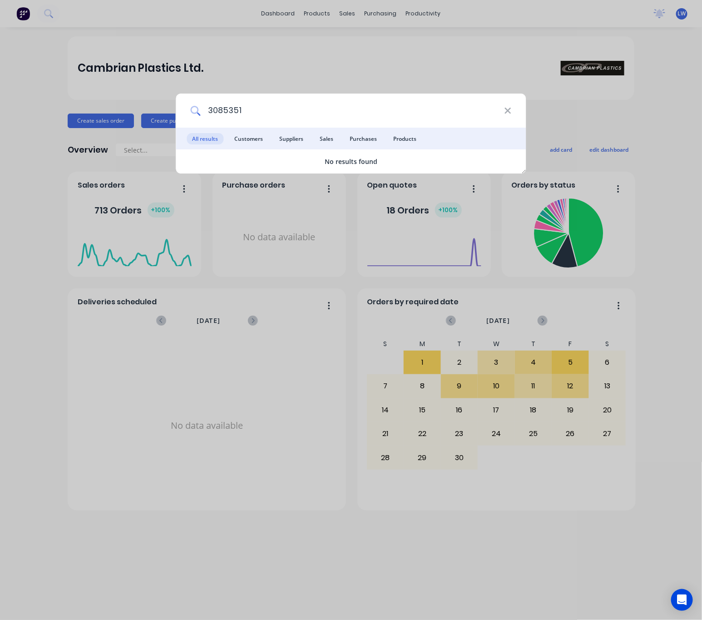
drag, startPoint x: 249, startPoint y: 109, endPoint x: 206, endPoint y: 110, distance: 43.6
click at [206, 110] on input "3085351" at bounding box center [352, 111] width 304 height 34
click at [213, 106] on input "3085351" at bounding box center [352, 111] width 304 height 34
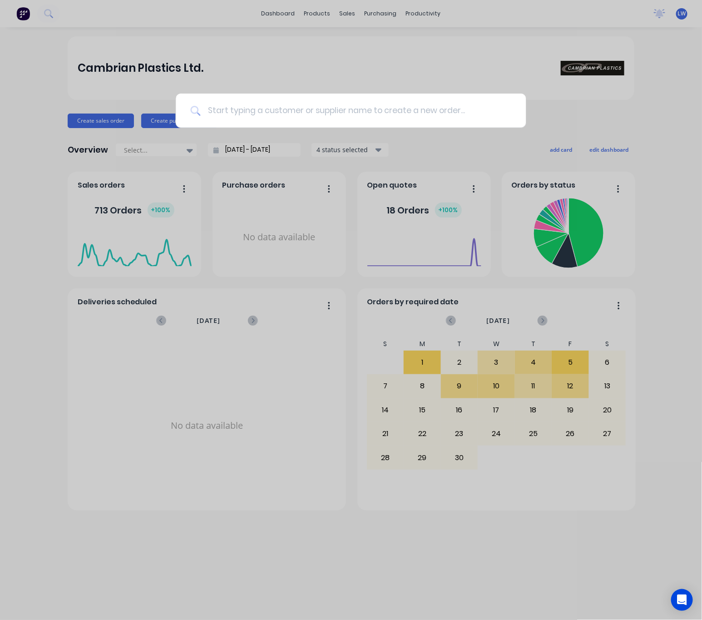
click at [239, 110] on input at bounding box center [355, 111] width 311 height 34
type input "85351"
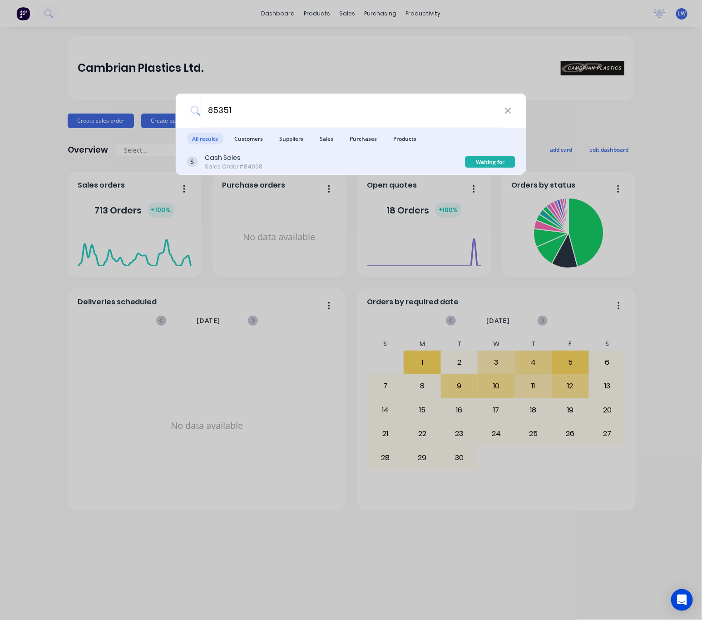
click at [327, 167] on div "Cash Sales Sales Order #84098" at bounding box center [326, 162] width 278 height 18
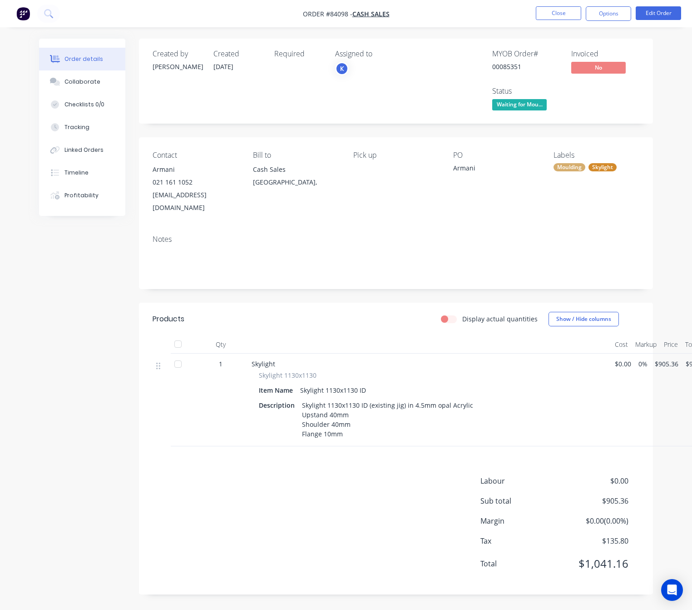
scroll to position [10, 0]
click at [83, 172] on div "Timeline" at bounding box center [77, 173] width 24 height 8
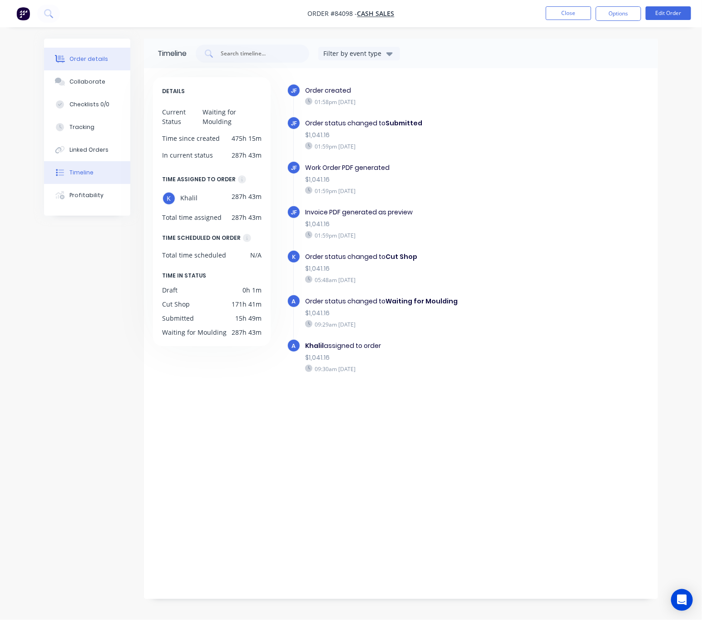
click at [90, 55] on div "Order details" at bounding box center [89, 59] width 39 height 8
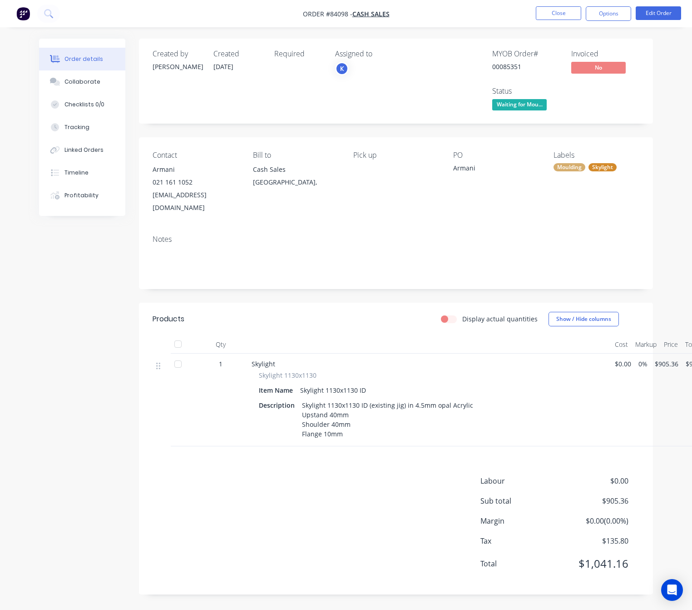
click at [78, 507] on div "Created by Jess Created 21/08/25 Required Assigned to K MYOB Order # 00085351 I…" at bounding box center [346, 323] width 614 height 569
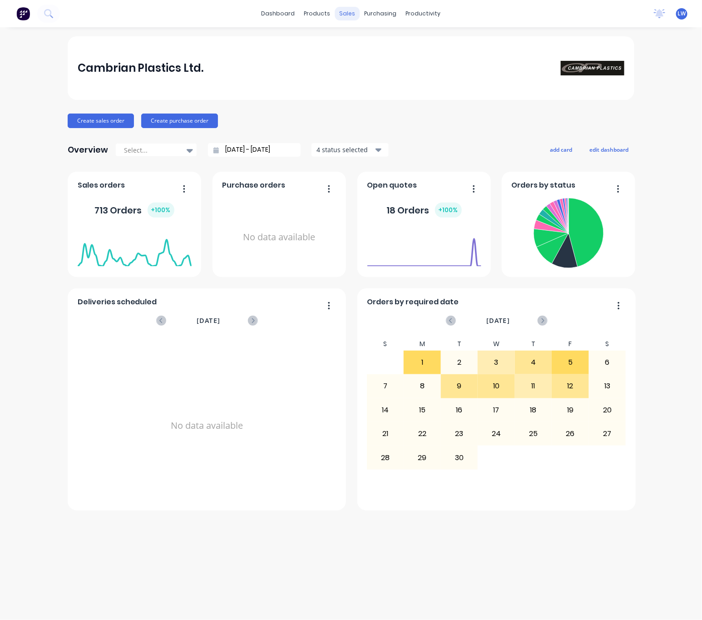
click at [348, 14] on div "sales" at bounding box center [347, 14] width 25 height 14
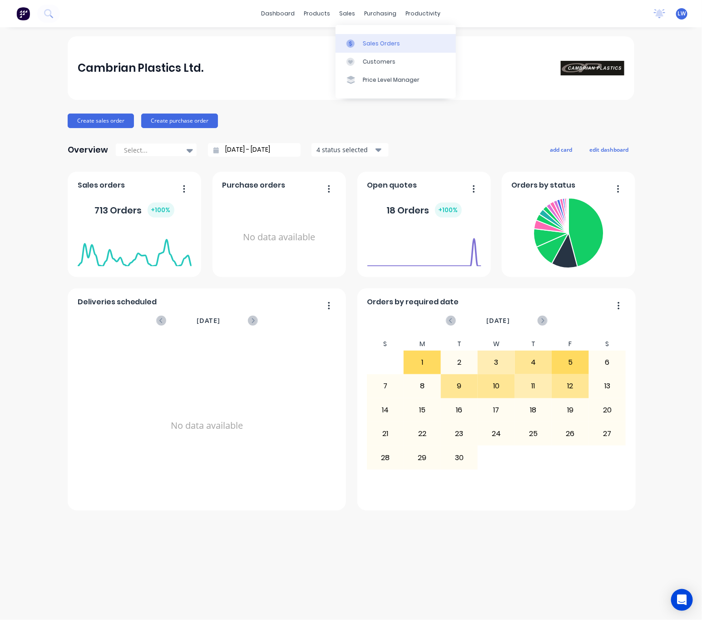
click at [383, 50] on link "Sales Orders" at bounding box center [396, 43] width 120 height 18
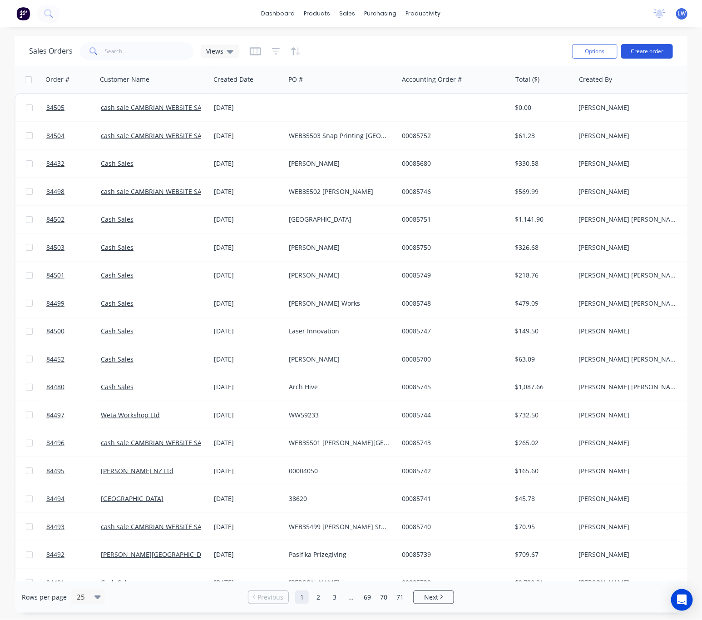
click at [645, 59] on div "Options Create order" at bounding box center [621, 51] width 104 height 22
click at [649, 54] on button "Create order" at bounding box center [647, 51] width 52 height 15
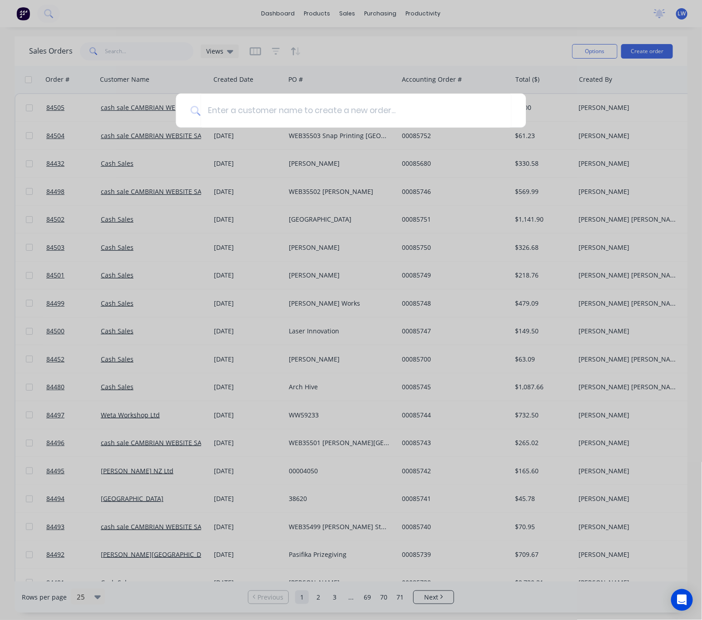
click at [198, 114] on icon at bounding box center [196, 111] width 10 height 10
click at [248, 111] on input at bounding box center [355, 111] width 311 height 34
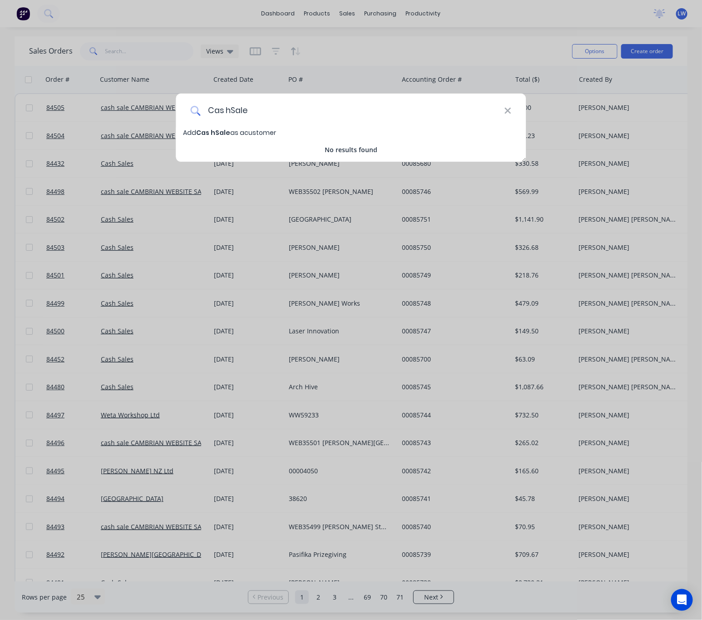
click at [228, 112] on input "Cas hSale" at bounding box center [352, 111] width 304 height 34
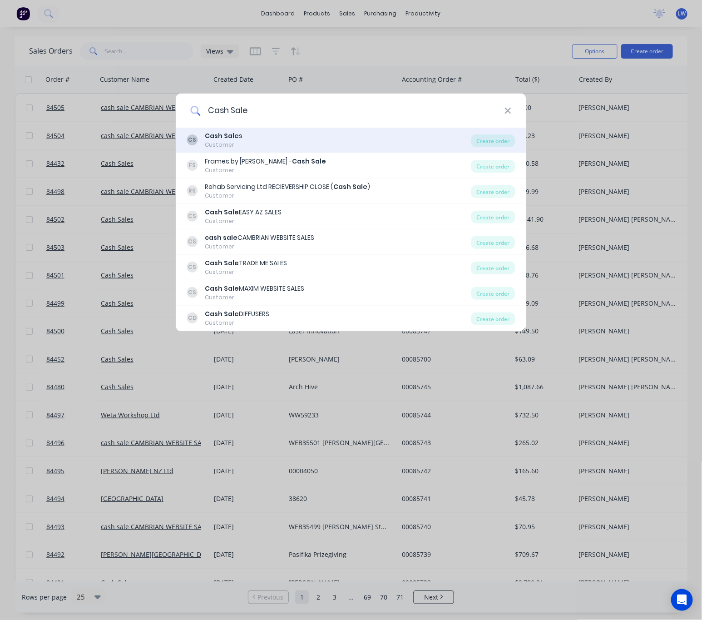
type input "Cash Sale"
click at [326, 142] on div "CS Cash Sale s Customer" at bounding box center [329, 140] width 284 height 18
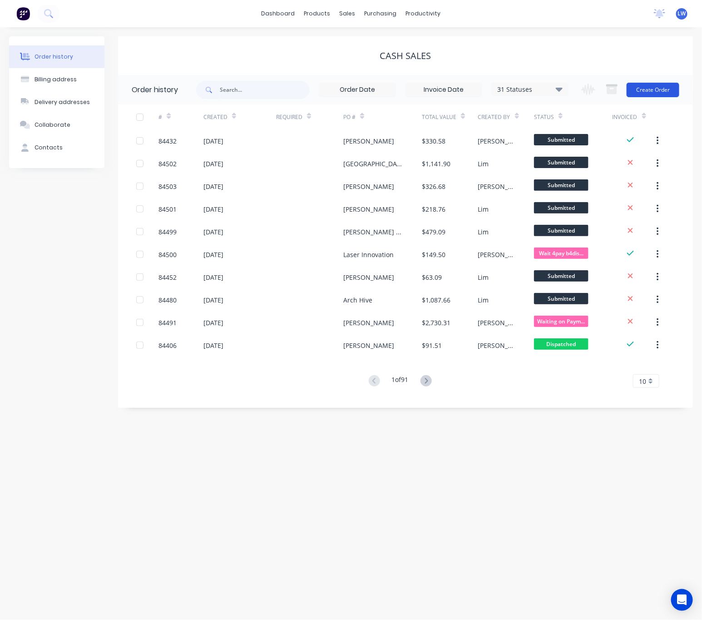
click at [663, 94] on button "Create Order" at bounding box center [653, 90] width 53 height 15
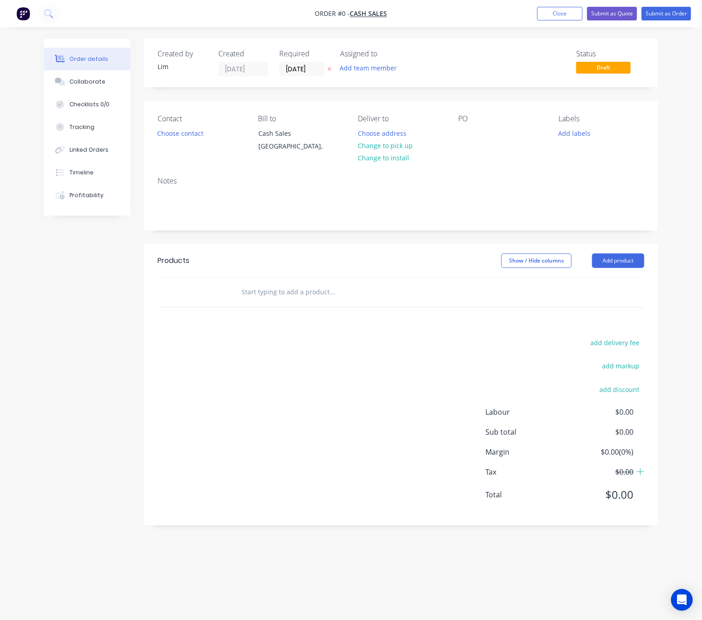
click at [330, 67] on icon "button" at bounding box center [330, 68] width 4 height 5
click at [174, 137] on button "Choose contact" at bounding box center [181, 133] width 56 height 12
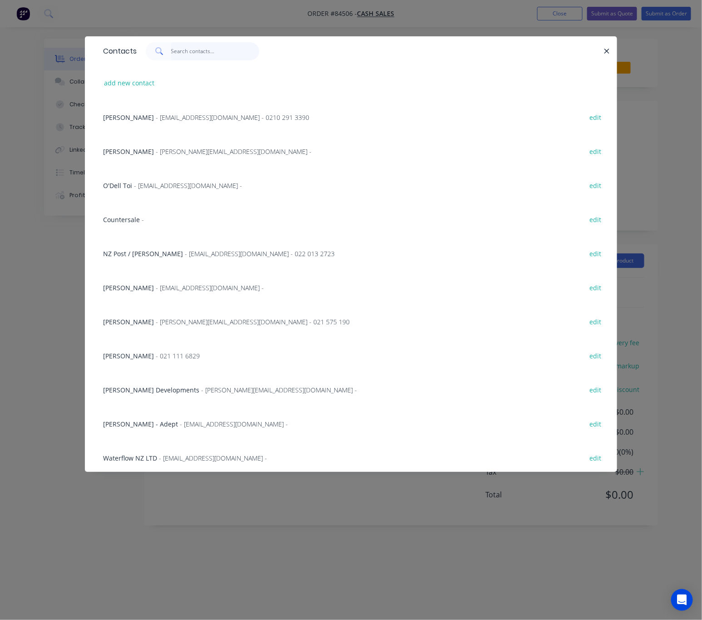
click at [187, 52] on input "text" at bounding box center [215, 51] width 89 height 18
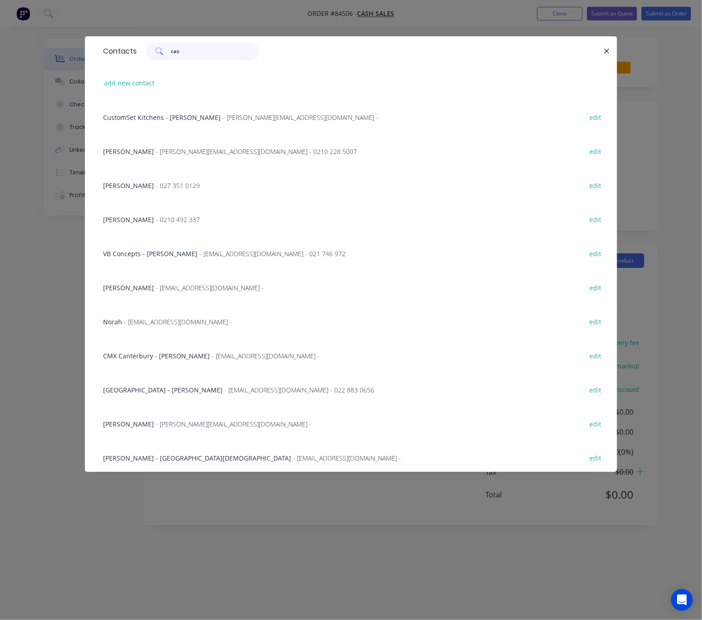
type input "cash"
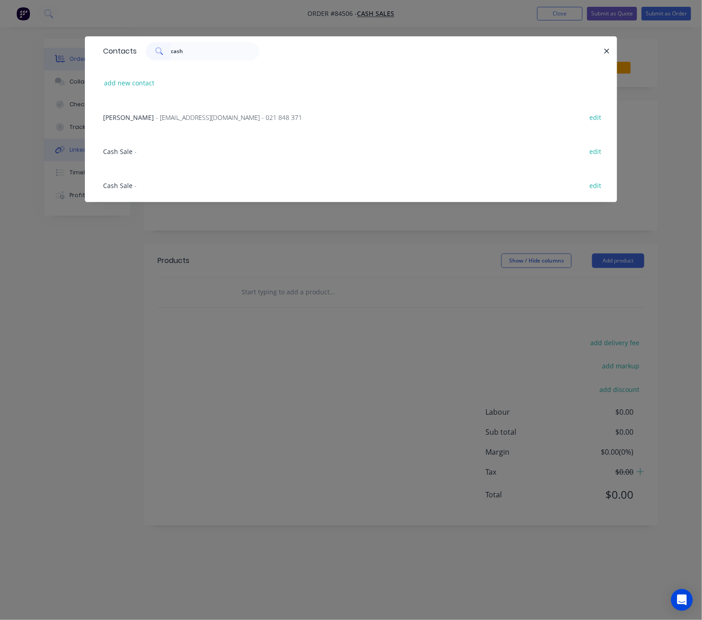
click at [131, 139] on div "Cash Sale - edit" at bounding box center [351, 151] width 505 height 34
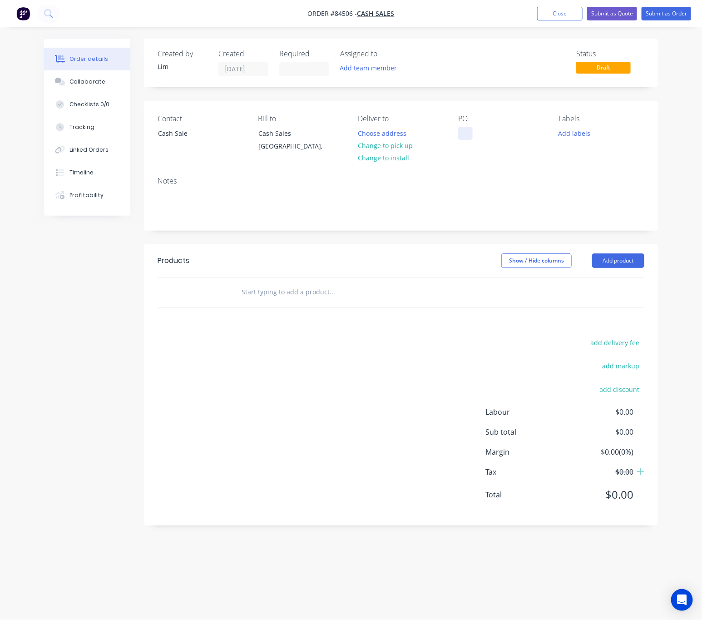
click at [464, 135] on div at bounding box center [465, 133] width 15 height 13
click at [398, 143] on button "Change to pick up" at bounding box center [385, 145] width 65 height 12
click at [567, 131] on button "Add labels" at bounding box center [575, 133] width 42 height 12
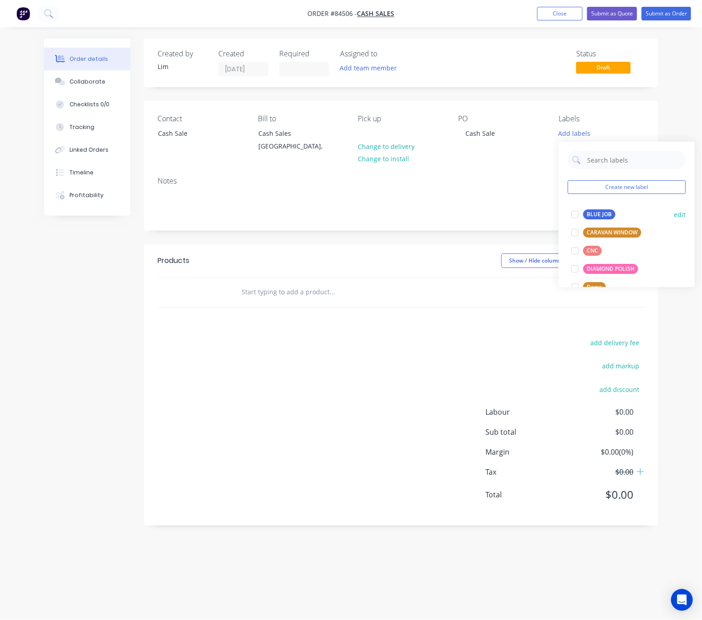
click at [592, 217] on div "BLUE JOB" at bounding box center [599, 214] width 32 height 10
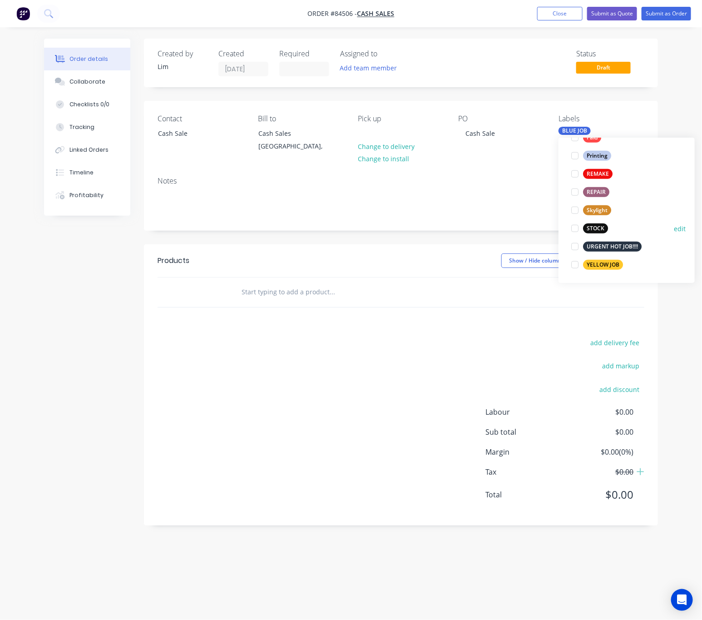
click at [596, 227] on div "STOCK" at bounding box center [595, 228] width 25 height 10
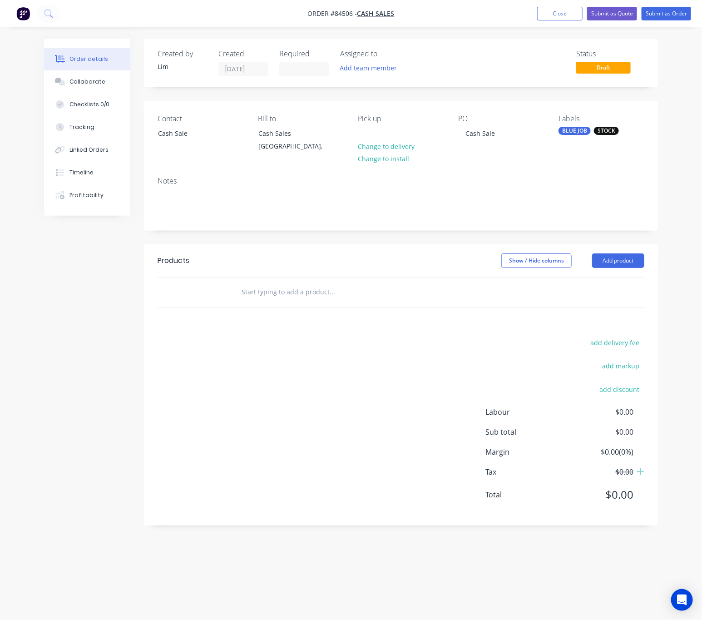
drag, startPoint x: 187, startPoint y: 341, endPoint x: 274, endPoint y: 285, distance: 103.4
click at [187, 342] on div "add delivery fee add markup add discount Labour $0.00 Sub total $0.00 Margin $0…" at bounding box center [401, 424] width 487 height 175
drag, startPoint x: 285, startPoint y: 271, endPoint x: 286, endPoint y: 284, distance: 12.8
click at [286, 271] on header "Products Show / Hide columns Add product" at bounding box center [401, 260] width 514 height 33
click at [288, 293] on input "text" at bounding box center [332, 292] width 182 height 18
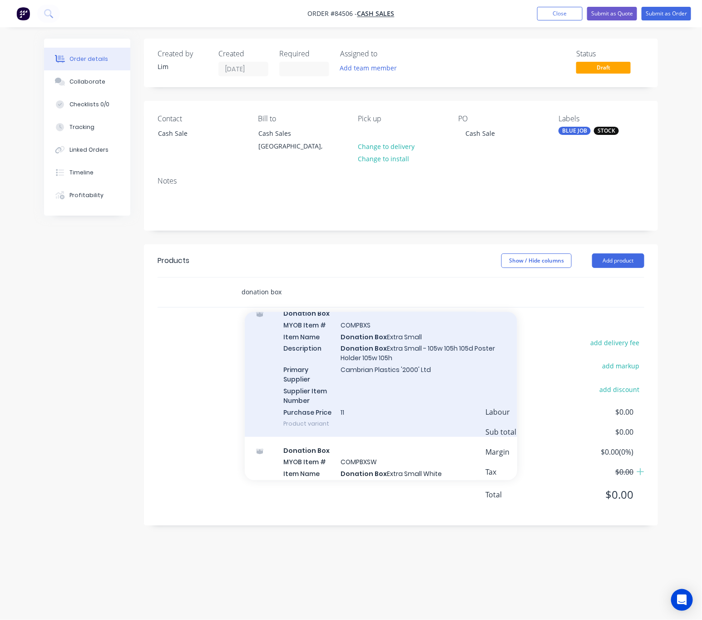
scroll to position [1772, 0]
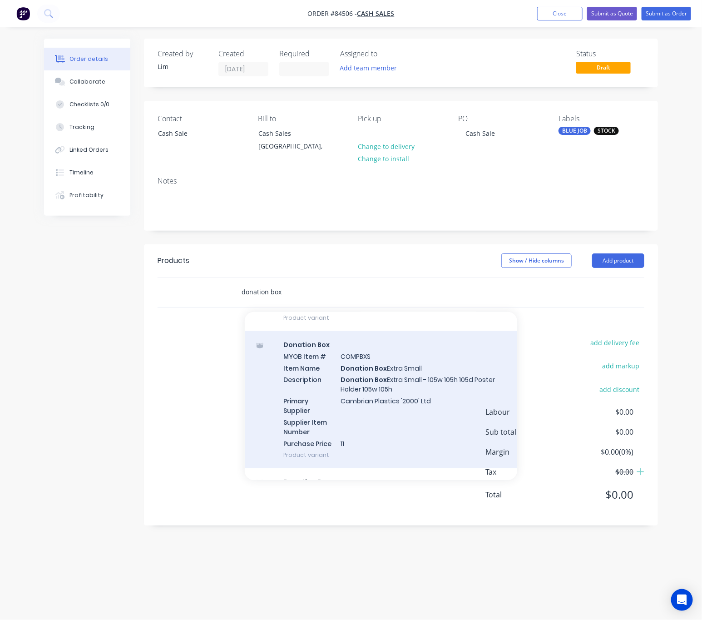
type input "donation box"
click at [401, 400] on div "Donation Box MYOB Item # COMPBXS Item Name Donation Box Extra Small Description…" at bounding box center [381, 399] width 273 height 137
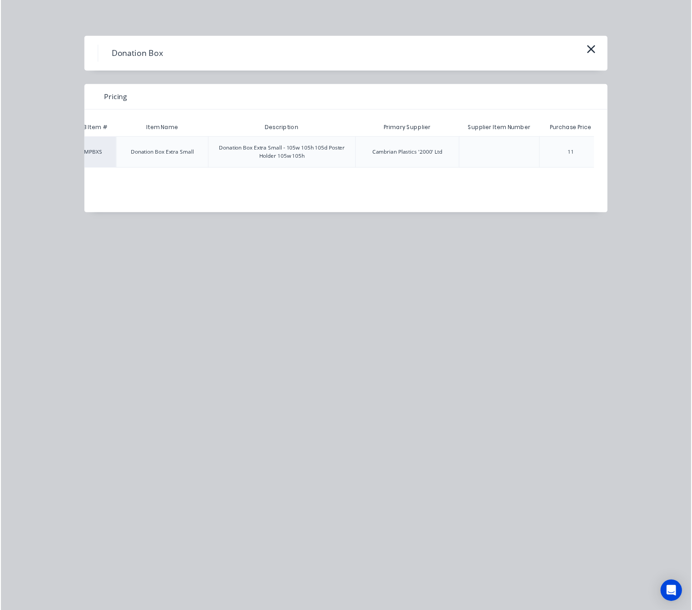
scroll to position [0, 100]
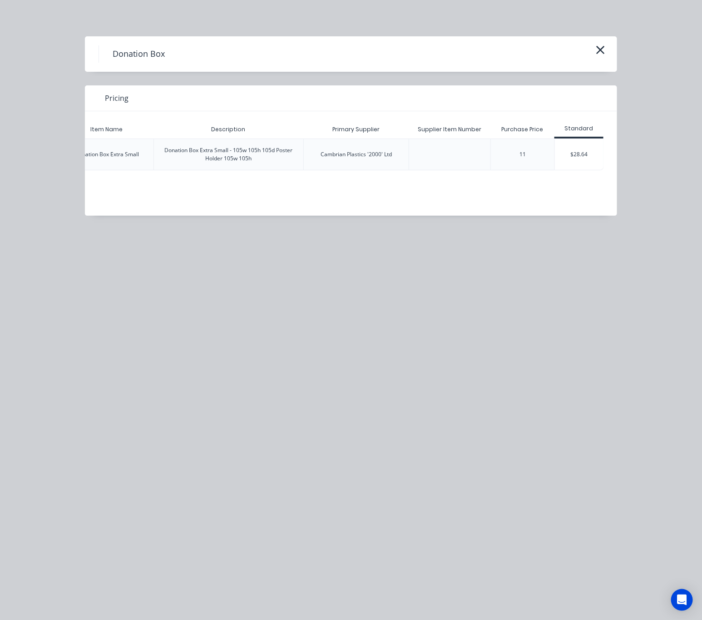
click at [587, 136] on div "Standard" at bounding box center [580, 129] width 50 height 18
click at [588, 153] on div "$28.64" at bounding box center [579, 154] width 49 height 31
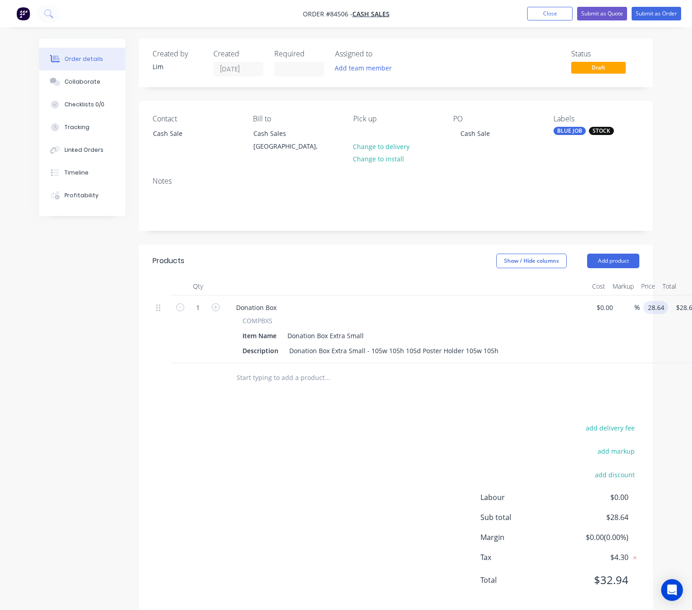
click at [653, 306] on input "28.64" at bounding box center [657, 307] width 21 height 13
type input "$31.50"
click at [266, 417] on div "Products Show / Hide columns Add product Qty Cost Markup Price Total 1 Donation…" at bounding box center [396, 427] width 514 height 366
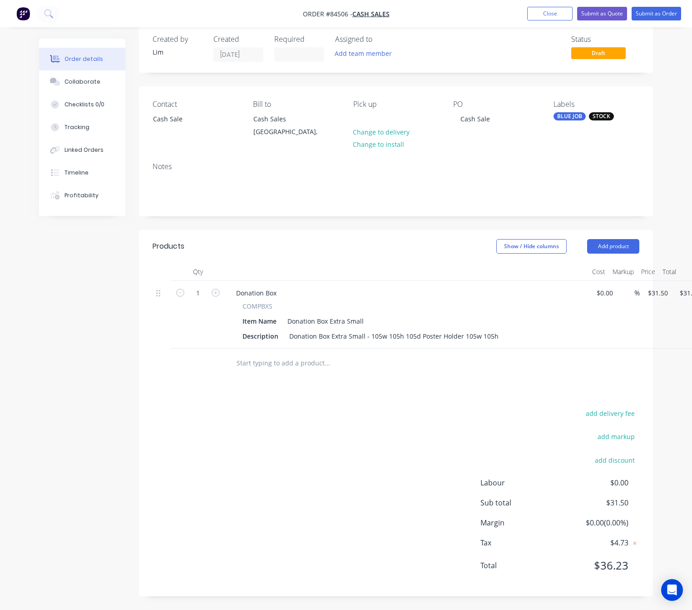
scroll to position [15, 34]
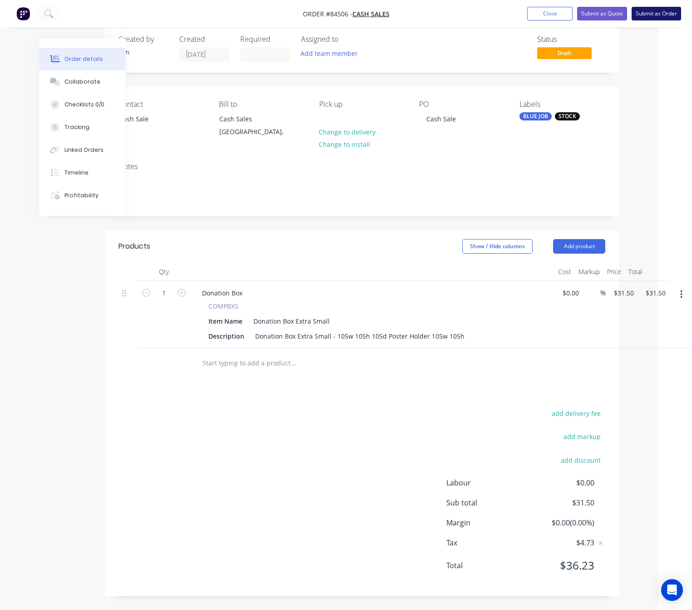
click at [660, 14] on button "Submit as Order" at bounding box center [657, 14] width 50 height 14
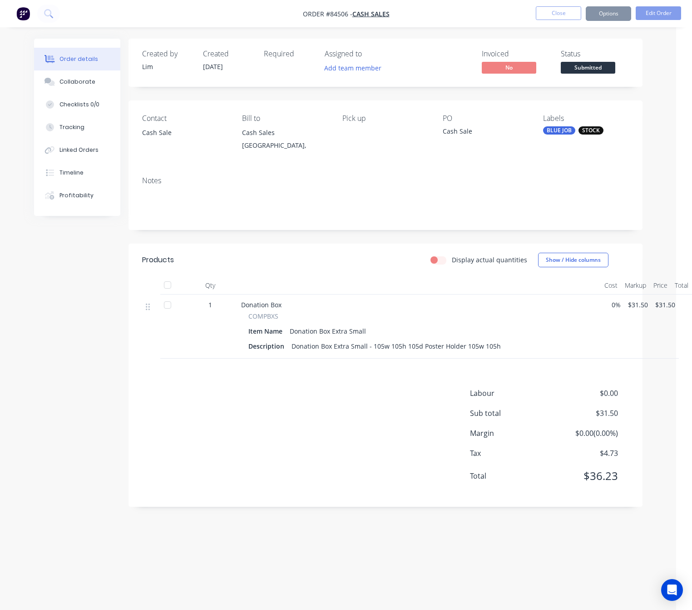
scroll to position [0, 0]
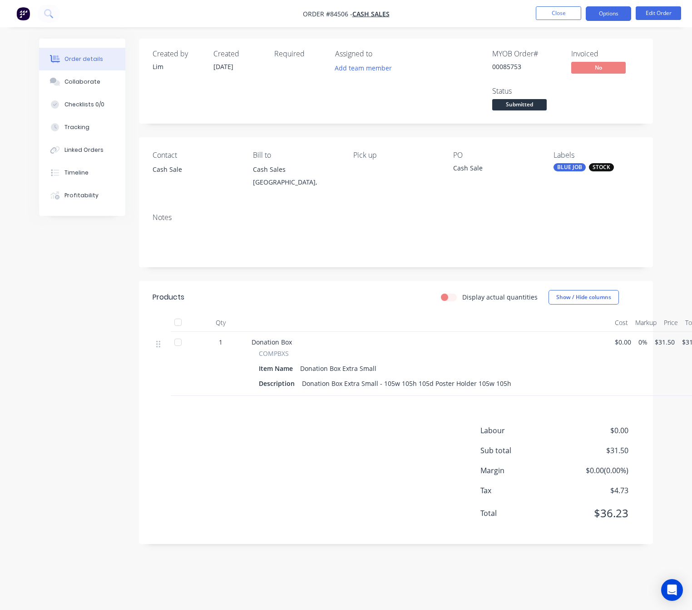
click at [619, 10] on button "Options" at bounding box center [608, 13] width 45 height 15
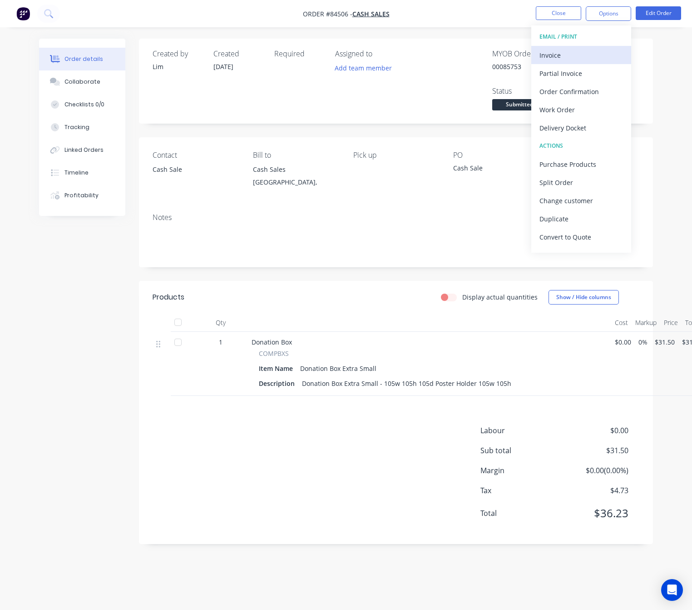
click at [601, 51] on div "Invoice" at bounding box center [582, 55] width 84 height 13
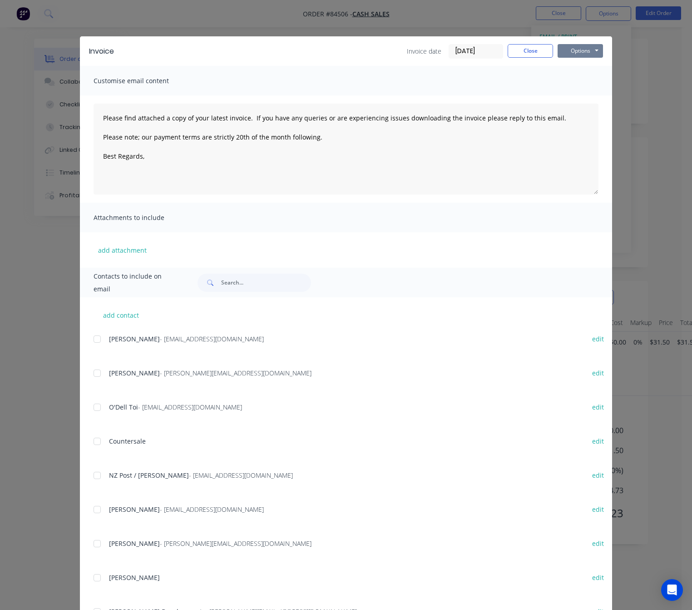
click at [589, 48] on button "Options" at bounding box center [580, 51] width 45 height 14
click at [595, 64] on button "Preview" at bounding box center [587, 67] width 58 height 15
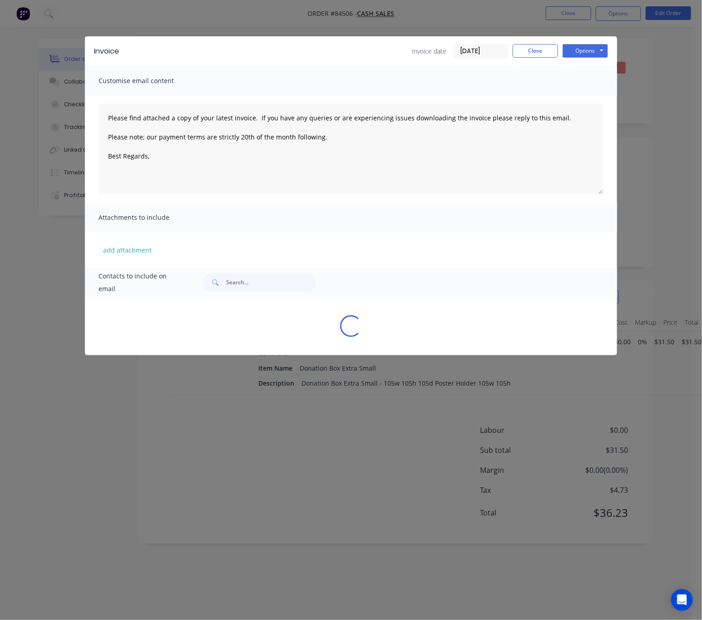
type textarea "Please find attached a copy of your latest invoice. If you have any queries or …"
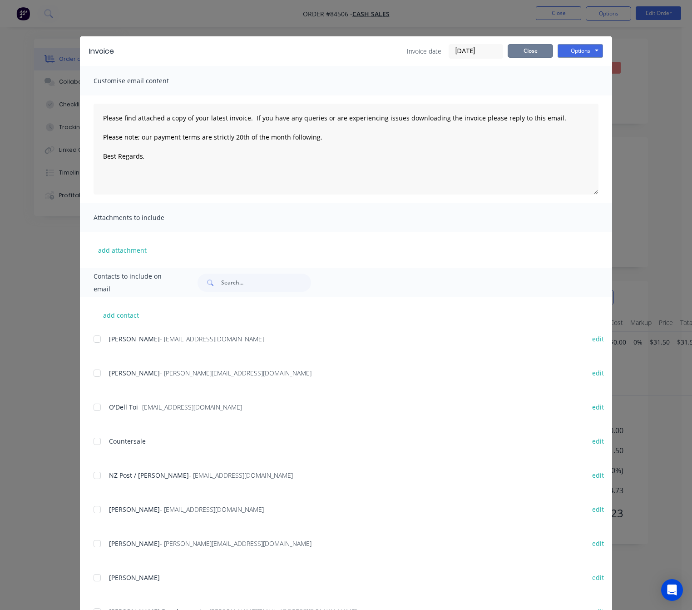
drag, startPoint x: 522, startPoint y: 53, endPoint x: 517, endPoint y: 161, distance: 107.8
click at [522, 53] on button "Close" at bounding box center [530, 51] width 45 height 14
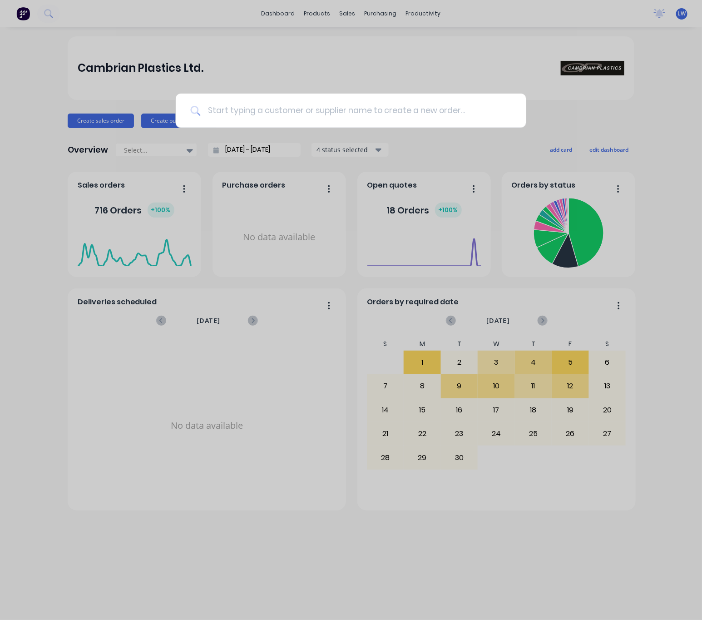
click at [280, 118] on input at bounding box center [355, 111] width 311 height 34
click at [309, 122] on input at bounding box center [355, 111] width 311 height 34
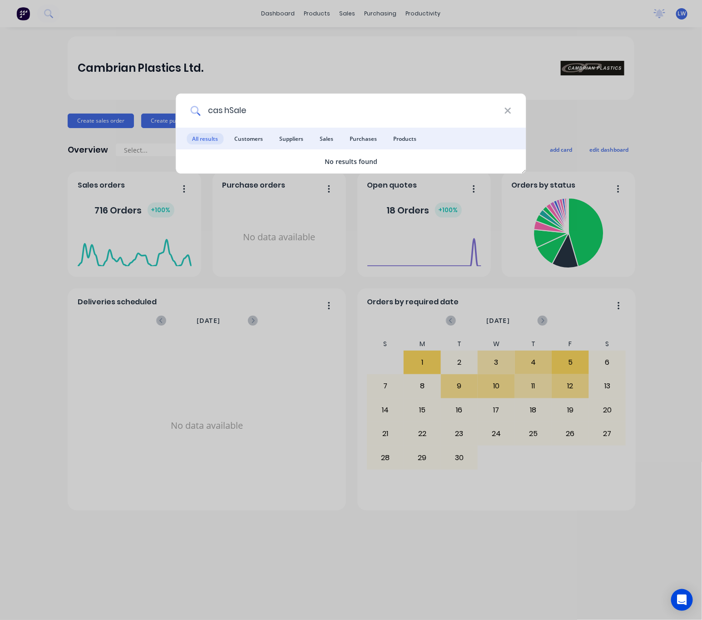
click at [225, 109] on input "cas hSale" at bounding box center [352, 111] width 304 height 34
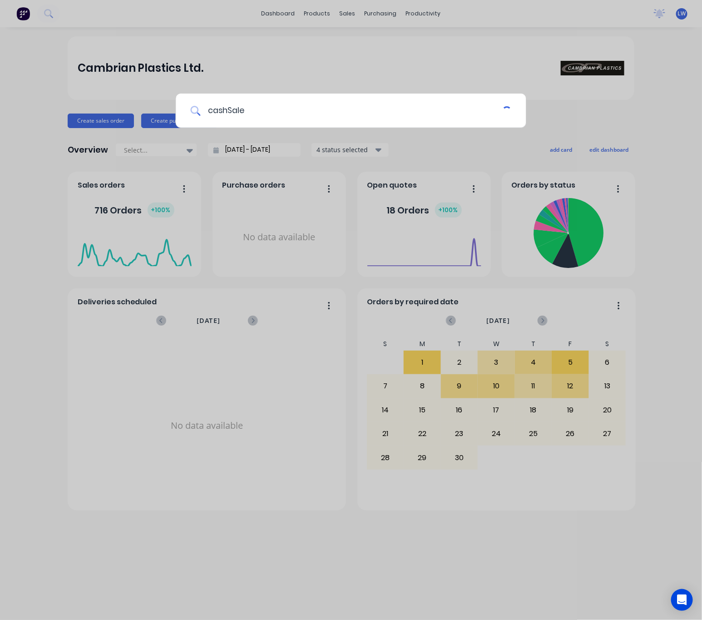
click at [232, 109] on input "cashSale" at bounding box center [351, 111] width 302 height 34
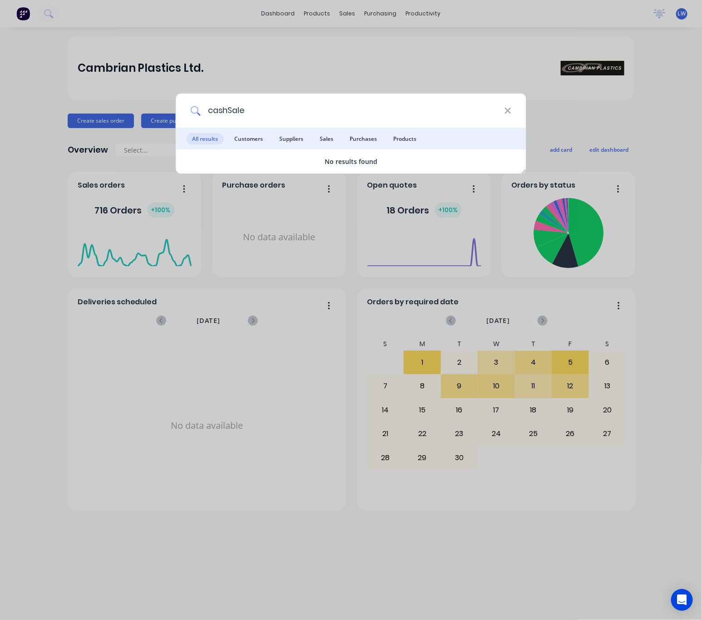
click at [229, 111] on input "cashSale" at bounding box center [352, 111] width 304 height 34
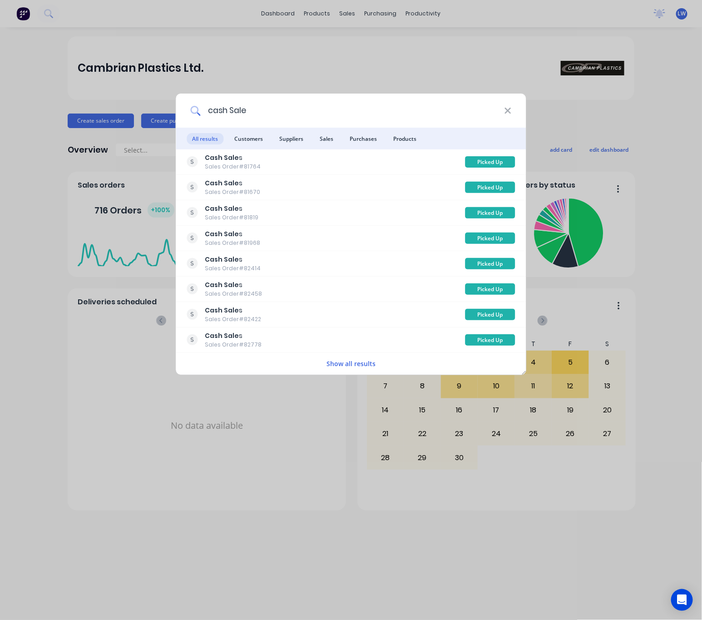
drag, startPoint x: 272, startPoint y: 107, endPoint x: 187, endPoint y: 104, distance: 84.5
click at [187, 104] on div "cash Sale" at bounding box center [351, 111] width 350 height 34
type input "e"
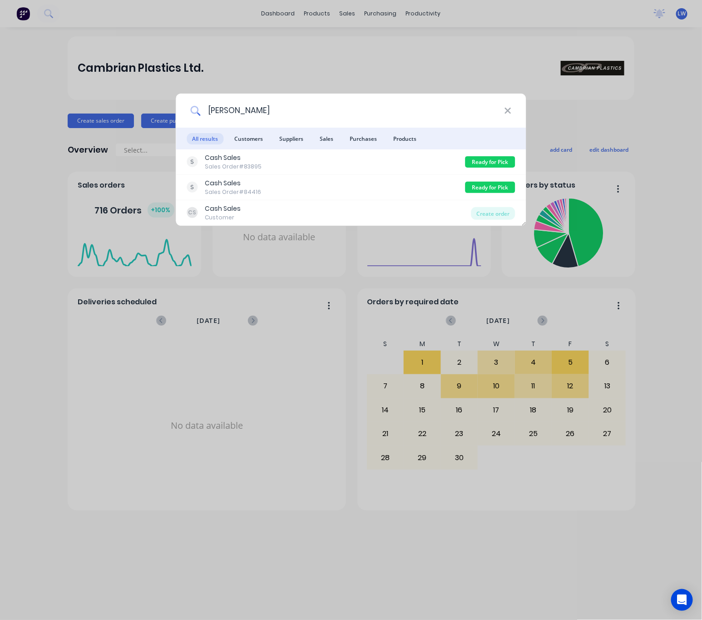
drag, startPoint x: 251, startPoint y: 112, endPoint x: 132, endPoint y: 121, distance: 119.4
click at [132, 121] on div "errol All results Customers Suppliers Sales Purchases Products Cash Sales Sales…" at bounding box center [351, 310] width 702 height 620
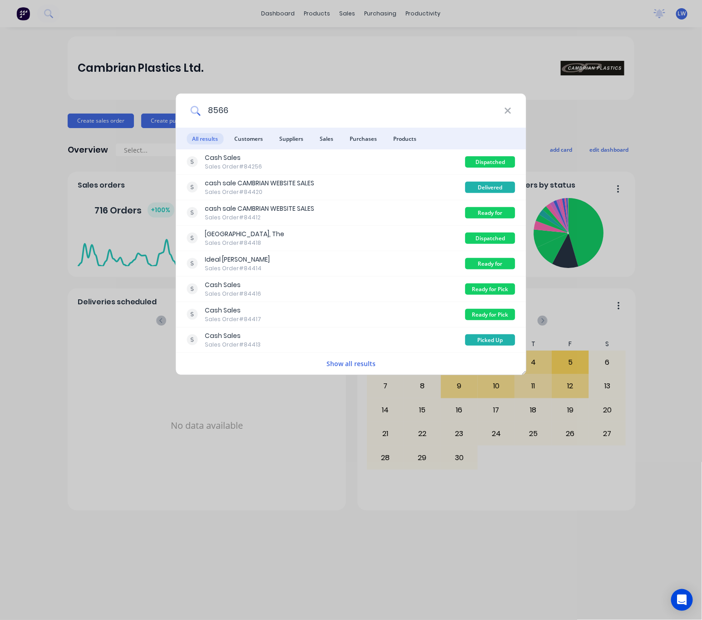
type input "85664"
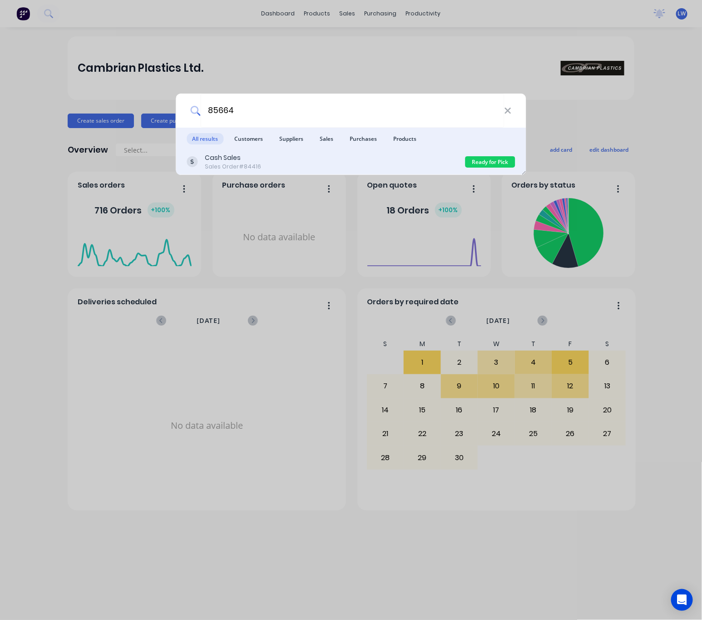
click at [335, 157] on div "Cash Sales Sales Order #84416" at bounding box center [326, 162] width 278 height 18
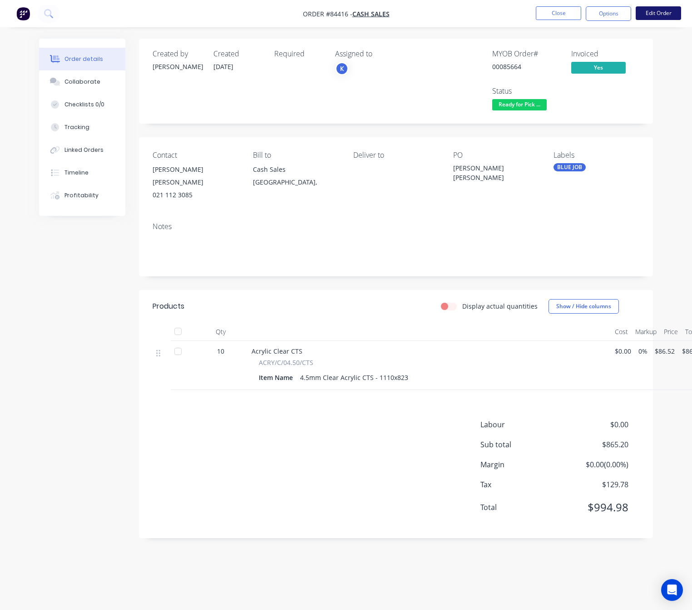
click at [656, 14] on button "Edit Order" at bounding box center [658, 13] width 45 height 14
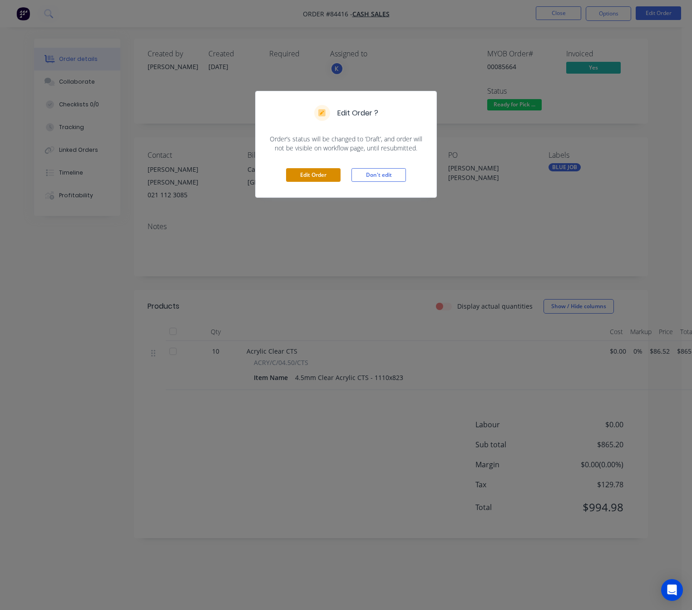
click at [330, 172] on button "Edit Order" at bounding box center [313, 175] width 55 height 14
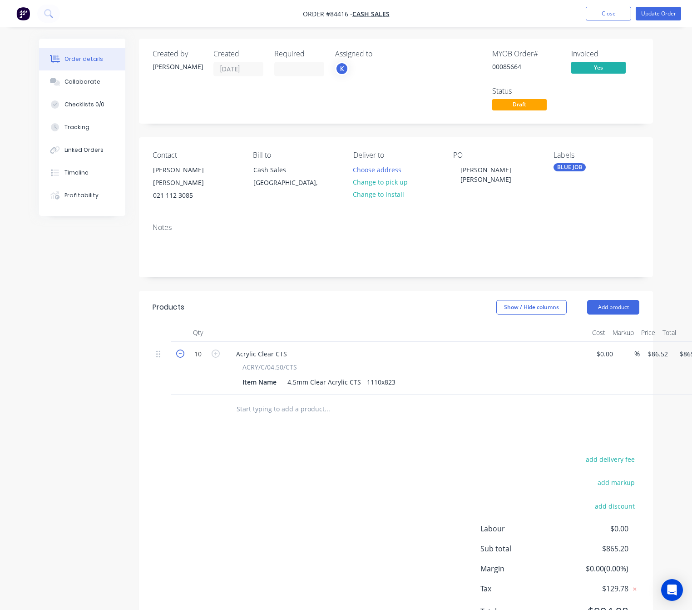
click at [178, 349] on icon "button" at bounding box center [180, 353] width 8 height 8
type input "9"
type input "$778.68"
click at [178, 349] on icon "button" at bounding box center [180, 353] width 8 height 8
type input "8"
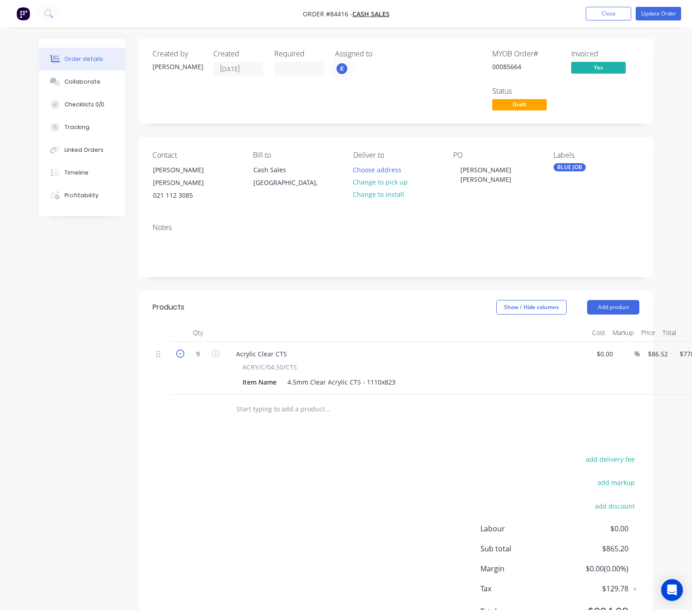
type input "$692.16"
click at [178, 349] on icon "button" at bounding box center [180, 353] width 8 height 8
type input "7"
type input "$605.64"
click at [178, 349] on icon "button" at bounding box center [180, 353] width 8 height 8
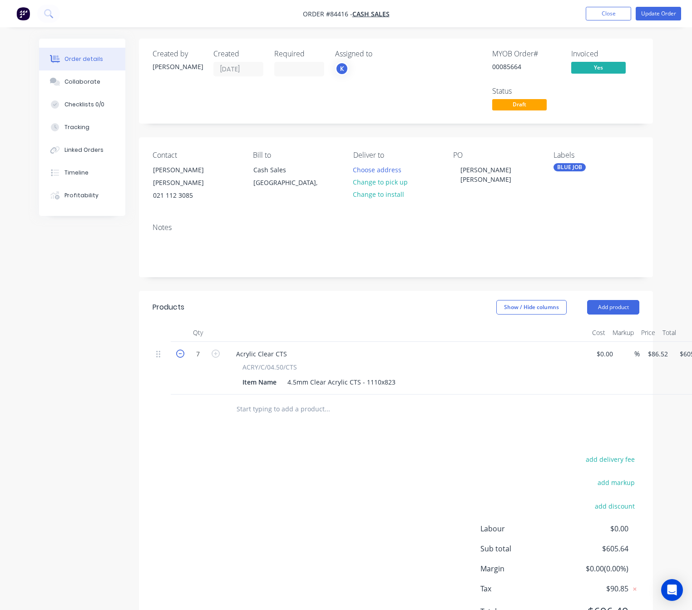
type input "6"
type input "$519.12"
click at [178, 349] on icon "button" at bounding box center [180, 353] width 8 height 8
type input "5"
type input "$432.60"
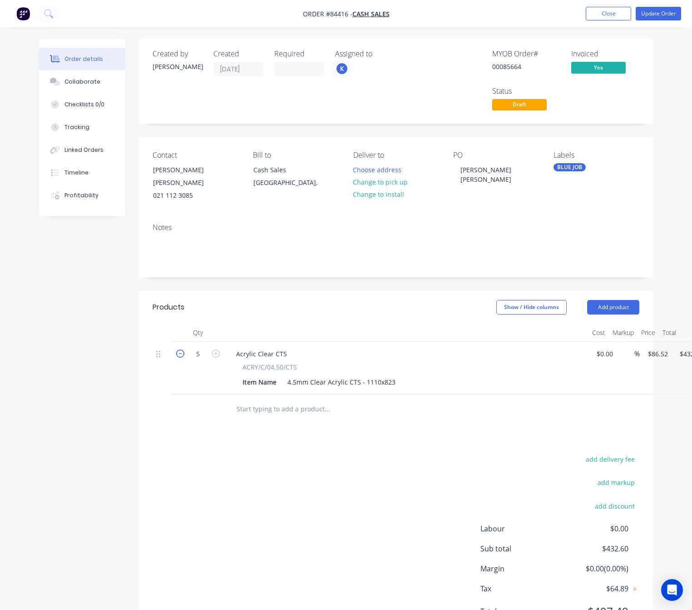
click at [178, 349] on icon "button" at bounding box center [180, 353] width 8 height 8
type input "4"
type input "$346.08"
click at [178, 349] on icon "button" at bounding box center [180, 353] width 8 height 8
type input "3"
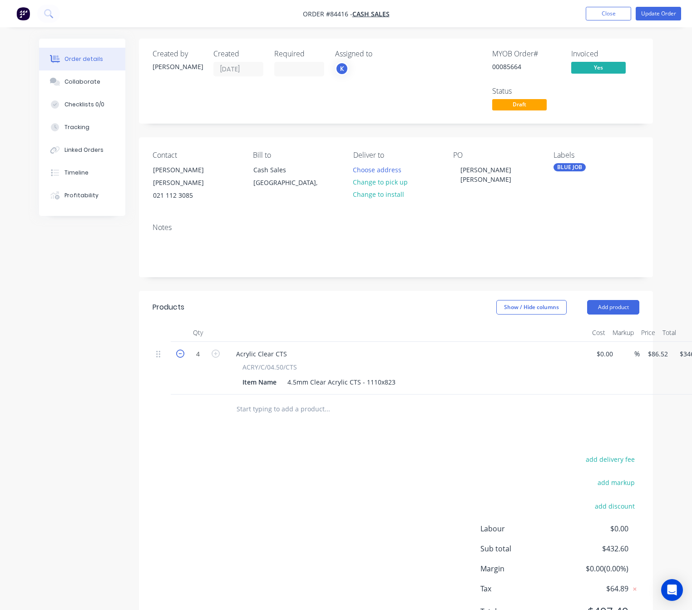
type input "$259.56"
click at [179, 349] on icon "button" at bounding box center [180, 353] width 8 height 8
type input "2"
type input "$173.04"
click at [179, 349] on icon "button" at bounding box center [180, 353] width 8 height 8
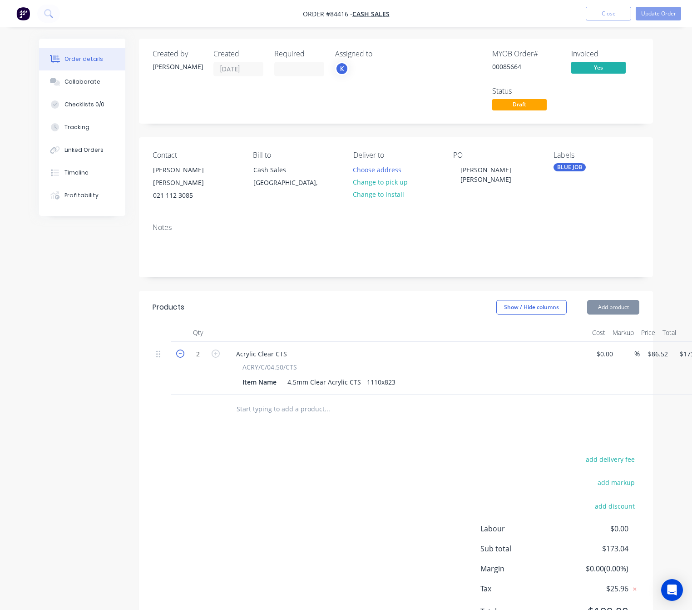
type input "1"
type input "$86.52"
drag, startPoint x: 646, startPoint y: 1, endPoint x: 649, endPoint y: 5, distance: 4.9
click at [649, 5] on nav "Order #84416 - Cash Sales Add product Close Update Order" at bounding box center [346, 13] width 692 height 27
click at [651, 12] on button "Update Order" at bounding box center [658, 14] width 45 height 14
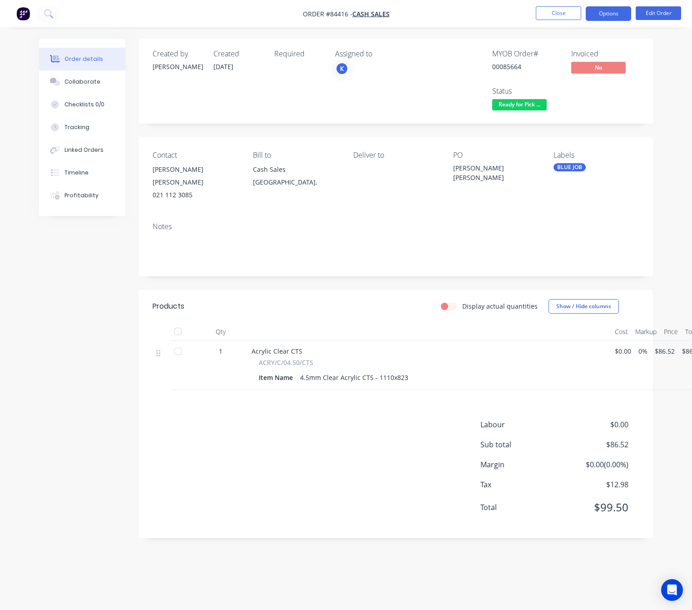
click at [603, 7] on button "Options" at bounding box center [608, 13] width 45 height 15
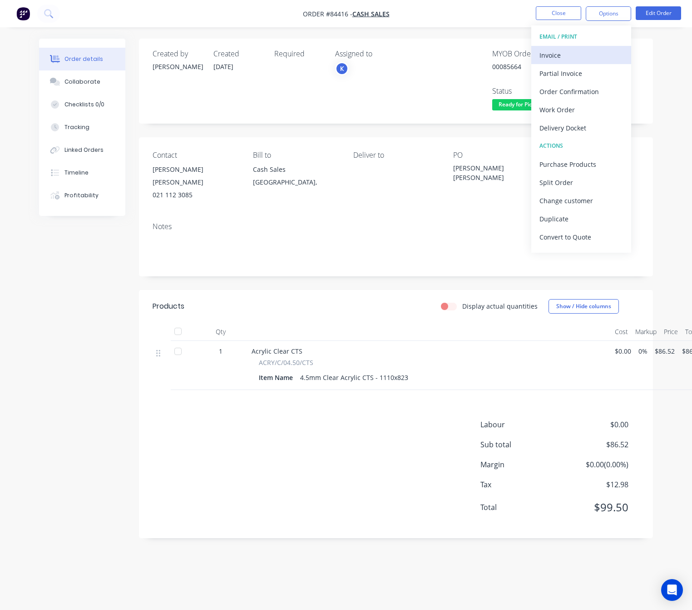
click at [578, 49] on div "Invoice" at bounding box center [582, 55] width 84 height 13
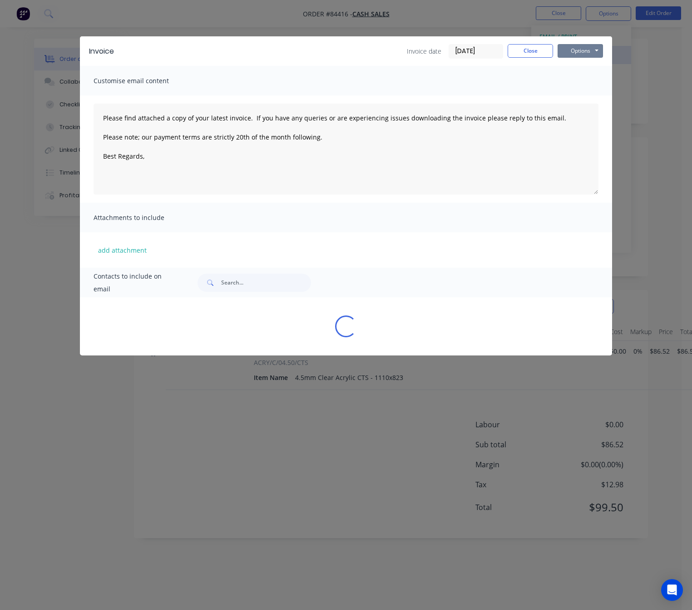
click at [578, 52] on button "Options" at bounding box center [580, 51] width 45 height 14
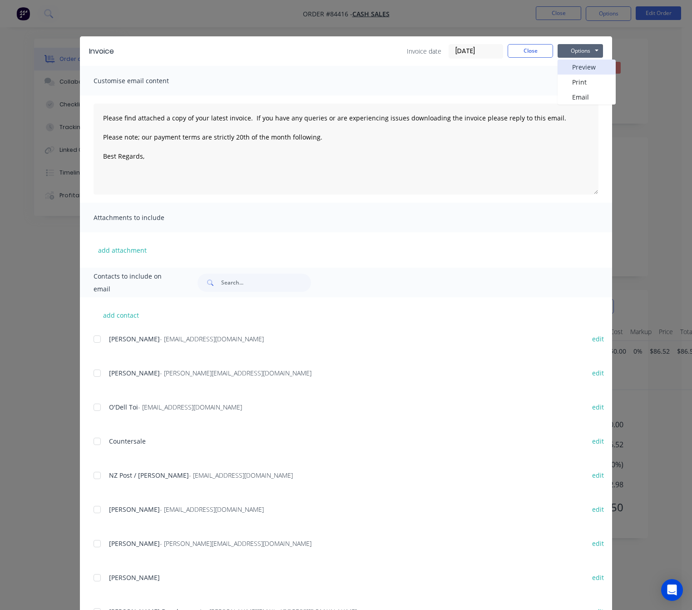
click at [578, 70] on button "Preview" at bounding box center [587, 67] width 58 height 15
click at [525, 50] on button "Close" at bounding box center [530, 51] width 45 height 14
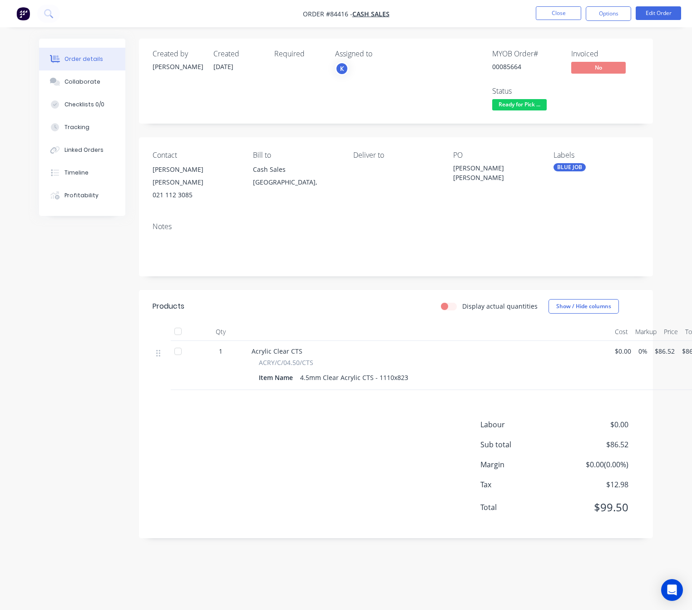
click at [34, 379] on div "Order details Collaborate Checklists 0/0 Tracking Linked Orders Timeline Profit…" at bounding box center [346, 295] width 632 height 513
drag, startPoint x: 55, startPoint y: 363, endPoint x: 70, endPoint y: 367, distance: 15.1
click at [55, 364] on div "Created by Chantal Created 05/09/25 Required Assigned to K MYOB Order # 0008566…" at bounding box center [346, 295] width 614 height 513
click at [566, 11] on button "Close" at bounding box center [558, 13] width 45 height 14
